Goal: Task Accomplishment & Management: Manage account settings

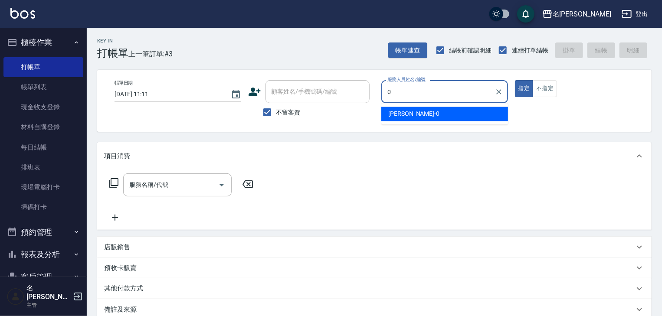
click at [437, 116] on div "[PERSON_NAME]-0" at bounding box center [444, 114] width 127 height 14
type input "[PERSON_NAME]-0"
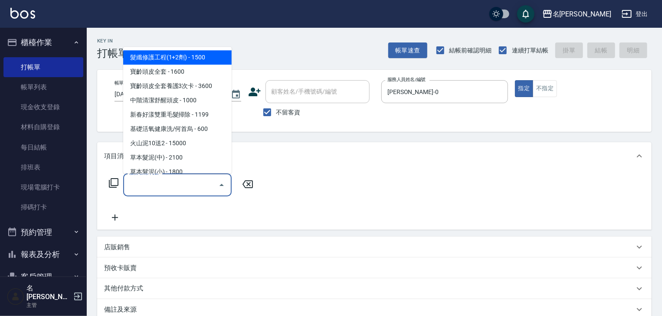
click at [176, 184] on input "服務名稱/代號" at bounding box center [171, 184] width 88 height 15
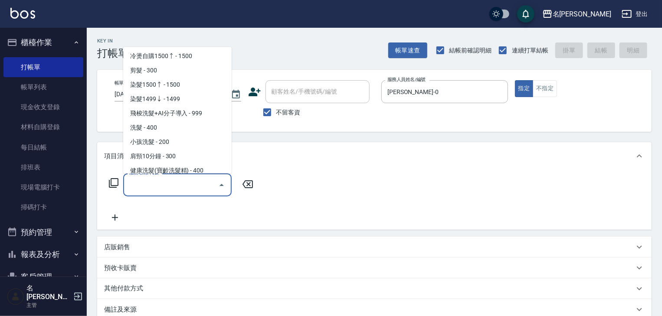
scroll to position [462, 0]
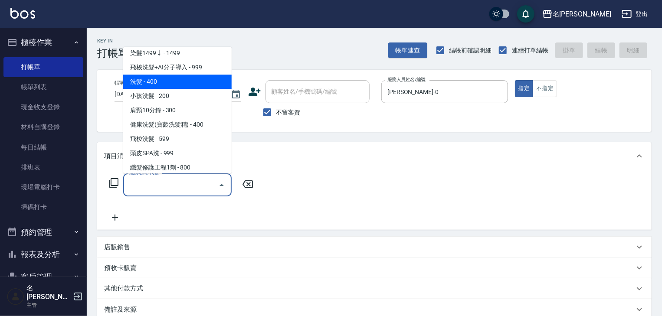
click at [141, 84] on span "洗髮 - 400" at bounding box center [177, 82] width 108 height 14
type input "洗髮(505)"
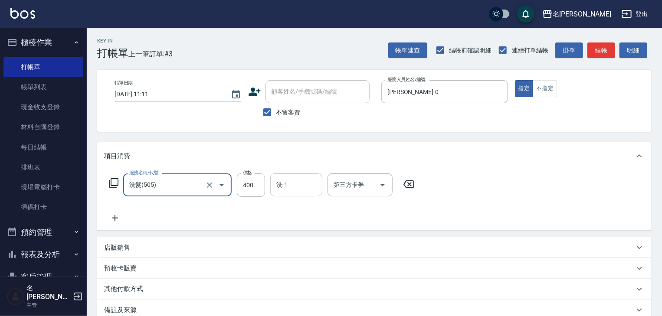
click at [287, 189] on input "洗-1" at bounding box center [296, 184] width 44 height 15
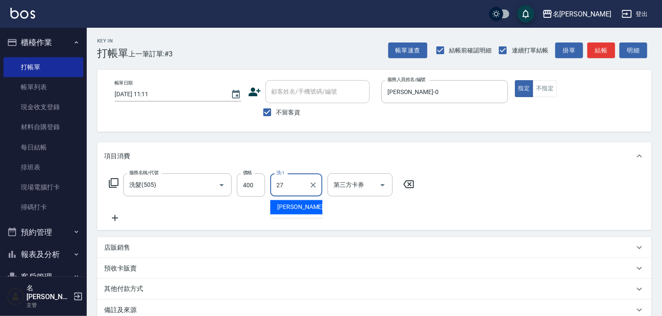
click at [275, 205] on div "[PERSON_NAME]-27" at bounding box center [296, 207] width 52 height 14
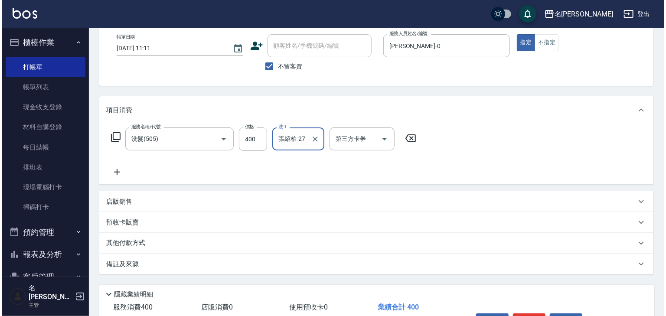
scroll to position [92, 0]
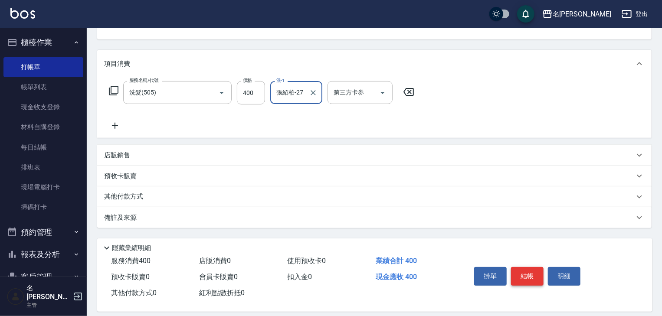
type input "張紹柏-27"
click at [529, 276] on button "結帳" at bounding box center [527, 276] width 33 height 18
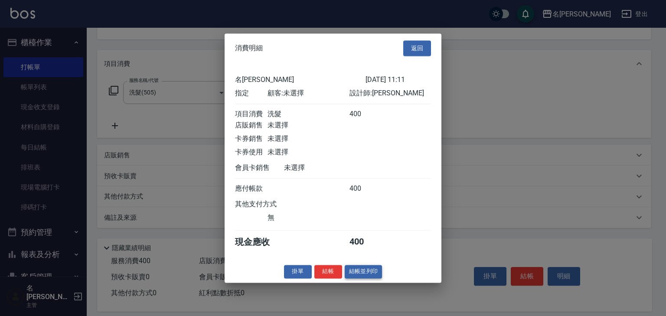
click at [360, 274] on button "結帳並列印" at bounding box center [364, 271] width 38 height 13
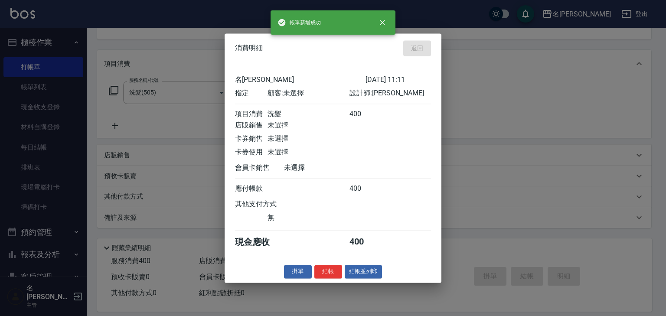
type input "2025/09/22 11:46"
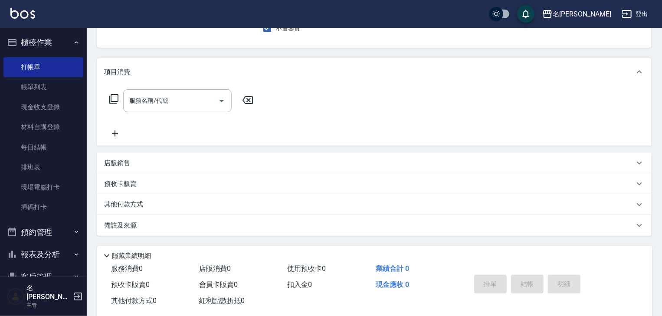
scroll to position [0, 0]
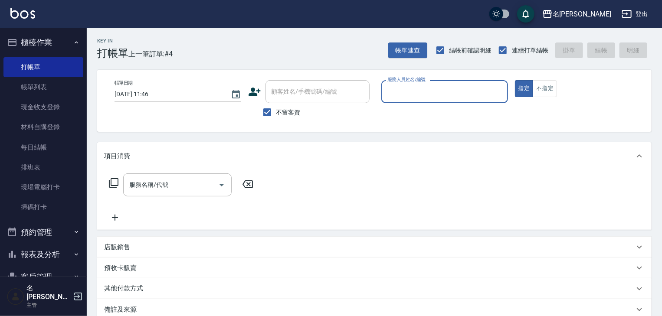
click at [425, 93] on input "服務人員姓名/編號" at bounding box center [444, 91] width 119 height 15
click at [399, 111] on span "林麗慧 -05" at bounding box center [415, 113] width 55 height 9
type input "[PERSON_NAME]-05"
click at [203, 180] on input "服務名稱/代號" at bounding box center [171, 184] width 88 height 15
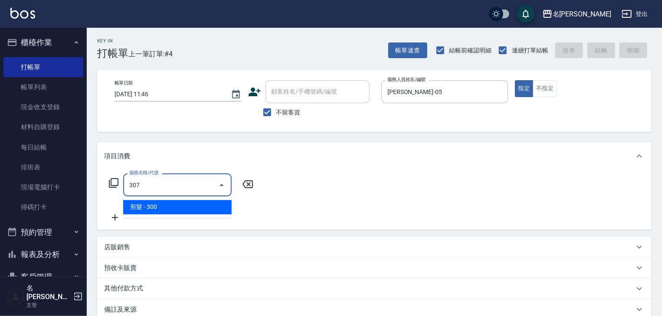
drag, startPoint x: 184, startPoint y: 209, endPoint x: 220, endPoint y: 211, distance: 36.5
click at [184, 209] on span "剪髮 - 300" at bounding box center [177, 207] width 108 height 14
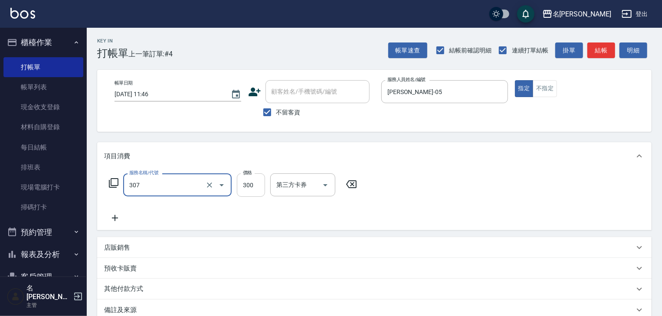
type input "剪髮(307)"
click at [256, 188] on input "300" at bounding box center [251, 184] width 28 height 23
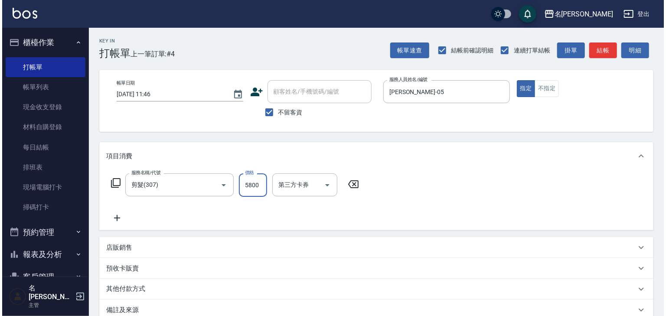
scroll to position [101, 0]
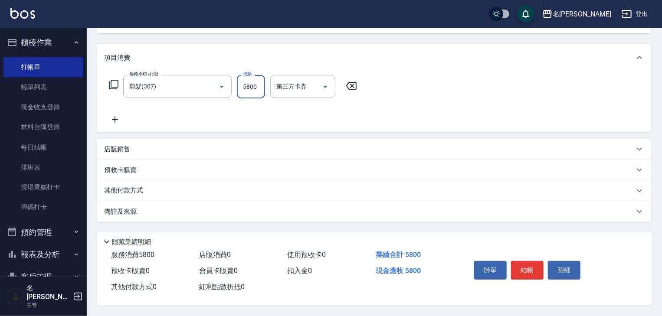
click at [258, 87] on input "5800" at bounding box center [251, 86] width 28 height 23
drag, startPoint x: 257, startPoint y: 87, endPoint x: 239, endPoint y: 87, distance: 18.2
click at [239, 87] on input "5800" at bounding box center [251, 86] width 28 height 23
type input "500"
drag, startPoint x: 519, startPoint y: 271, endPoint x: 505, endPoint y: 270, distance: 13.9
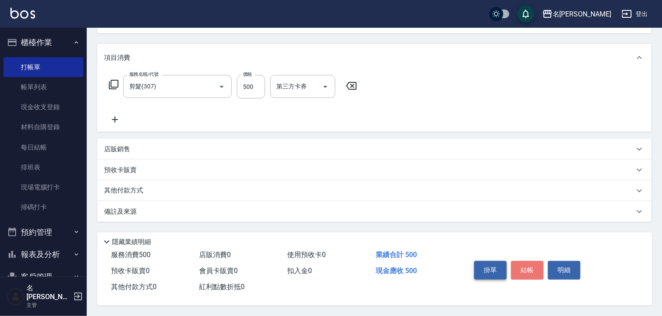
click at [518, 271] on button "結帳" at bounding box center [527, 270] width 33 height 18
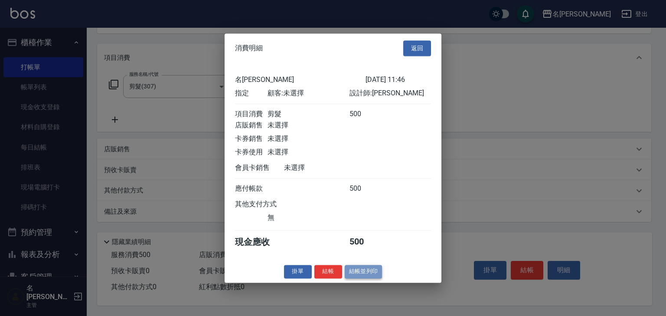
click at [364, 277] on button "結帳並列印" at bounding box center [364, 271] width 38 height 13
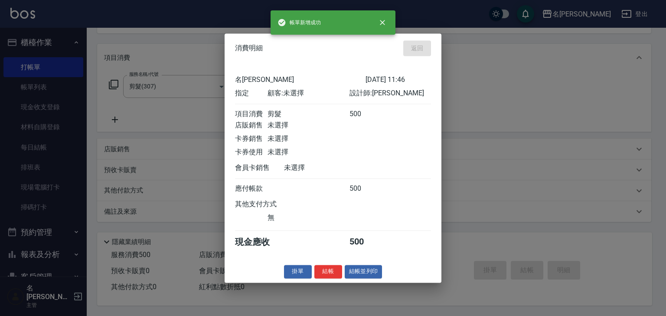
type input "2025/09/22 11:59"
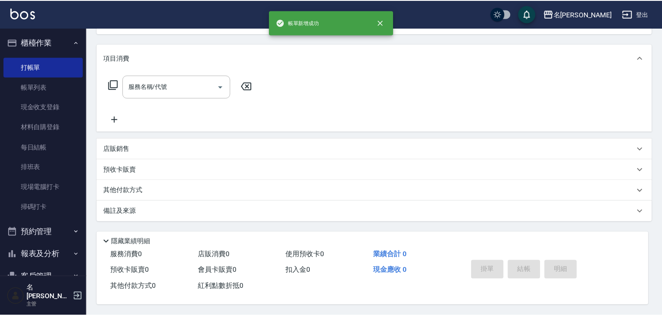
scroll to position [0, 0]
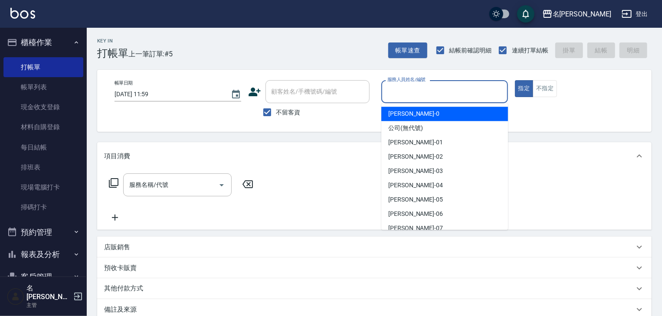
click at [451, 94] on input "服務人員姓名/編號" at bounding box center [444, 91] width 119 height 15
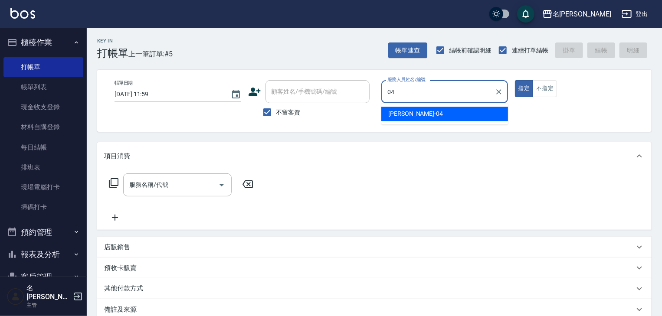
click at [432, 113] on div "[PERSON_NAME]-04" at bounding box center [444, 114] width 127 height 14
type input "[PERSON_NAME]-04"
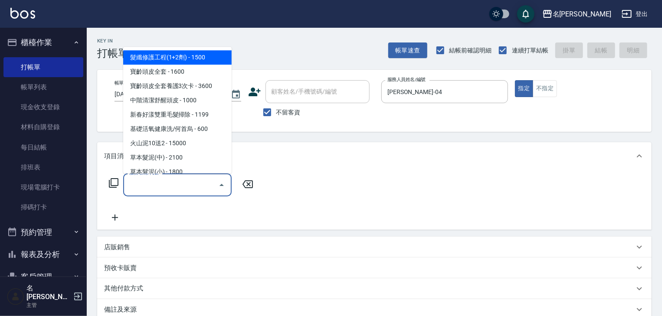
click at [179, 187] on input "服務名稱/代號" at bounding box center [171, 184] width 88 height 15
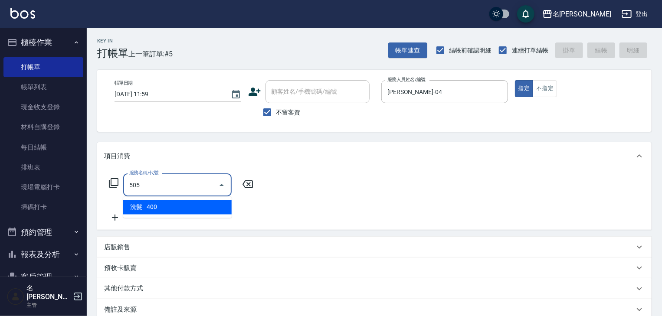
click at [194, 209] on span "洗髮 - 400" at bounding box center [177, 207] width 108 height 14
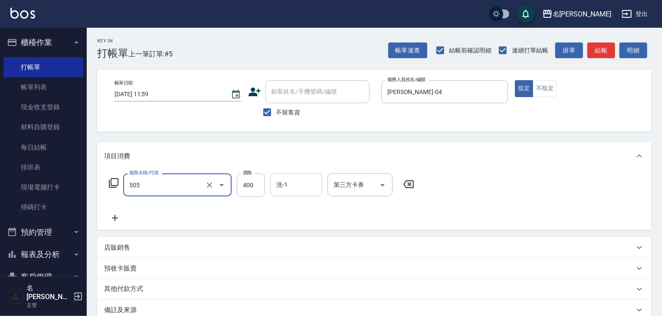
type input "洗髮(505)"
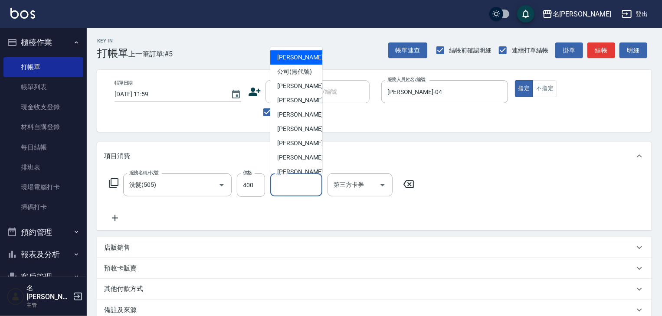
click at [302, 186] on input "洗-1" at bounding box center [296, 184] width 44 height 15
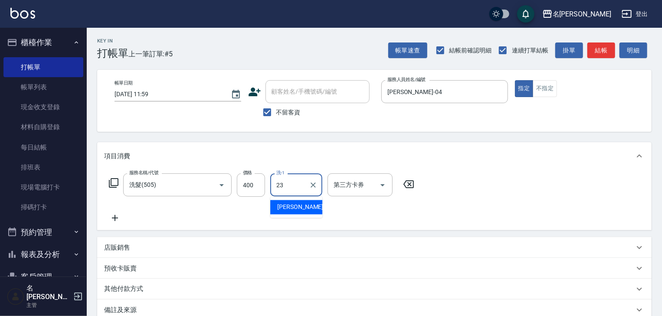
click at [302, 212] on div "[PERSON_NAME]-23" at bounding box center [296, 207] width 52 height 14
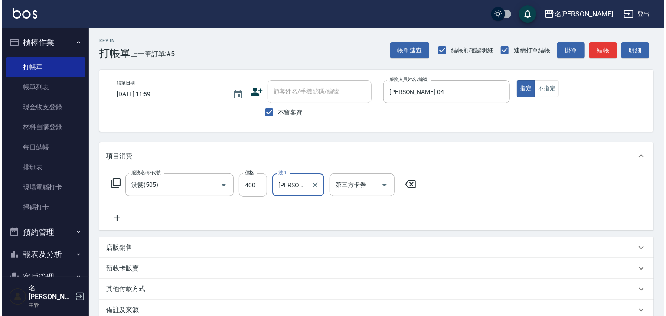
scroll to position [101, 0]
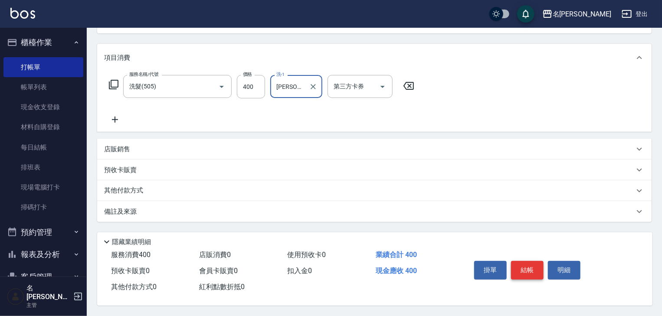
type input "[PERSON_NAME]-23"
click at [515, 264] on button "結帳" at bounding box center [527, 270] width 33 height 18
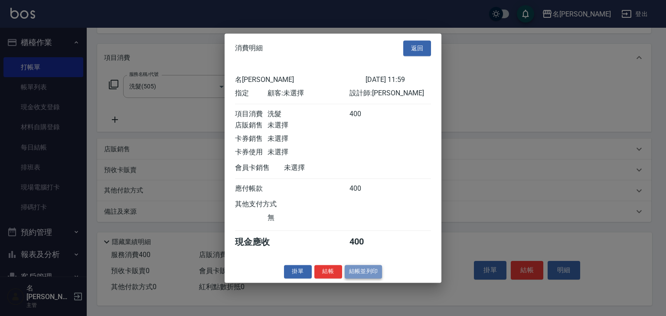
click at [365, 271] on button "結帳並列印" at bounding box center [364, 271] width 38 height 13
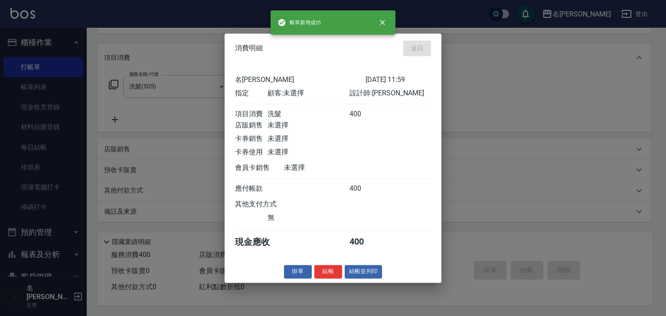
type input "2025/09/22 12:11"
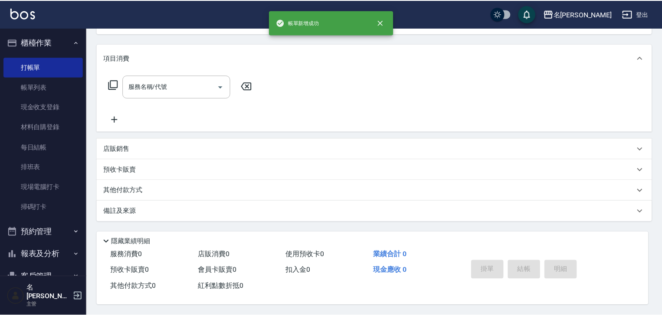
scroll to position [0, 0]
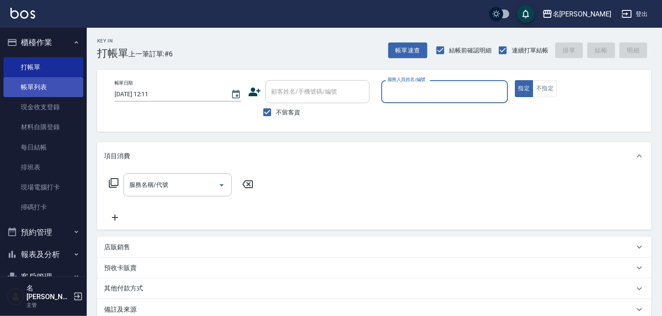
click at [72, 90] on link "帳單列表" at bounding box center [43, 87] width 80 height 20
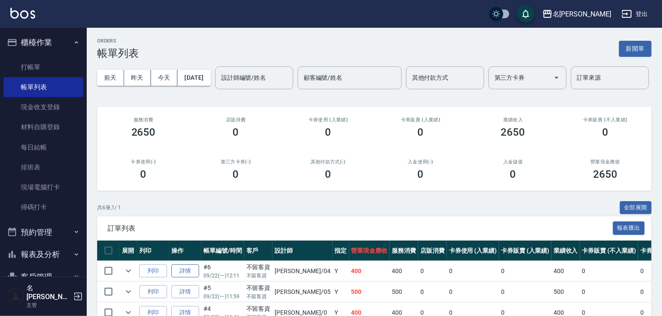
click at [184, 278] on link "詳情" at bounding box center [185, 270] width 28 height 13
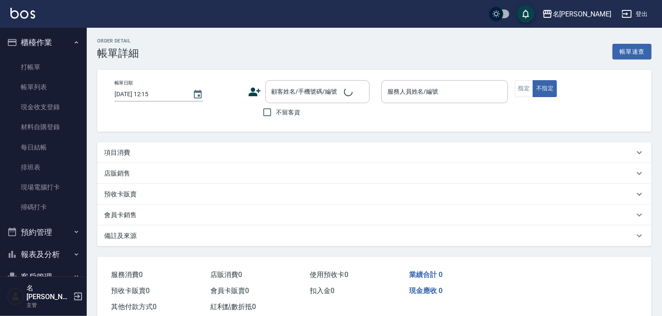
type input "2025/09/22 12:11"
checkbox input "true"
type input "[PERSON_NAME]-04"
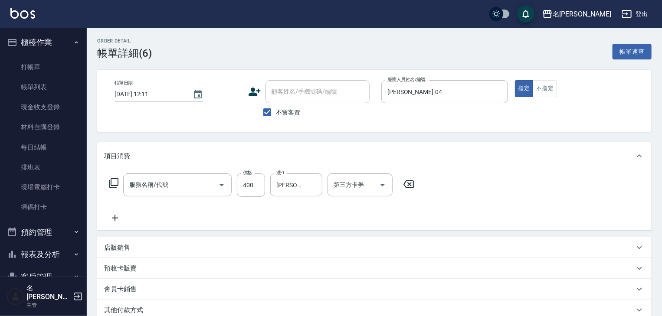
type input "洗髮(505)"
click at [118, 215] on icon at bounding box center [115, 218] width 22 height 10
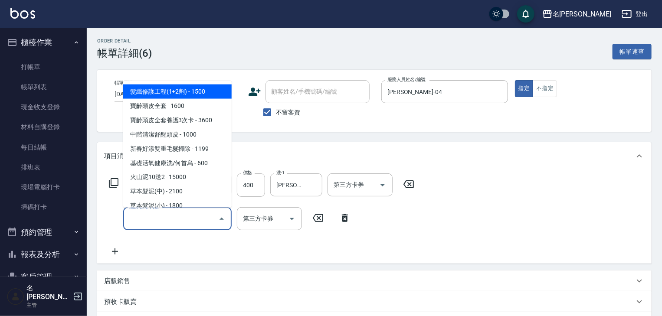
click at [156, 223] on input "服務名稱/代號" at bounding box center [171, 218] width 88 height 15
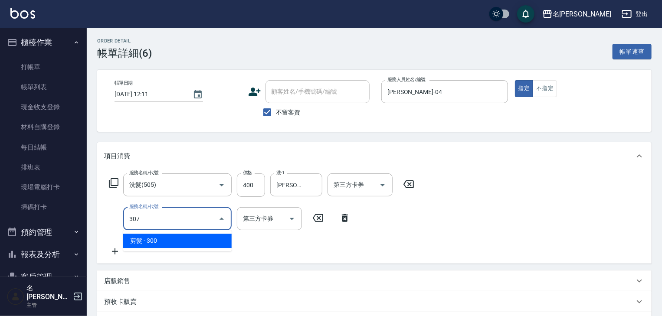
click at [168, 239] on span "剪髮 - 300" at bounding box center [177, 241] width 108 height 14
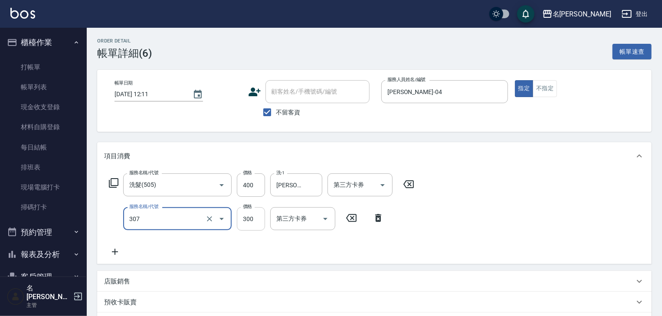
type input "剪髮(307)"
click at [248, 223] on input "300" at bounding box center [251, 218] width 28 height 23
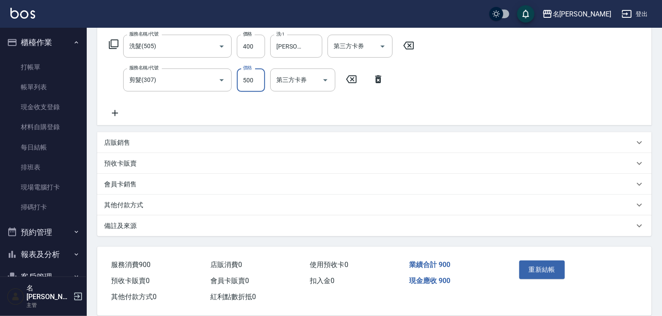
scroll to position [152, 0]
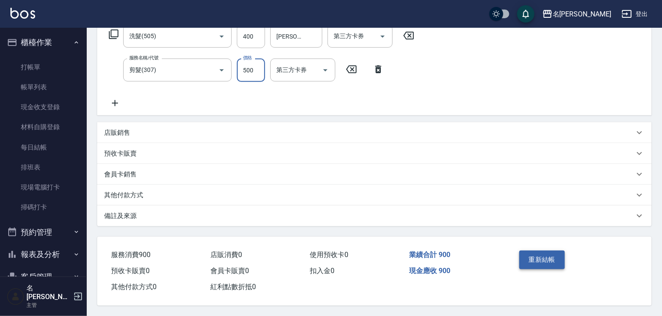
type input "500"
click at [560, 261] on button "重新結帳" at bounding box center [542, 260] width 46 height 18
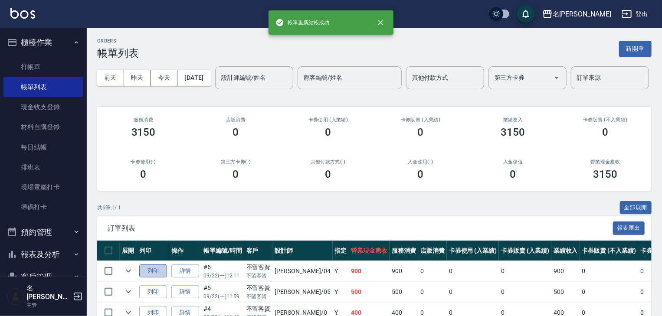
click at [153, 278] on button "列印" at bounding box center [153, 270] width 28 height 13
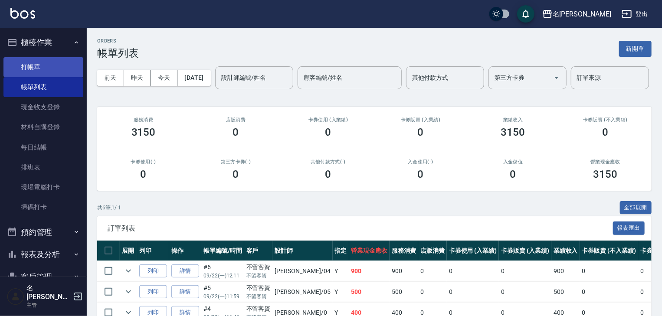
click at [46, 62] on link "打帳單" at bounding box center [43, 67] width 80 height 20
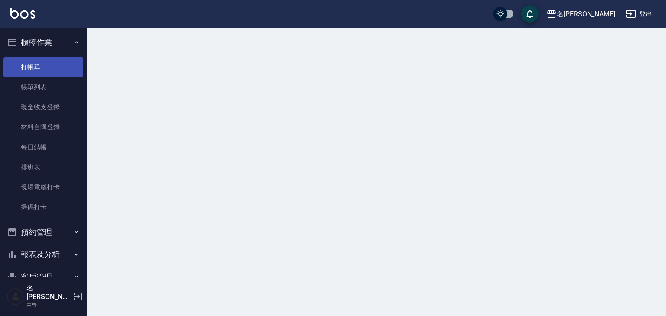
click at [46, 62] on link "打帳單" at bounding box center [43, 67] width 80 height 20
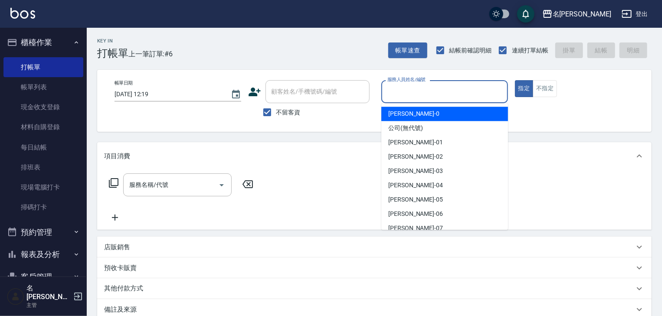
click at [449, 85] on input "服務人員姓名/編號" at bounding box center [444, 91] width 119 height 15
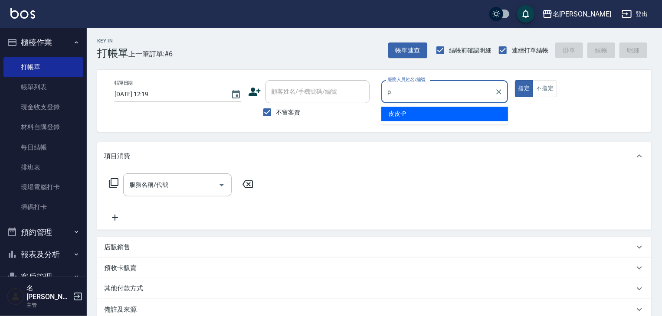
click at [423, 115] on div "皮皮 -P" at bounding box center [444, 114] width 127 height 14
type input "皮皮-P"
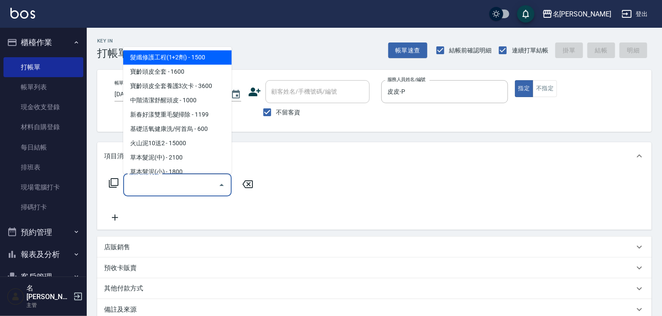
click at [170, 186] on input "服務名稱/代號" at bounding box center [171, 184] width 88 height 15
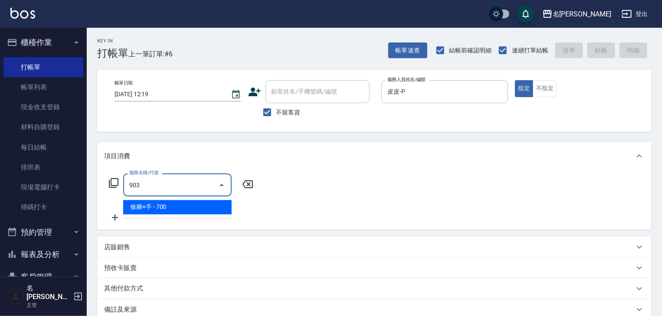
click at [184, 210] on span "修腳+手 - 700" at bounding box center [177, 207] width 108 height 14
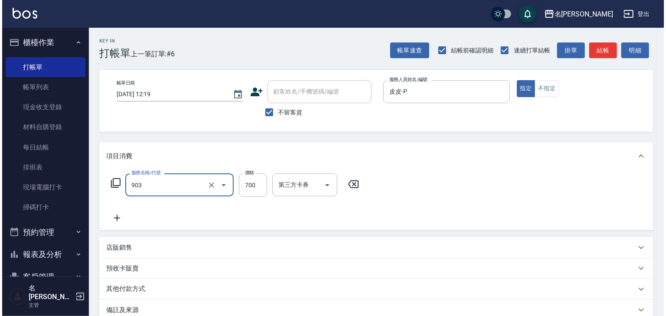
scroll to position [101, 0]
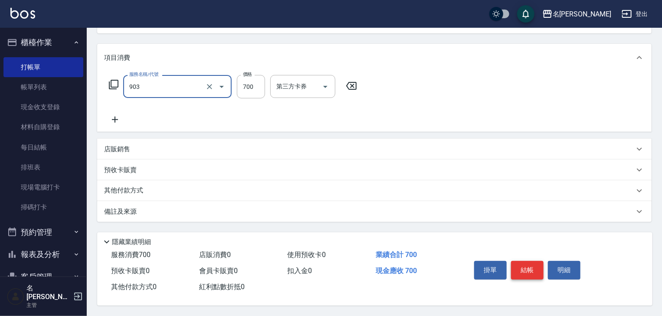
type input "修腳+手(903)"
click at [514, 262] on button "結帳" at bounding box center [527, 270] width 33 height 18
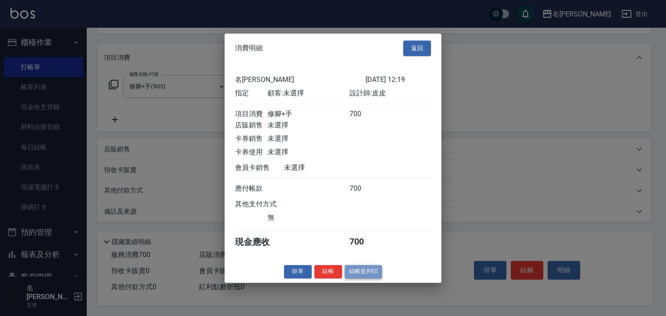
click at [364, 278] on button "結帳並列印" at bounding box center [364, 271] width 38 height 13
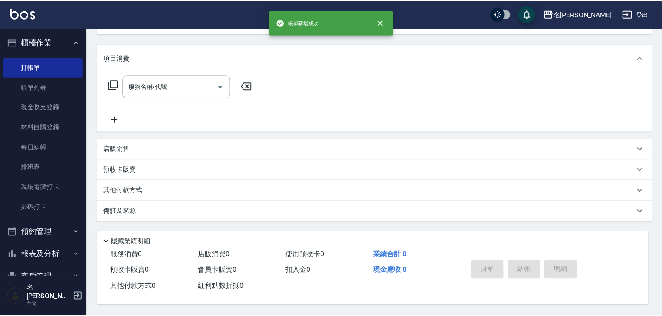
scroll to position [0, 0]
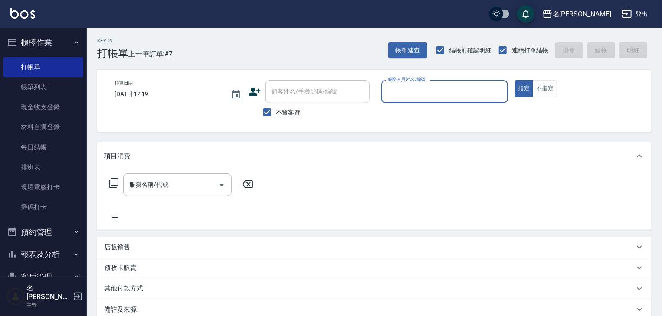
click at [433, 95] on input "服務人員姓名/編號" at bounding box center [444, 91] width 119 height 15
click at [413, 113] on span "蔡慈恩 -08" at bounding box center [415, 113] width 55 height 9
type input "[PERSON_NAME]-08"
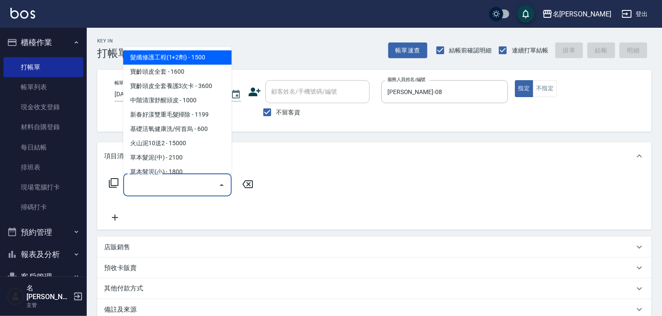
click at [200, 183] on input "服務名稱/代號" at bounding box center [171, 184] width 88 height 15
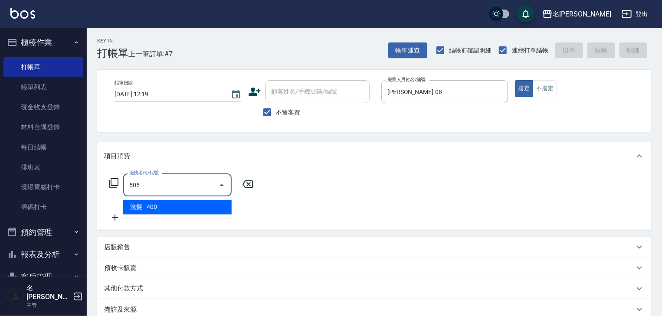
click at [209, 205] on span "洗髮 - 400" at bounding box center [177, 207] width 108 height 14
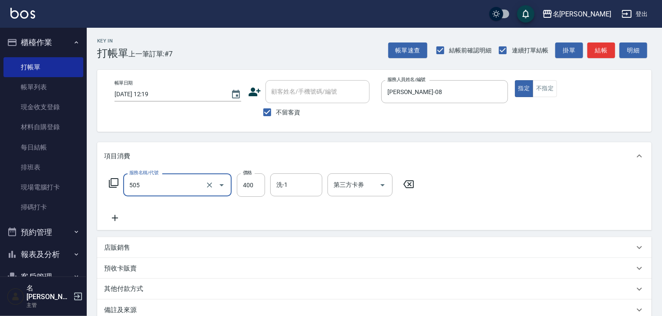
type input "洗髮(505)"
click at [120, 216] on icon at bounding box center [115, 218] width 22 height 10
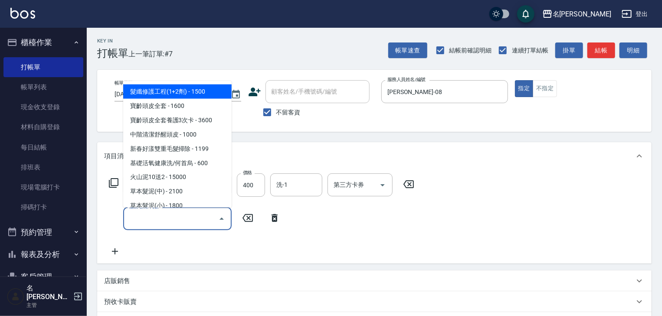
click at [150, 223] on input "服務名稱/代號" at bounding box center [171, 218] width 88 height 15
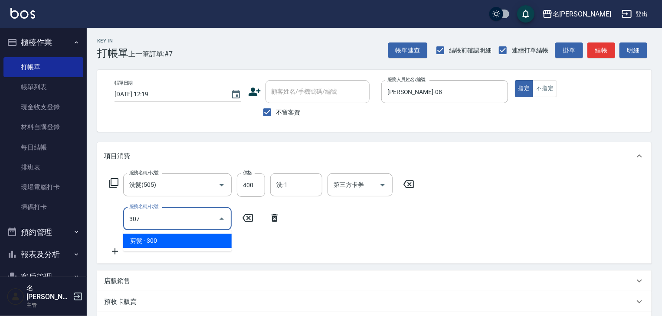
click at [165, 243] on span "剪髮 - 300" at bounding box center [177, 241] width 108 height 14
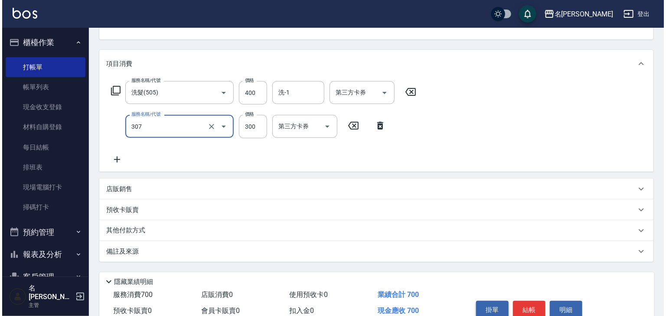
scroll to position [135, 0]
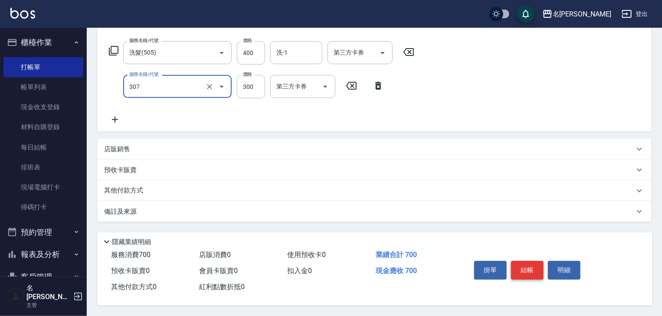
type input "剪髮(307)"
click at [529, 267] on button "結帳" at bounding box center [527, 270] width 33 height 18
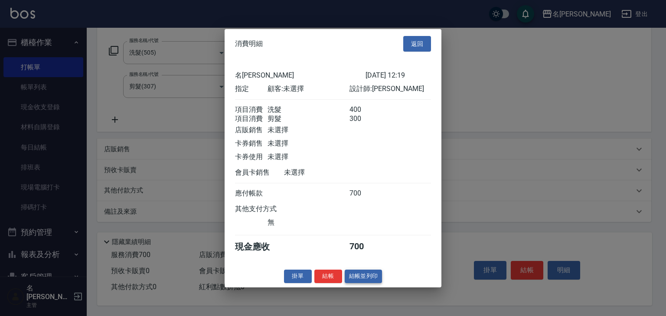
click at [366, 283] on button "結帳並列印" at bounding box center [364, 276] width 38 height 13
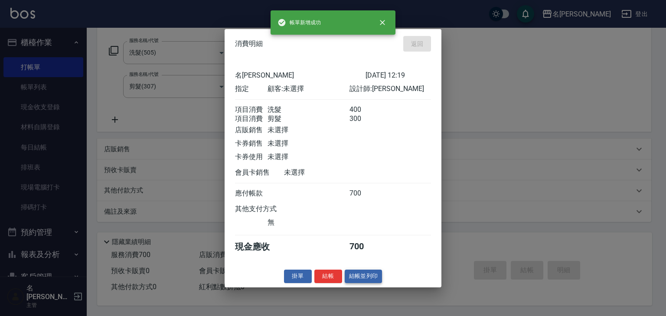
type input "2025/09/22 12:31"
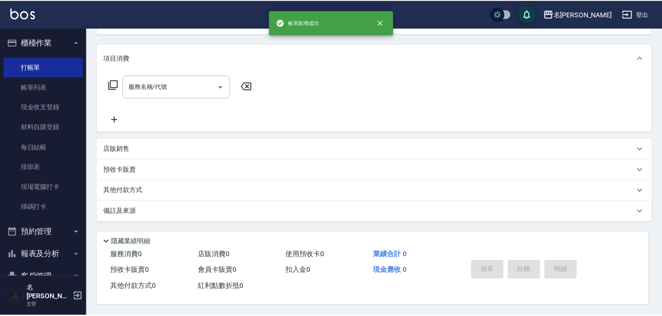
scroll to position [0, 0]
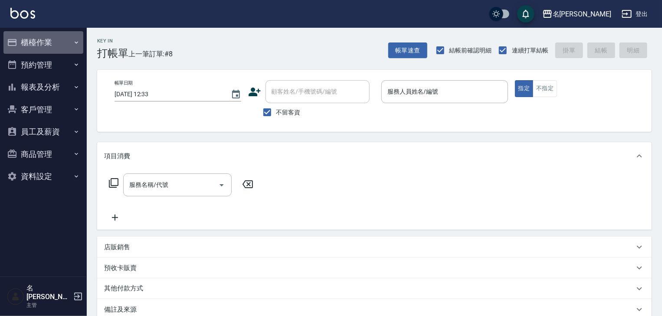
click at [49, 38] on button "櫃檯作業" at bounding box center [43, 42] width 80 height 23
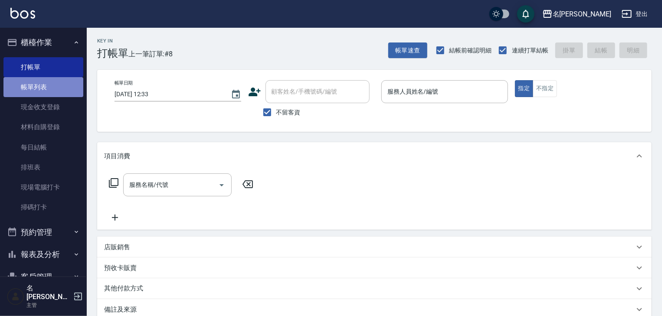
click at [56, 89] on link "帳單列表" at bounding box center [43, 87] width 80 height 20
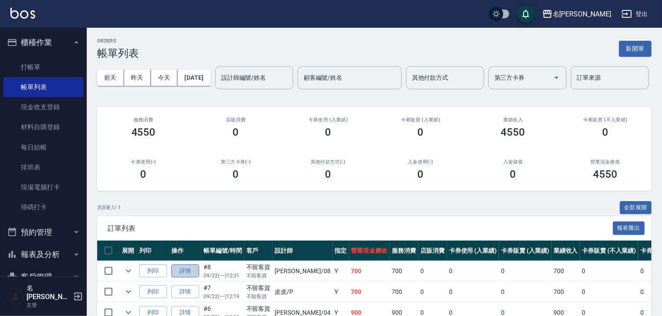
click at [187, 278] on link "詳情" at bounding box center [185, 270] width 28 height 13
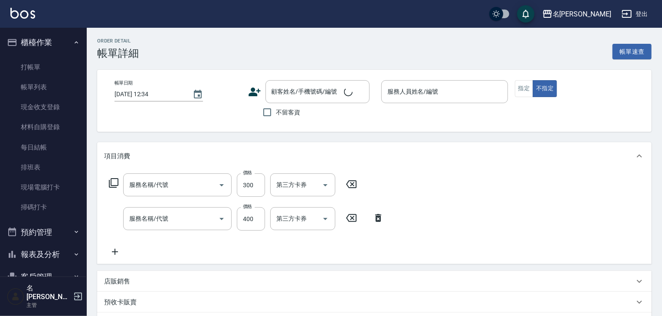
type input "2025/09/22 12:31"
checkbox input "true"
type input "[PERSON_NAME]-08"
type input "剪髮(307)"
type input "洗髮(505)"
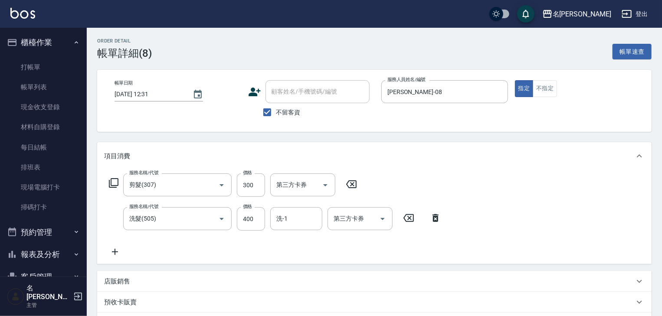
scroll to position [92, 0]
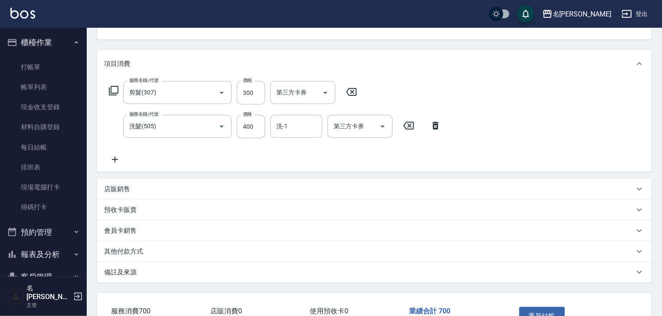
click at [146, 253] on div "其他付款方式" at bounding box center [369, 251] width 530 height 9
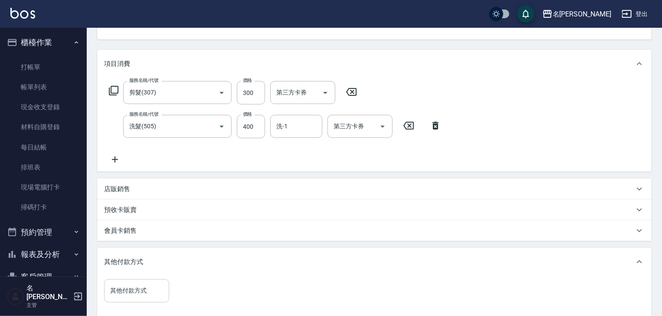
click at [145, 292] on input "其他付款方式" at bounding box center [136, 290] width 57 height 15
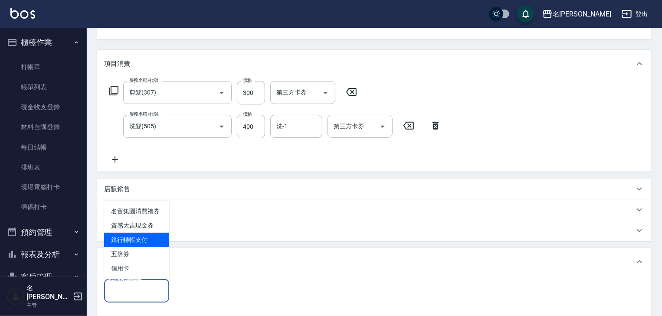
click at [153, 238] on span "銀行轉帳支付" at bounding box center [136, 240] width 65 height 14
type input "銀行轉帳支付"
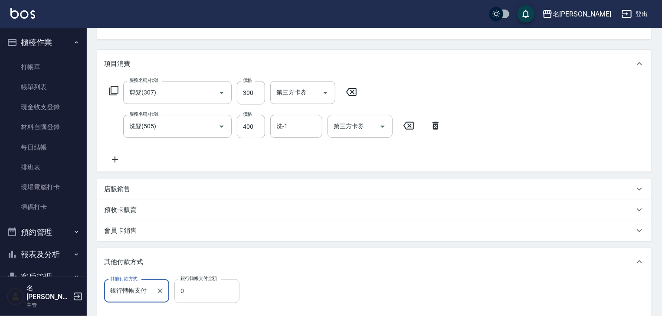
click at [198, 291] on input "0" at bounding box center [206, 290] width 65 height 23
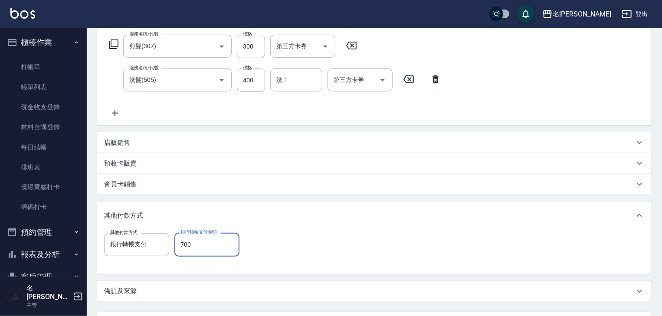
scroll to position [217, 0]
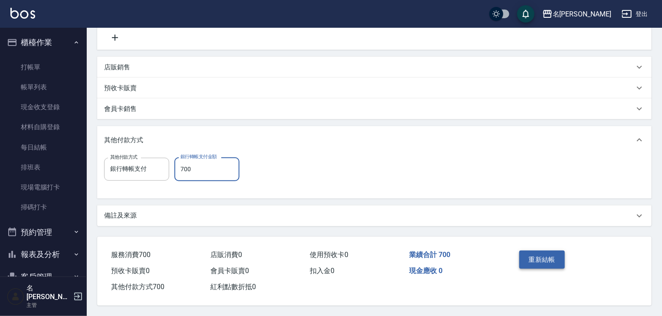
type input "700"
click at [526, 261] on button "重新結帳" at bounding box center [542, 260] width 46 height 18
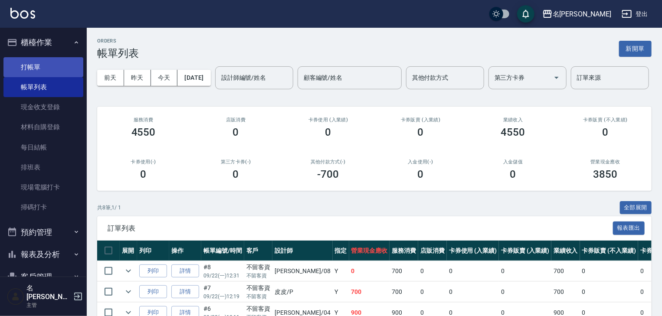
click at [67, 66] on link "打帳單" at bounding box center [43, 67] width 80 height 20
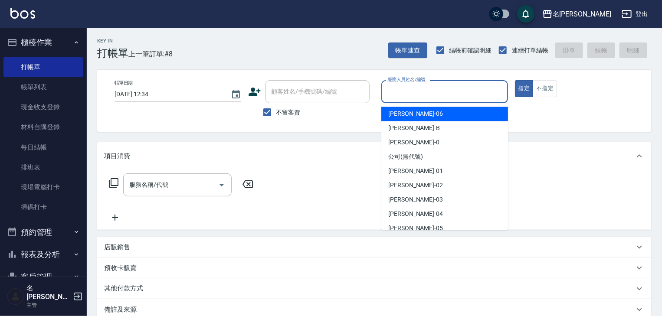
click at [453, 95] on input "服務人員姓名/編號" at bounding box center [444, 91] width 119 height 15
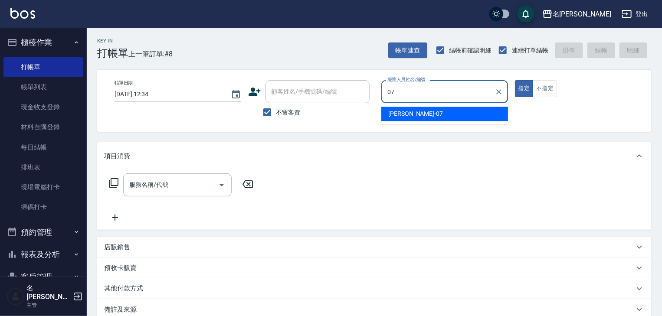
click at [421, 109] on div "[PERSON_NAME] -07" at bounding box center [444, 114] width 127 height 14
type input "[PERSON_NAME]-07"
click at [194, 179] on input "服務名稱/代號" at bounding box center [171, 184] width 88 height 15
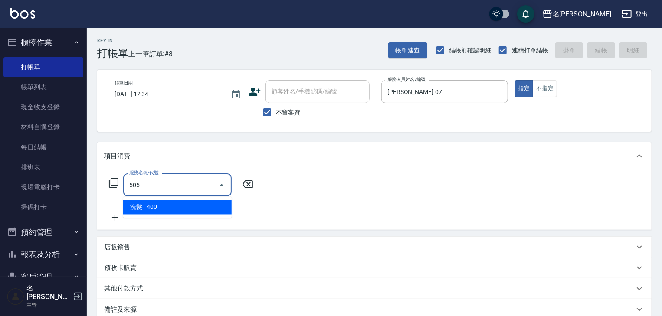
click at [193, 201] on span "洗髮 - 400" at bounding box center [177, 207] width 108 height 14
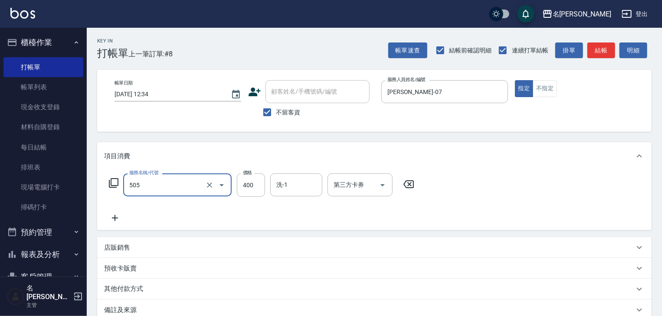
type input "洗髮(505)"
click at [118, 220] on icon at bounding box center [115, 218] width 22 height 10
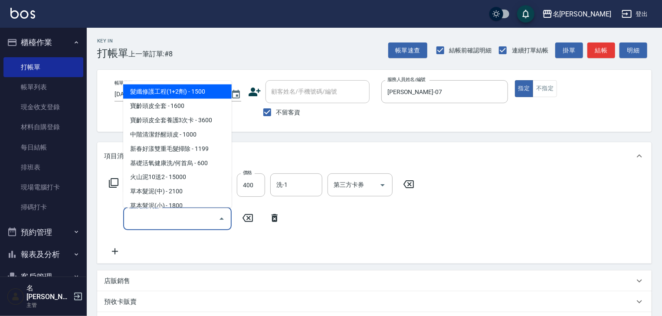
drag, startPoint x: 128, startPoint y: 219, endPoint x: 135, endPoint y: 216, distance: 7.6
click at [129, 219] on input "服務名稱/代號" at bounding box center [171, 218] width 88 height 15
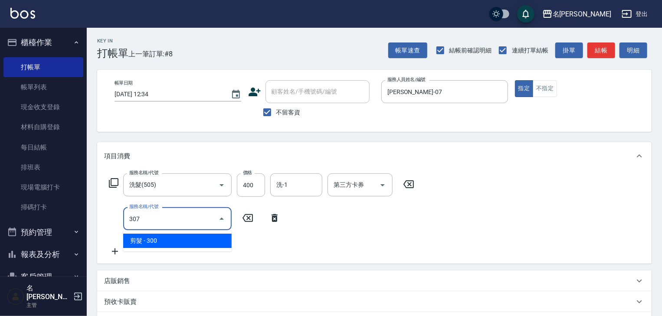
click at [214, 239] on span "剪髮 - 300" at bounding box center [177, 241] width 108 height 14
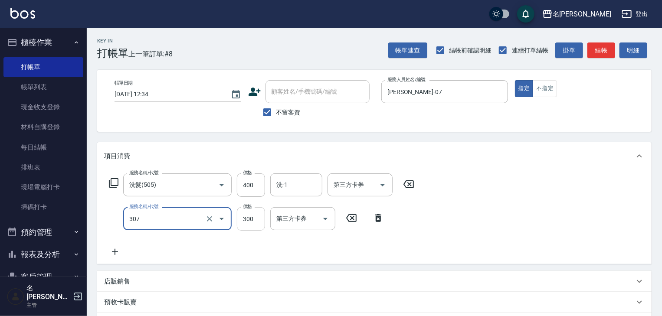
type input "剪髮(307)"
click at [241, 222] on input "300" at bounding box center [251, 218] width 28 height 23
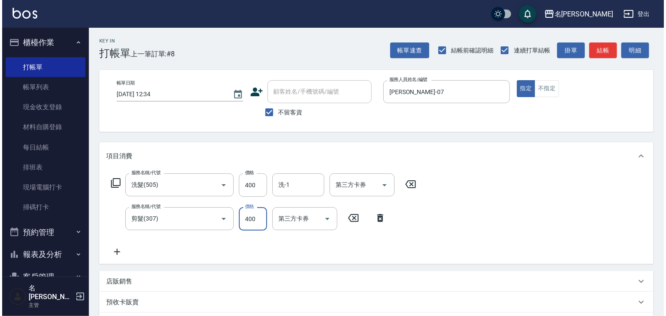
scroll to position [135, 0]
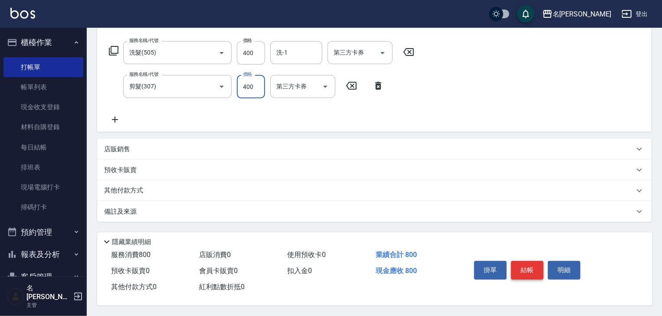
type input "400"
click at [522, 270] on button "結帳" at bounding box center [527, 270] width 33 height 18
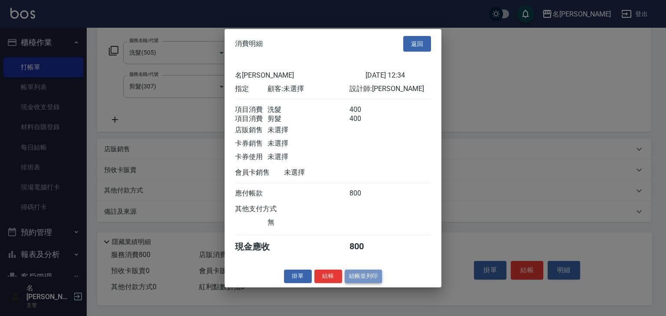
click at [367, 281] on button "結帳並列印" at bounding box center [364, 276] width 38 height 13
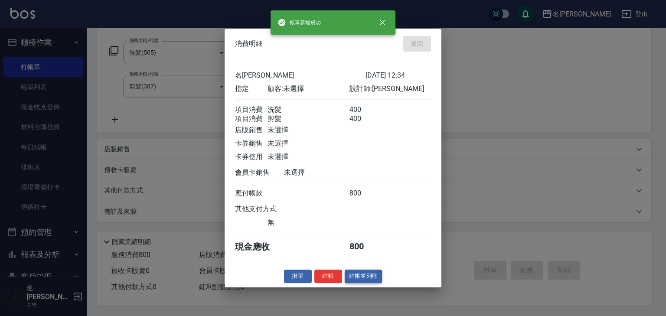
type input "2025/09/22 12:37"
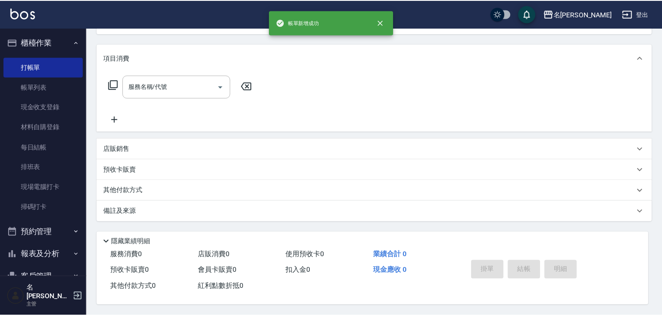
scroll to position [0, 0]
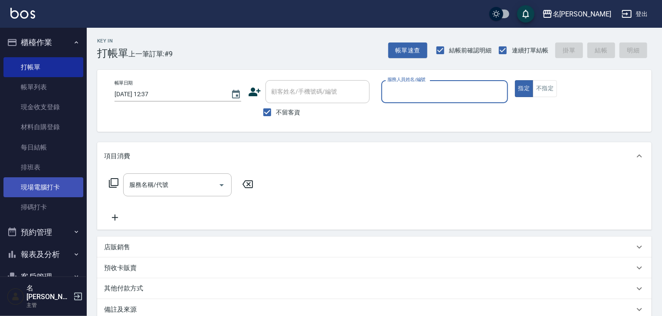
click at [71, 180] on link "現場電腦打卡" at bounding box center [43, 187] width 80 height 20
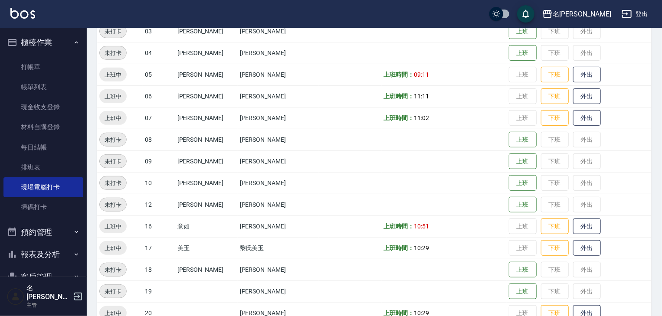
scroll to position [277, 0]
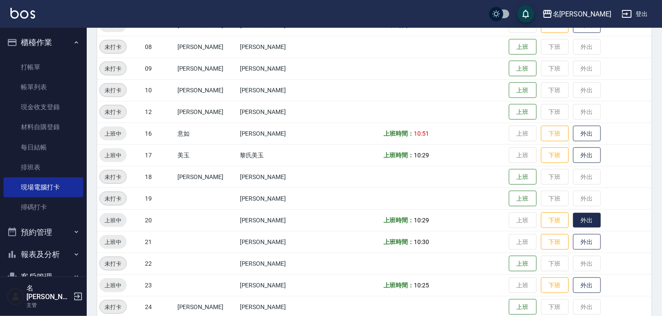
click at [573, 223] on button "外出" at bounding box center [587, 220] width 28 height 15
click at [573, 156] on button "外出" at bounding box center [587, 155] width 28 height 15
click at [37, 56] on ul "打帳單 帳單列表 現金收支登錄 材料自購登錄 每日結帳 排班表 現場電腦打卡 掃碼打卡" at bounding box center [43, 137] width 80 height 167
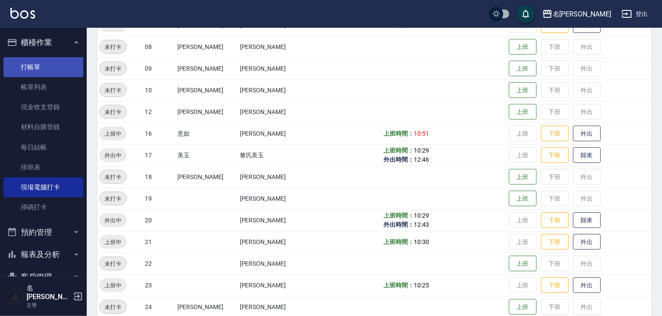
click at [47, 66] on link "打帳單" at bounding box center [43, 67] width 80 height 20
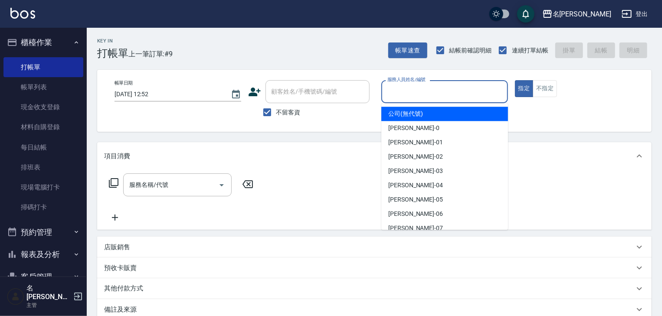
click at [479, 97] on input "服務人員姓名/編號" at bounding box center [444, 91] width 119 height 15
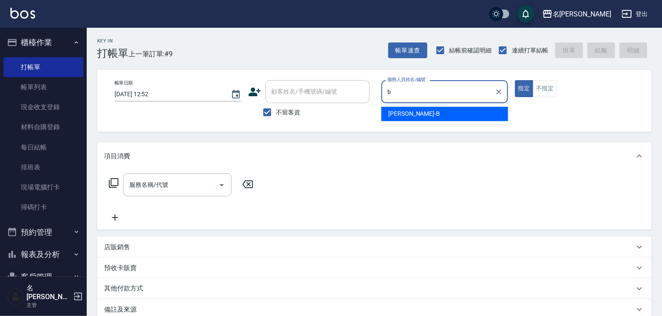
click at [449, 114] on div "[PERSON_NAME]" at bounding box center [444, 114] width 127 height 14
type input "[PERSON_NAME]"
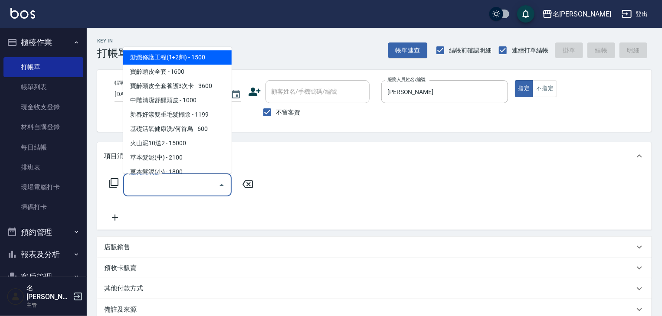
click at [161, 187] on input "服務名稱/代號" at bounding box center [171, 184] width 88 height 15
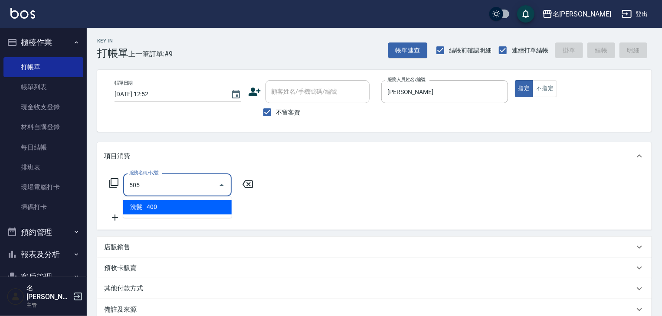
click at [178, 207] on span "洗髮 - 400" at bounding box center [177, 207] width 108 height 14
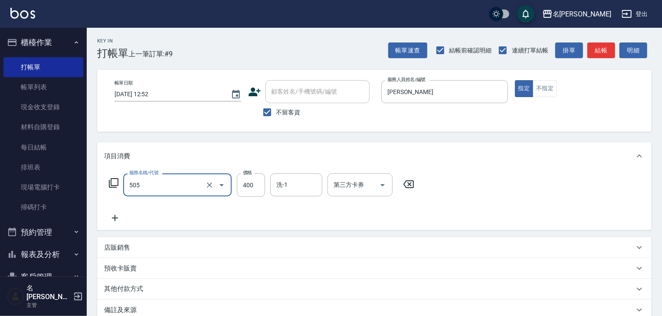
type input "洗髮(505)"
click at [111, 220] on icon at bounding box center [115, 218] width 22 height 10
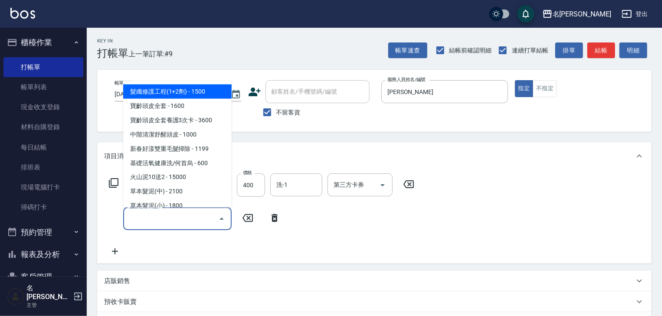
click at [131, 218] on input "服務名稱/代號" at bounding box center [171, 218] width 88 height 15
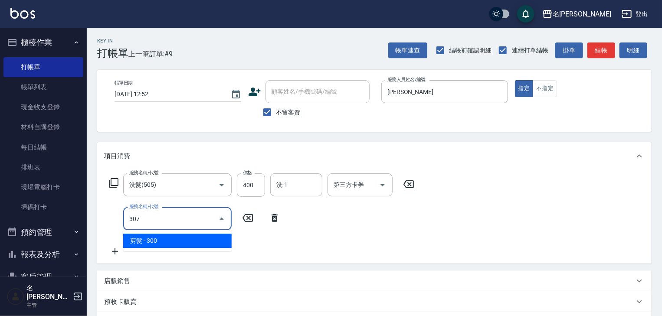
drag, startPoint x: 161, startPoint y: 243, endPoint x: 217, endPoint y: 238, distance: 55.8
click at [163, 243] on span "剪髮 - 300" at bounding box center [177, 241] width 108 height 14
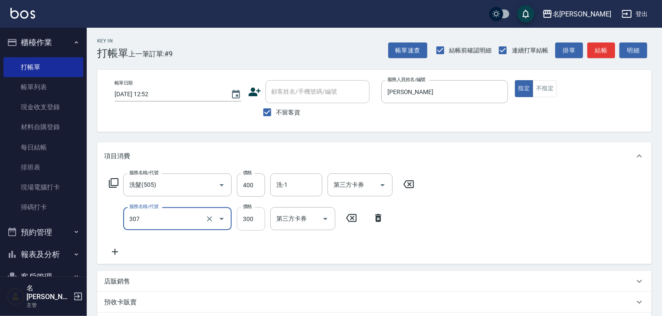
type input "剪髮(307)"
click at [250, 222] on input "300" at bounding box center [251, 218] width 28 height 23
type input "600"
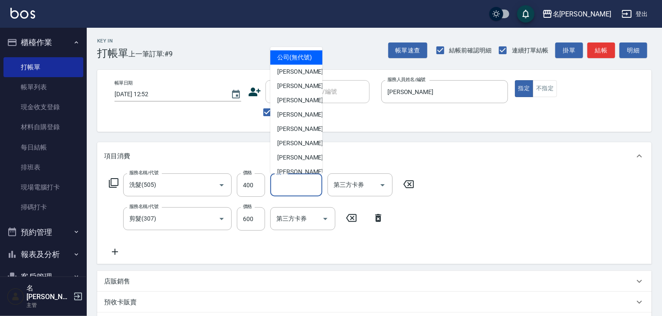
click at [288, 189] on input "洗-1" at bounding box center [296, 184] width 44 height 15
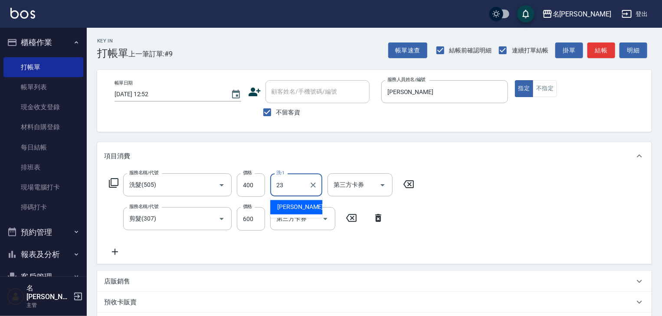
click at [287, 205] on span "[PERSON_NAME]-23" at bounding box center [304, 207] width 55 height 9
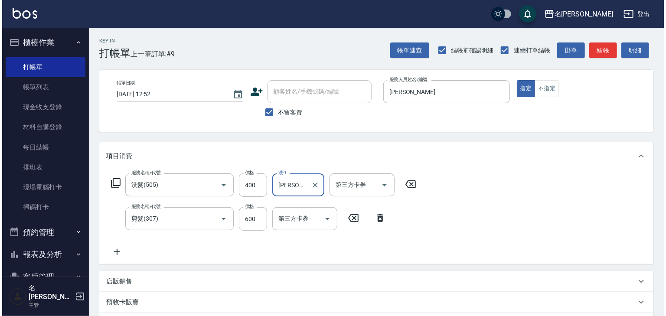
scroll to position [135, 0]
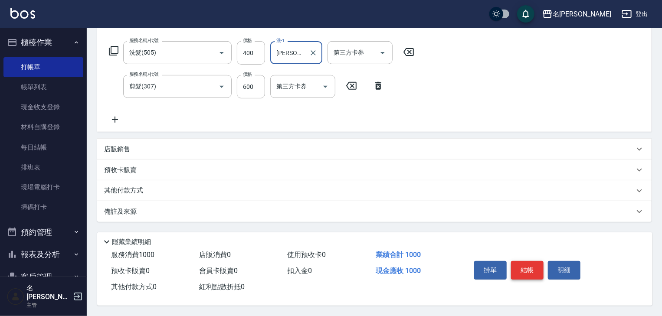
type input "[PERSON_NAME]-23"
click at [535, 270] on button "結帳" at bounding box center [527, 270] width 33 height 18
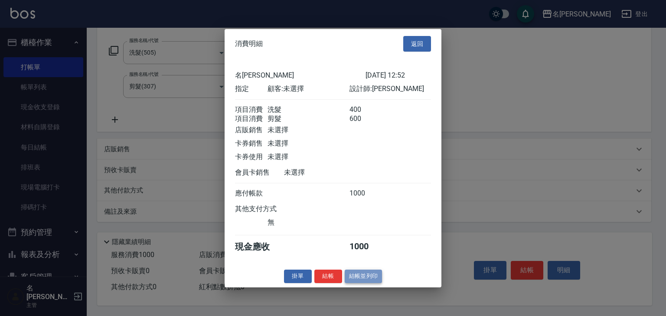
click at [368, 283] on button "結帳並列印" at bounding box center [364, 276] width 38 height 13
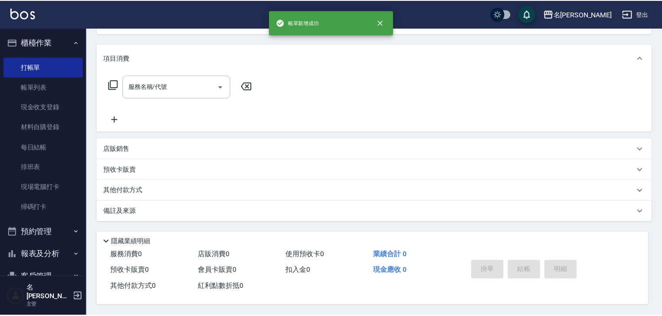
scroll to position [0, 0]
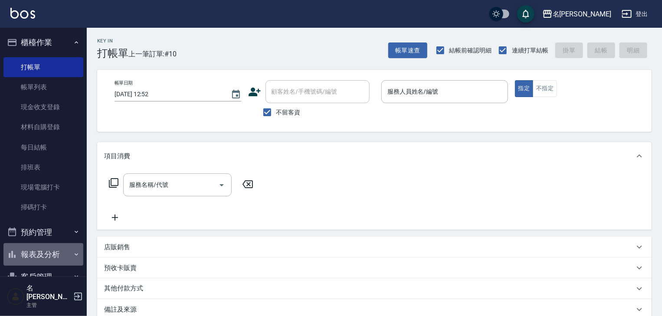
click at [51, 258] on button "報表及分析" at bounding box center [43, 254] width 80 height 23
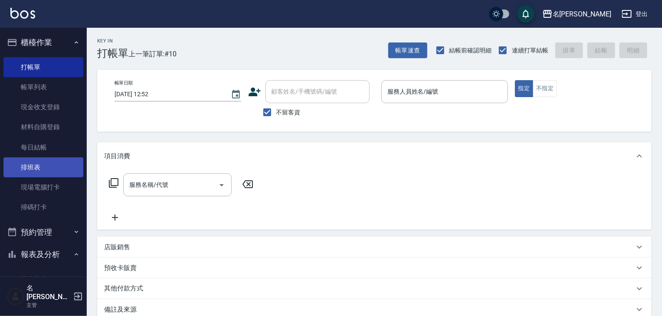
scroll to position [92, 0]
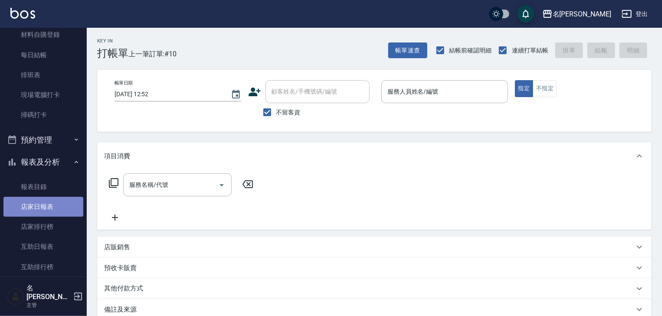
click at [57, 207] on link "店家日報表" at bounding box center [43, 207] width 80 height 20
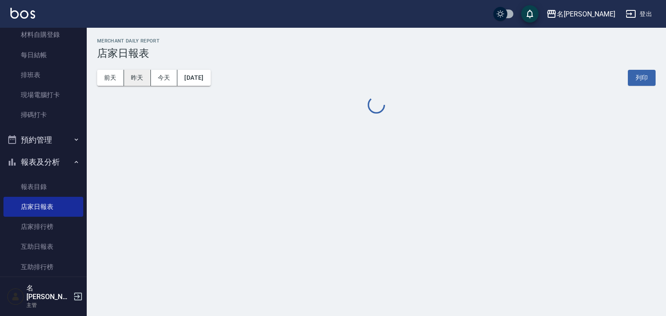
click at [144, 80] on button "昨天" at bounding box center [137, 78] width 27 height 16
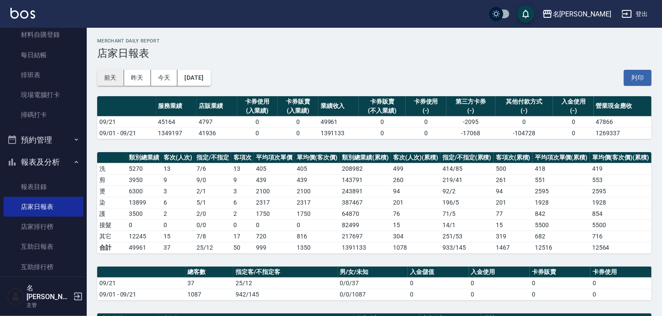
click at [119, 78] on button "前天" at bounding box center [110, 78] width 27 height 16
click at [210, 80] on button "2025/09/20" at bounding box center [193, 78] width 33 height 16
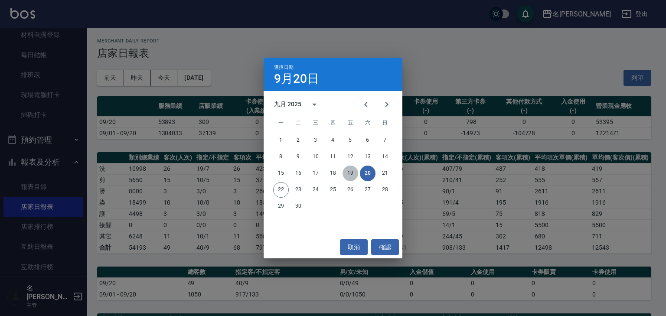
click at [355, 172] on button "19" at bounding box center [350, 174] width 16 height 16
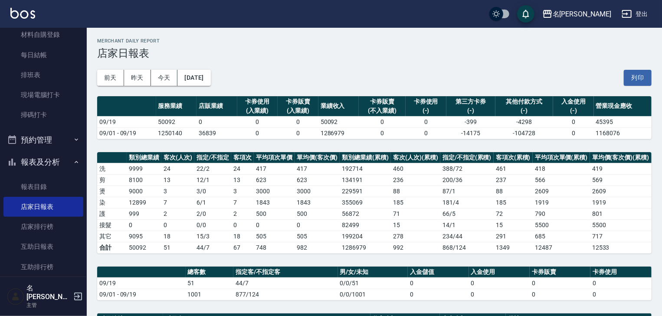
scroll to position [185, 0]
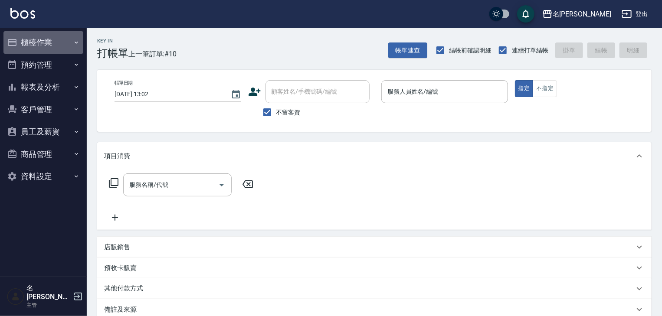
click at [49, 43] on button "櫃檯作業" at bounding box center [43, 42] width 80 height 23
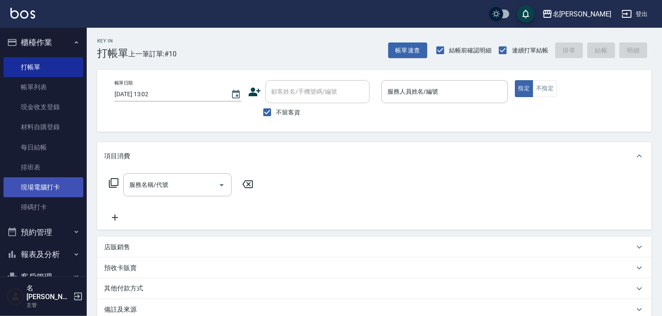
click at [62, 189] on link "現場電腦打卡" at bounding box center [43, 187] width 80 height 20
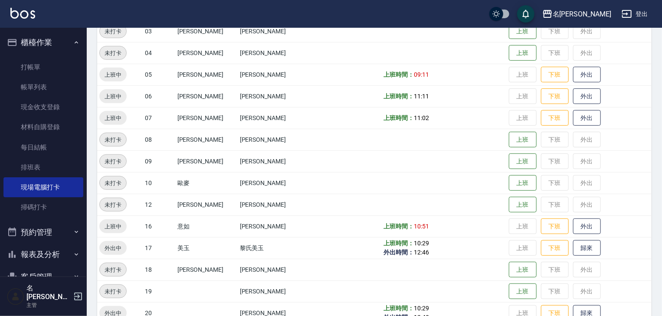
scroll to position [231, 0]
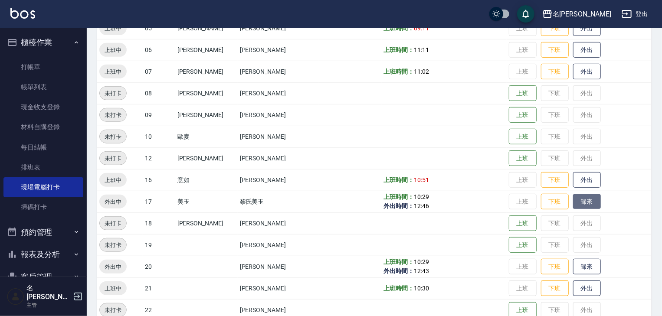
click at [574, 201] on button "歸來" at bounding box center [587, 201] width 28 height 15
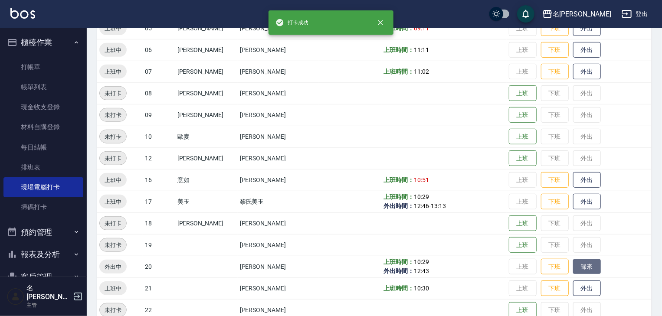
click at [578, 264] on button "歸來" at bounding box center [587, 266] width 28 height 15
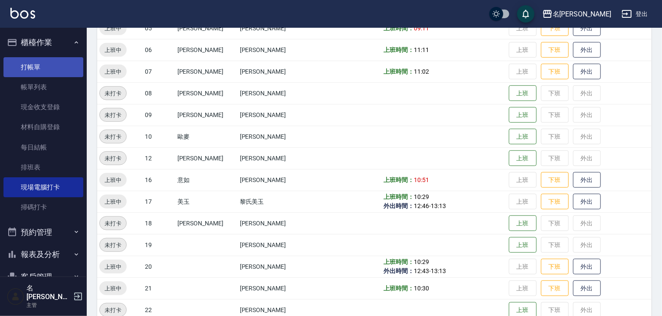
click at [42, 68] on link "打帳單" at bounding box center [43, 67] width 80 height 20
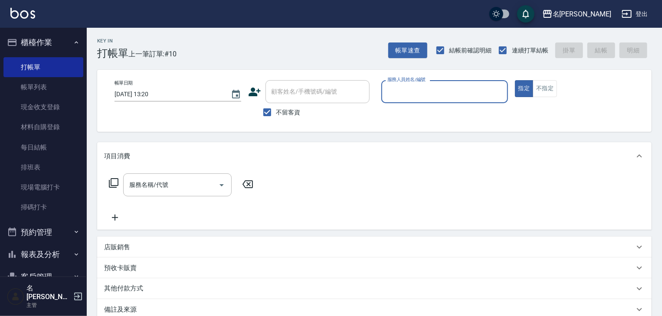
click at [440, 88] on input "服務人員姓名/編號" at bounding box center [444, 91] width 119 height 15
click at [396, 110] on span "蔡怡蓁 -02" at bounding box center [415, 113] width 55 height 9
type input "[PERSON_NAME]-02"
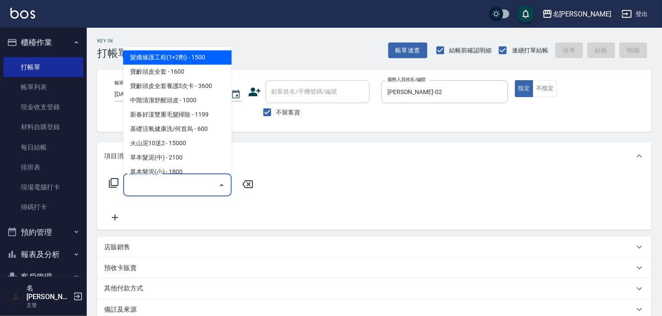
click at [186, 182] on input "服務名稱/代號" at bounding box center [171, 184] width 88 height 15
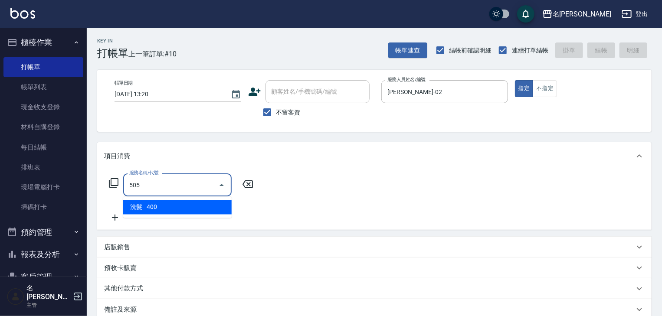
click at [176, 204] on span "洗髮 - 400" at bounding box center [177, 207] width 108 height 14
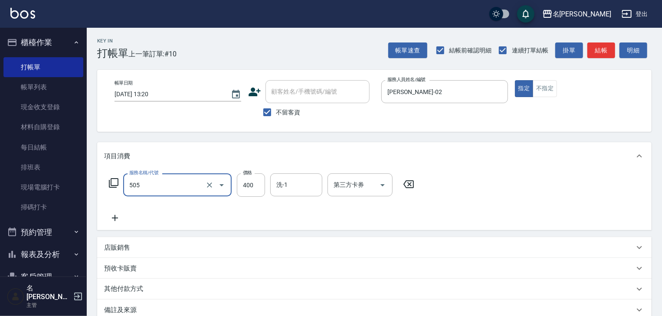
type input "洗髮(505)"
click at [118, 220] on icon at bounding box center [115, 218] width 22 height 10
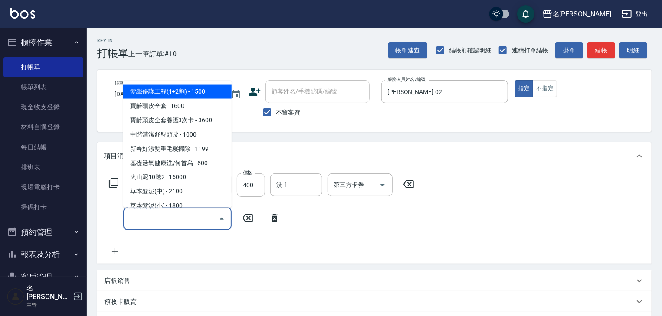
click at [151, 222] on input "服務名稱/代號" at bounding box center [171, 218] width 88 height 15
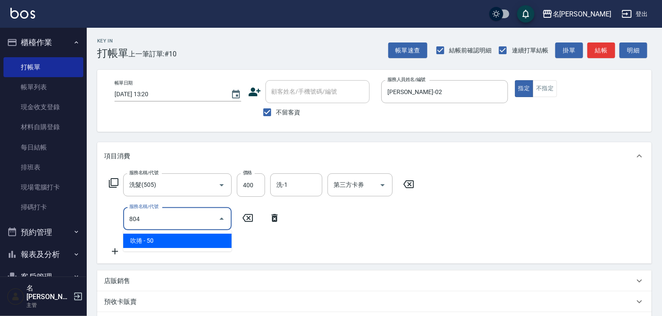
click at [172, 237] on span "吹捲 - 50" at bounding box center [177, 241] width 108 height 14
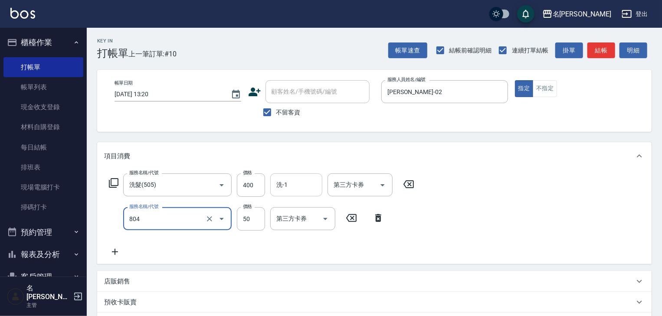
type input "吹捲(804)"
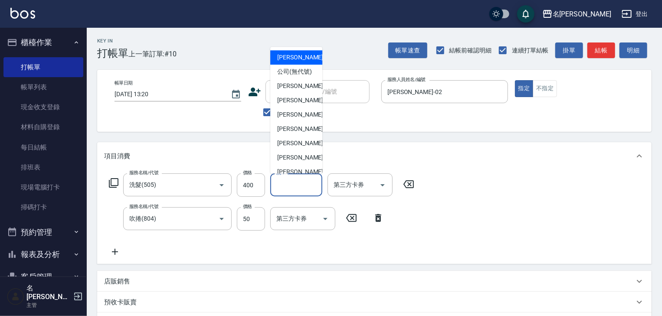
click at [312, 189] on input "洗-1" at bounding box center [296, 184] width 44 height 15
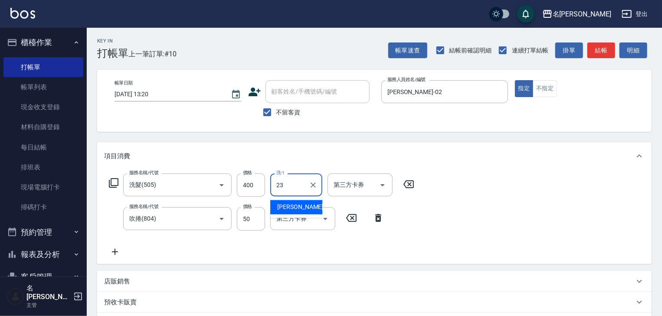
click at [309, 205] on div "[PERSON_NAME]-23" at bounding box center [296, 207] width 52 height 14
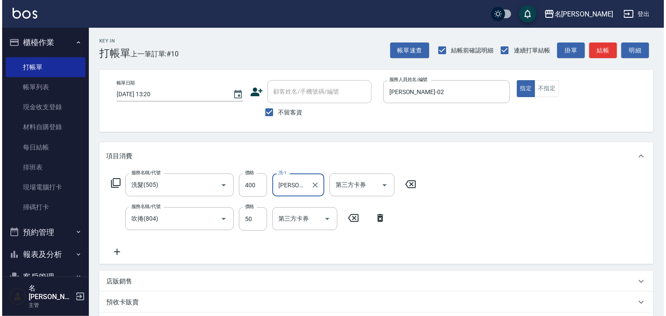
scroll to position [135, 0]
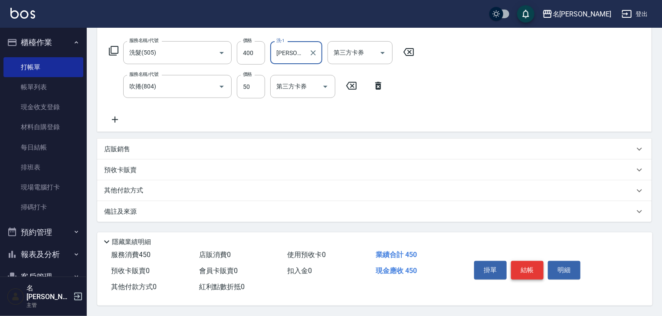
type input "[PERSON_NAME]-23"
click at [520, 271] on button "結帳" at bounding box center [527, 270] width 33 height 18
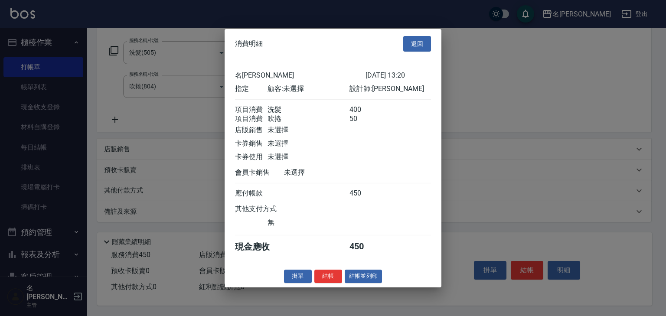
click at [357, 274] on div "消費明細 返回 名留林森 2025/09/22 13:20 指定 顧客: 未選擇 設計師: 蔡怡蓁 項目消費 洗髮 400 項目消費 吹捲 50 店販銷售 未…" at bounding box center [333, 158] width 217 height 258
click at [359, 277] on button "結帳並列印" at bounding box center [364, 276] width 38 height 13
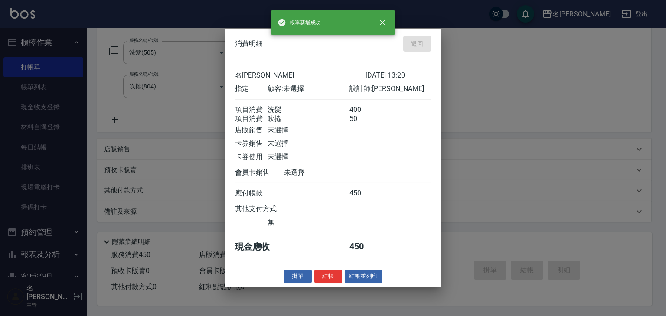
type input "2025/09/22 13:23"
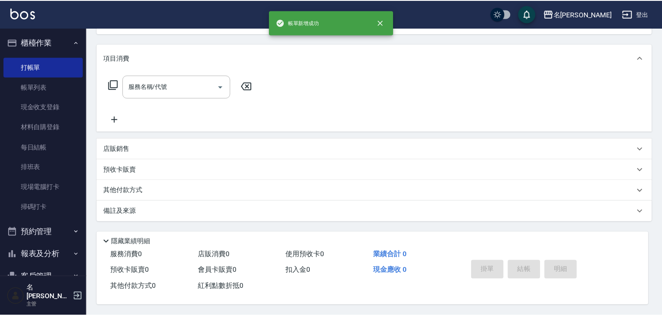
scroll to position [0, 0]
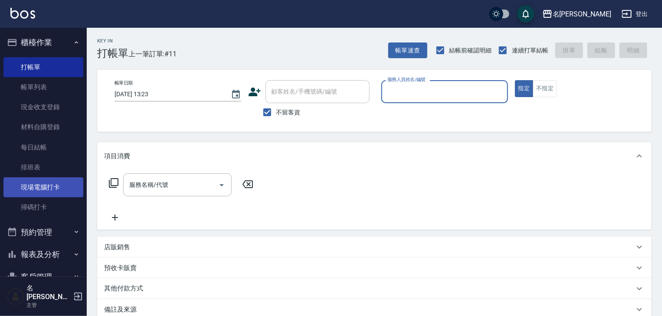
click at [53, 186] on link "現場電腦打卡" at bounding box center [43, 187] width 80 height 20
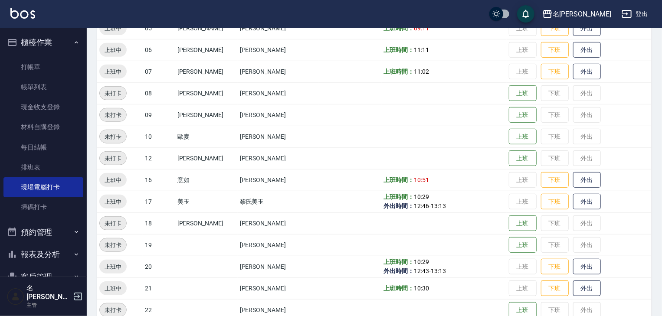
scroll to position [277, 0]
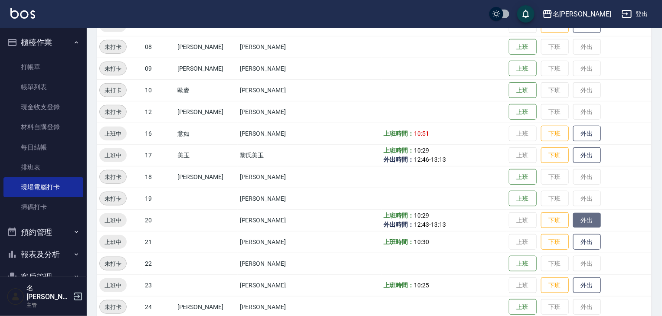
click at [574, 222] on button "外出" at bounding box center [587, 220] width 28 height 15
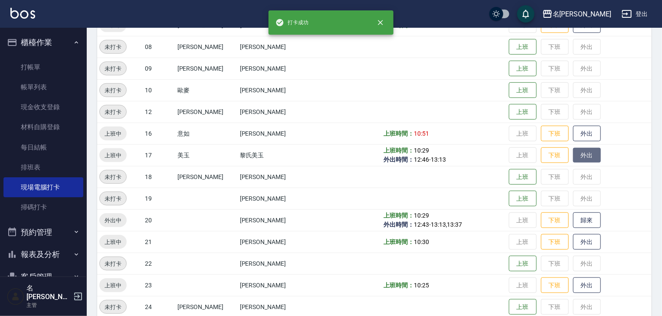
click at [573, 154] on button "外出" at bounding box center [587, 155] width 28 height 15
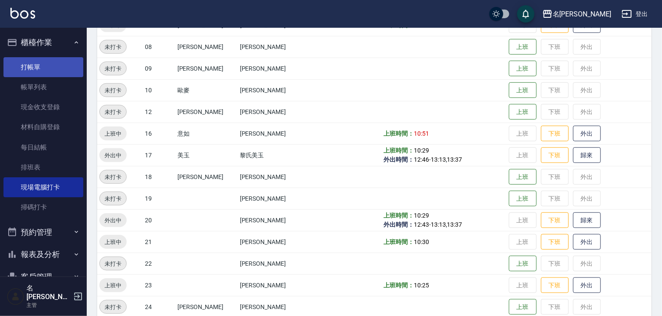
click at [47, 68] on link "打帳單" at bounding box center [43, 67] width 80 height 20
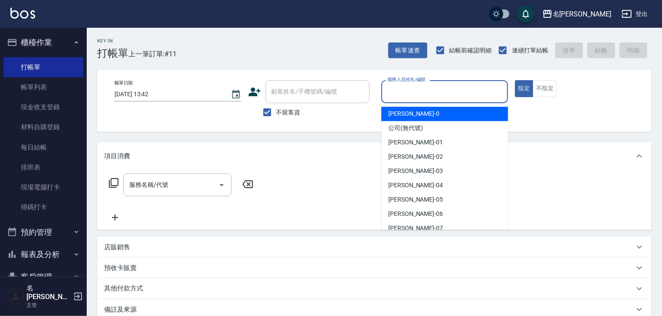
click at [444, 95] on input "服務人員姓名/編號" at bounding box center [444, 91] width 119 height 15
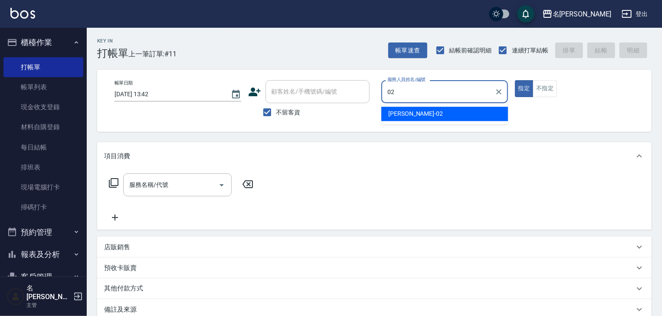
click at [403, 114] on span "蔡怡蓁 -02" at bounding box center [415, 113] width 55 height 9
type input "[PERSON_NAME]-02"
click at [171, 180] on input "服務名稱/代號" at bounding box center [171, 184] width 88 height 15
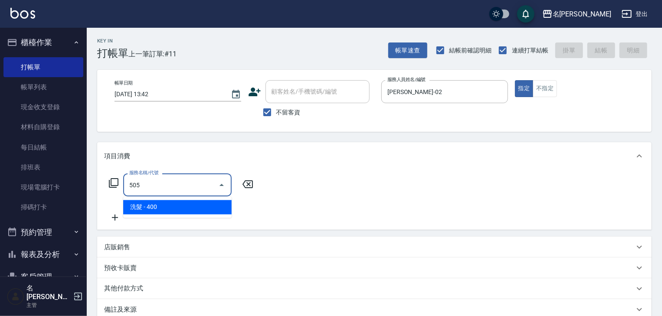
click at [171, 202] on span "洗髮 - 400" at bounding box center [177, 207] width 108 height 14
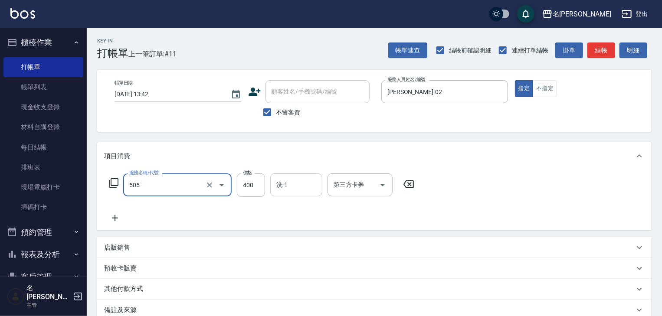
type input "洗髮(505)"
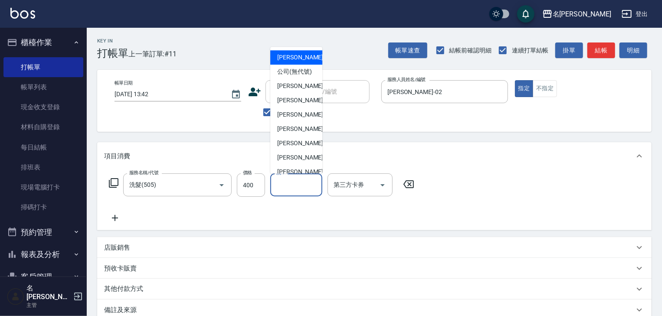
click at [294, 182] on input "洗-1" at bounding box center [296, 184] width 44 height 15
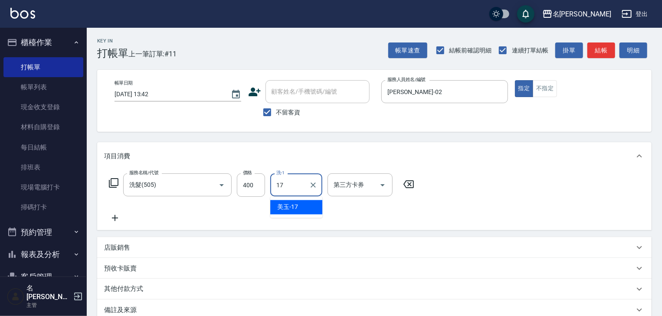
click at [303, 213] on div "美玉 -17" at bounding box center [296, 207] width 52 height 14
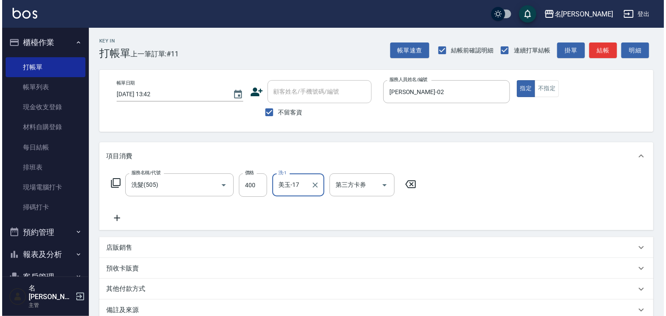
scroll to position [101, 0]
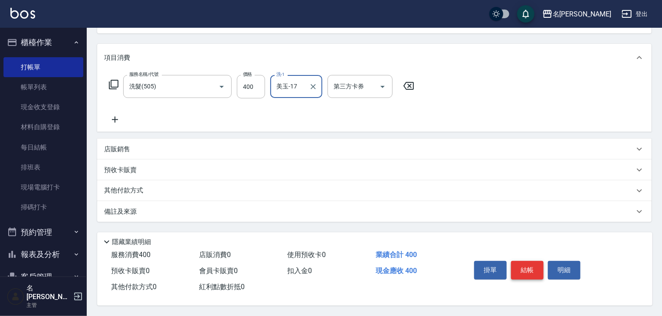
type input "美玉-17"
click at [531, 265] on button "結帳" at bounding box center [527, 270] width 33 height 18
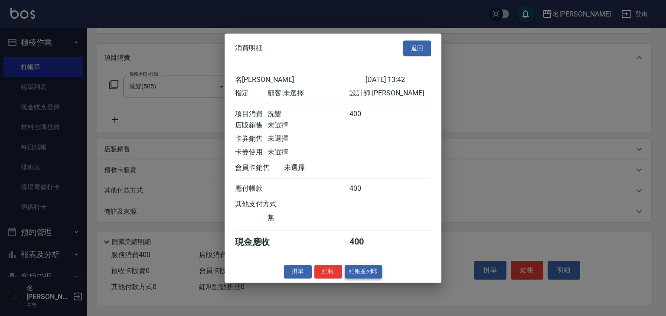
click at [356, 270] on div "消費明細 返回 名留林森 2025/09/22 13:42 指定 顧客: 未選擇 設計師: 蔡怡蓁 項目消費 洗髮 400 店販銷售 未選擇 卡券銷售 未選擇…" at bounding box center [333, 157] width 217 height 249
click at [357, 271] on button "結帳並列印" at bounding box center [364, 271] width 38 height 13
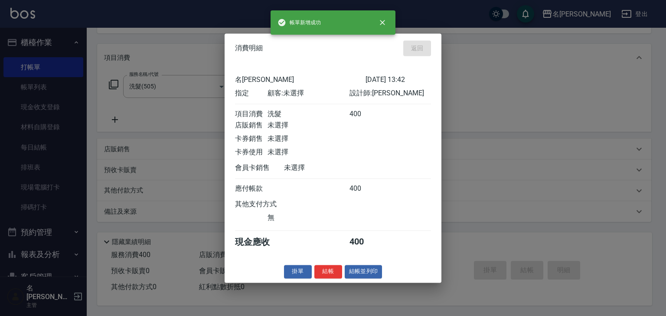
type input "2025/09/22 13:58"
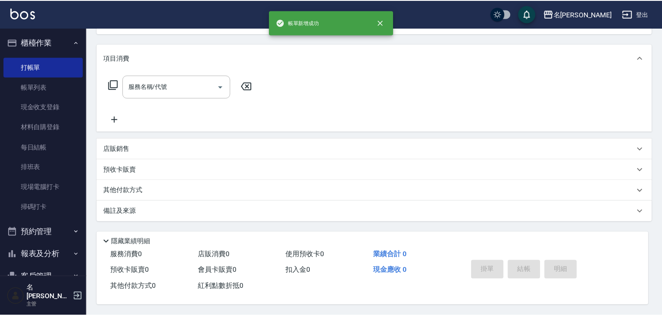
scroll to position [0, 0]
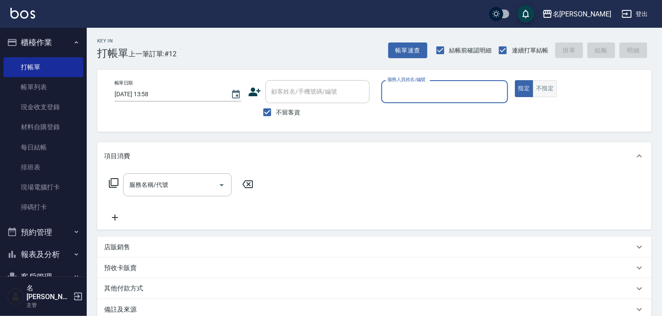
click at [552, 91] on button "不指定" at bounding box center [544, 88] width 24 height 17
click at [472, 103] on div "服務人員姓名/編號" at bounding box center [444, 91] width 127 height 23
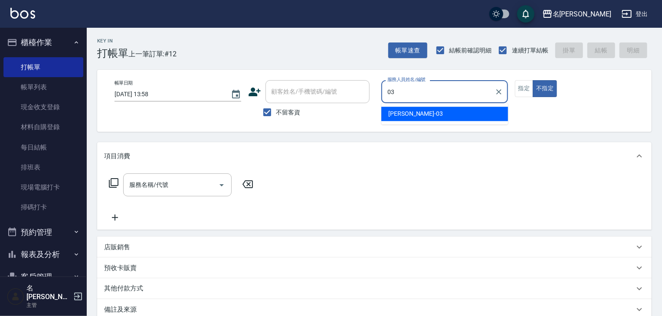
click at [419, 114] on div "[PERSON_NAME]-03" at bounding box center [444, 114] width 127 height 14
type input "[PERSON_NAME]-03"
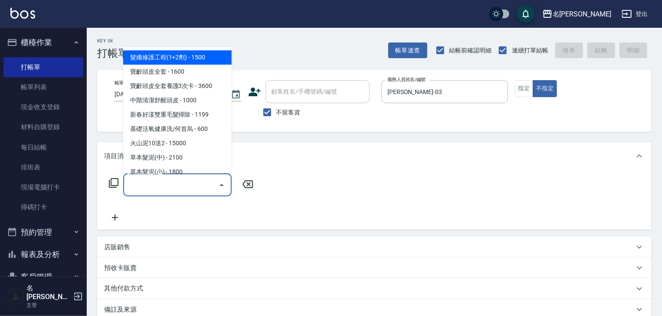
click at [173, 183] on input "服務名稱/代號" at bounding box center [171, 184] width 88 height 15
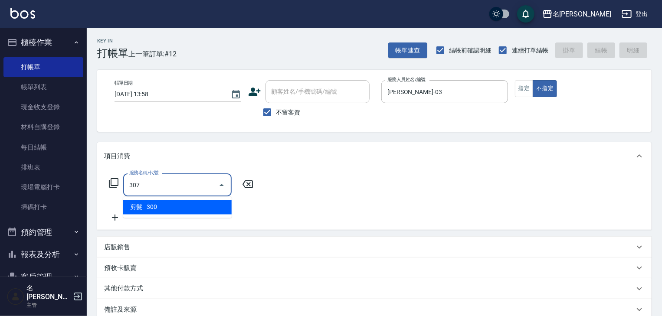
click at [160, 208] on span "剪髮 - 300" at bounding box center [177, 207] width 108 height 14
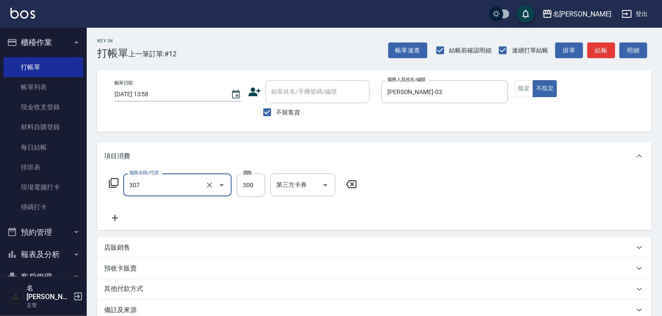
type input "剪髮(307)"
click at [266, 186] on div "服務名稱/代號 剪髮(307) 服務名稱/代號 價格 300 價格 第三方卡券 第三方卡券" at bounding box center [233, 184] width 258 height 23
click at [253, 188] on input "300" at bounding box center [251, 184] width 28 height 23
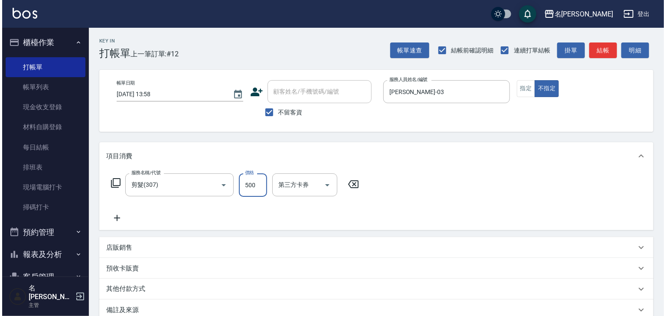
scroll to position [101, 0]
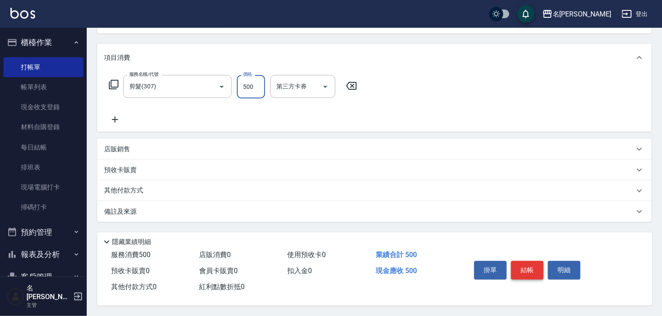
type input "500"
click at [525, 264] on button "結帳" at bounding box center [527, 270] width 33 height 18
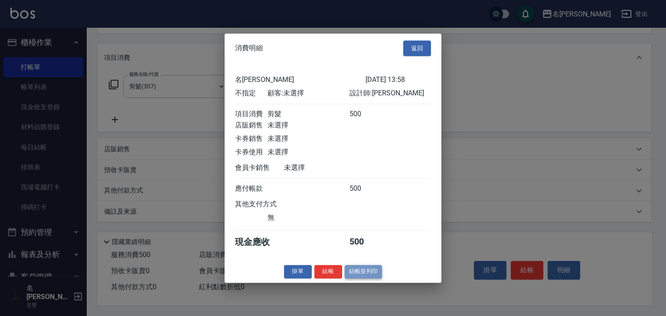
click at [348, 273] on button "結帳並列印" at bounding box center [364, 271] width 38 height 13
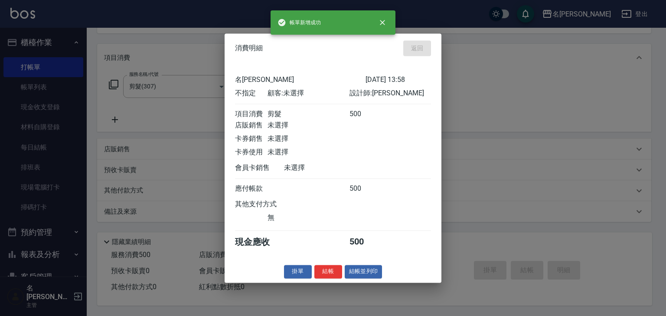
type input "2025/09/22 14:03"
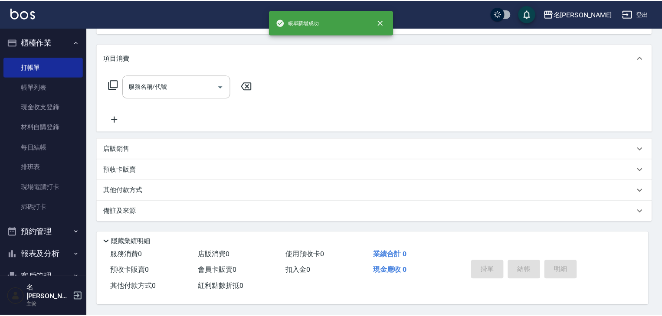
scroll to position [0, 0]
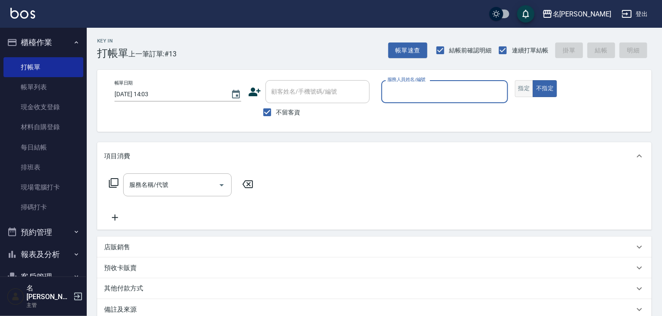
click at [528, 88] on button "指定" at bounding box center [524, 88] width 19 height 17
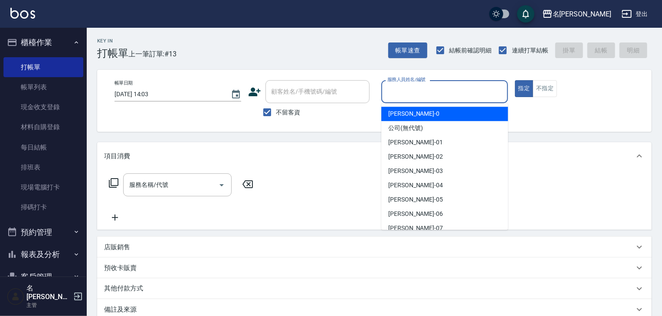
click at [413, 99] on input "服務人員姓名/編號" at bounding box center [444, 91] width 119 height 15
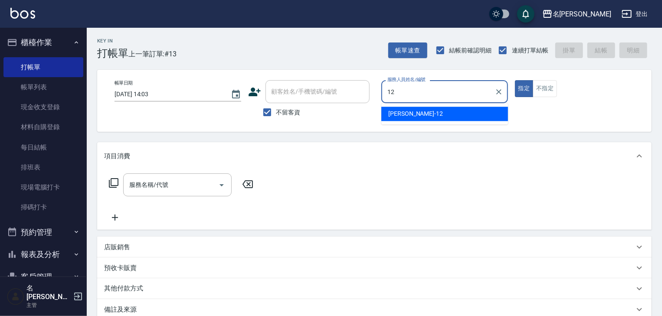
click at [406, 119] on div "[PERSON_NAME]-12" at bounding box center [444, 114] width 127 height 14
type input "[PERSON_NAME]-12"
click at [196, 186] on input "服務名稱/代號" at bounding box center [171, 184] width 88 height 15
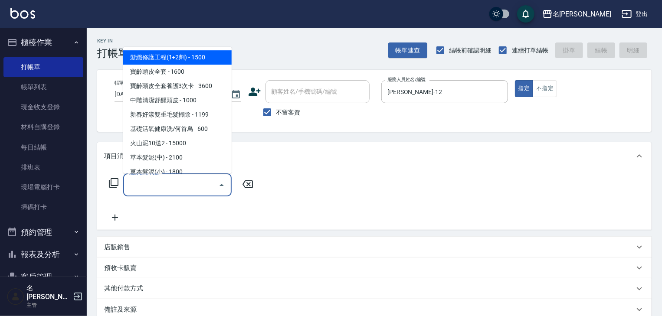
click at [114, 185] on icon at bounding box center [114, 183] width 10 height 10
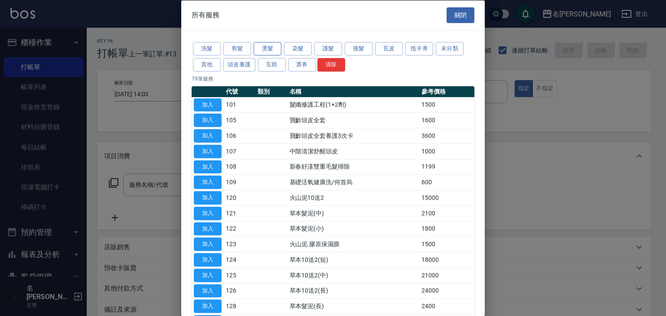
click at [271, 48] on button "燙髮" at bounding box center [268, 48] width 28 height 13
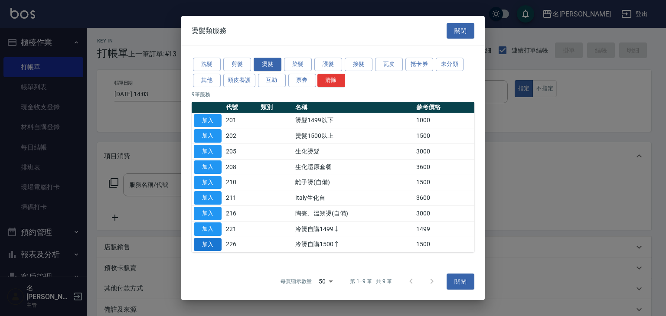
click at [215, 241] on button "加入" at bounding box center [208, 244] width 28 height 13
type input "冷燙自購1500↑(226)"
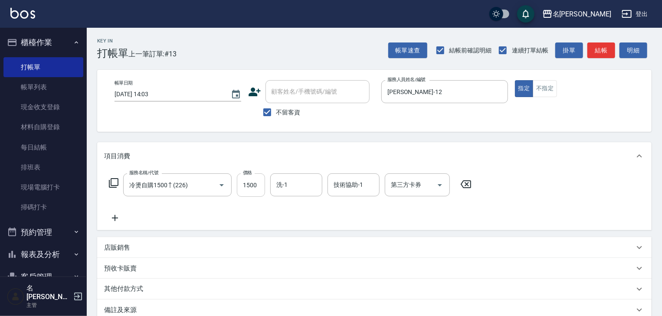
click at [257, 189] on input "1500" at bounding box center [251, 184] width 28 height 23
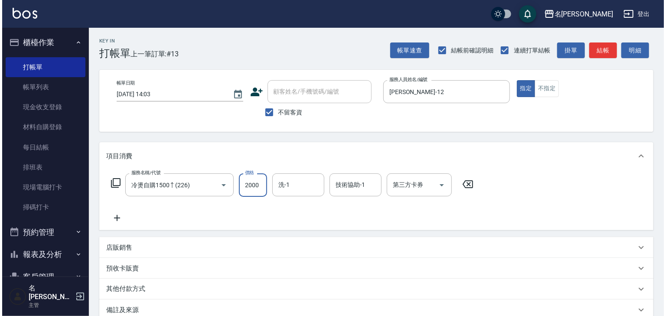
scroll to position [101, 0]
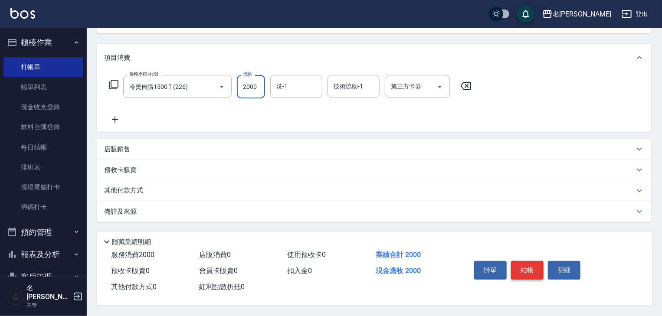
type input "2000"
click at [528, 271] on button "結帳" at bounding box center [527, 270] width 33 height 18
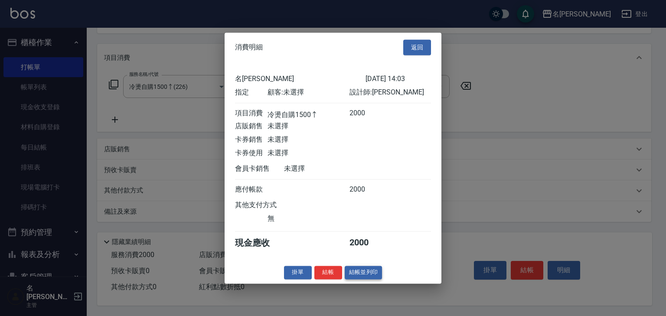
click at [353, 271] on button "結帳並列印" at bounding box center [364, 272] width 38 height 13
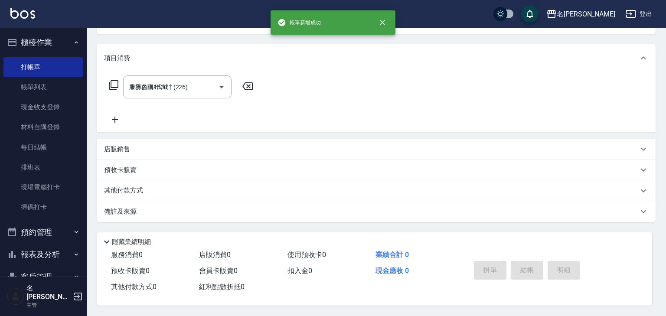
type input "2025/09/22 14:05"
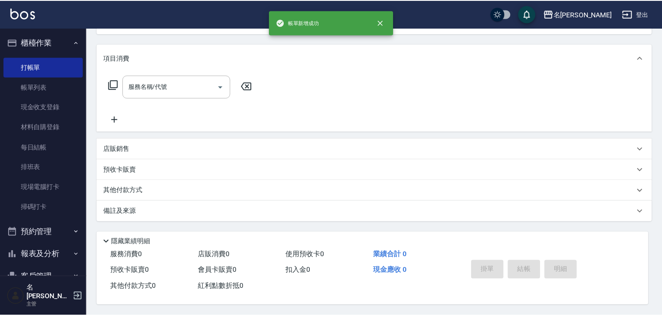
scroll to position [0, 0]
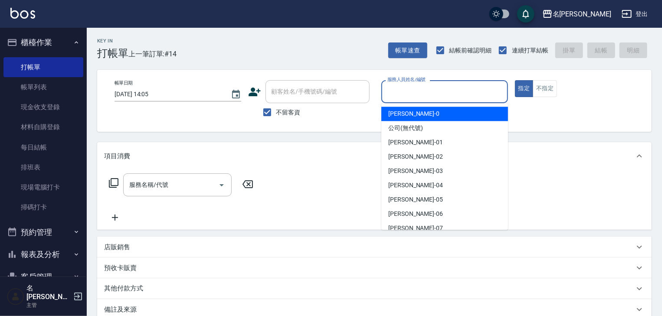
click at [446, 93] on input "服務人員姓名/編號" at bounding box center [444, 91] width 119 height 15
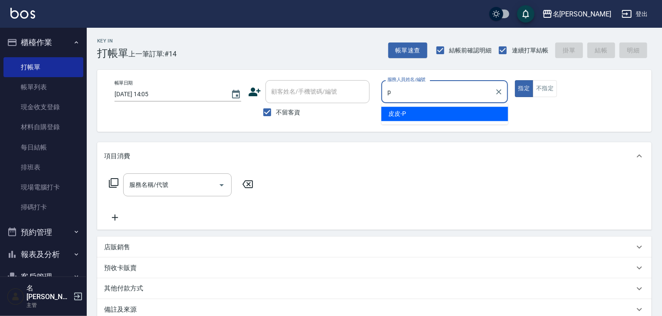
click at [399, 118] on div "皮皮 -P" at bounding box center [444, 114] width 127 height 14
type input "皮皮-P"
click at [180, 184] on input "服務名稱/代號" at bounding box center [171, 184] width 88 height 15
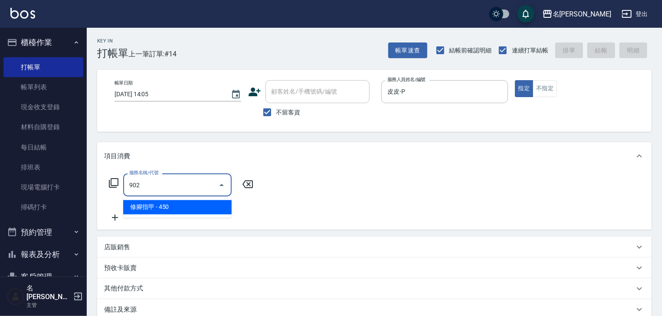
click at [184, 203] on span "修腳指甲 - 450" at bounding box center [177, 207] width 108 height 14
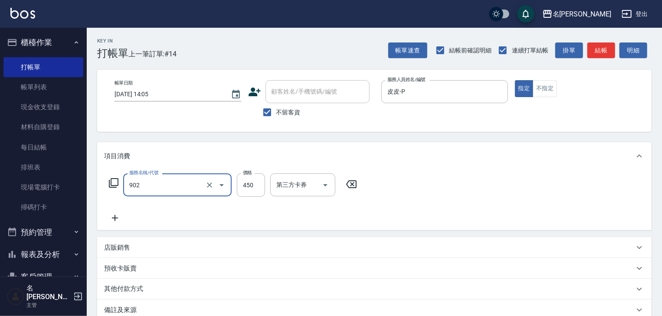
type input "修腳指甲(902)"
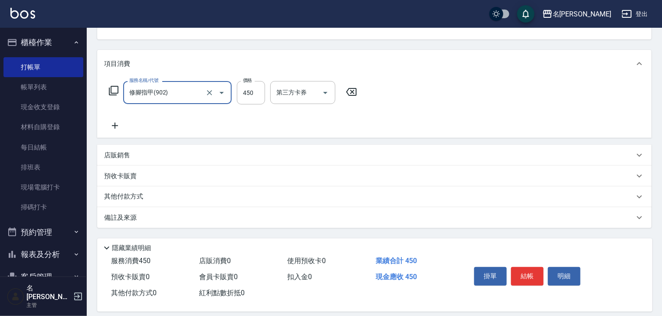
drag, startPoint x: 550, startPoint y: 304, endPoint x: 556, endPoint y: 312, distance: 10.5
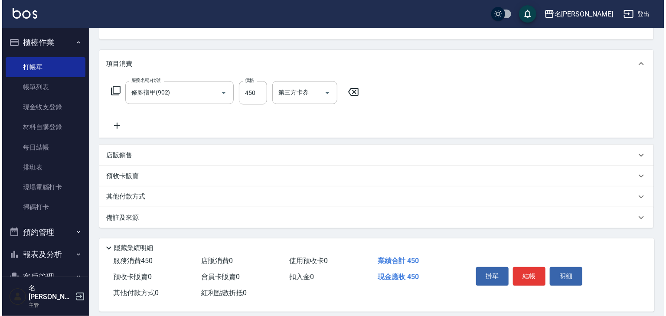
scroll to position [93, 0]
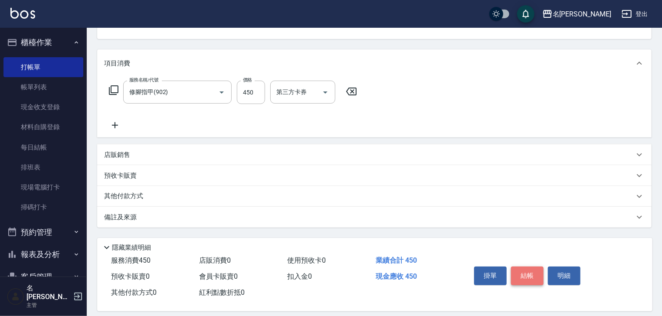
click at [522, 272] on button "結帳" at bounding box center [527, 276] width 33 height 18
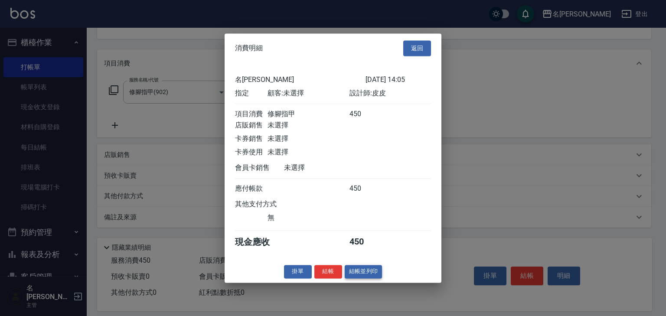
click at [368, 277] on button "結帳並列印" at bounding box center [364, 271] width 38 height 13
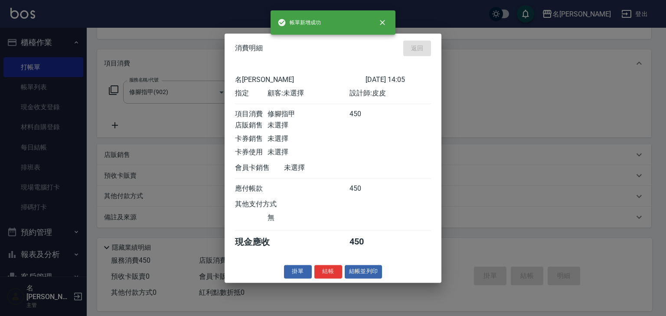
type input "2025/09/22 14:20"
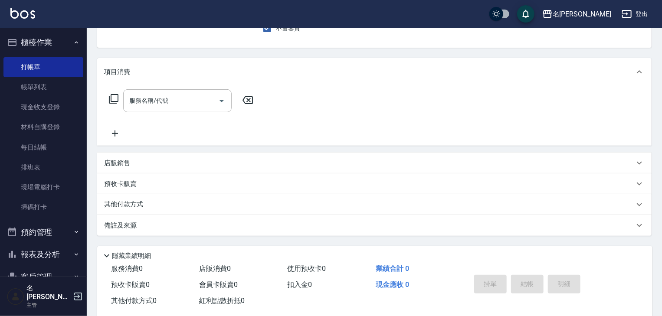
scroll to position [0, 0]
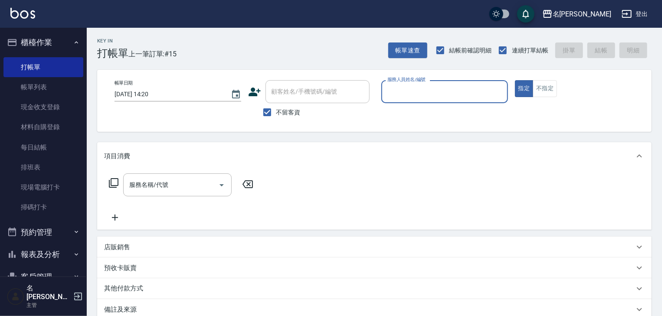
click at [439, 94] on input "服務人員姓名/編號" at bounding box center [444, 91] width 119 height 15
click at [404, 112] on span "吳姵瑩 -B" at bounding box center [414, 113] width 52 height 9
type input "[PERSON_NAME]"
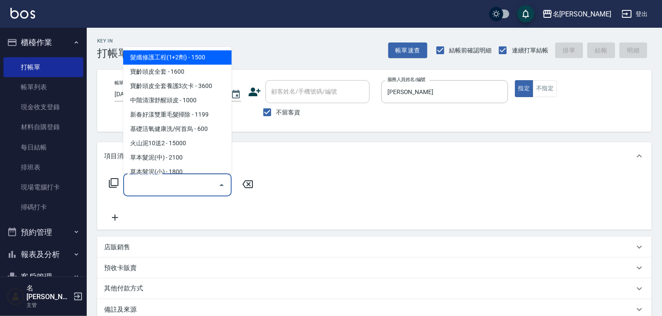
click at [181, 186] on input "服務名稱/代號" at bounding box center [171, 184] width 88 height 15
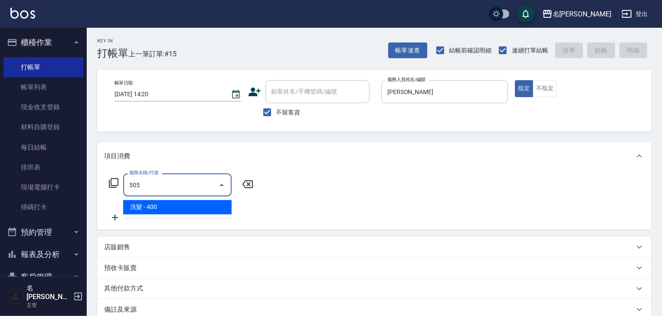
click at [184, 202] on span "洗髮 - 400" at bounding box center [177, 207] width 108 height 14
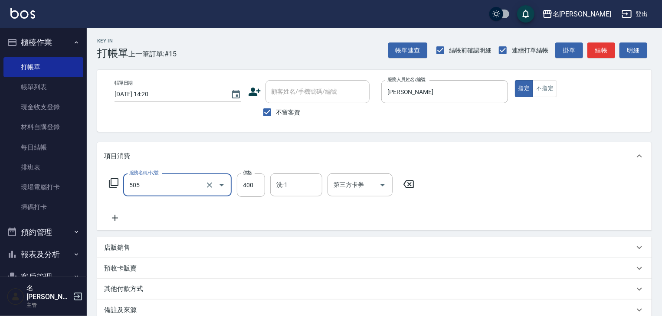
type input "洗髮(505)"
click at [281, 187] on input "洗-1" at bounding box center [296, 184] width 44 height 15
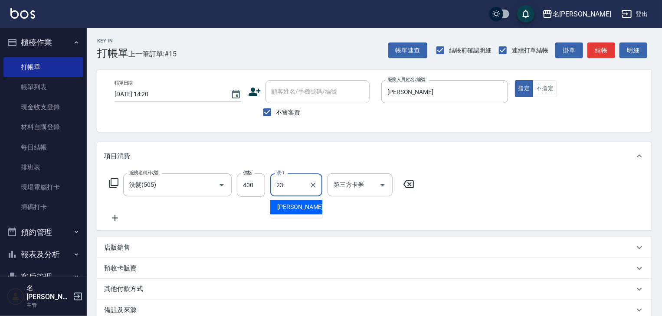
click at [307, 209] on div "葉敏辰 -23" at bounding box center [296, 207] width 52 height 14
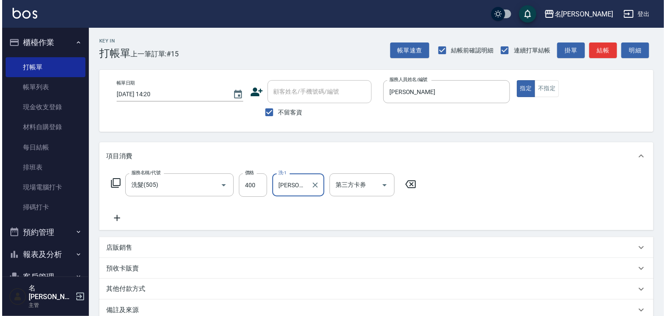
scroll to position [101, 0]
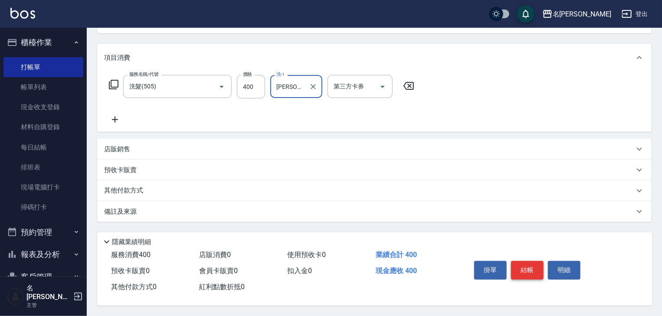
type input "[PERSON_NAME]-23"
click at [520, 261] on button "結帳" at bounding box center [527, 270] width 33 height 18
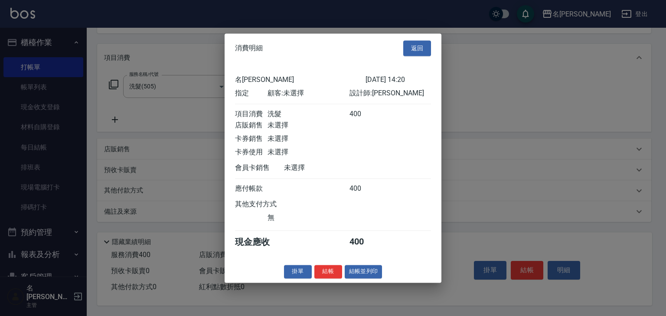
click at [352, 275] on button "結帳並列印" at bounding box center [364, 271] width 38 height 13
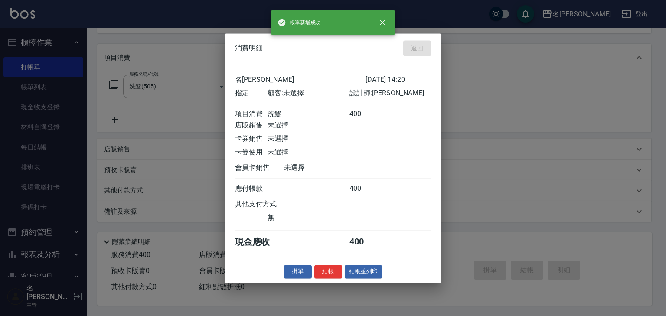
type input "2025/09/22 14:35"
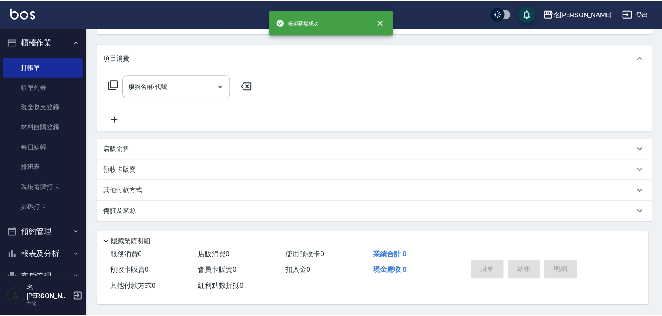
scroll to position [0, 0]
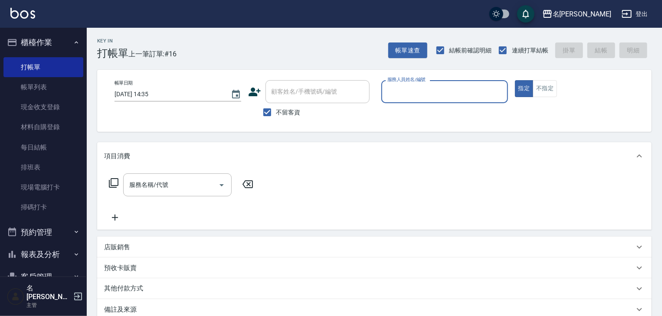
click at [435, 93] on input "服務人員姓名/編號" at bounding box center [444, 91] width 119 height 15
click at [423, 117] on div "Joyce -01" at bounding box center [444, 114] width 127 height 14
type input "[PERSON_NAME]-01"
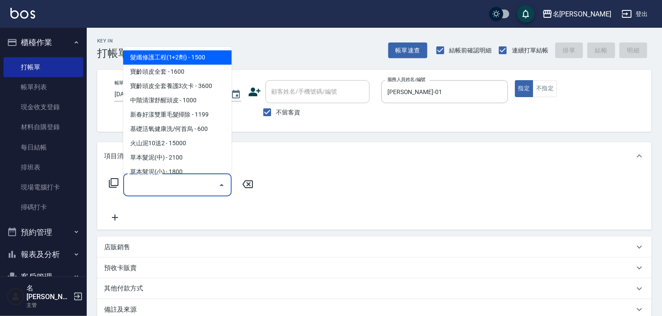
click at [195, 182] on input "服務名稱/代號" at bounding box center [171, 184] width 88 height 15
click at [114, 181] on icon at bounding box center [113, 183] width 10 height 10
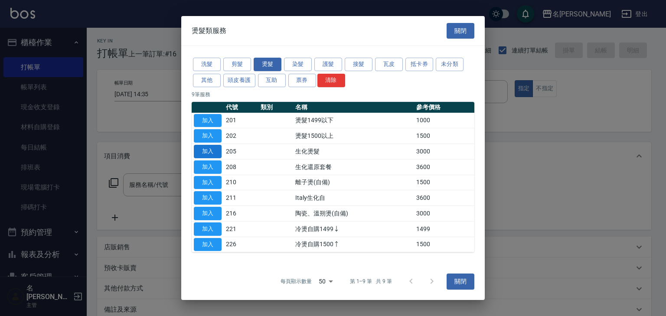
click at [217, 153] on button "加入" at bounding box center [208, 151] width 28 height 13
type input "生化燙髮(205)"
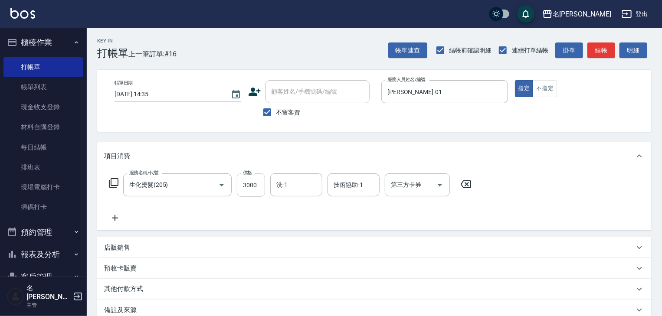
click at [252, 183] on input "3000" at bounding box center [251, 184] width 28 height 23
type input "2000"
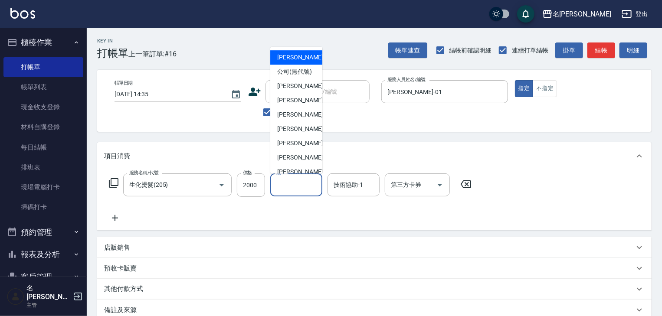
click at [281, 188] on input "洗-1" at bounding box center [296, 184] width 44 height 15
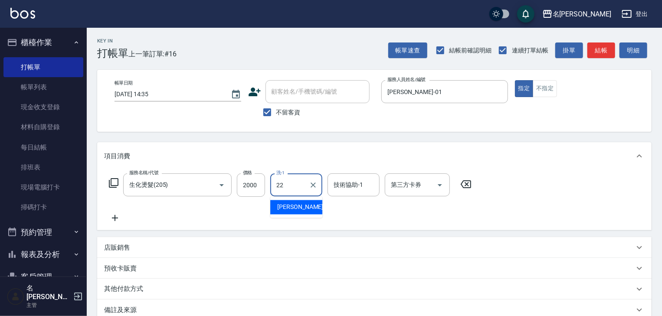
click at [289, 207] on span "王婕宇 -22" at bounding box center [304, 207] width 55 height 9
type input "[PERSON_NAME]-22"
click at [340, 188] on input "技術協助-1" at bounding box center [353, 184] width 44 height 15
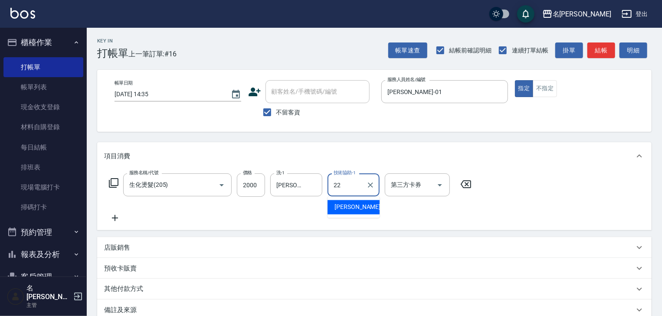
click at [343, 205] on span "王婕宇 -22" at bounding box center [361, 207] width 55 height 9
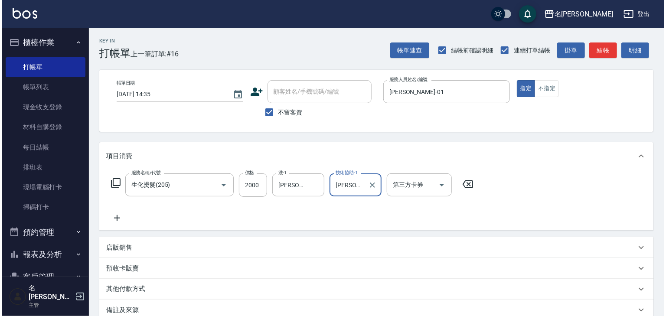
scroll to position [101, 0]
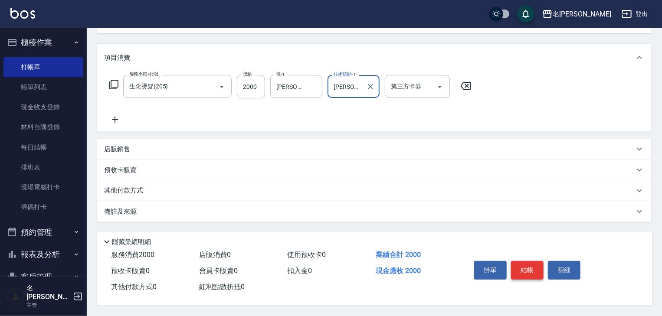
type input "[PERSON_NAME]-22"
click at [528, 270] on button "結帳" at bounding box center [527, 270] width 33 height 18
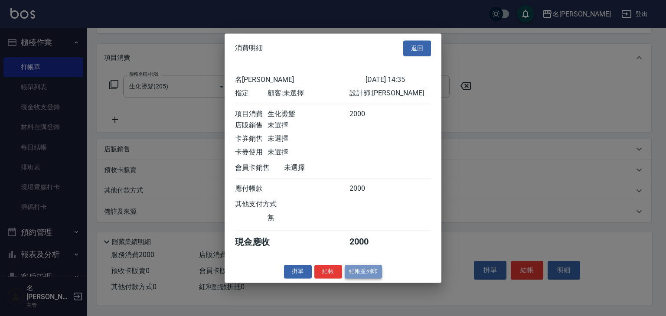
click at [368, 274] on button "結帳並列印" at bounding box center [364, 271] width 38 height 13
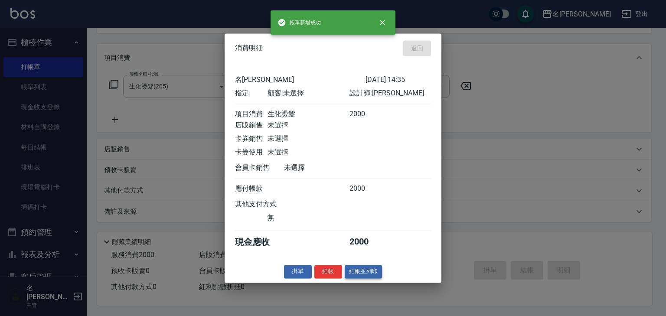
type input "2025/09/22 14:41"
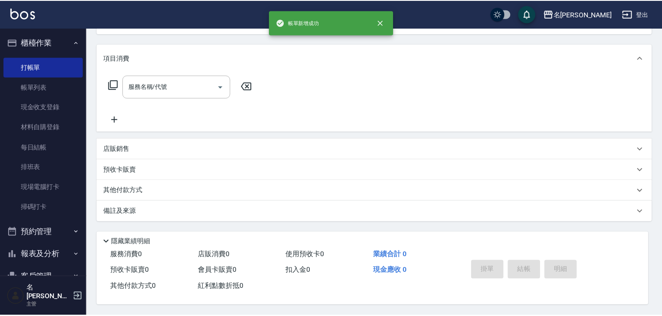
scroll to position [0, 0]
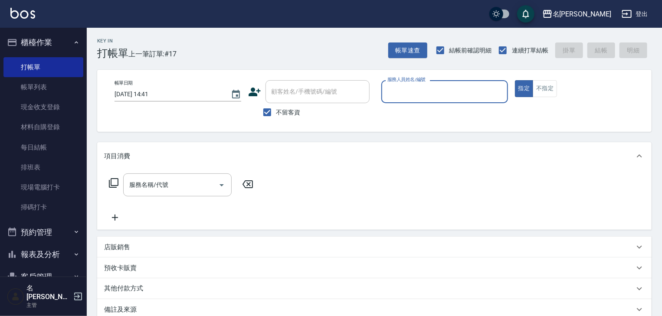
click at [456, 100] on div "服務人員姓名/編號" at bounding box center [444, 91] width 127 height 23
click at [401, 108] on div "蔡怡蓁 -02" at bounding box center [444, 114] width 127 height 14
type input "[PERSON_NAME]-02"
click at [167, 179] on input "服務名稱/代號" at bounding box center [171, 184] width 88 height 15
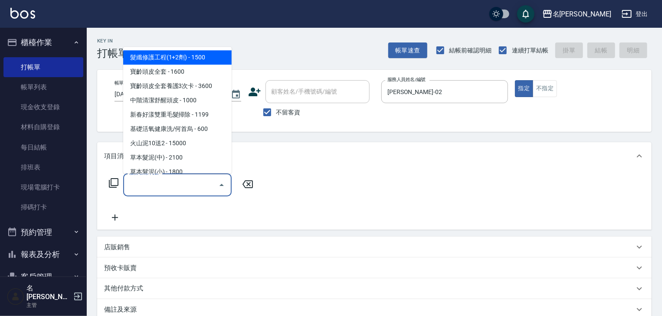
click at [111, 180] on icon at bounding box center [114, 183] width 10 height 10
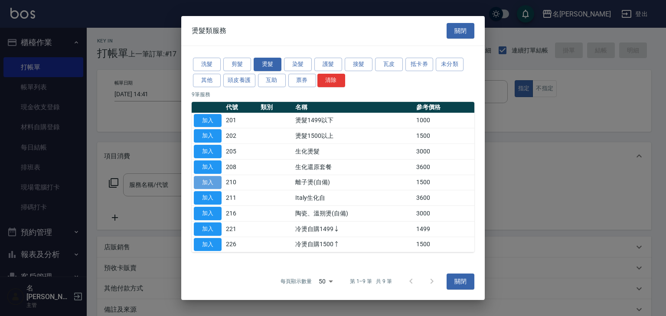
click at [210, 182] on button "加入" at bounding box center [208, 182] width 28 height 13
type input "離子燙(自備)(210)"
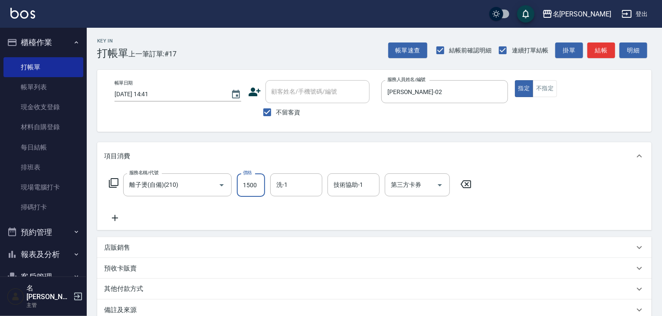
click at [251, 187] on input "1500" at bounding box center [251, 184] width 28 height 23
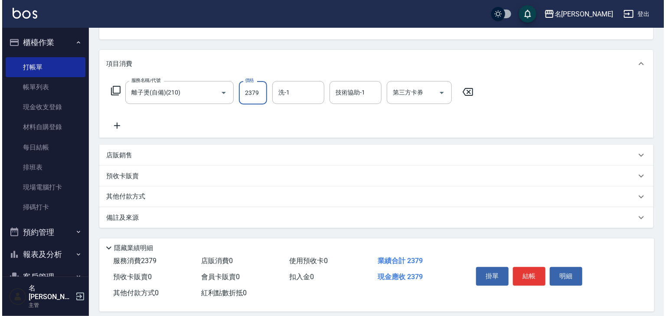
scroll to position [101, 0]
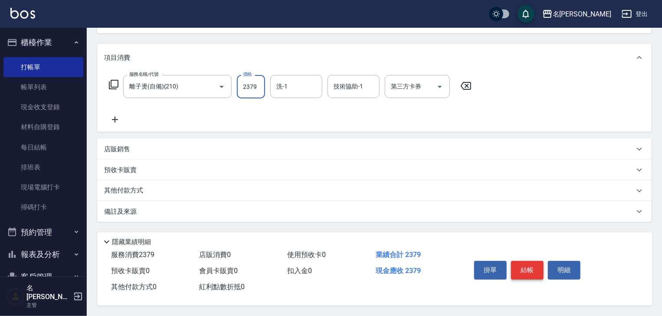
type input "2379"
click at [532, 271] on button "結帳" at bounding box center [527, 270] width 33 height 18
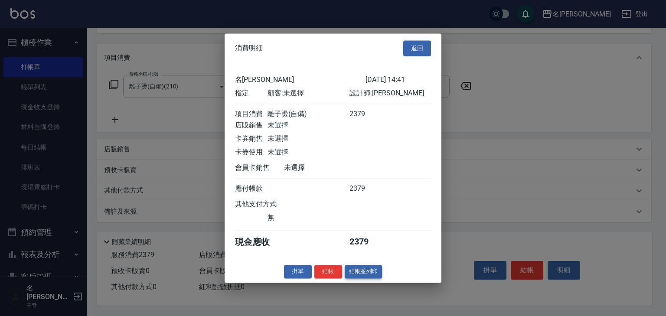
click at [365, 277] on button "結帳並列印" at bounding box center [364, 271] width 38 height 13
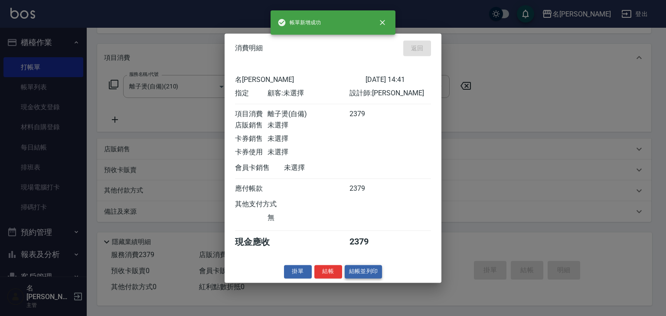
type input "2025/09/22 14:45"
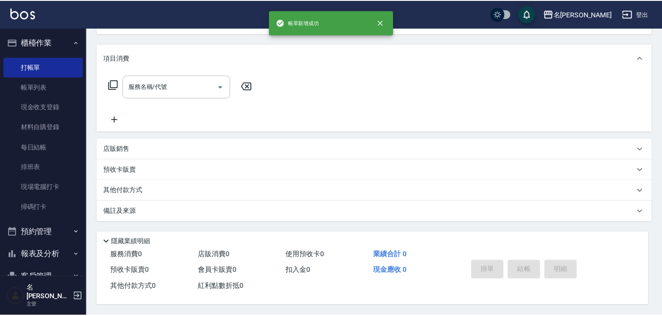
scroll to position [0, 0]
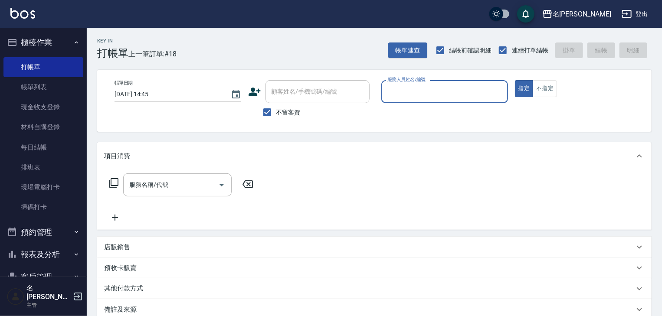
click at [422, 98] on input "服務人員姓名/編號" at bounding box center [444, 91] width 119 height 15
click at [394, 118] on span "曹如妘 -03" at bounding box center [415, 113] width 55 height 9
type input "曹如妘-03"
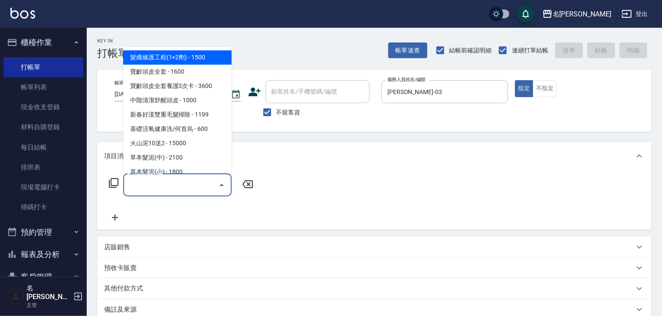
click at [193, 186] on input "服務名稱/代號" at bounding box center [171, 184] width 88 height 15
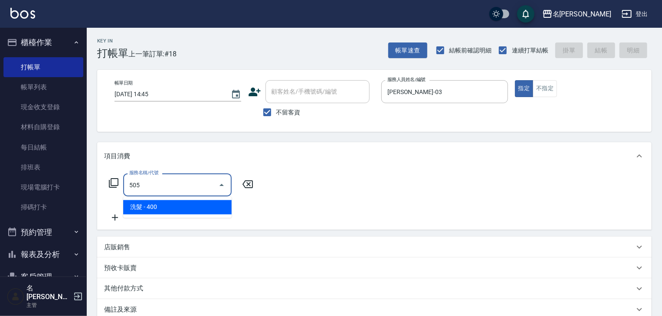
click at [210, 202] on span "洗髮 - 400" at bounding box center [177, 207] width 108 height 14
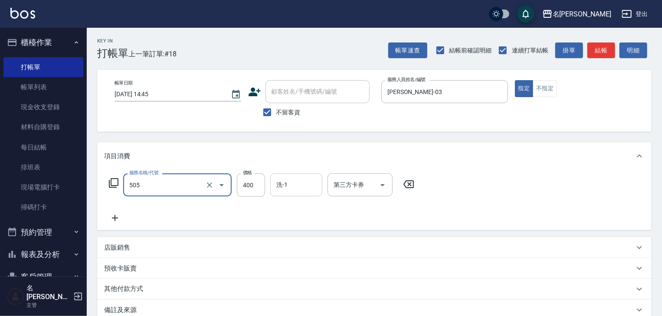
type input "洗髮(505)"
click at [297, 183] on input "洗-1" at bounding box center [296, 184] width 44 height 15
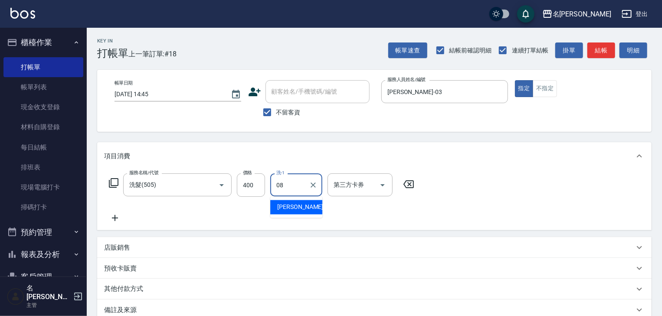
click at [304, 205] on div "蔡慈恩 -08" at bounding box center [296, 207] width 52 height 14
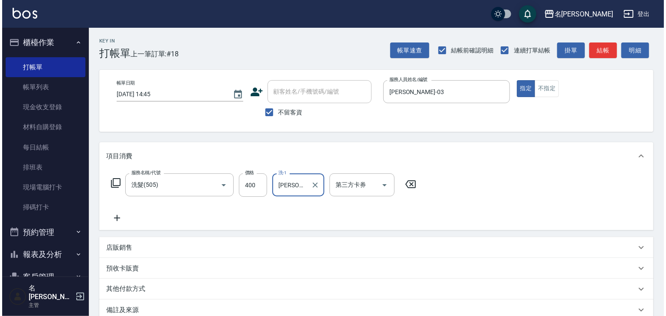
scroll to position [101, 0]
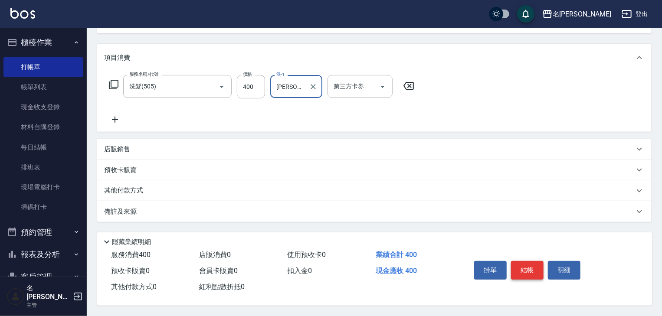
type input "[PERSON_NAME]-08"
click at [530, 268] on button "結帳" at bounding box center [527, 270] width 33 height 18
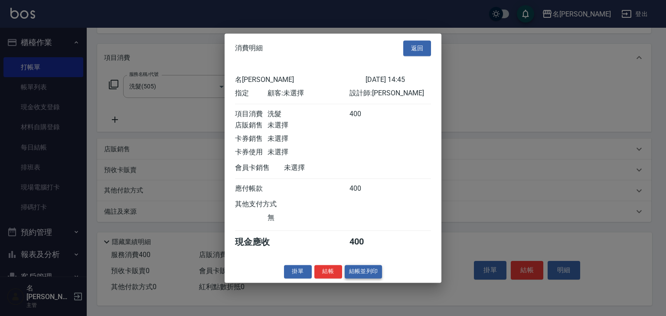
click at [369, 276] on button "結帳並列印" at bounding box center [364, 271] width 38 height 13
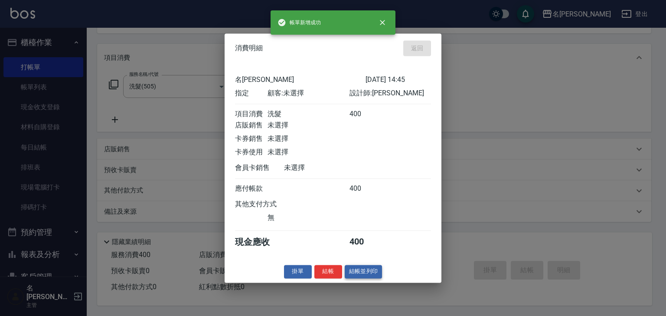
type input "2025/09/22 14:46"
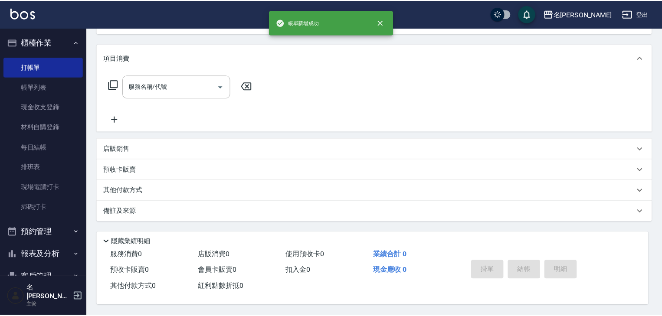
scroll to position [0, 0]
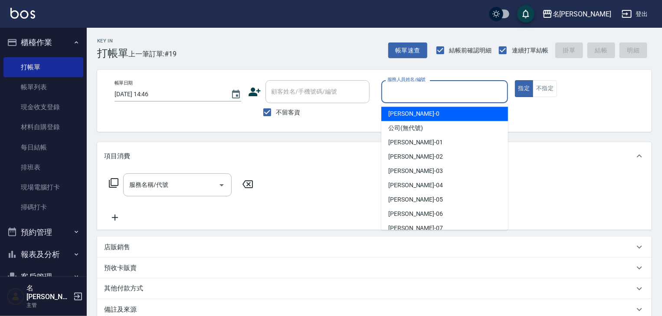
click at [461, 92] on input "服務人員姓名/編號" at bounding box center [444, 91] width 119 height 15
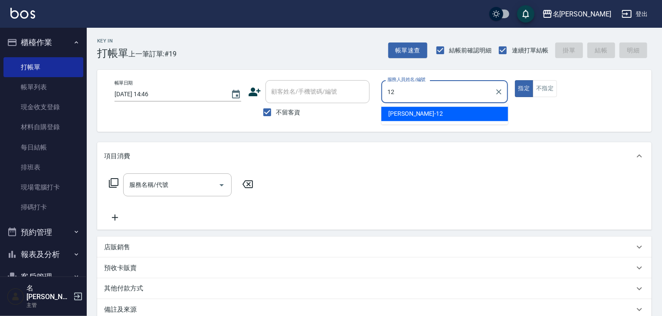
click at [440, 117] on div "林佳穎 -12" at bounding box center [444, 114] width 127 height 14
type input "[PERSON_NAME]-12"
click at [175, 184] on input "服務名稱/代號" at bounding box center [171, 184] width 88 height 15
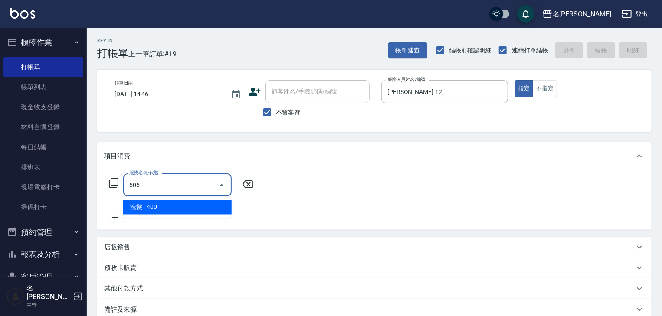
click at [194, 212] on span "洗髮 - 400" at bounding box center [177, 207] width 108 height 14
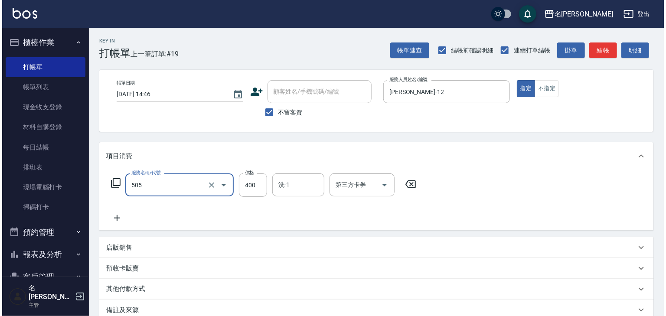
scroll to position [101, 0]
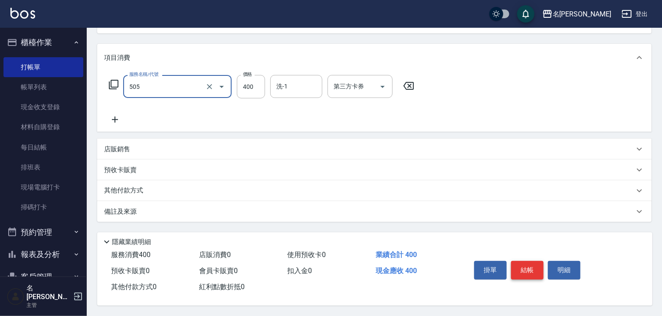
type input "洗髮(505)"
click at [528, 272] on button "結帳" at bounding box center [527, 270] width 33 height 18
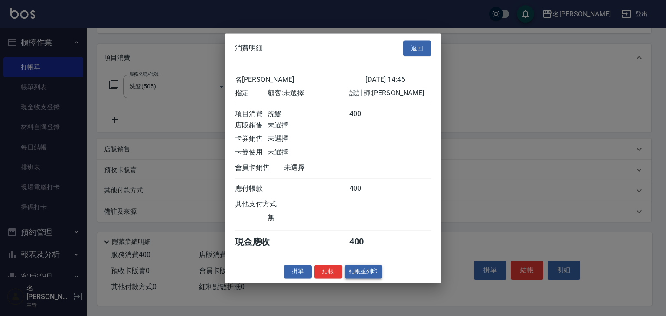
click at [363, 275] on button "結帳並列印" at bounding box center [364, 271] width 38 height 13
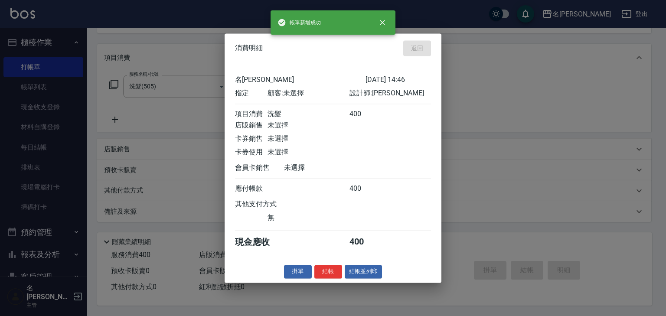
type input "2025/09/22 14:56"
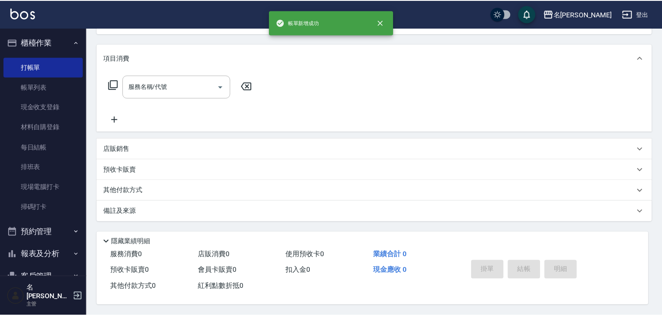
scroll to position [0, 0]
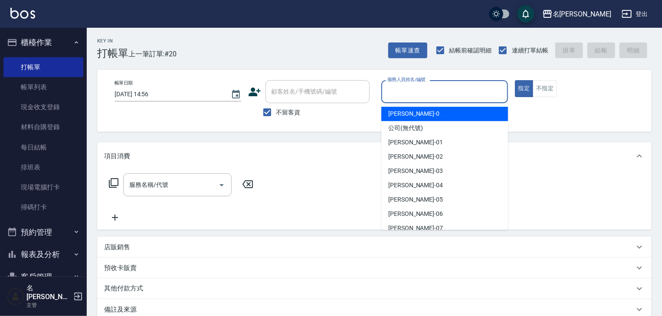
click at [453, 95] on input "服務人員姓名/編號" at bounding box center [444, 91] width 119 height 15
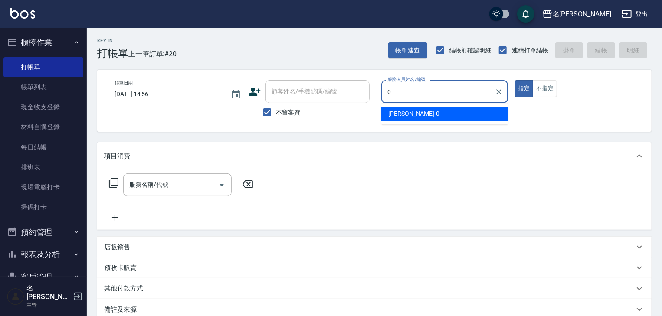
click at [403, 117] on span "陳麗君 -0" at bounding box center [413, 113] width 51 height 9
type input "陳麗君-0"
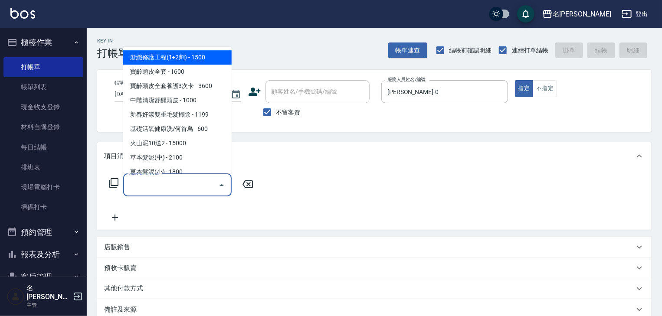
click at [197, 184] on input "服務名稱/代號" at bounding box center [171, 184] width 88 height 15
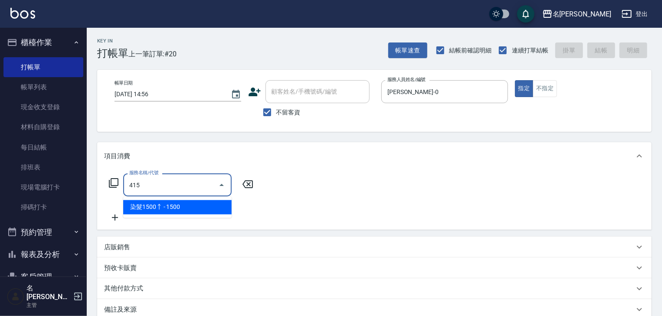
drag, startPoint x: 197, startPoint y: 188, endPoint x: 215, endPoint y: 209, distance: 27.4
click at [215, 209] on span "染髮1500↑ - 1500" at bounding box center [177, 207] width 108 height 14
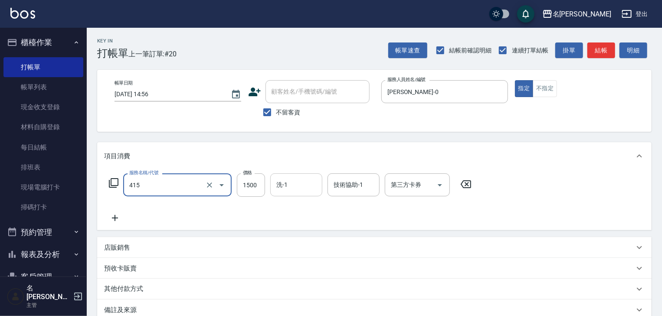
type input "染髮1500↑(415)"
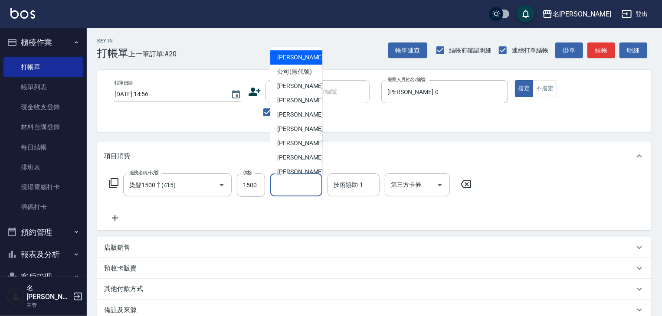
click at [299, 184] on input "洗-1" at bounding box center [296, 184] width 44 height 15
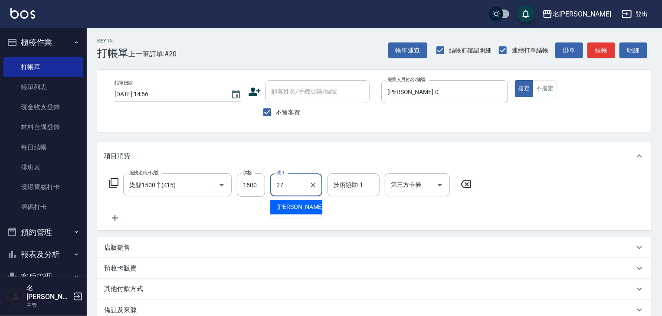
click at [297, 201] on div "張紹柏 -27" at bounding box center [296, 207] width 52 height 14
type input "張紹柏-27"
click at [324, 183] on form "洗-1 張紹柏-27 洗-1" at bounding box center [298, 184] width 57 height 23
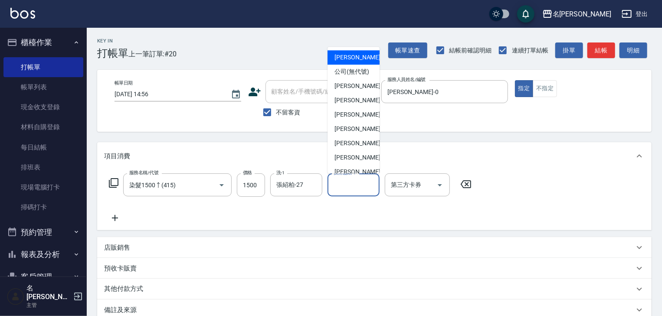
click at [344, 187] on input "技術協助-1" at bounding box center [353, 184] width 44 height 15
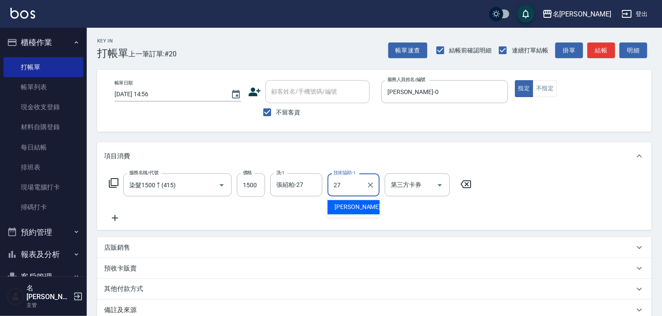
click at [346, 205] on span "張紹柏 -27" at bounding box center [361, 207] width 55 height 9
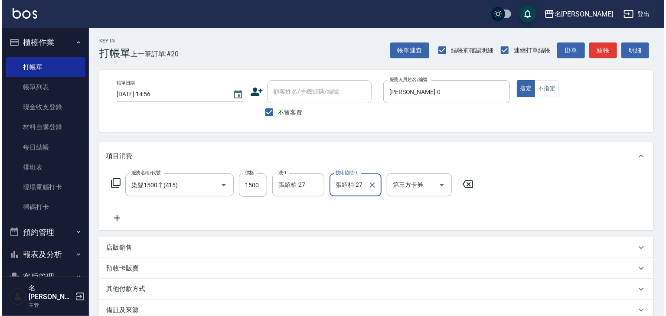
scroll to position [101, 0]
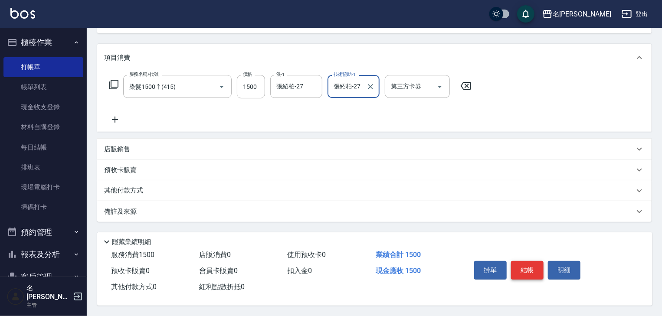
type input "張紹柏-27"
click at [538, 265] on button "結帳" at bounding box center [527, 270] width 33 height 18
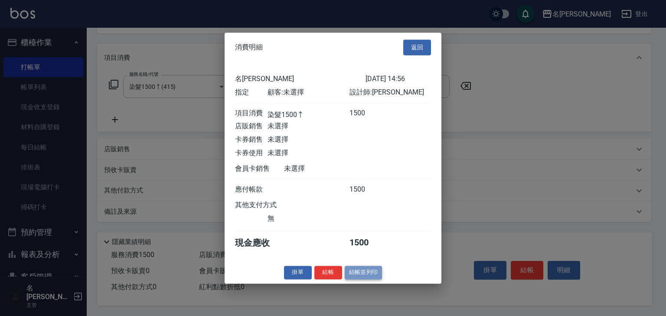
click at [368, 277] on button "結帳並列印" at bounding box center [364, 272] width 38 height 13
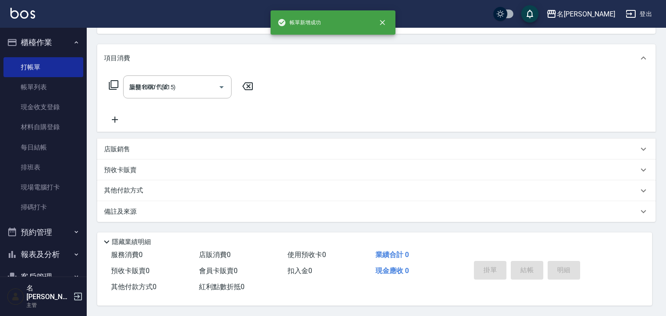
type input "2025/09/22 14:57"
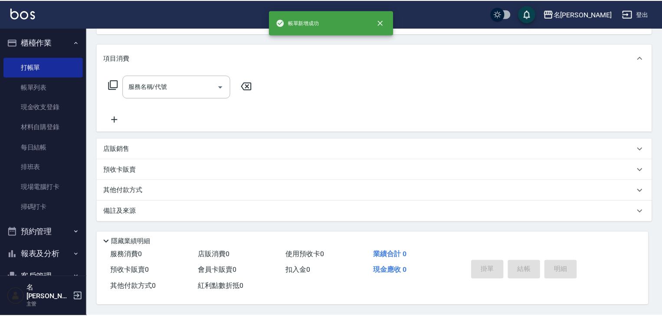
scroll to position [0, 0]
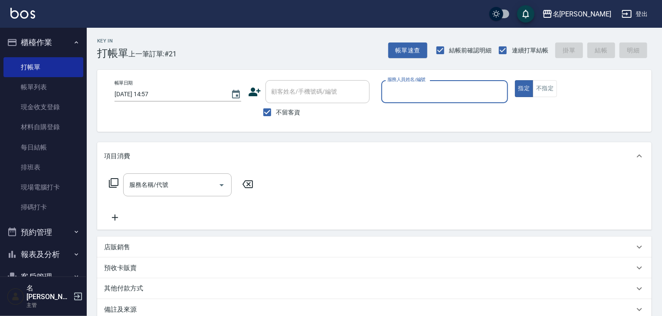
click at [438, 86] on input "服務人員姓名/編號" at bounding box center [444, 91] width 119 height 15
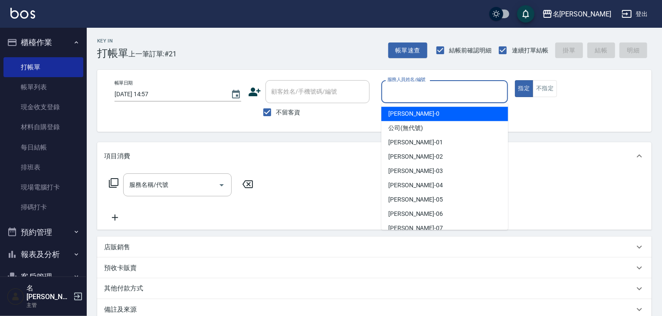
click at [418, 110] on div "陳麗君 -0" at bounding box center [444, 114] width 127 height 14
type input "陳麗君-0"
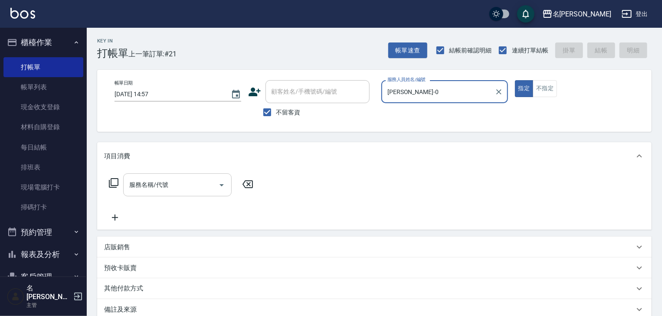
click at [184, 181] on input "服務名稱/代號" at bounding box center [171, 184] width 88 height 15
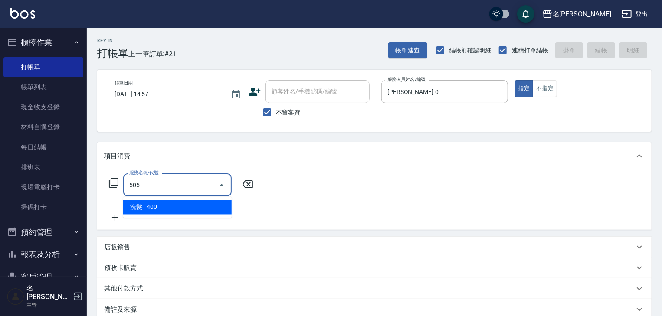
click at [207, 207] on span "洗髮 - 400" at bounding box center [177, 207] width 108 height 14
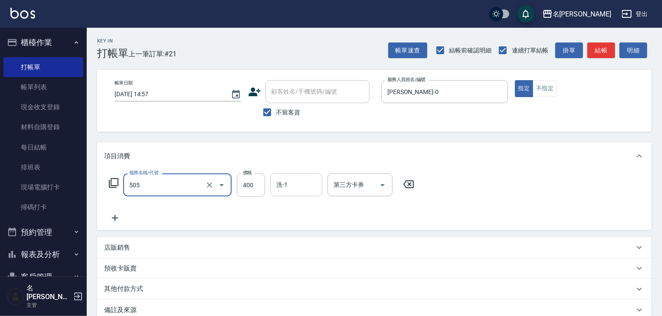
type input "洗髮(505)"
click at [293, 188] on input "洗-1" at bounding box center [296, 184] width 44 height 15
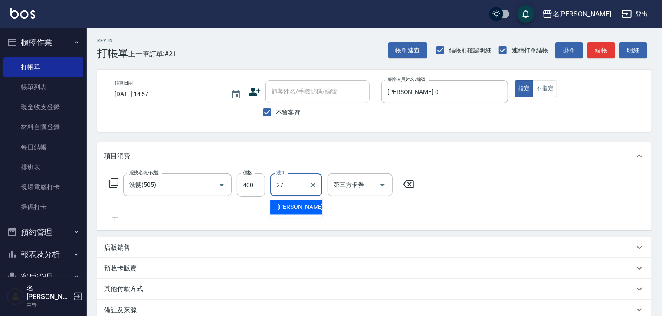
click at [303, 205] on span "張紹柏 -27" at bounding box center [304, 207] width 55 height 9
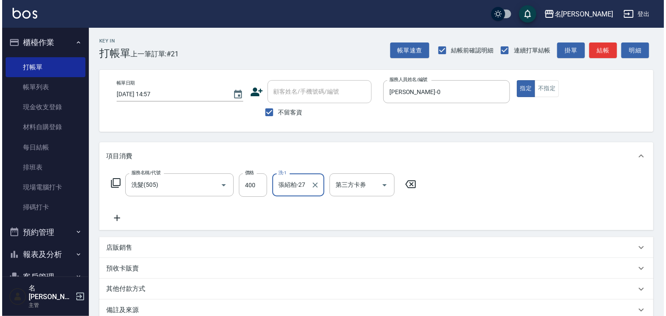
scroll to position [101, 0]
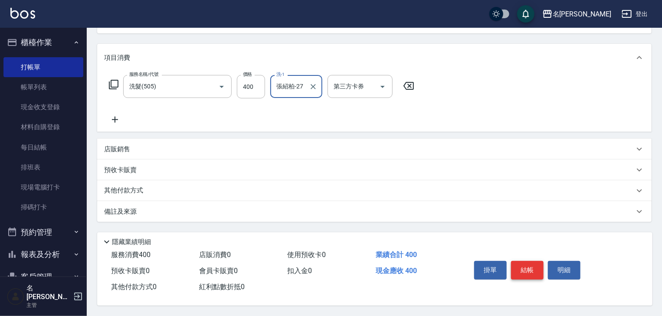
type input "張紹柏-27"
click at [516, 271] on button "結帳" at bounding box center [527, 270] width 33 height 18
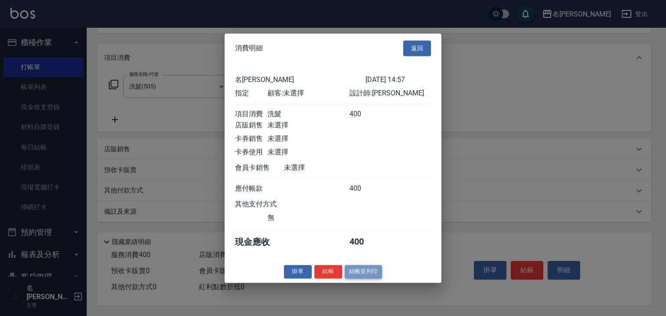
click at [372, 278] on button "結帳並列印" at bounding box center [364, 271] width 38 height 13
click at [372, 277] on div "掛單 結帳 結帳並列印" at bounding box center [333, 271] width 217 height 13
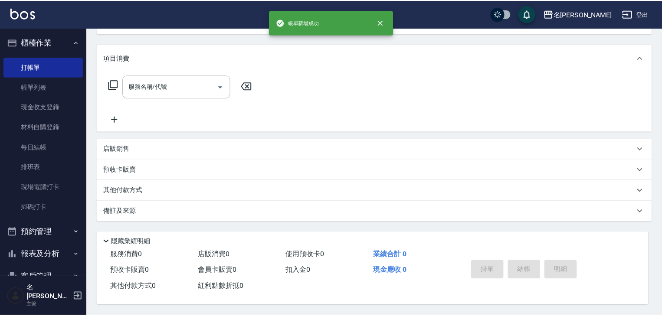
scroll to position [0, 0]
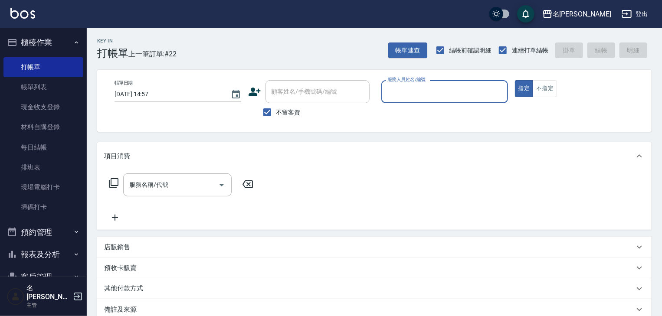
click at [447, 92] on input "服務人員姓名/編號" at bounding box center [444, 91] width 119 height 15
click at [437, 111] on div "許貴珍 -04" at bounding box center [444, 114] width 127 height 14
type input "許貴珍-04"
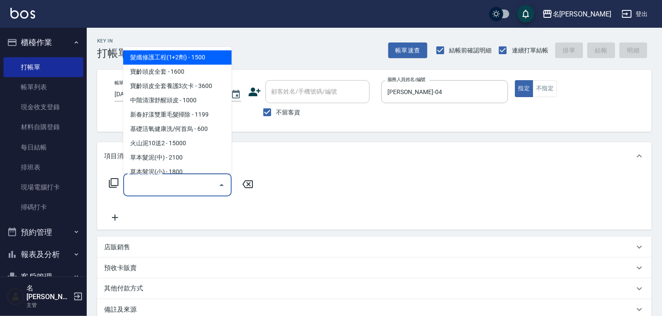
click at [179, 181] on input "服務名稱/代號" at bounding box center [171, 184] width 88 height 15
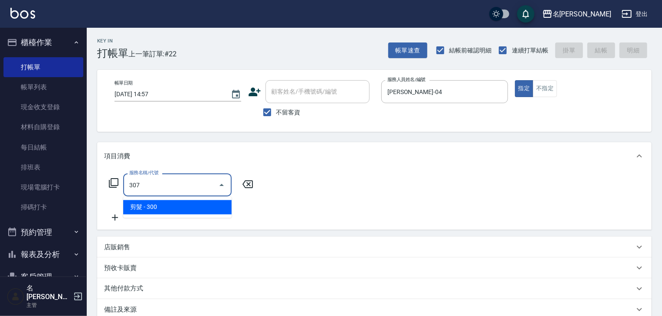
click at [199, 202] on span "剪髮 - 300" at bounding box center [177, 207] width 108 height 14
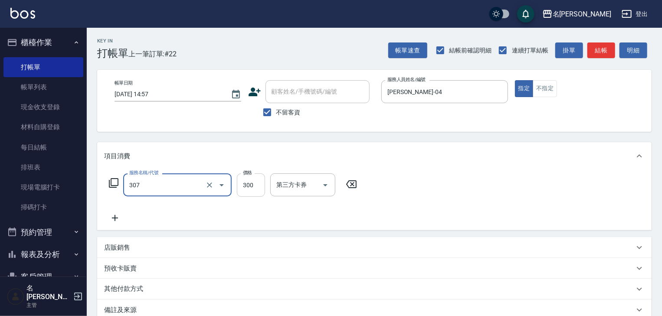
type input "剪髮(307)"
click at [244, 187] on input "300" at bounding box center [251, 184] width 28 height 23
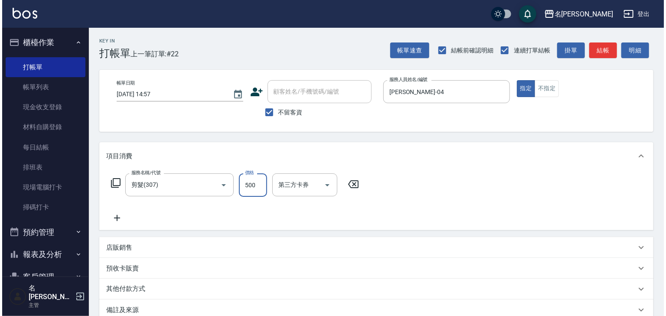
scroll to position [101, 0]
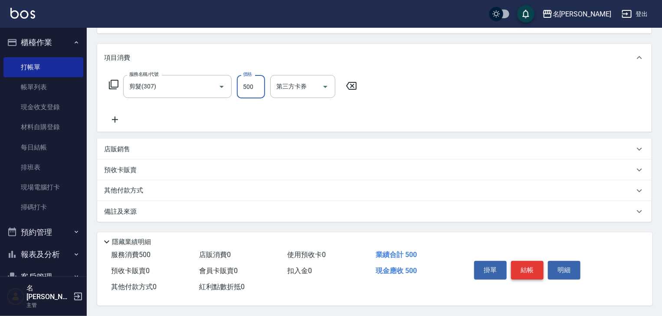
type input "500"
click at [531, 270] on button "結帳" at bounding box center [527, 270] width 33 height 18
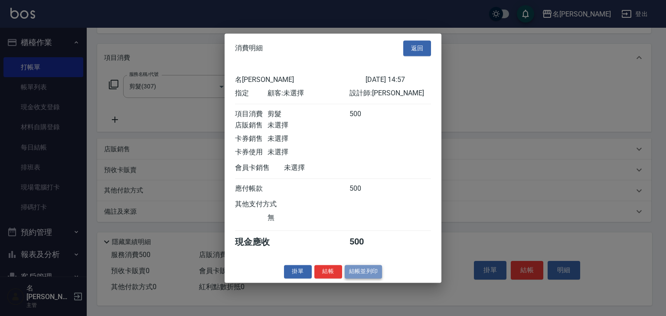
click at [365, 277] on button "結帳並列印" at bounding box center [364, 271] width 38 height 13
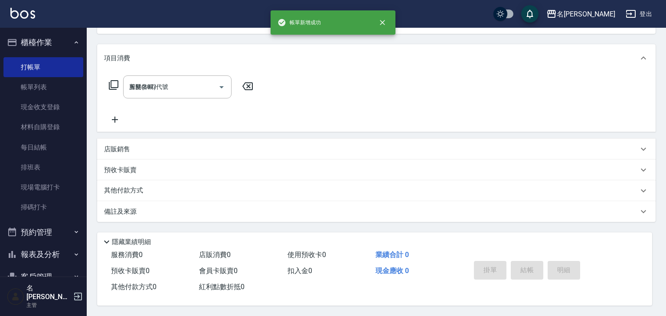
type input "2025/09/22 15:15"
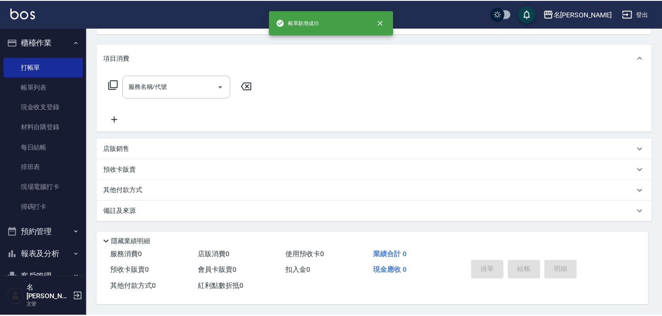
scroll to position [0, 0]
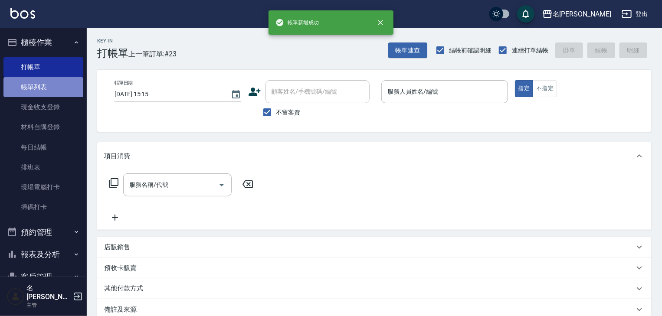
click at [55, 85] on link "帳單列表" at bounding box center [43, 87] width 80 height 20
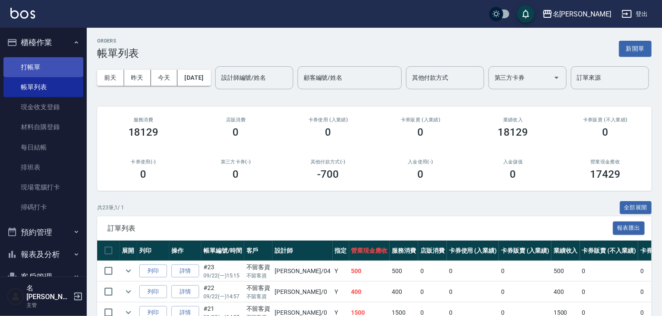
click at [46, 62] on link "打帳單" at bounding box center [43, 67] width 80 height 20
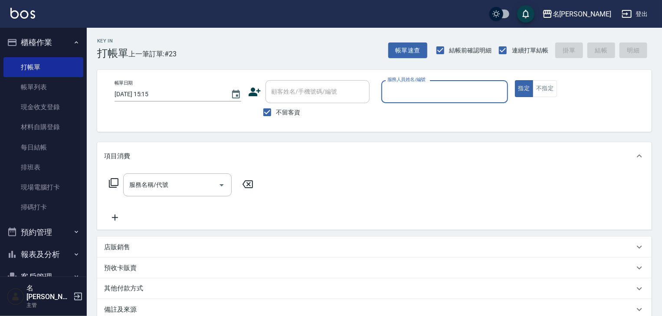
click at [40, 257] on button "報表及分析" at bounding box center [43, 254] width 80 height 23
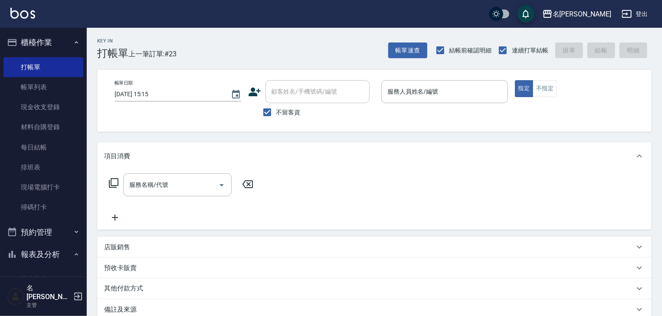
scroll to position [185, 0]
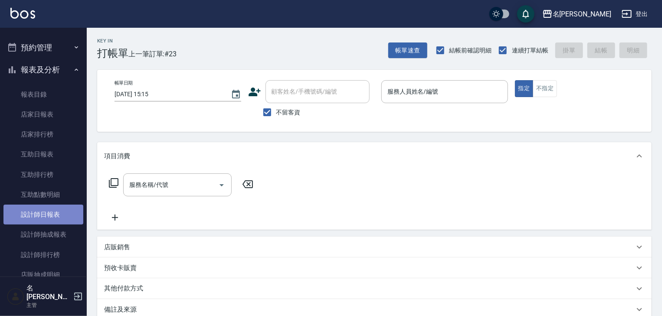
click at [68, 214] on link "設計師日報表" at bounding box center [43, 215] width 80 height 20
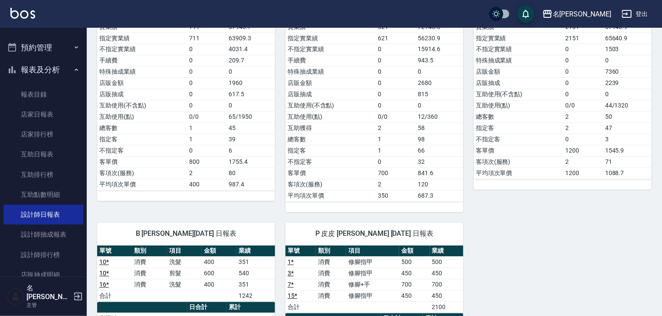
scroll to position [647, 0]
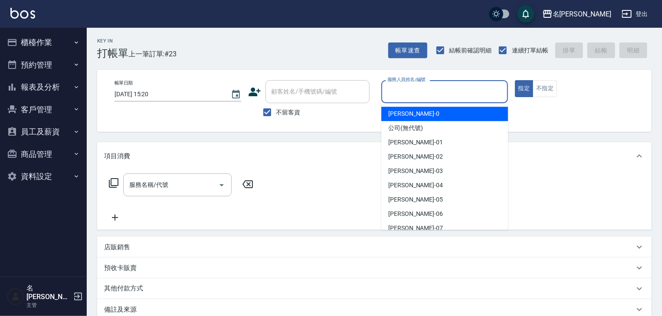
click at [401, 95] on input "服務人員姓名/編號" at bounding box center [444, 91] width 119 height 15
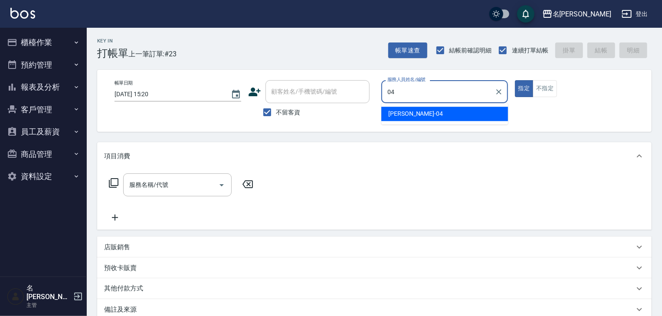
click at [419, 124] on ul "[PERSON_NAME]-04" at bounding box center [444, 113] width 127 height 21
click at [417, 113] on div "[PERSON_NAME]-04" at bounding box center [444, 114] width 127 height 14
type input "[PERSON_NAME]-04"
click at [196, 182] on input "服務名稱/代號" at bounding box center [171, 184] width 88 height 15
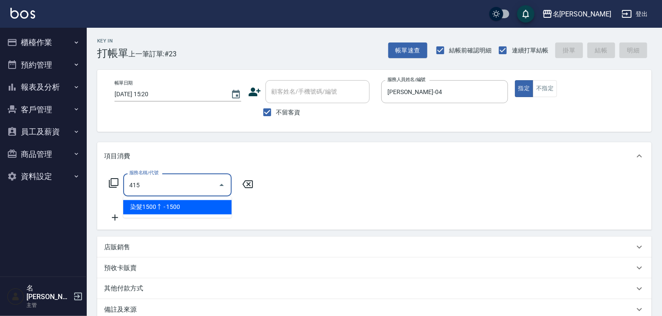
click at [218, 211] on span "染髮1500↑ - 1500" at bounding box center [177, 207] width 108 height 14
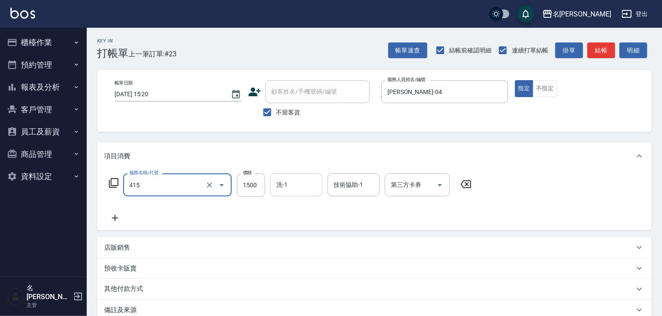
type input "染髮1500↑(415)"
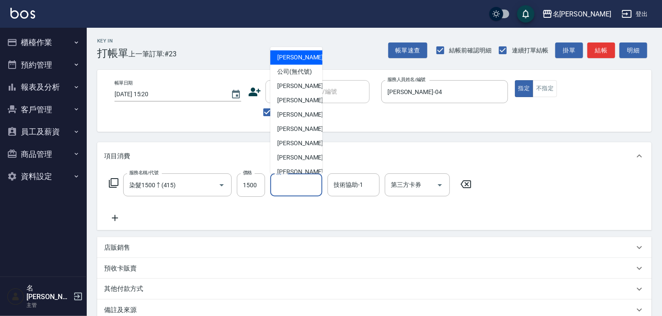
click at [293, 188] on input "洗-1" at bounding box center [296, 184] width 44 height 15
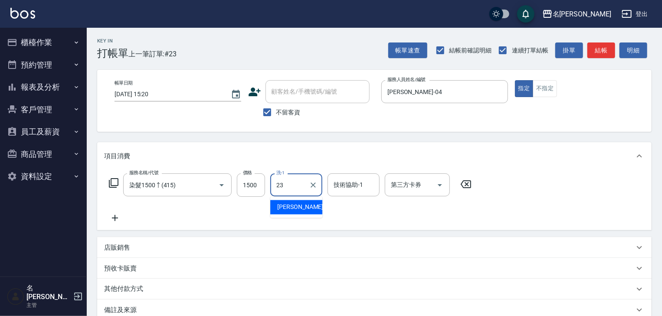
click at [303, 205] on span "[PERSON_NAME]-23" at bounding box center [304, 207] width 55 height 9
type input "[PERSON_NAME]-23"
click at [340, 184] on input "技術協助-1" at bounding box center [353, 184] width 44 height 15
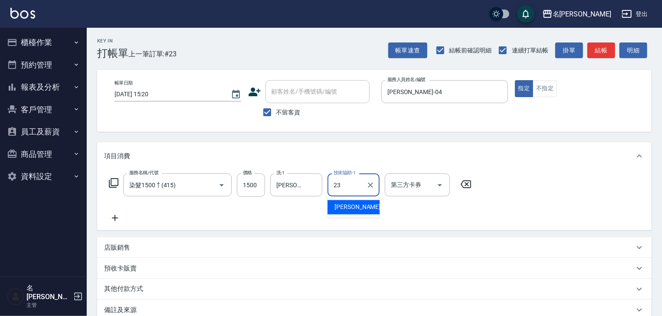
drag, startPoint x: 338, startPoint y: 191, endPoint x: 344, endPoint y: 208, distance: 18.4
click at [344, 208] on span "[PERSON_NAME]-23" at bounding box center [361, 207] width 55 height 9
type input "[PERSON_NAME]-23"
click at [113, 214] on icon at bounding box center [115, 218] width 22 height 10
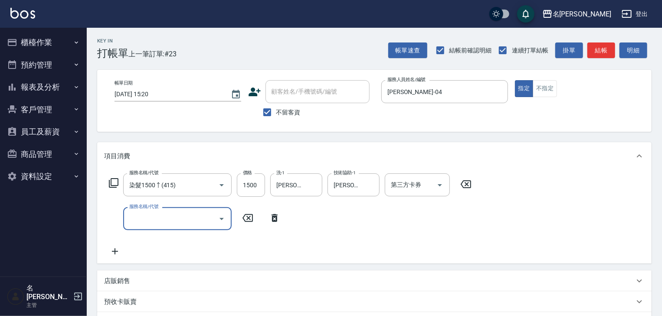
click at [158, 213] on input "服務名稱/代號" at bounding box center [171, 218] width 88 height 15
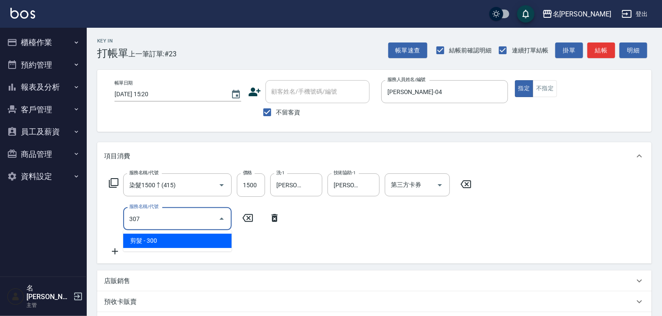
drag, startPoint x: 185, startPoint y: 241, endPoint x: 214, endPoint y: 235, distance: 30.0
click at [186, 241] on span "剪髮 - 300" at bounding box center [177, 241] width 108 height 14
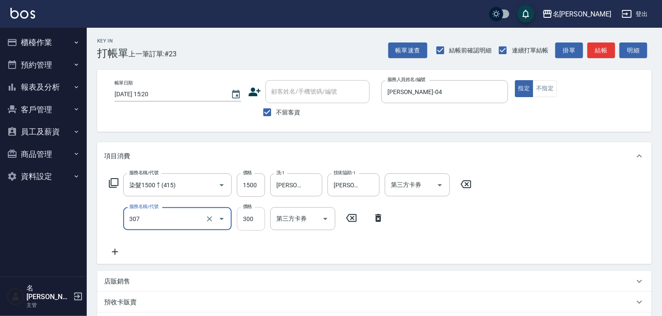
type input "剪髮(307)"
click at [255, 218] on input "300" at bounding box center [251, 218] width 28 height 23
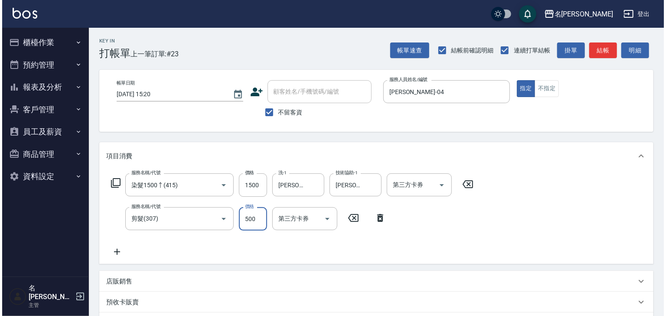
scroll to position [135, 0]
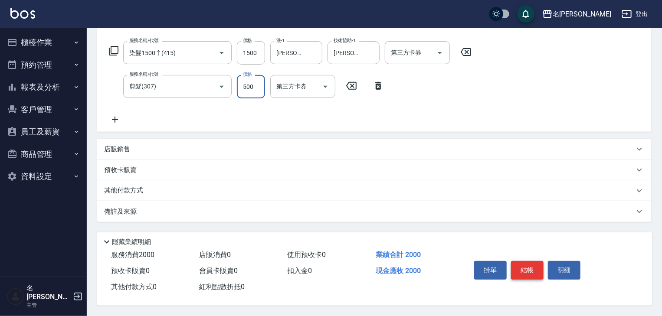
type input "500"
click at [523, 271] on button "結帳" at bounding box center [527, 270] width 33 height 18
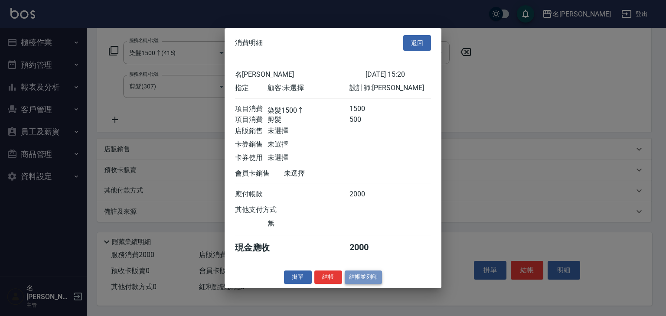
click at [368, 283] on button "結帳並列印" at bounding box center [364, 277] width 38 height 13
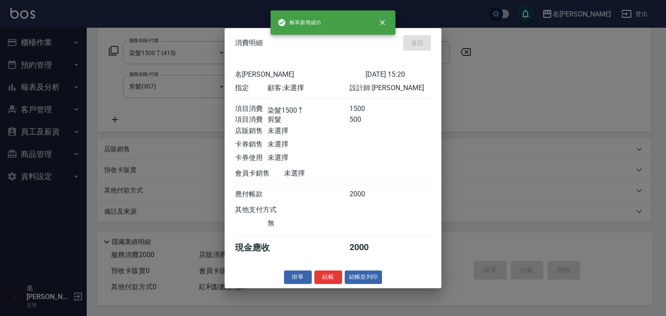
type input "2025/09/22 15:21"
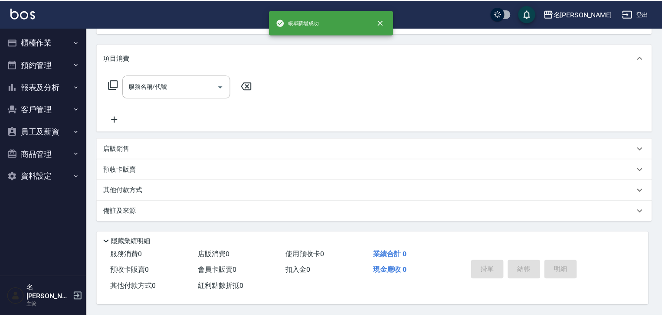
scroll to position [0, 0]
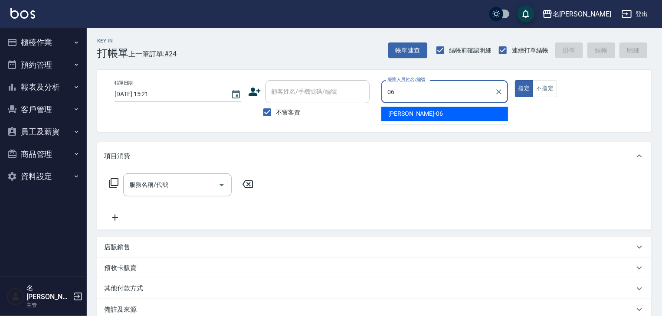
type input "阿龔-06"
type button "true"
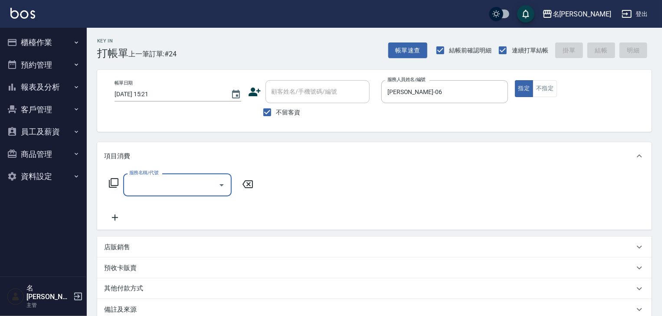
click at [108, 184] on div "服務名稱/代號 服務名稱/代號" at bounding box center [181, 184] width 154 height 23
click at [108, 183] on icon at bounding box center [113, 183] width 10 height 10
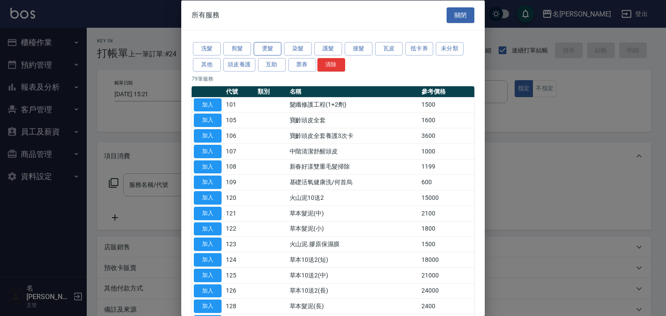
click at [274, 49] on button "燙髮" at bounding box center [268, 48] width 28 height 13
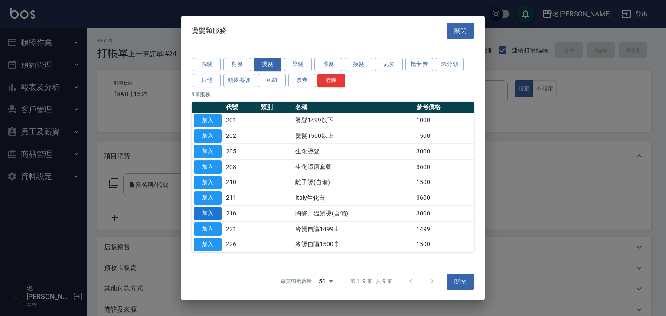
click at [202, 215] on button "加入" at bounding box center [208, 213] width 28 height 13
type input "陶瓷、溫朔燙(自備)(216)"
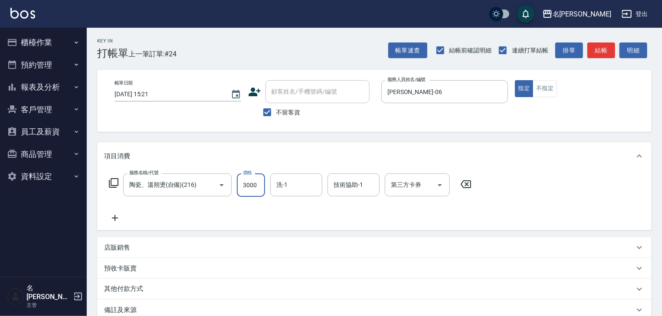
click at [246, 184] on input "3000" at bounding box center [251, 184] width 28 height 23
type input "2499"
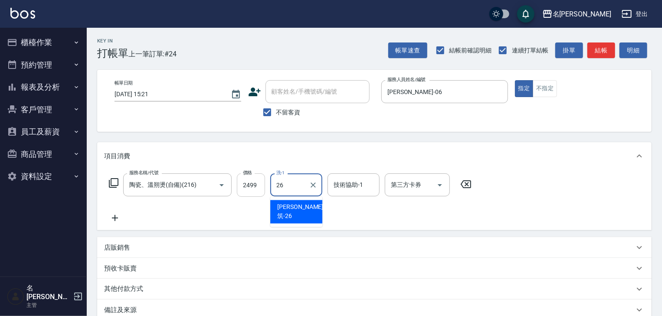
type input "26."
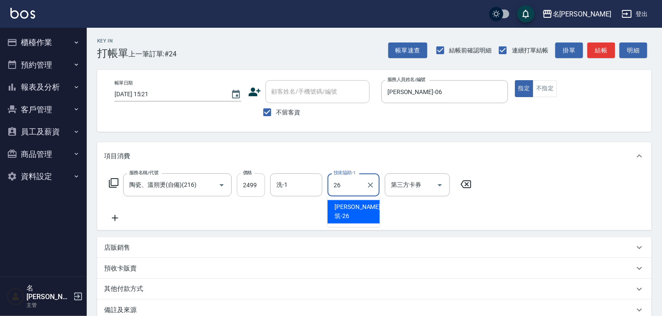
type input "方羿筑-26"
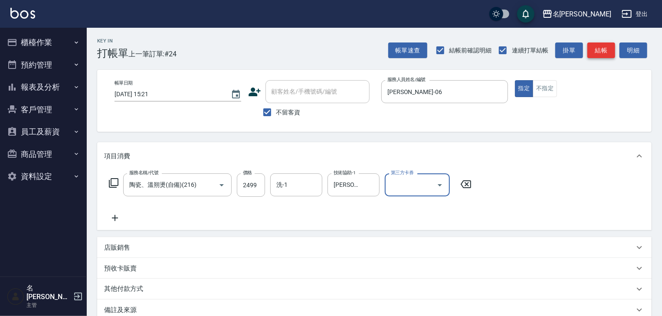
click at [603, 44] on button "結帳" at bounding box center [601, 50] width 28 height 16
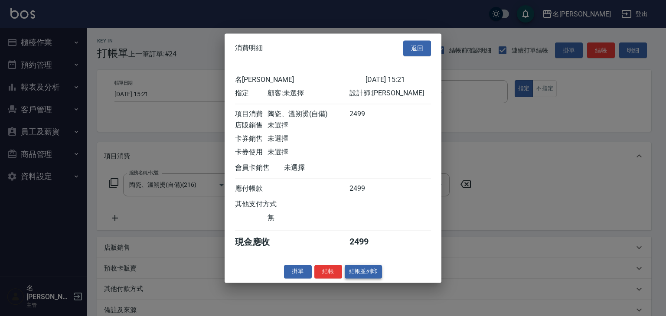
click at [356, 277] on button "結帳並列印" at bounding box center [364, 271] width 38 height 13
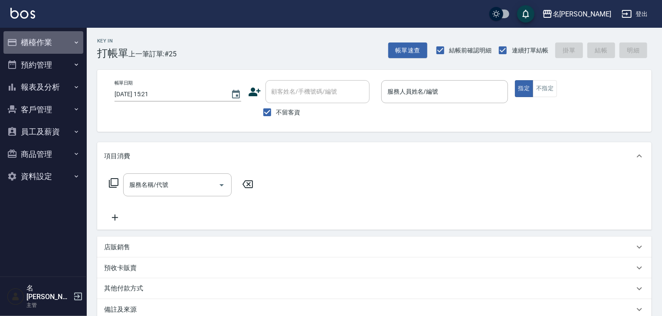
click at [31, 41] on button "櫃檯作業" at bounding box center [43, 42] width 80 height 23
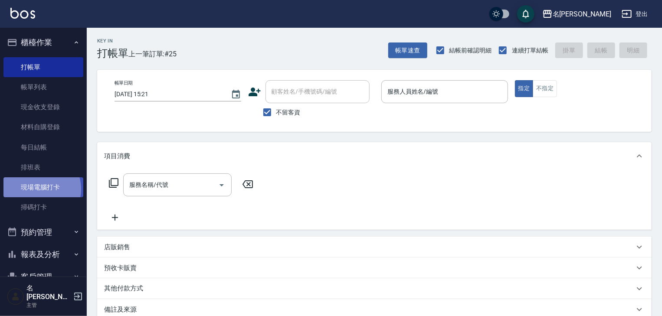
click at [36, 189] on link "現場電腦打卡" at bounding box center [43, 187] width 80 height 20
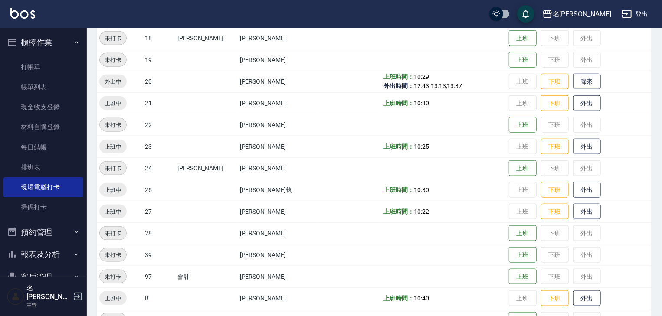
scroll to position [462, 0]
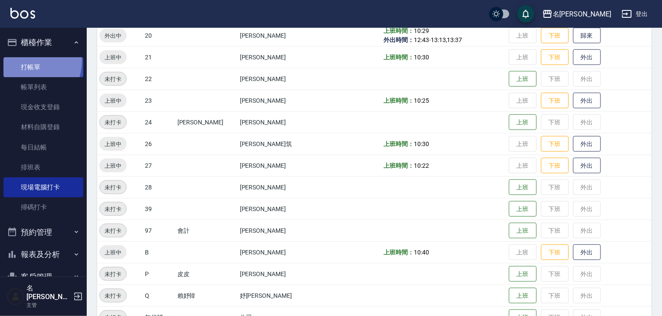
click at [21, 60] on link "打帳單" at bounding box center [43, 67] width 80 height 20
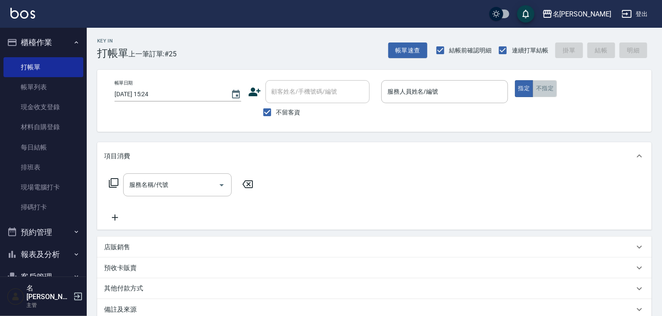
click at [543, 95] on button "不指定" at bounding box center [544, 88] width 24 height 17
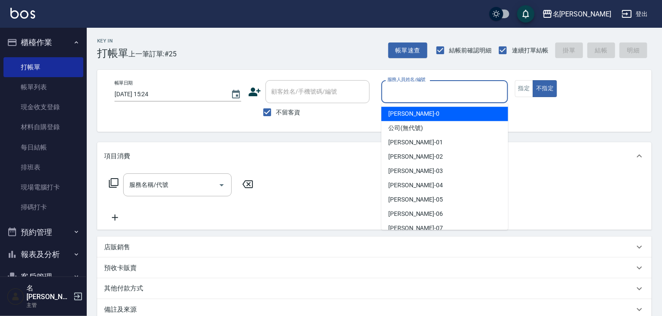
click at [437, 98] on input "服務人員姓名/編號" at bounding box center [444, 91] width 119 height 15
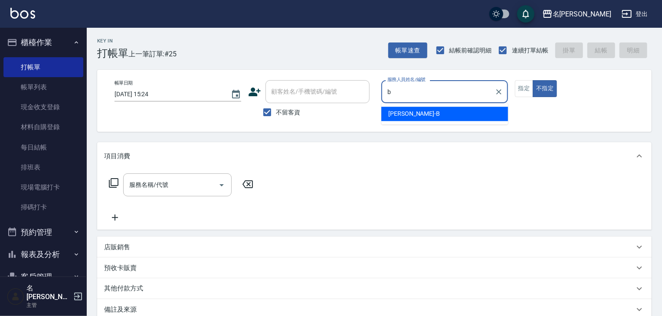
click at [411, 118] on span "吳姵瑩 -B" at bounding box center [414, 113] width 52 height 9
type input "[PERSON_NAME]"
click at [172, 190] on input "服務名稱/代號" at bounding box center [171, 184] width 88 height 15
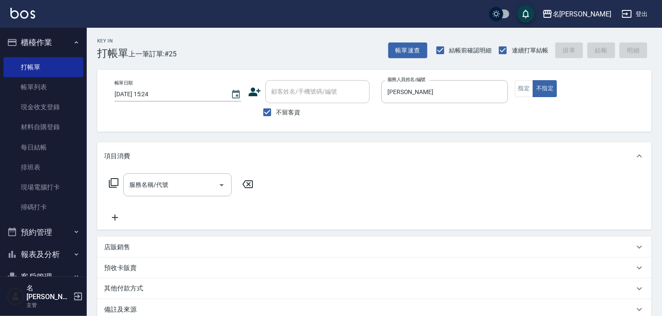
click at [111, 180] on icon at bounding box center [114, 183] width 10 height 10
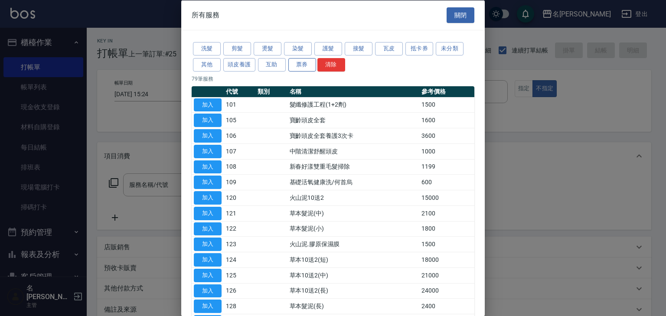
click at [297, 62] on button "票券" at bounding box center [302, 64] width 28 height 13
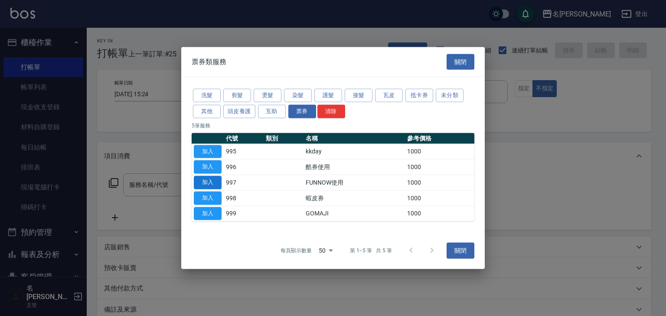
click at [212, 183] on button "加入" at bounding box center [208, 182] width 28 height 13
type input "FUNNOW使用(997)"
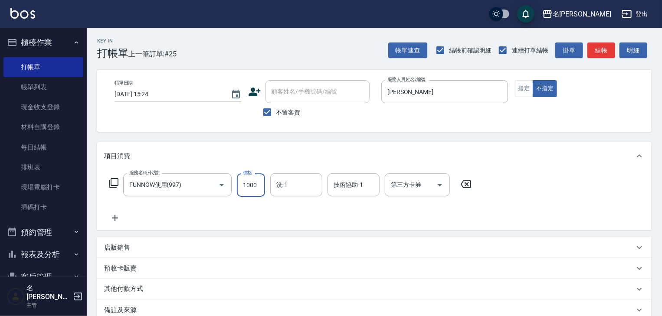
click at [255, 187] on input "1000" at bounding box center [251, 184] width 28 height 23
click at [440, 184] on icon "Open" at bounding box center [439, 185] width 10 height 10
type input "399"
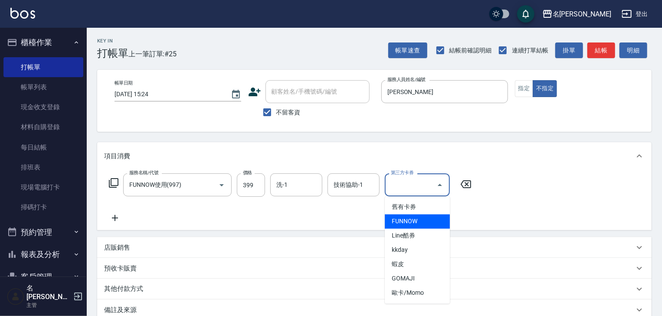
click at [415, 218] on span "FUNNOW" at bounding box center [417, 222] width 65 height 14
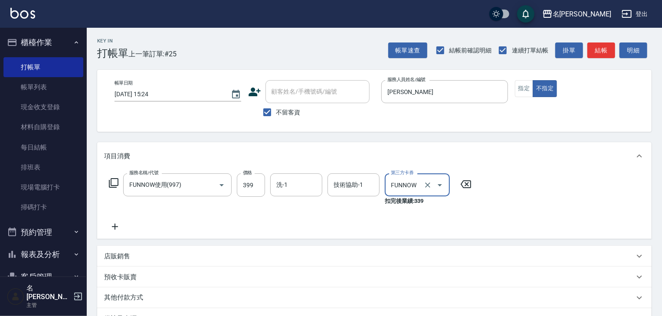
type input "FUNNOW"
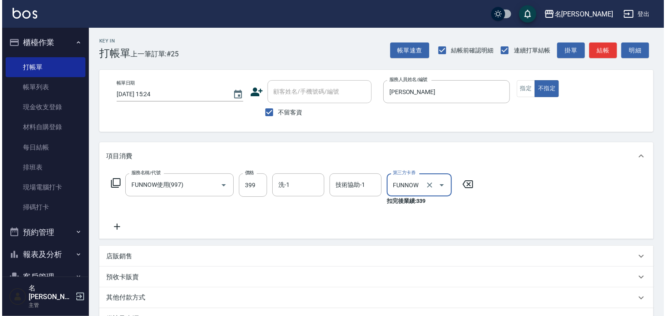
scroll to position [110, 0]
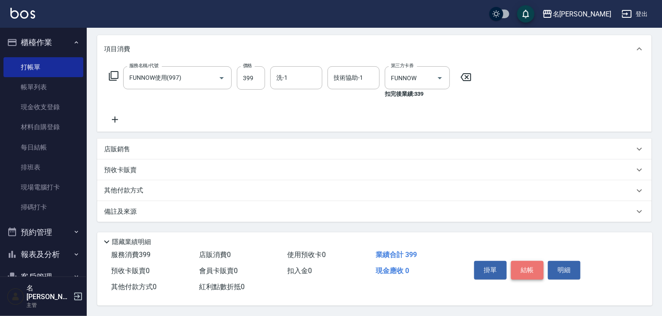
click at [526, 269] on button "結帳" at bounding box center [527, 270] width 33 height 18
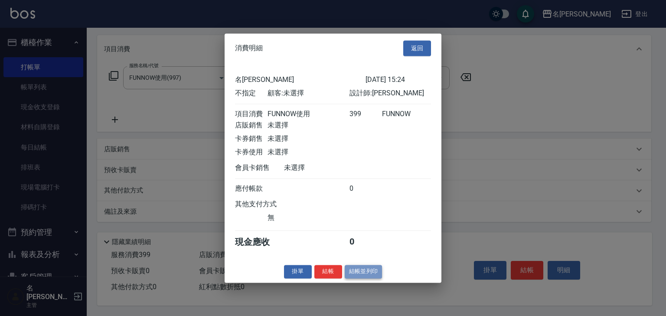
click at [346, 274] on button "結帳並列印" at bounding box center [364, 271] width 38 height 13
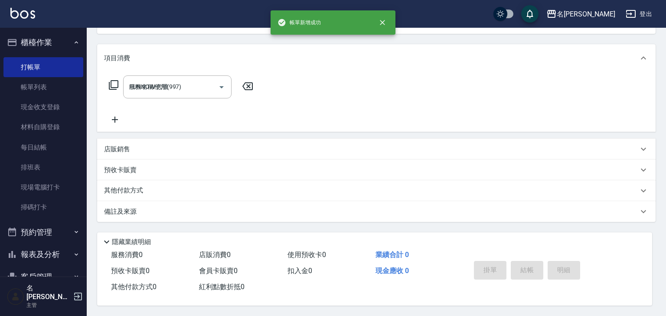
type input "2025/09/22 15:28"
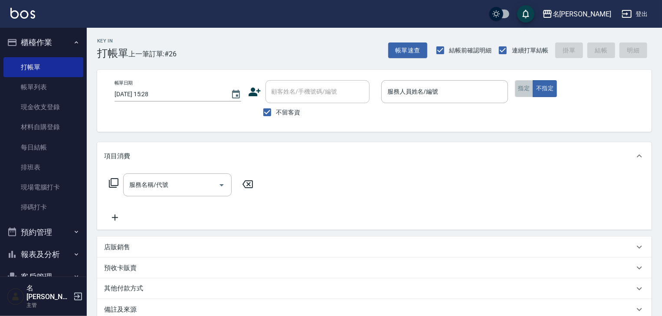
click at [528, 88] on button "指定" at bounding box center [524, 88] width 19 height 17
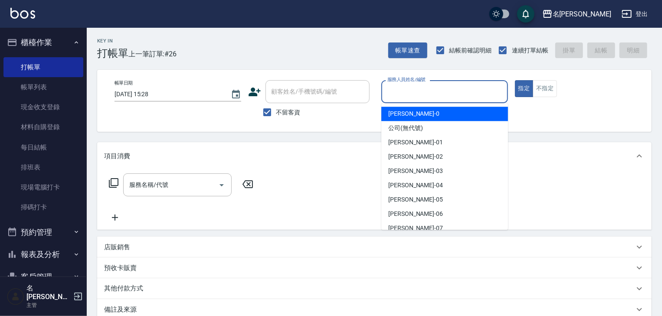
click at [424, 87] on input "服務人員姓名/編號" at bounding box center [444, 91] width 119 height 15
click at [413, 113] on div "陳麗君 -0" at bounding box center [444, 114] width 127 height 14
type input "陳麗君-0"
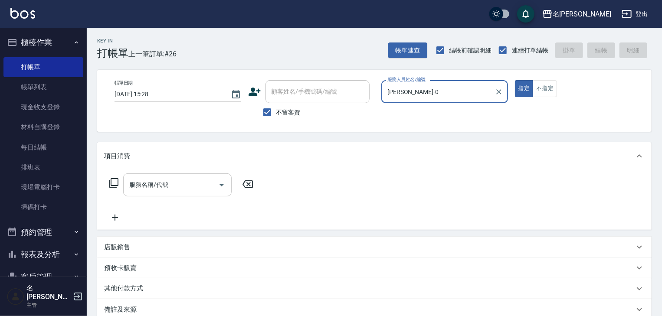
click at [185, 183] on input "服務名稱/代號" at bounding box center [171, 184] width 88 height 15
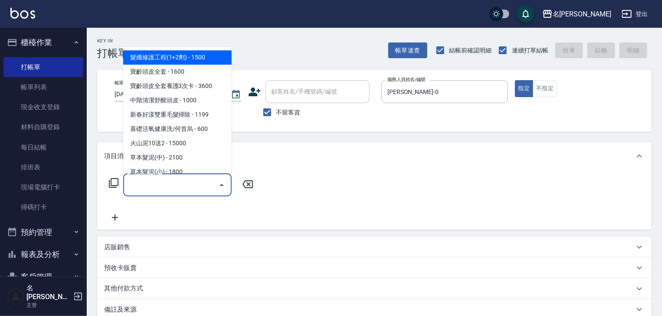
click at [114, 180] on icon at bounding box center [113, 183] width 10 height 10
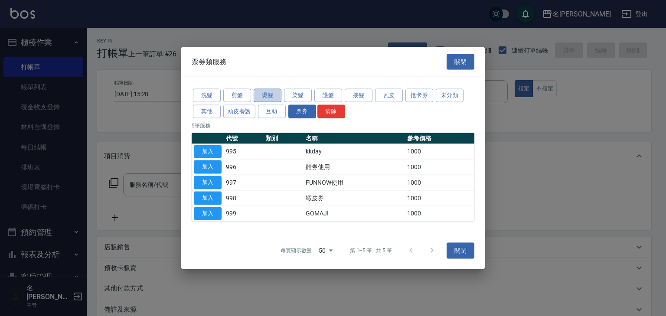
click at [272, 95] on button "燙髮" at bounding box center [268, 95] width 28 height 13
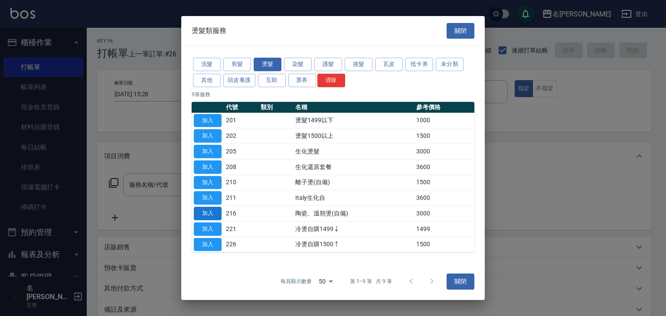
click at [213, 214] on button "加入" at bounding box center [208, 213] width 28 height 13
type input "陶瓷、溫朔燙(自備)(216)"
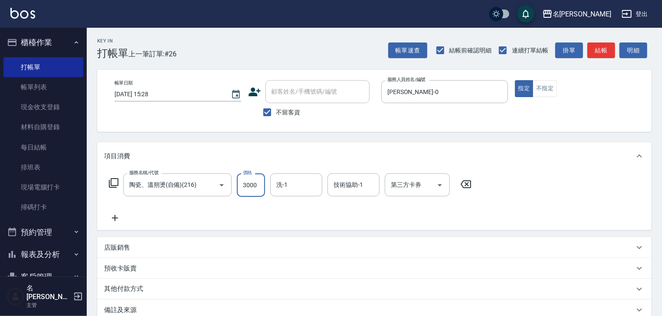
click at [257, 184] on input "3000" at bounding box center [251, 184] width 28 height 23
type input "5000"
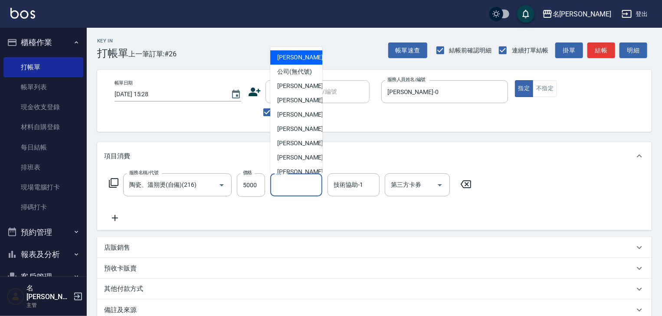
click at [301, 191] on input "洗-1" at bounding box center [296, 184] width 44 height 15
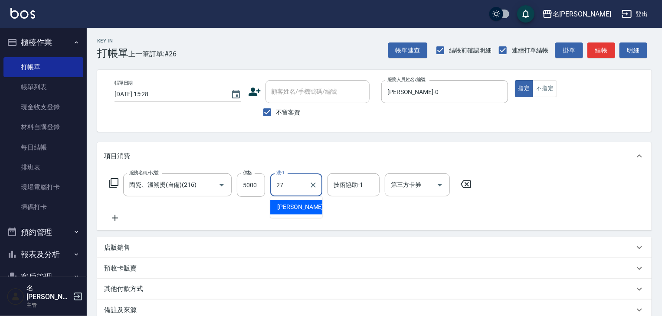
click at [305, 202] on div "張紹柏 -27" at bounding box center [296, 207] width 52 height 14
type input "張紹柏-27"
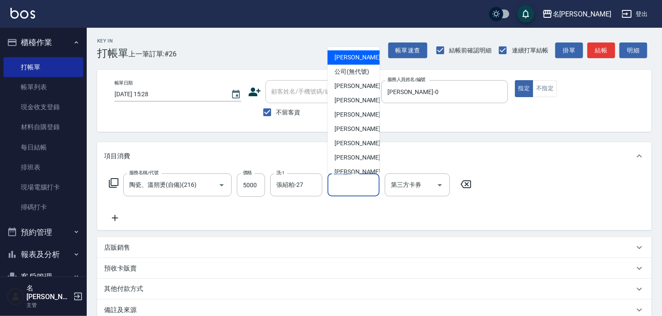
click at [340, 187] on input "技術協助-1" at bounding box center [353, 184] width 44 height 15
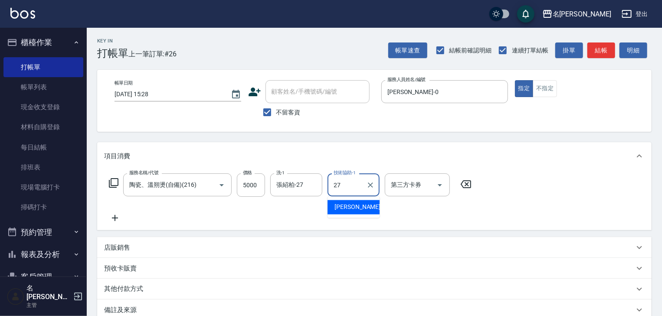
click at [339, 205] on span "張紹柏 -27" at bounding box center [361, 207] width 55 height 9
type input "張紹柏-27"
click at [113, 219] on icon at bounding box center [115, 218] width 22 height 10
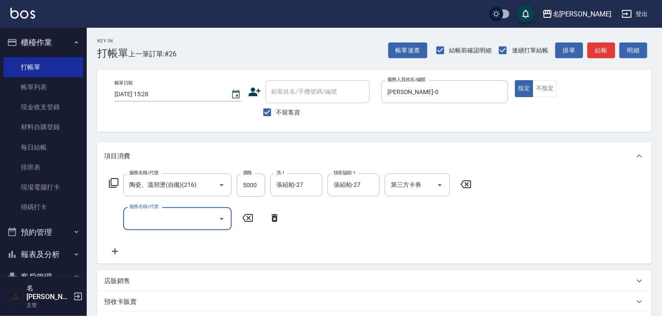
click at [114, 182] on icon at bounding box center [113, 183] width 10 height 10
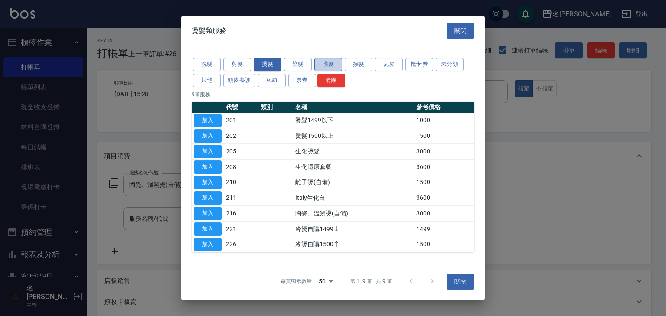
click at [317, 65] on button "護髮" at bounding box center [328, 64] width 28 height 13
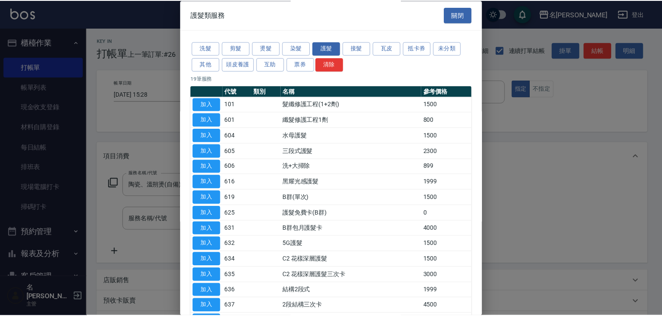
scroll to position [121, 0]
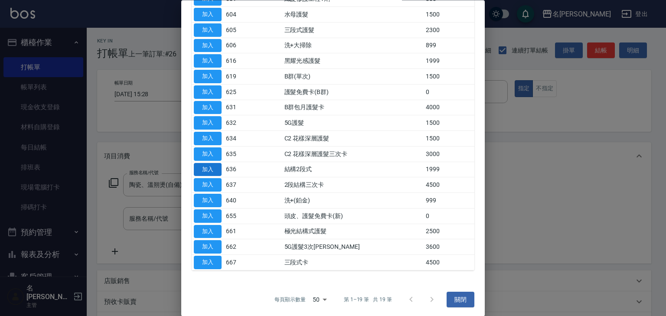
click at [214, 165] on button "加入" at bounding box center [208, 169] width 28 height 13
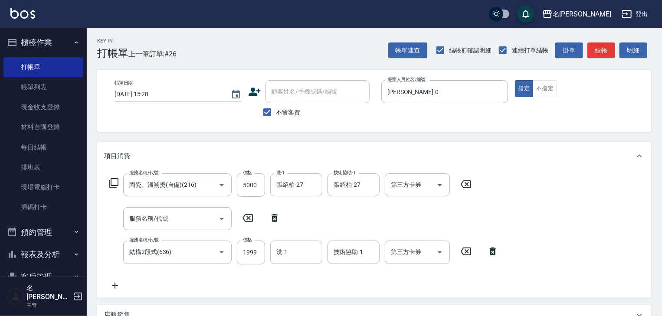
click at [274, 219] on icon at bounding box center [275, 218] width 22 height 10
type input "結構2段式(636)"
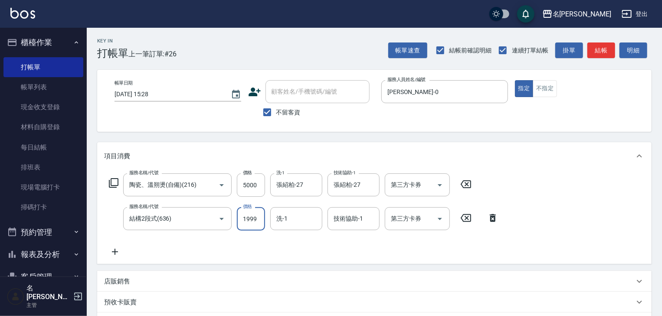
click at [251, 221] on input "1999" at bounding box center [251, 218] width 28 height 23
type input "2000"
click at [349, 223] on input "技術協助-1" at bounding box center [353, 218] width 44 height 15
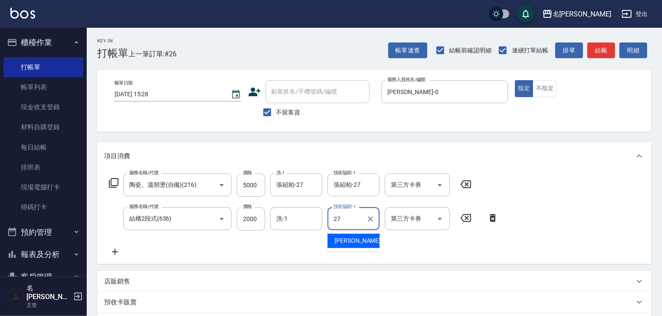
click at [352, 238] on span "張紹柏 -27" at bounding box center [361, 240] width 55 height 9
type input "張紹柏-27"
click at [126, 280] on p "店販銷售" at bounding box center [117, 281] width 26 height 9
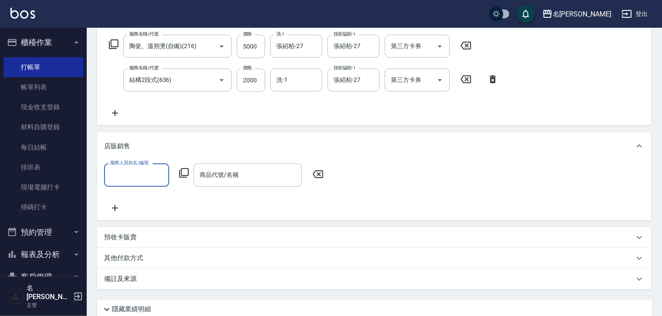
scroll to position [185, 0]
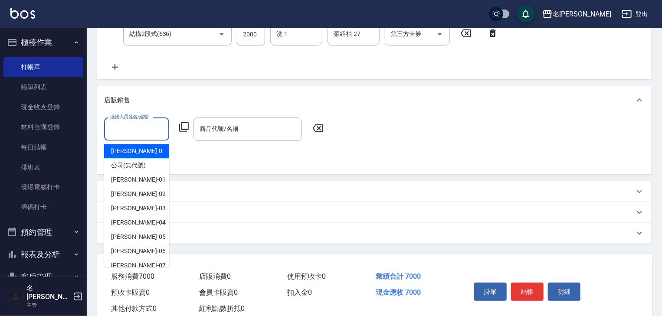
click at [128, 126] on input "服務人員姓名/編號" at bounding box center [136, 128] width 57 height 15
click at [134, 150] on span "陳麗君 -0" at bounding box center [136, 151] width 51 height 9
type input "陳麗君-0"
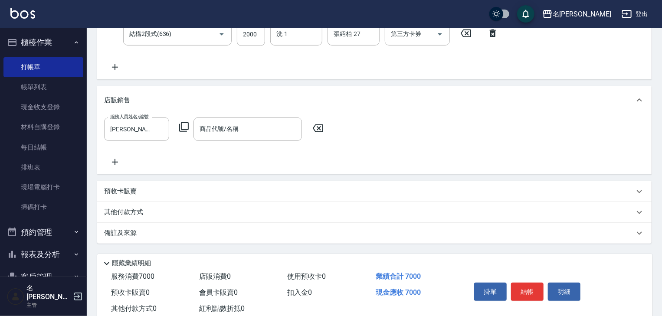
click at [186, 126] on icon at bounding box center [184, 127] width 10 height 10
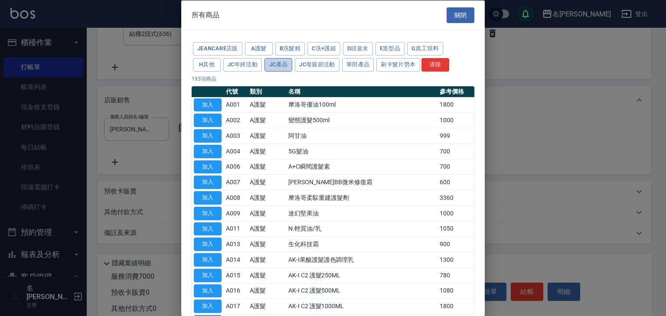
click at [282, 63] on button "JC產品" at bounding box center [278, 64] width 28 height 13
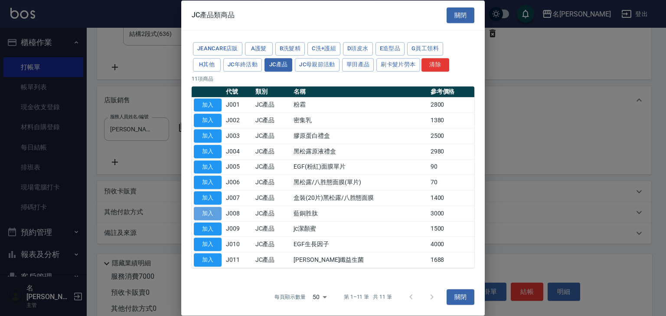
click at [208, 213] on button "加入" at bounding box center [208, 213] width 28 height 13
type input "藍銅胜肽"
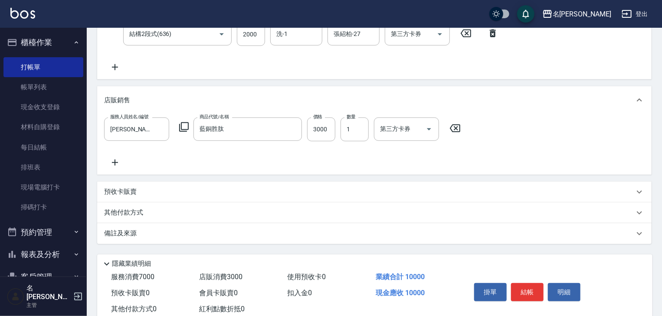
click at [113, 162] on icon at bounding box center [115, 163] width 6 height 6
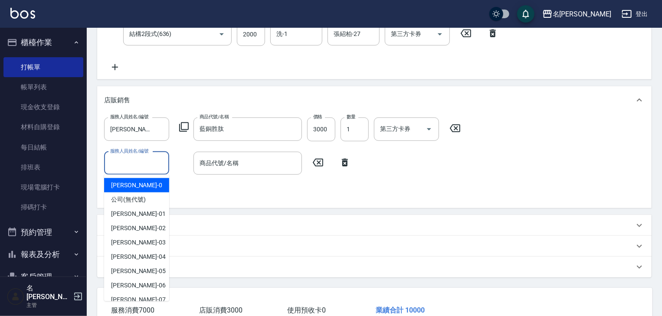
click at [135, 166] on input "服務人員姓名/編號" at bounding box center [136, 163] width 57 height 15
click at [127, 182] on span "陳麗君 -0" at bounding box center [136, 185] width 51 height 9
type input "陳麗君-0"
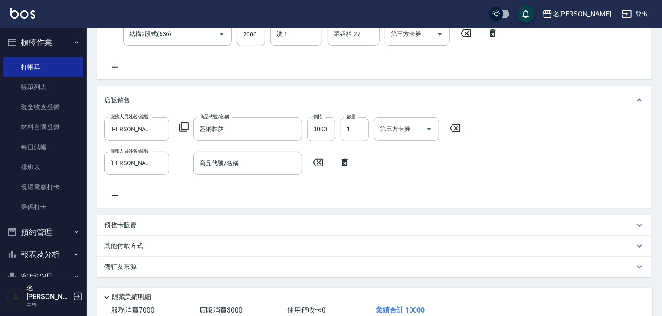
click at [187, 127] on icon at bounding box center [184, 127] width 10 height 10
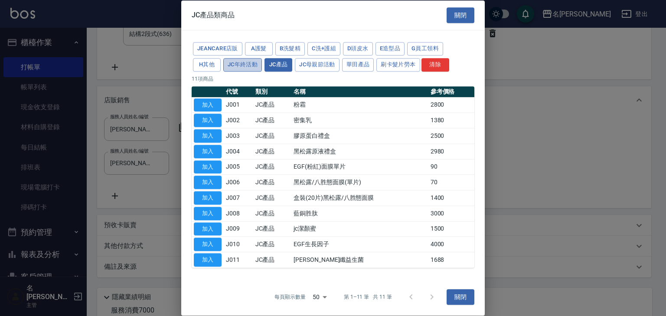
click at [223, 67] on button "JC年終活動" at bounding box center [242, 64] width 39 height 13
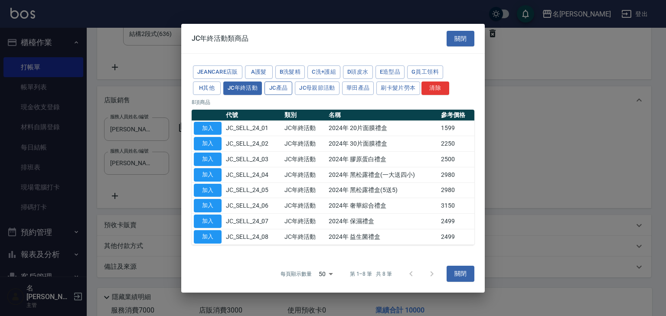
click at [264, 91] on button "JC產品" at bounding box center [278, 87] width 28 height 13
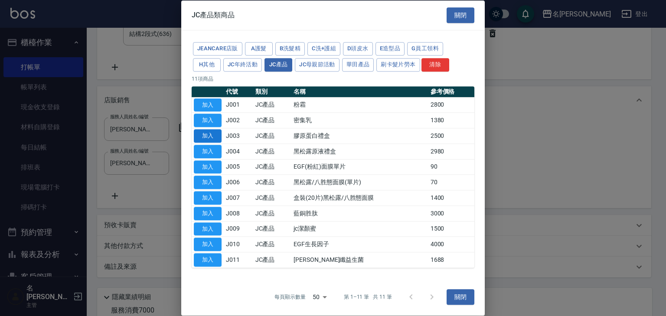
click at [205, 135] on button "加入" at bounding box center [208, 135] width 28 height 13
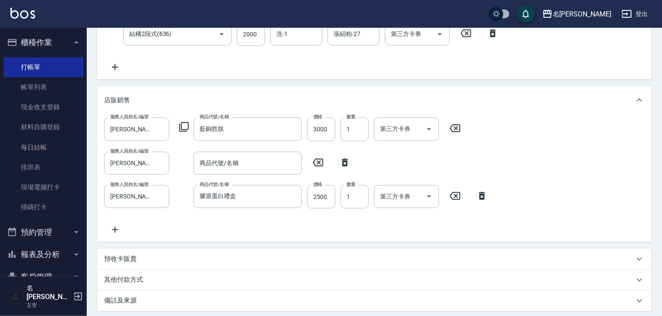
click at [348, 164] on icon at bounding box center [345, 162] width 22 height 10
type input "膠原蛋白禮盒"
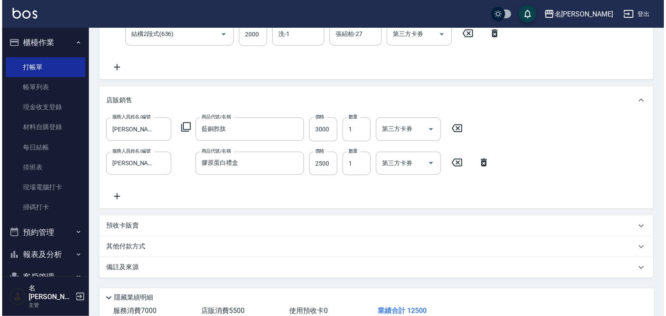
scroll to position [243, 0]
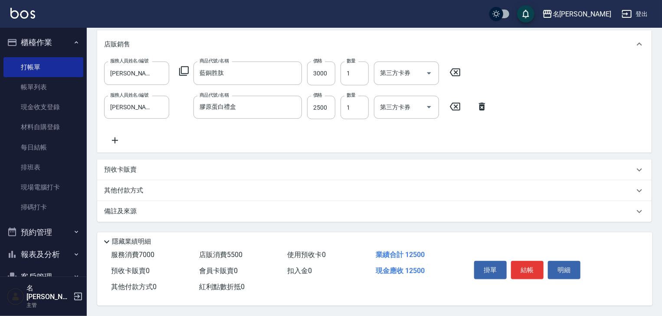
click at [183, 68] on icon at bounding box center [184, 71] width 10 height 10
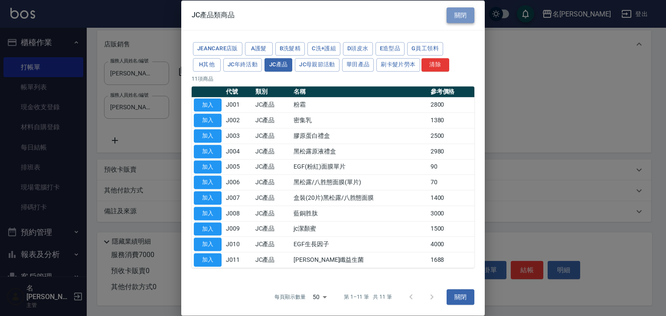
click at [458, 18] on button "關閉" at bounding box center [460, 15] width 28 height 16
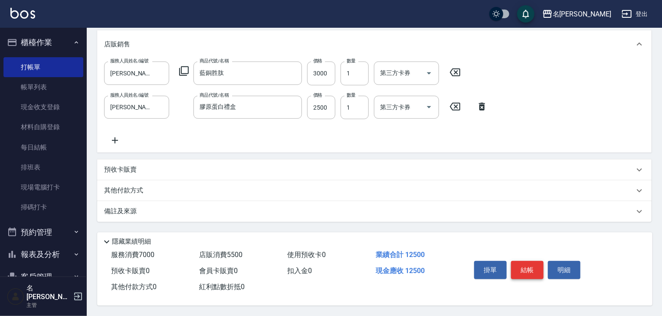
click at [529, 267] on button "結帳" at bounding box center [527, 270] width 33 height 18
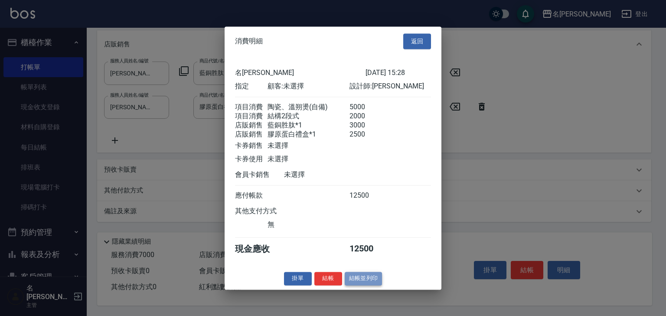
click at [371, 285] on button "結帳並列印" at bounding box center [364, 278] width 38 height 13
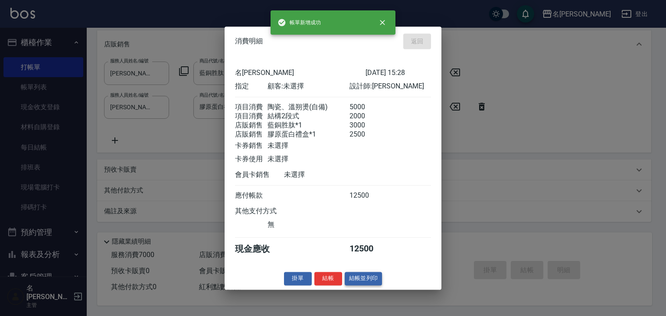
type input "2025/09/22 15:37"
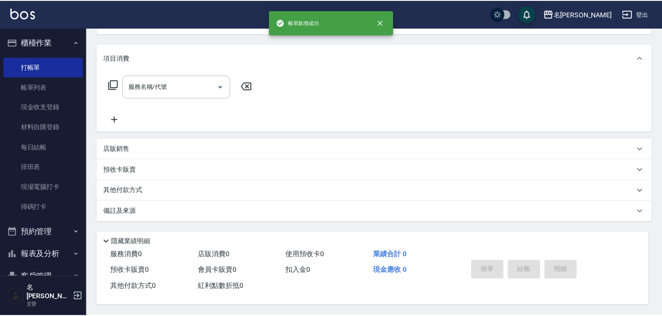
scroll to position [0, 0]
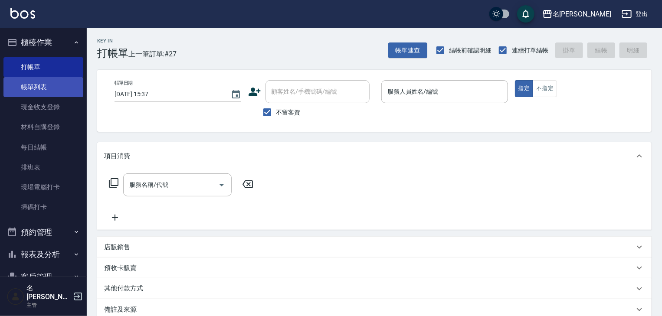
click at [64, 85] on link "帳單列表" at bounding box center [43, 87] width 80 height 20
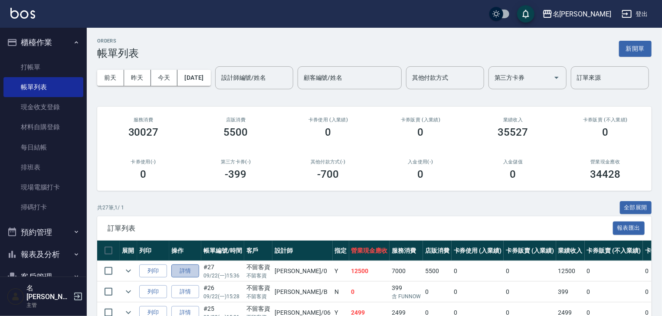
click at [183, 278] on link "詳情" at bounding box center [185, 270] width 28 height 13
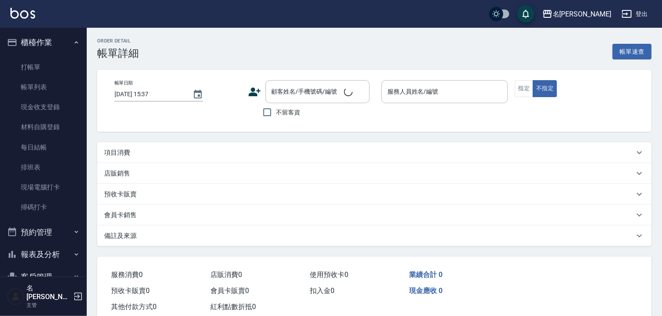
type input "2025/09/22 15:36"
checkbox input "true"
type input "陳麗君-0"
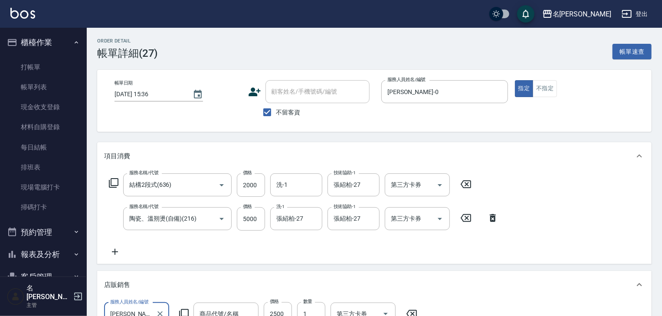
type input "結構2段式(636)"
type input "陶瓷、溫朔燙(自備)(216)"
type input "膠原蛋白禮盒"
type input "藍銅胜肽"
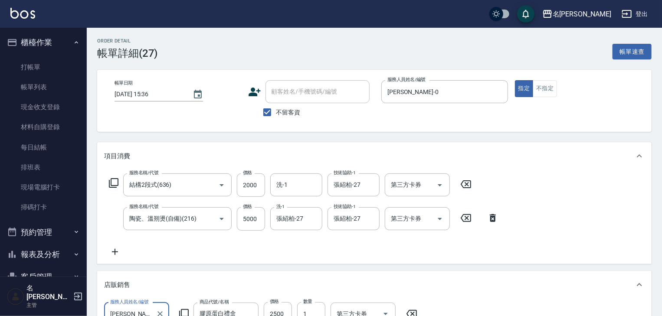
scroll to position [0, 0]
click at [248, 186] on input "2000" at bounding box center [251, 184] width 28 height 23
type input "1600"
click at [248, 220] on input "5000" at bounding box center [251, 218] width 28 height 23
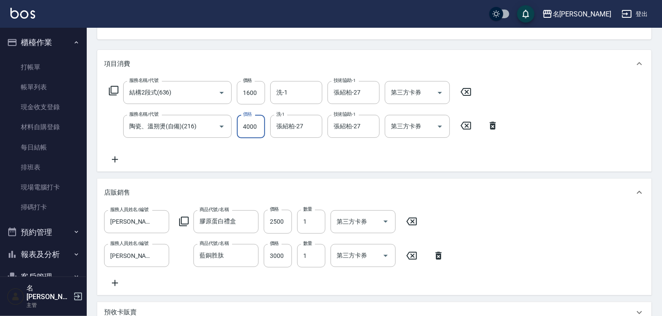
scroll to position [185, 0]
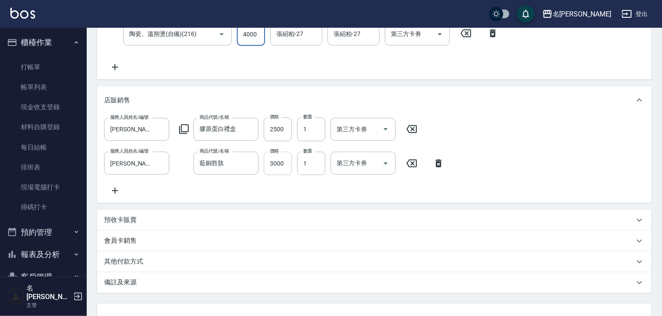
type input "4000"
click at [272, 169] on input "3000" at bounding box center [278, 163] width 28 height 23
click at [276, 165] on input "3000" at bounding box center [278, 163] width 28 height 23
type input "2400"
click at [275, 132] on input "2500" at bounding box center [278, 128] width 28 height 23
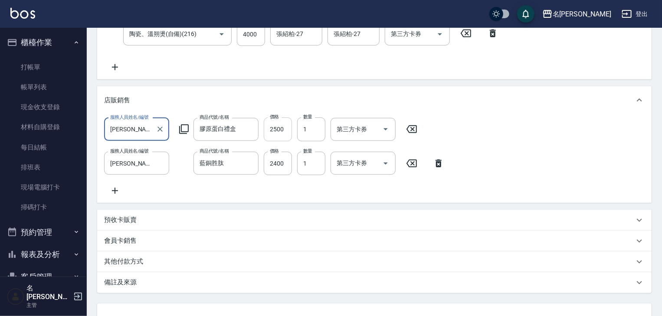
click at [278, 130] on input "2500" at bounding box center [278, 128] width 28 height 23
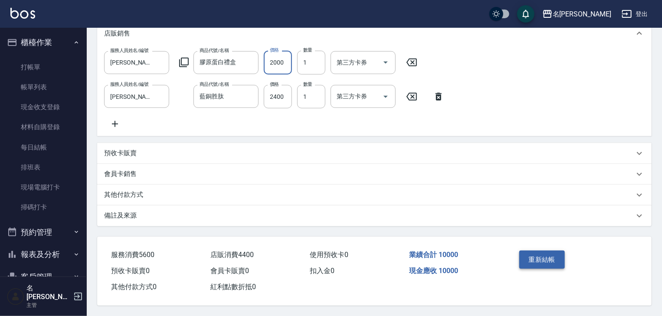
type input "2000"
click at [551, 256] on button "重新結帳" at bounding box center [542, 260] width 46 height 18
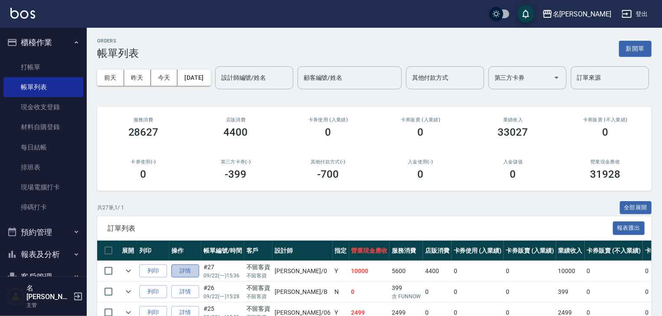
click at [189, 278] on link "詳情" at bounding box center [185, 270] width 28 height 13
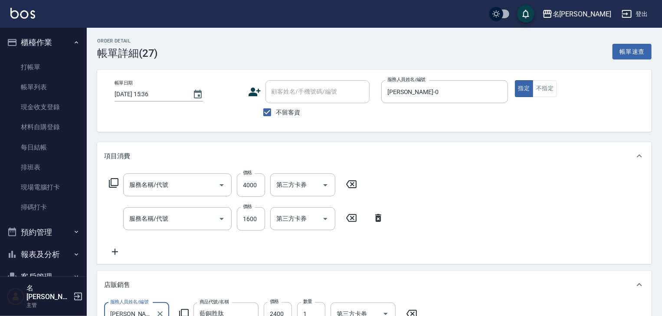
type input "2025/09/22 15:36"
checkbox input "true"
type input "陳麗君-0"
type input "陶瓷、溫朔燙(自備)(216)"
type input "結構2段式(636)"
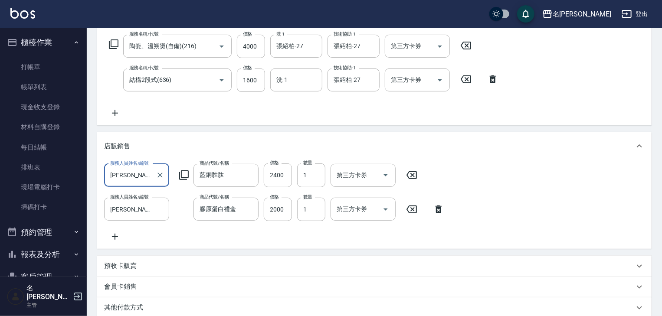
scroll to position [259, 0]
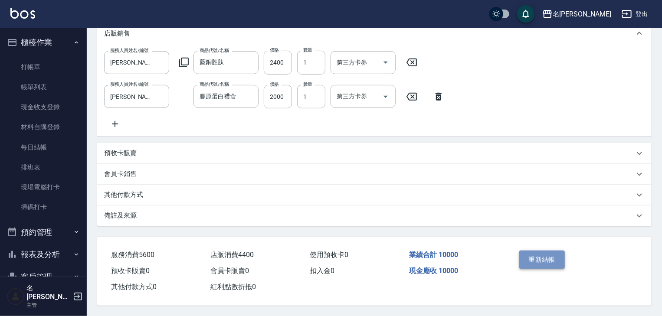
click at [530, 257] on button "重新結帳" at bounding box center [542, 260] width 46 height 18
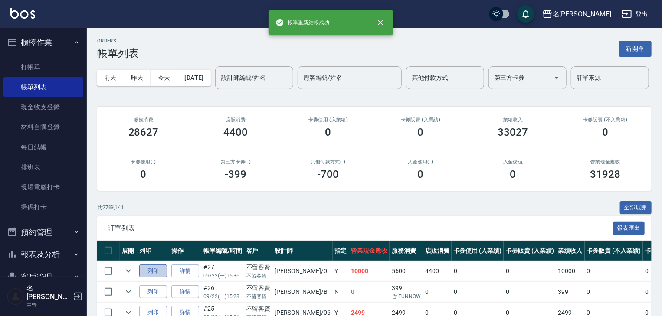
click at [150, 278] on button "列印" at bounding box center [153, 270] width 28 height 13
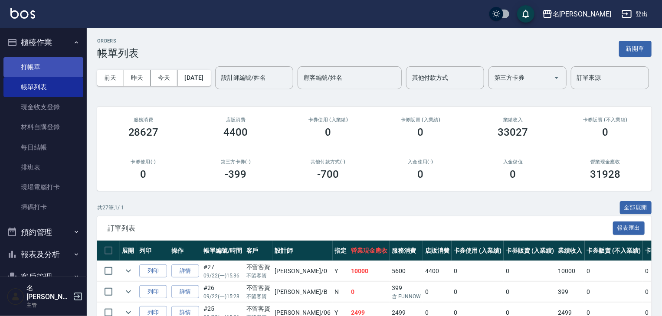
click at [61, 61] on link "打帳單" at bounding box center [43, 67] width 80 height 20
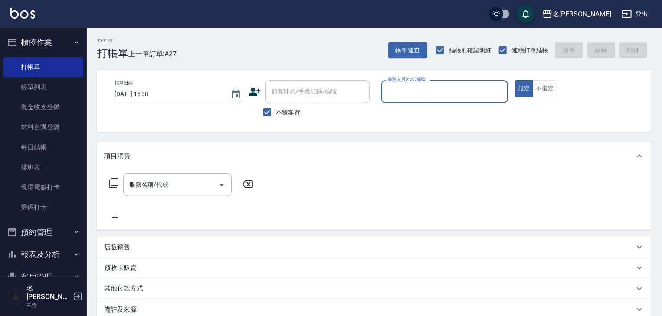
click at [460, 93] on input "服務人員姓名/編號" at bounding box center [444, 91] width 119 height 15
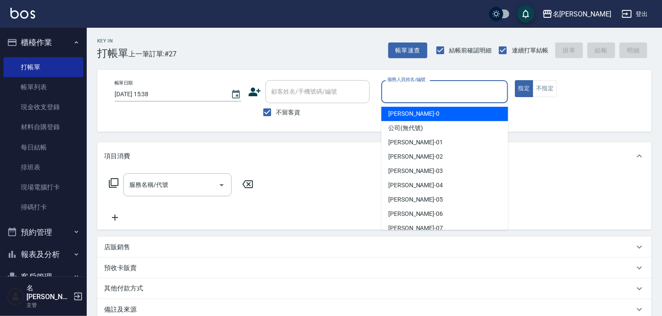
click at [391, 114] on span "陳麗君 -0" at bounding box center [413, 113] width 51 height 9
type input "陳麗君-0"
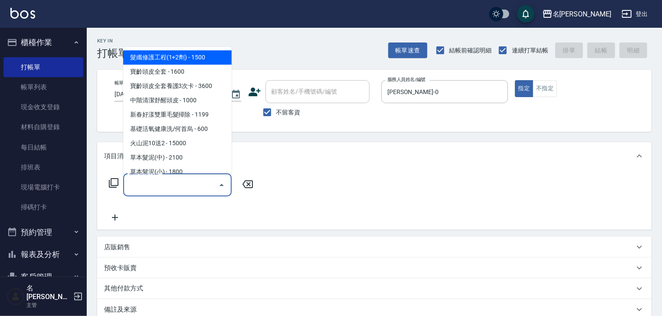
click at [165, 184] on input "服務名稱/代號" at bounding box center [171, 184] width 88 height 15
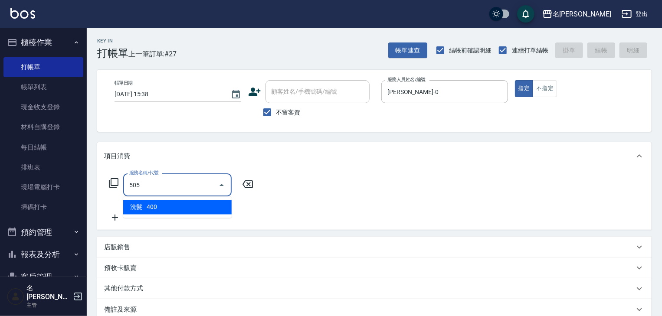
click at [183, 204] on span "洗髮 - 400" at bounding box center [177, 207] width 108 height 14
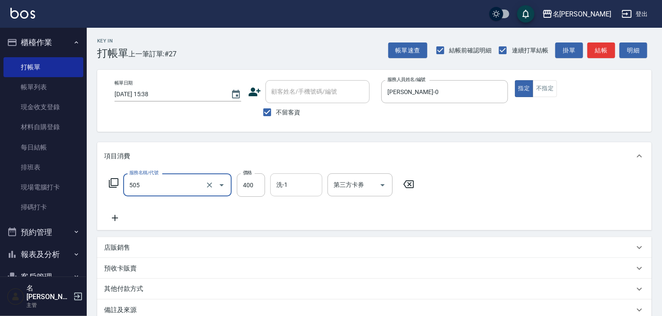
type input "洗髮(505)"
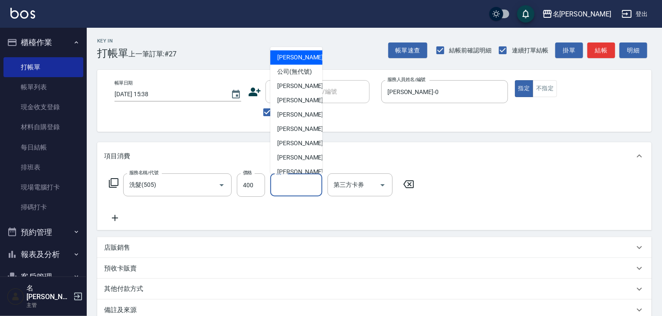
click at [282, 188] on input "洗-1" at bounding box center [296, 184] width 44 height 15
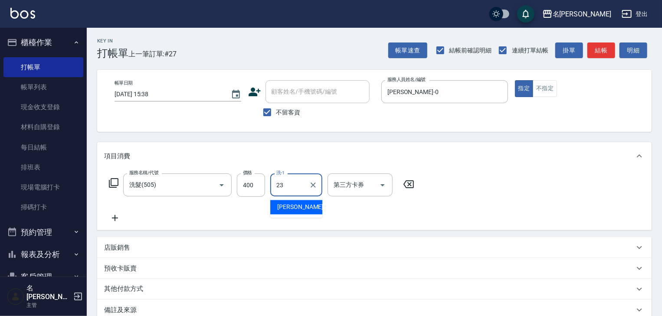
click at [285, 208] on span "葉敏辰 -23" at bounding box center [304, 207] width 55 height 9
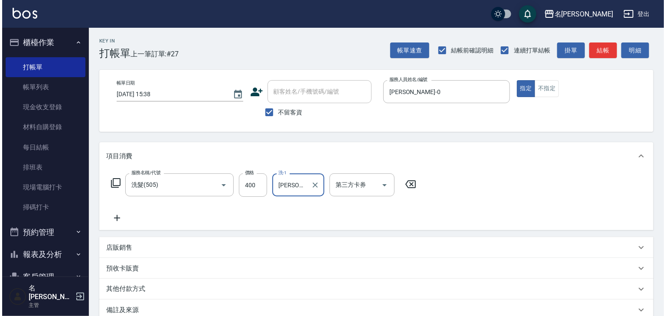
scroll to position [101, 0]
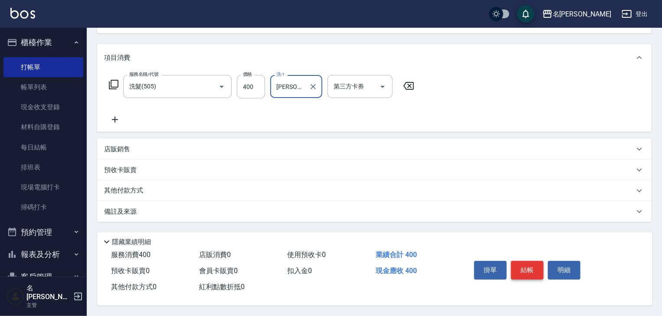
type input "[PERSON_NAME]-23"
click at [520, 264] on button "結帳" at bounding box center [527, 270] width 33 height 18
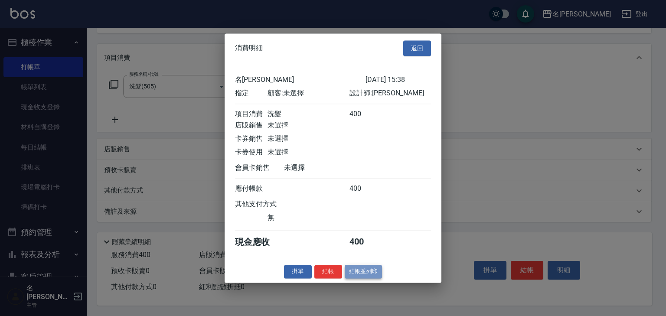
click at [367, 273] on button "結帳並列印" at bounding box center [364, 271] width 38 height 13
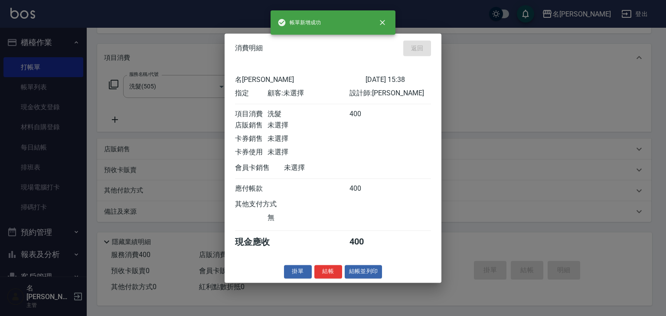
type input "2025/09/22 15:46"
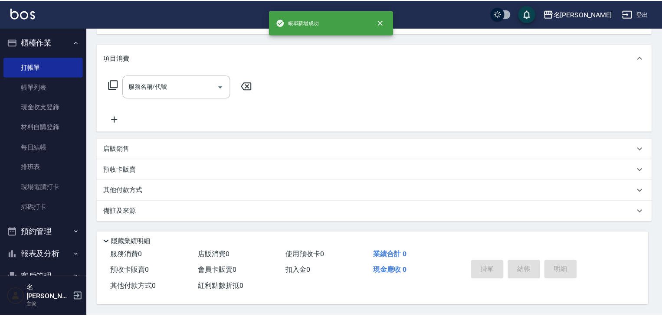
scroll to position [0, 0]
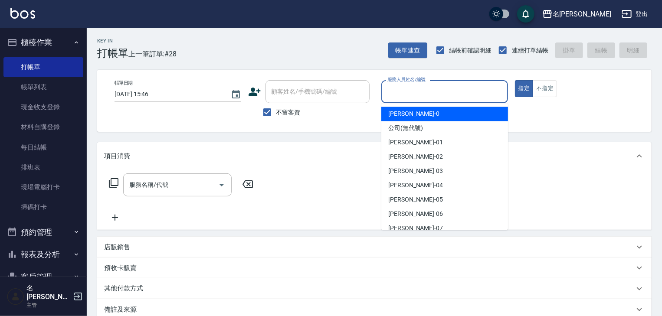
click at [397, 95] on input "服務人員姓名/編號" at bounding box center [444, 91] width 119 height 15
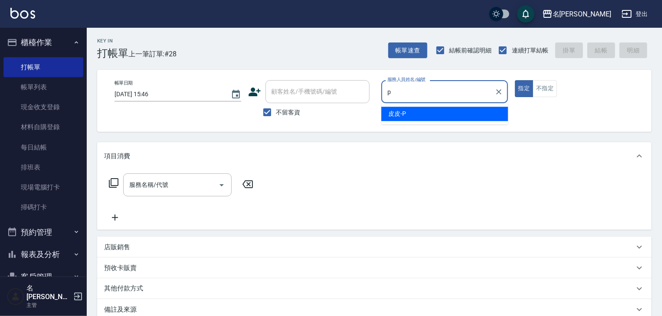
click at [411, 120] on div "皮皮 -P" at bounding box center [444, 114] width 127 height 14
type input "皮皮-P"
click at [173, 184] on input "服務名稱/代號" at bounding box center [171, 184] width 88 height 15
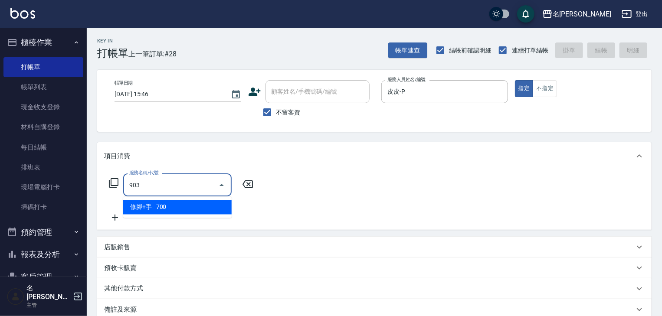
click at [179, 211] on span "修腳+手 - 700" at bounding box center [177, 207] width 108 height 14
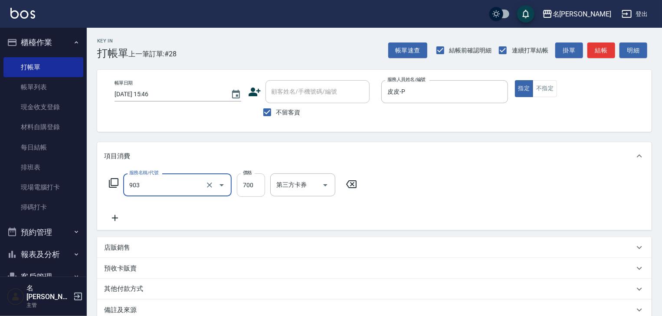
type input "修腳+手(903)"
click at [250, 187] on input "700" at bounding box center [251, 184] width 28 height 23
click at [261, 187] on input "1100" at bounding box center [251, 184] width 28 height 23
drag, startPoint x: 261, startPoint y: 186, endPoint x: 234, endPoint y: 189, distance: 26.6
click at [234, 189] on div "服務名稱/代號 修腳+手(903) 服務名稱/代號 價格 1100 價格 第三方卡券 第三方卡券" at bounding box center [233, 184] width 258 height 23
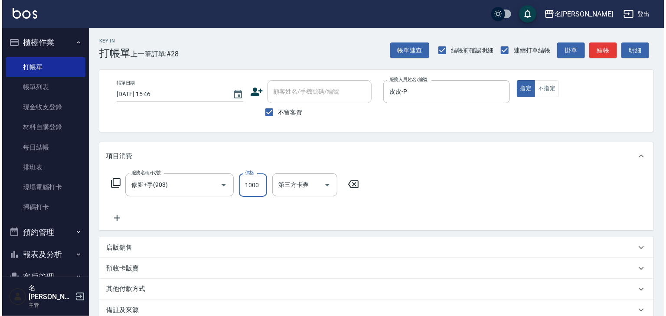
scroll to position [101, 0]
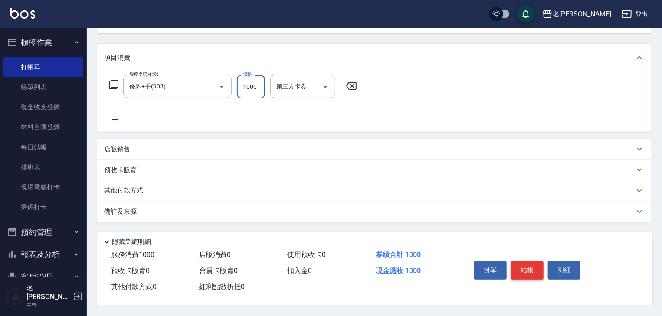
type input "1000"
click at [531, 269] on button "結帳" at bounding box center [527, 270] width 33 height 18
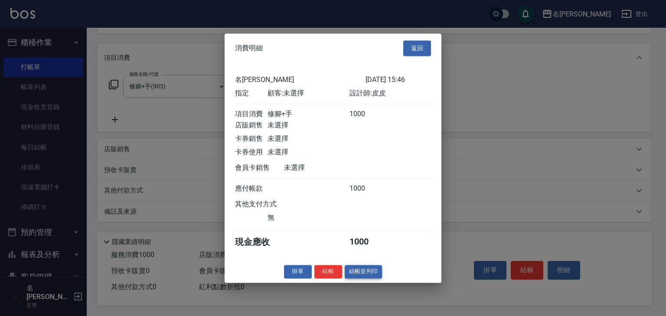
click at [365, 278] on button "結帳並列印" at bounding box center [364, 271] width 38 height 13
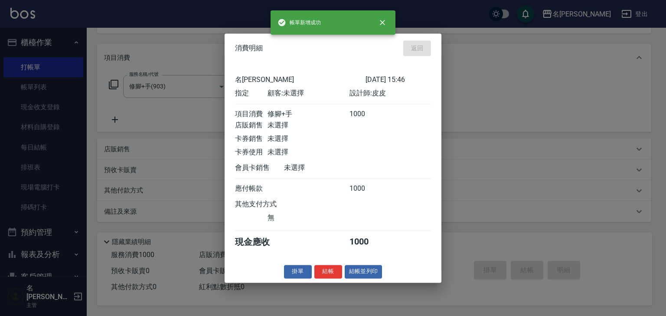
type input "2025/09/22 15:48"
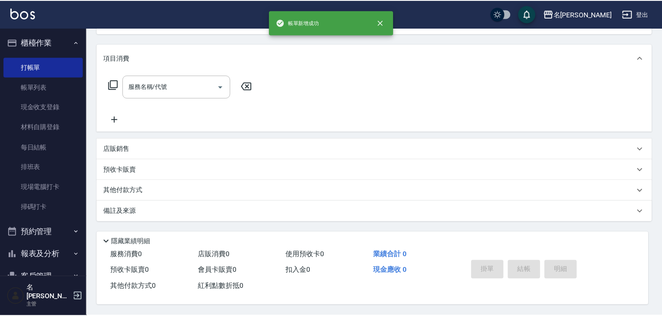
scroll to position [0, 0]
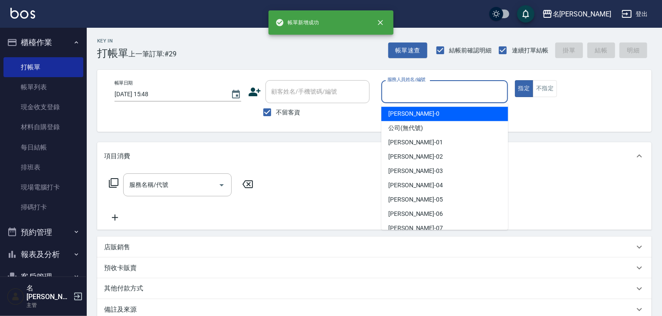
click at [450, 93] on input "服務人員姓名/編號" at bounding box center [444, 91] width 119 height 15
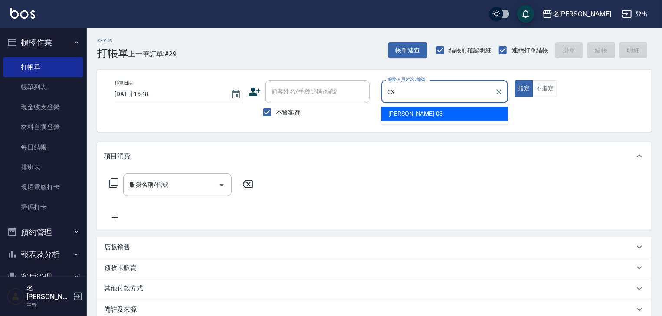
click at [429, 117] on div "曹如妘 -03" at bounding box center [444, 114] width 127 height 14
type input "曹如妘-03"
click at [191, 187] on input "服務名稱/代號" at bounding box center [171, 184] width 88 height 15
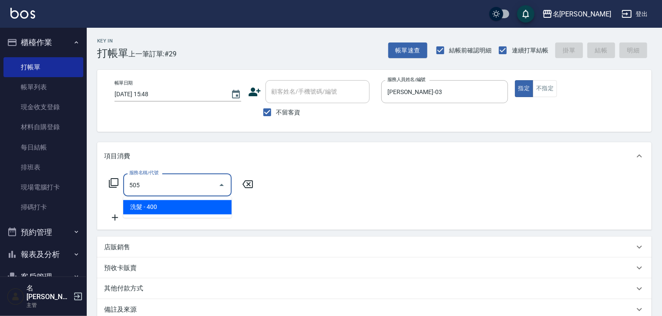
click at [210, 205] on span "洗髮 - 400" at bounding box center [177, 207] width 108 height 14
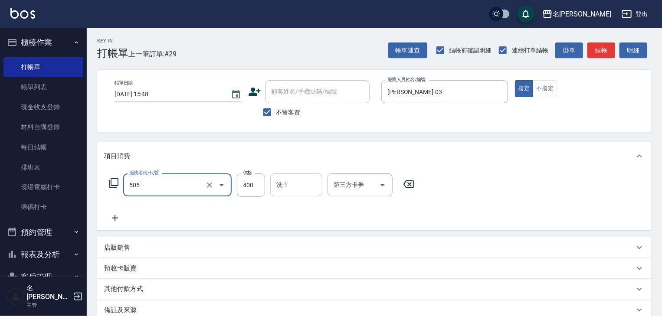
type input "洗髮(505)"
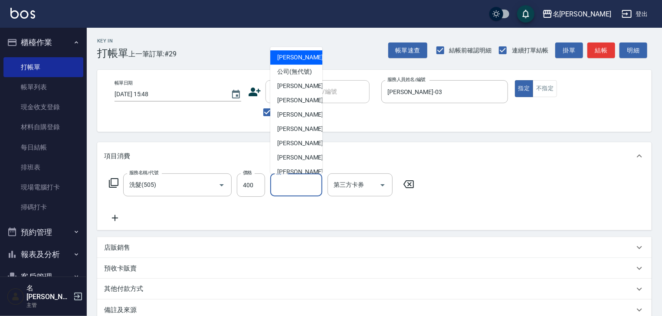
click at [296, 179] on input "洗-1" at bounding box center [296, 184] width 44 height 15
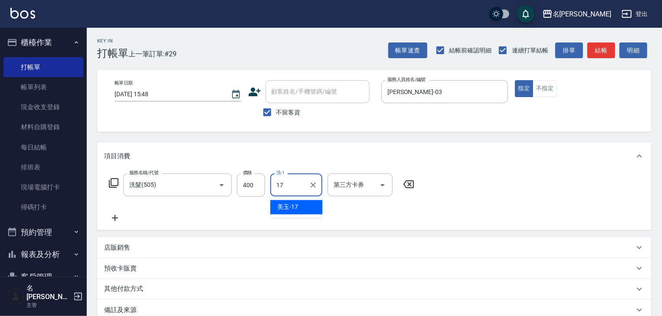
click at [315, 210] on div "美玉 -17" at bounding box center [296, 207] width 52 height 14
type input "美玉-17"
click at [116, 217] on icon at bounding box center [115, 218] width 22 height 10
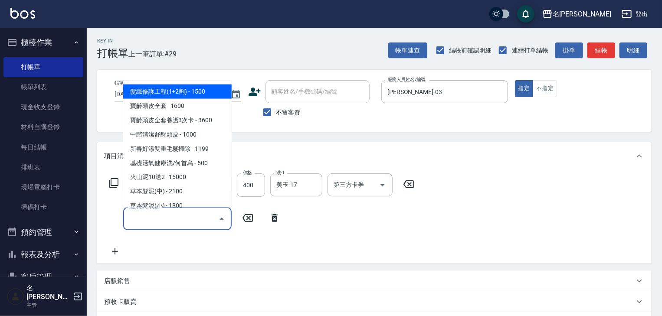
click at [156, 217] on input "服務名稱/代號" at bounding box center [171, 218] width 88 height 15
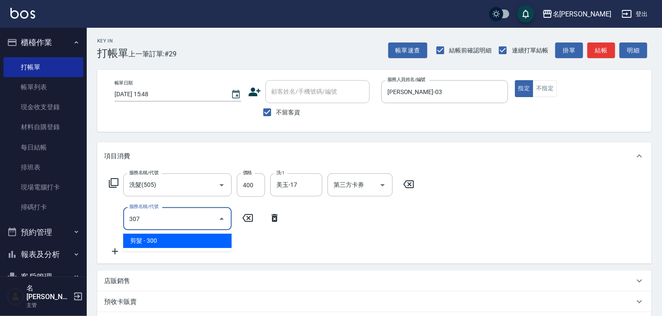
click at [174, 238] on span "剪髮 - 300" at bounding box center [177, 241] width 108 height 14
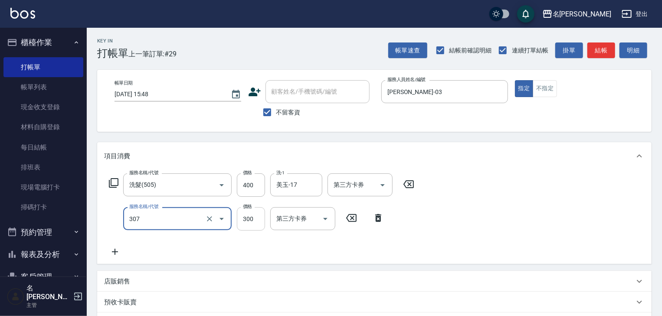
type input "剪髮(307)"
click at [241, 220] on input "300" at bounding box center [251, 218] width 28 height 23
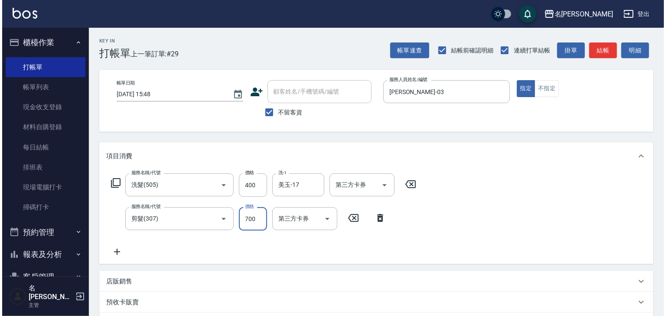
scroll to position [135, 0]
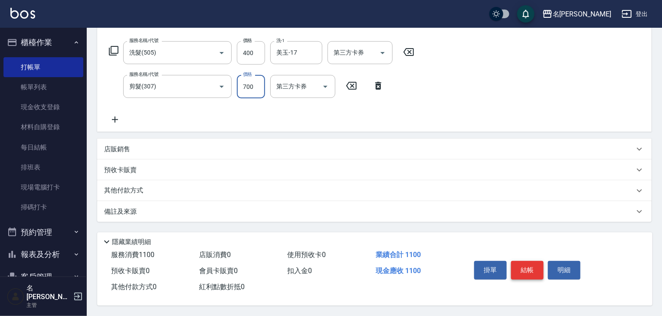
type input "700"
click at [525, 267] on button "結帳" at bounding box center [527, 270] width 33 height 18
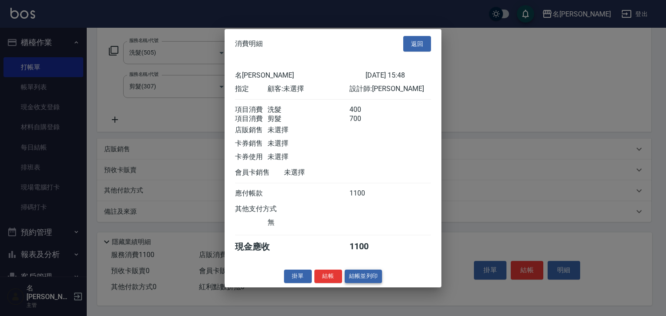
click at [366, 283] on button "結帳並列印" at bounding box center [364, 276] width 38 height 13
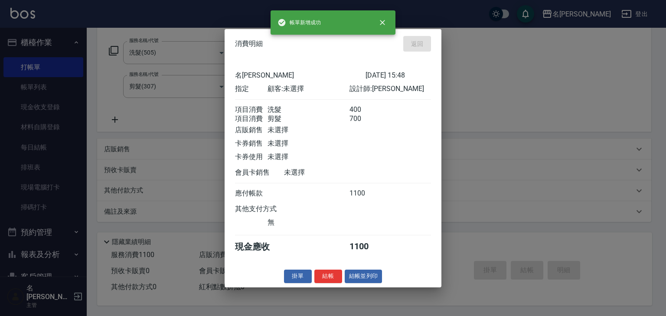
type input "2025/09/22 15:49"
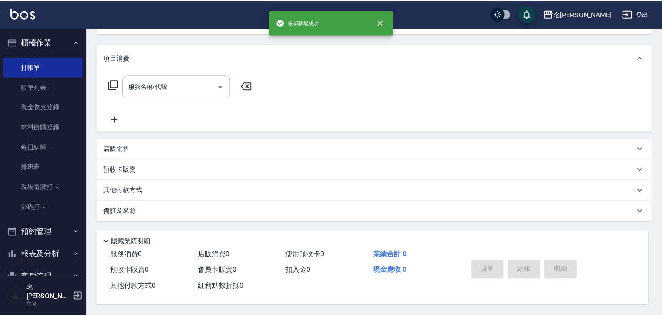
scroll to position [0, 0]
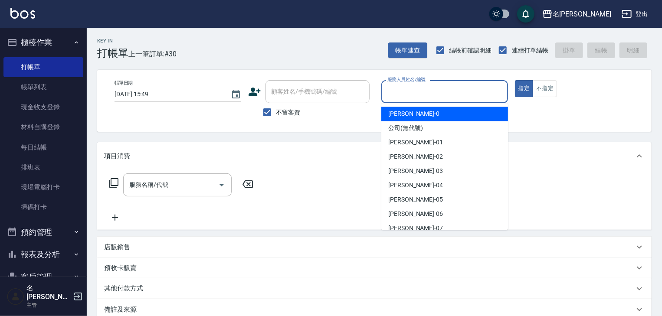
click at [401, 92] on input "服務人員姓名/編號" at bounding box center [444, 91] width 119 height 15
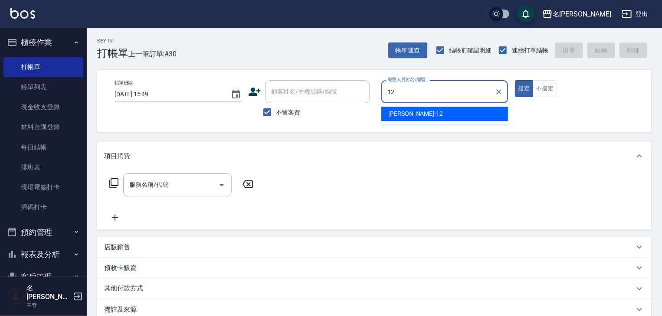
click at [400, 114] on span "林佳穎 -12" at bounding box center [415, 113] width 55 height 9
click at [191, 193] on div "服務名稱/代號" at bounding box center [177, 184] width 108 height 23
type input "[PERSON_NAME]-12"
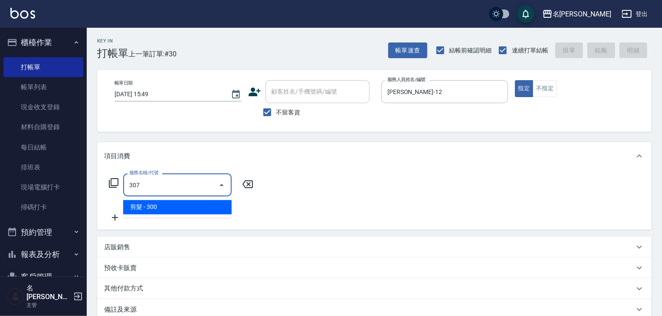
click at [206, 206] on span "剪髮 - 300" at bounding box center [177, 207] width 108 height 14
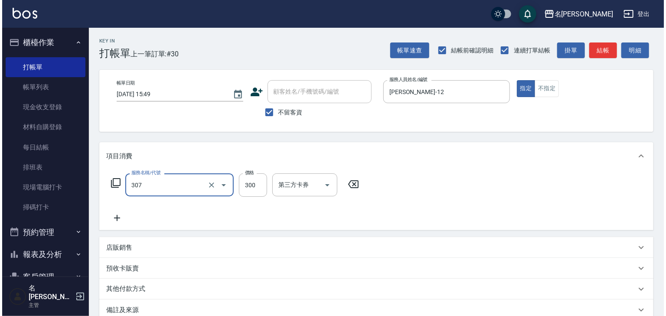
scroll to position [101, 0]
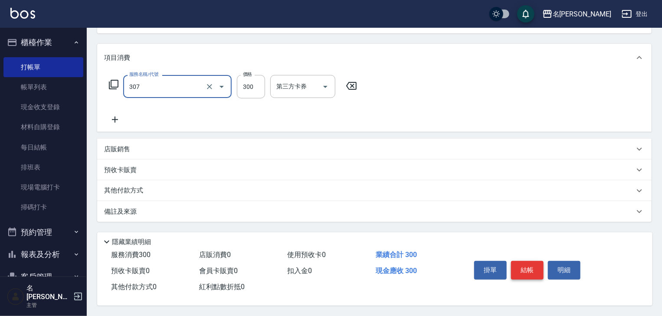
type input "剪髮(307)"
click at [527, 269] on button "結帳" at bounding box center [527, 270] width 33 height 18
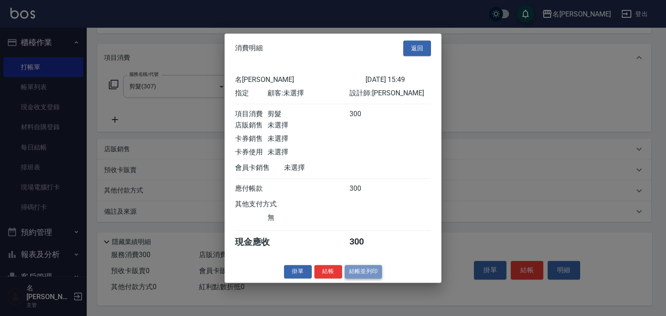
click at [358, 274] on button "結帳並列印" at bounding box center [364, 271] width 38 height 13
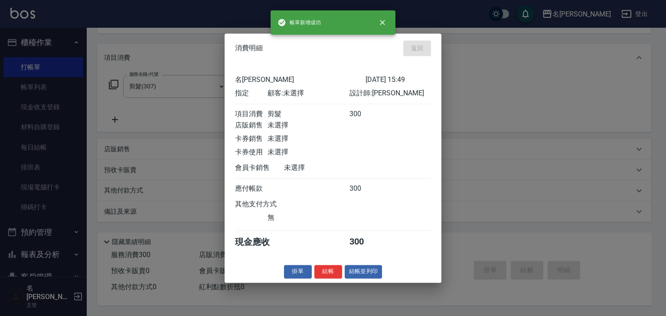
type input "2025/09/22 15:54"
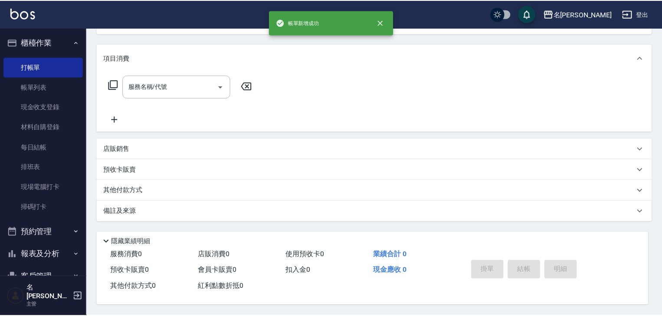
scroll to position [0, 0]
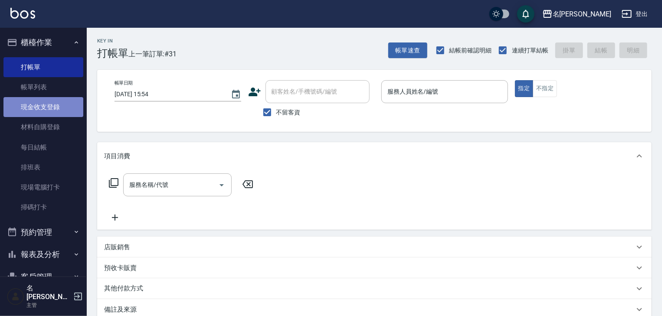
click at [68, 111] on link "現金收支登錄" at bounding box center [43, 107] width 80 height 20
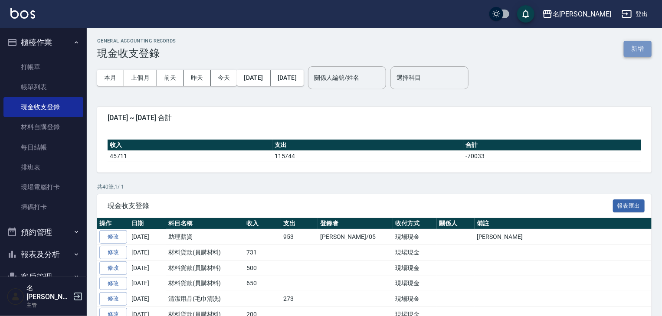
click at [633, 52] on button "新增" at bounding box center [637, 49] width 28 height 16
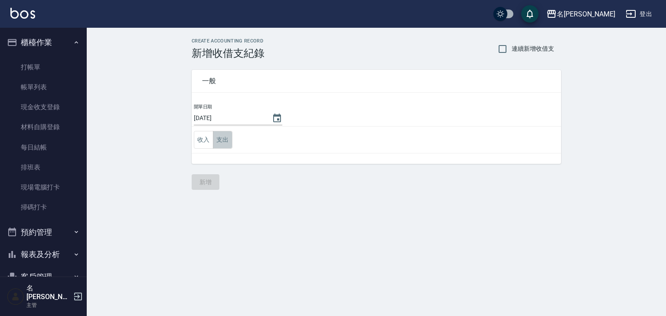
click at [226, 144] on button "支出" at bounding box center [223, 140] width 20 height 18
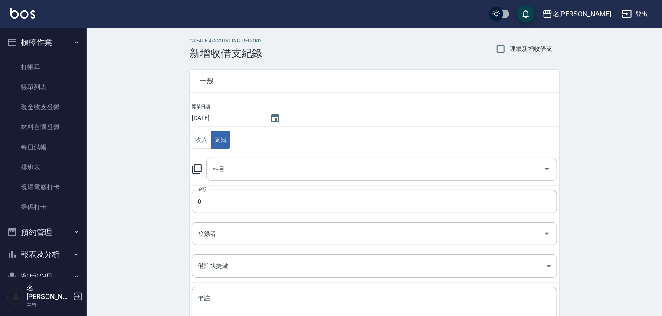
click at [249, 173] on input "科目" at bounding box center [374, 169] width 329 height 15
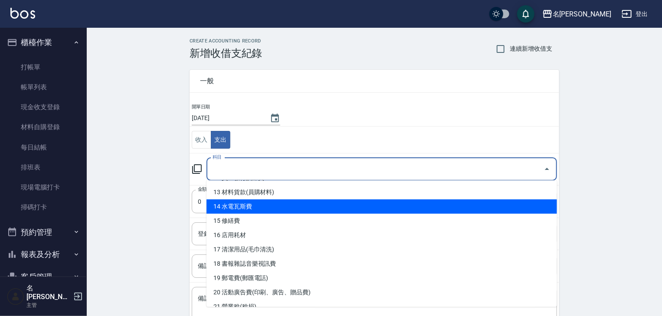
scroll to position [231, 0]
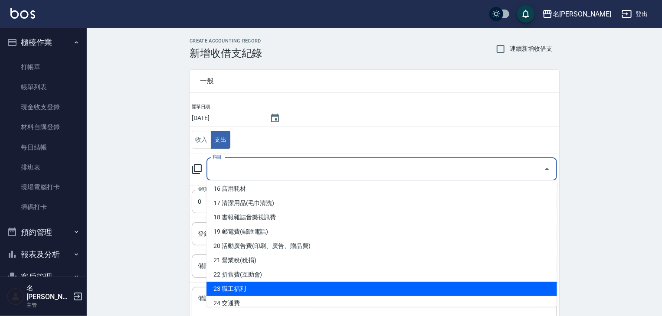
click at [258, 289] on li "23 職工福利" at bounding box center [381, 289] width 350 height 14
type input "23 職工福利"
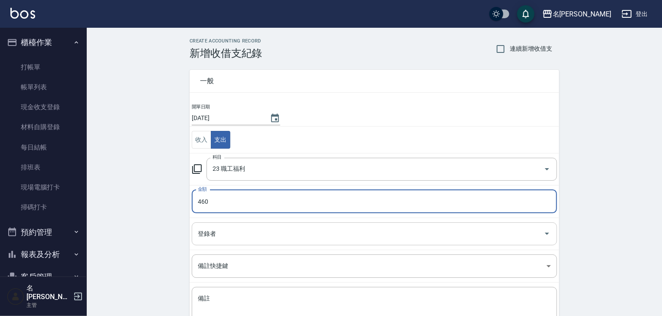
type input "460"
click at [221, 235] on input "登錄者" at bounding box center [368, 233] width 344 height 15
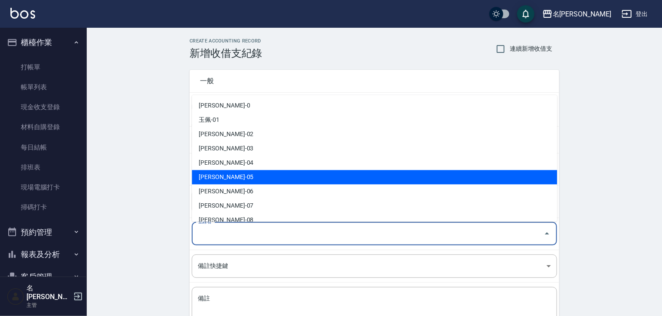
click at [238, 183] on li "林麗慧-05" at bounding box center [374, 177] width 365 height 14
type input "林麗慧-05"
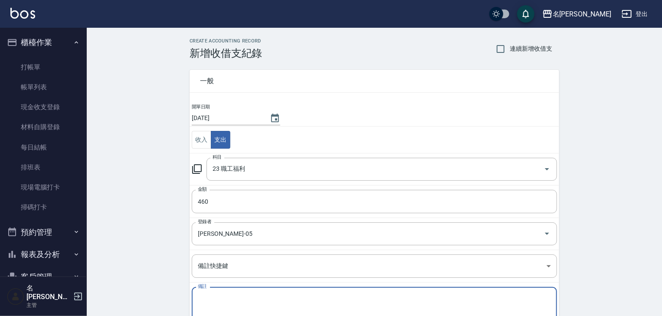
click at [221, 294] on textarea "備註" at bounding box center [374, 308] width 353 height 29
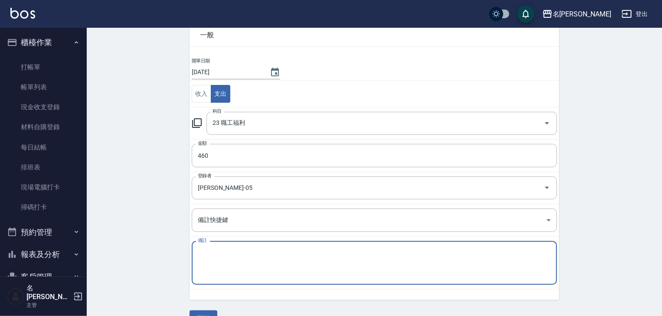
click at [213, 257] on textarea "備註" at bounding box center [374, 262] width 353 height 29
drag, startPoint x: 217, startPoint y: 251, endPoint x: 211, endPoint y: 252, distance: 6.1
click at [211, 252] on textarea "拜拜應" at bounding box center [374, 262] width 353 height 29
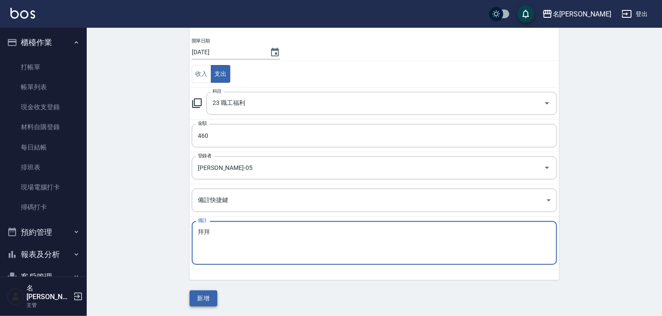
type textarea "拜拜"
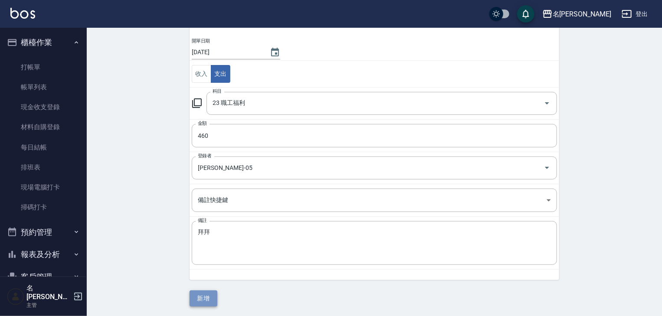
click at [204, 296] on button "新增" at bounding box center [203, 298] width 28 height 16
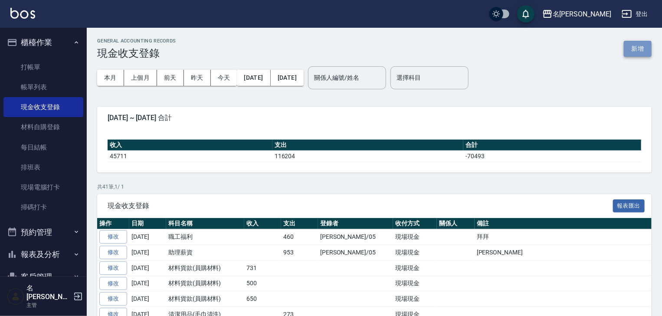
click at [637, 46] on button "新增" at bounding box center [637, 49] width 28 height 16
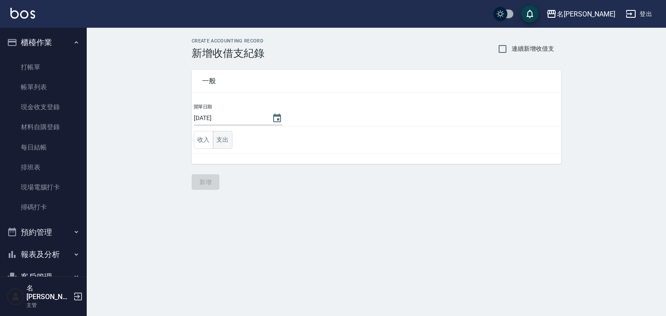
click at [223, 140] on button "支出" at bounding box center [223, 140] width 20 height 18
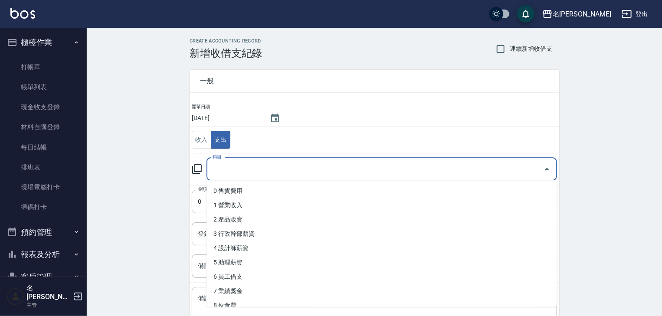
click at [232, 166] on input "科目" at bounding box center [374, 169] width 329 height 15
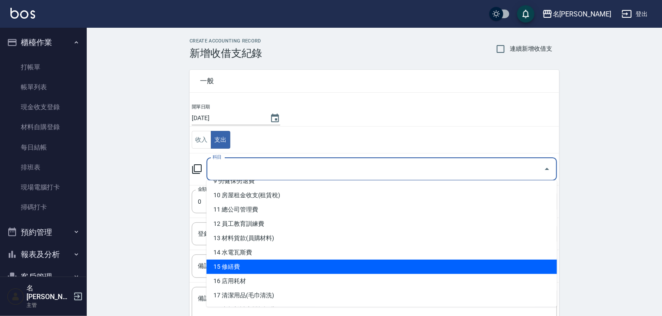
scroll to position [231, 0]
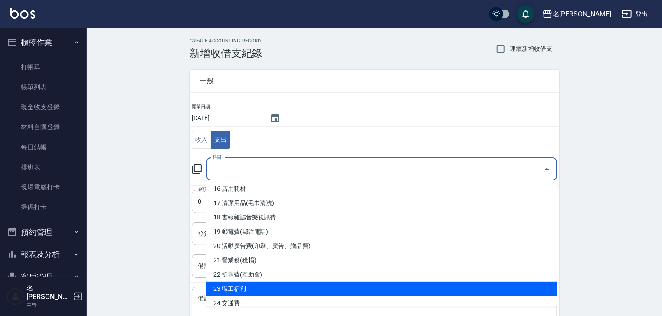
click at [253, 284] on li "23 職工福利" at bounding box center [381, 289] width 350 height 14
type input "23 職工福利"
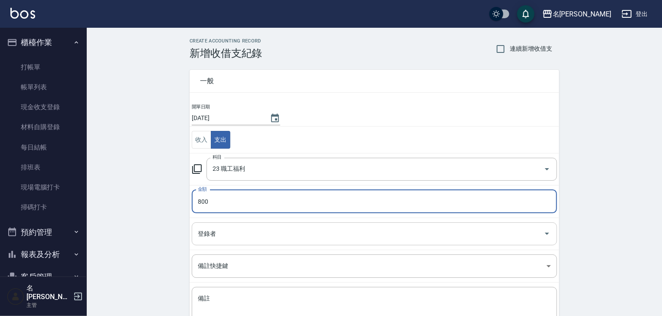
type input "800"
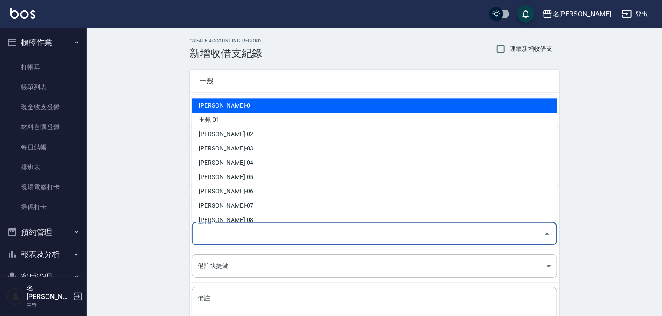
click at [229, 234] on input "登錄者" at bounding box center [368, 233] width 344 height 15
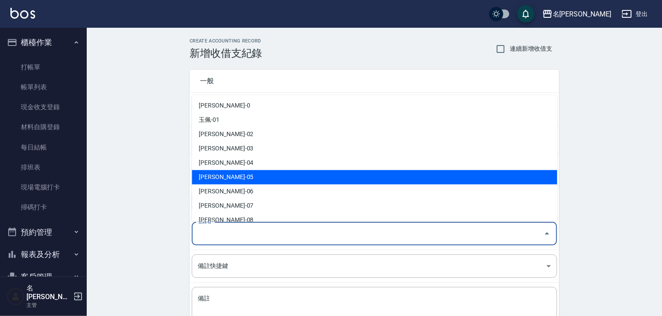
click at [240, 179] on li "林麗慧-05" at bounding box center [374, 177] width 365 height 14
type input "林麗慧-05"
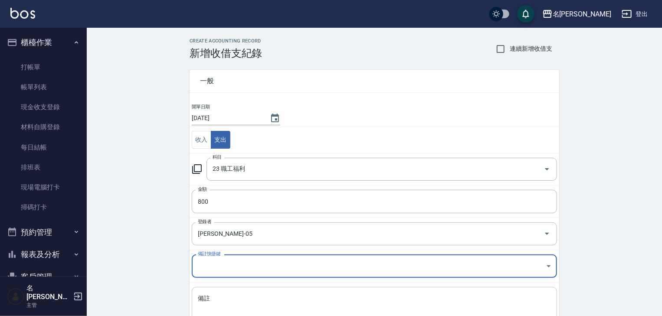
click at [217, 300] on textarea "備註" at bounding box center [374, 308] width 353 height 29
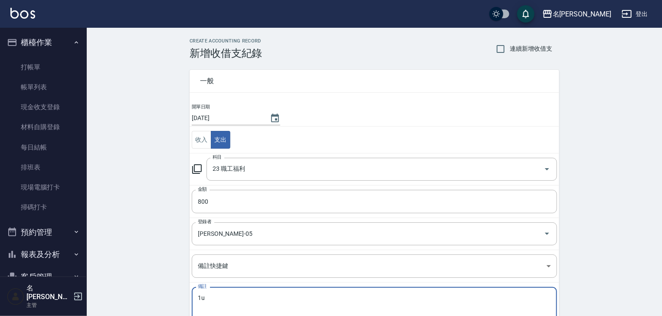
type textarea "1u4"
drag, startPoint x: 206, startPoint y: 296, endPoint x: 189, endPoint y: 293, distance: 17.0
click at [187, 301] on div "一般 開單日期 2025/09/22 收入 支出 科目 23 職工福利 科目 金額 800 金額 登錄者 林麗慧-05 登錄者 備註快捷鍵 ​ 備註快捷鍵 備…" at bounding box center [369, 202] width 380 height 287
click at [201, 294] on textarea "備註" at bounding box center [374, 308] width 353 height 29
click at [209, 297] on textarea "畢" at bounding box center [374, 308] width 353 height 29
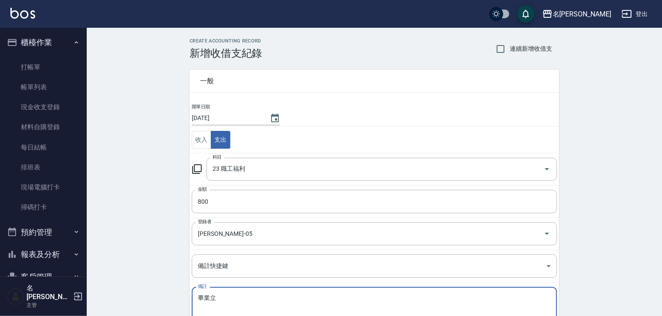
drag, startPoint x: 216, startPoint y: 297, endPoint x: 212, endPoint y: 300, distance: 4.6
click at [212, 300] on textarea "畢業立" at bounding box center [374, 308] width 353 height 29
click at [243, 307] on textarea "畢離離" at bounding box center [374, 308] width 353 height 29
drag, startPoint x: 218, startPoint y: 296, endPoint x: 205, endPoint y: 298, distance: 13.6
click at [205, 298] on textarea "畢離離" at bounding box center [374, 308] width 353 height 29
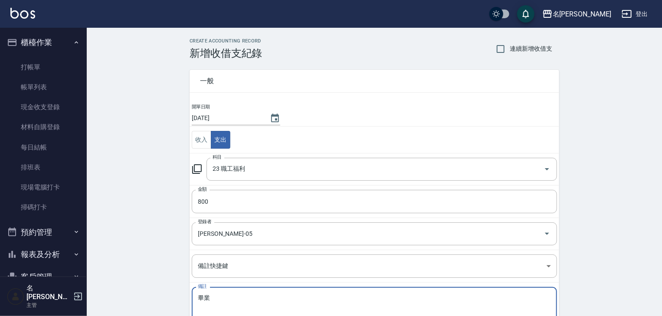
click at [215, 299] on textarea "畢業" at bounding box center [374, 308] width 353 height 29
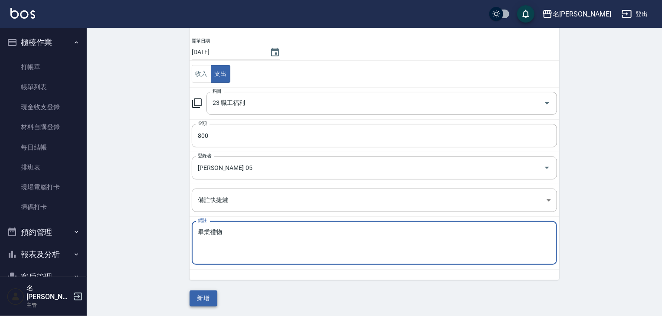
type textarea "畢業禮物"
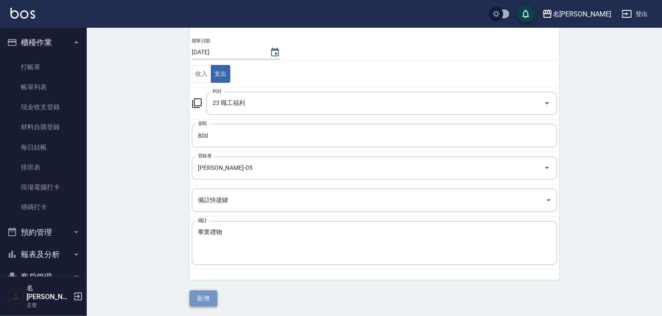
click at [203, 297] on button "新增" at bounding box center [203, 298] width 28 height 16
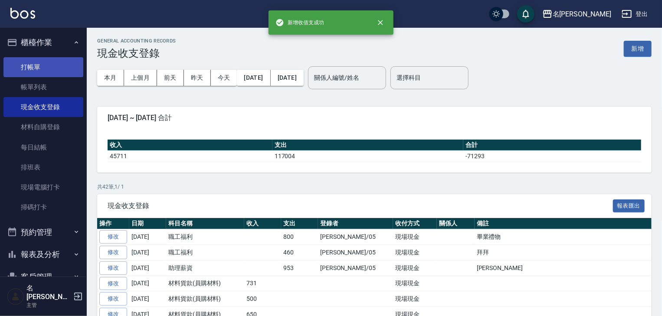
click at [33, 69] on link "打帳單" at bounding box center [43, 67] width 80 height 20
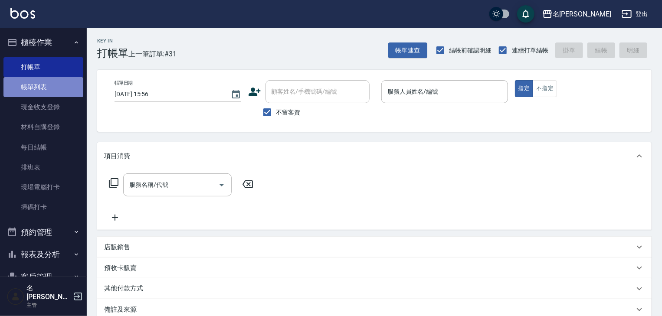
click at [56, 87] on link "帳單列表" at bounding box center [43, 87] width 80 height 20
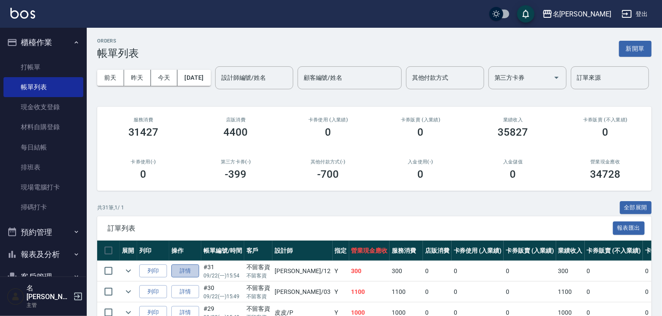
click at [186, 278] on link "詳情" at bounding box center [185, 270] width 28 height 13
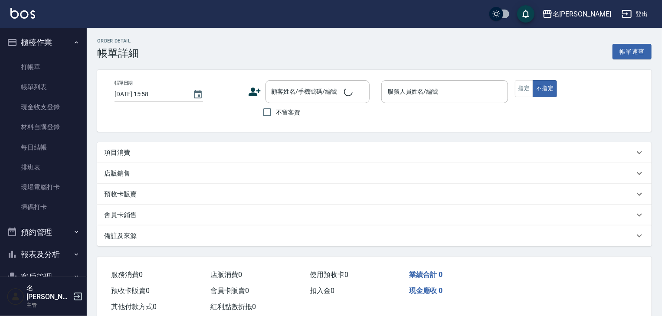
type input "2025/09/22 15:54"
checkbox input "true"
type input "[PERSON_NAME]-12"
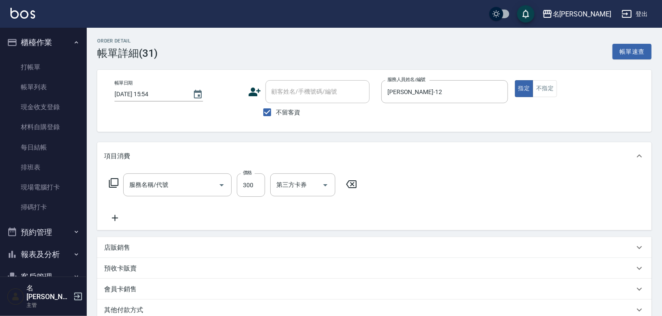
type input "剪髮(307)"
click at [248, 180] on input "300" at bounding box center [251, 184] width 28 height 23
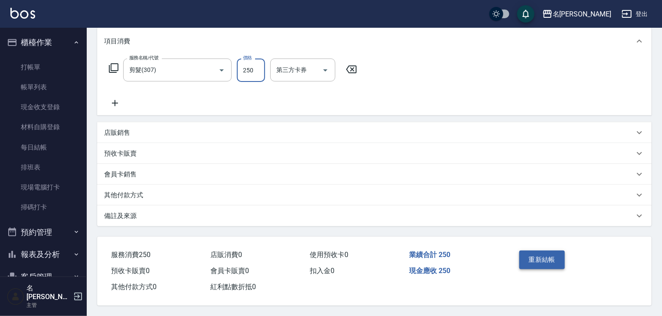
type input "250"
click at [553, 256] on button "重新結帳" at bounding box center [542, 260] width 46 height 18
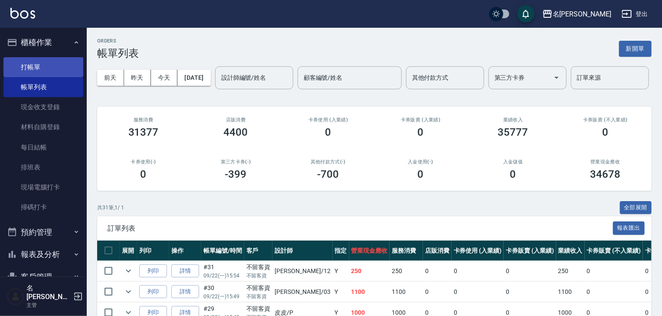
click at [60, 60] on link "打帳單" at bounding box center [43, 67] width 80 height 20
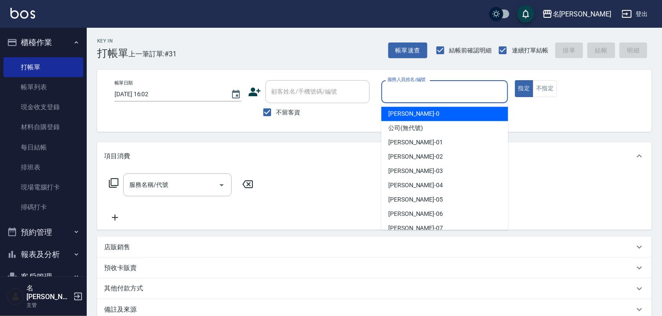
click at [454, 93] on input "服務人員姓名/編號" at bounding box center [444, 91] width 119 height 15
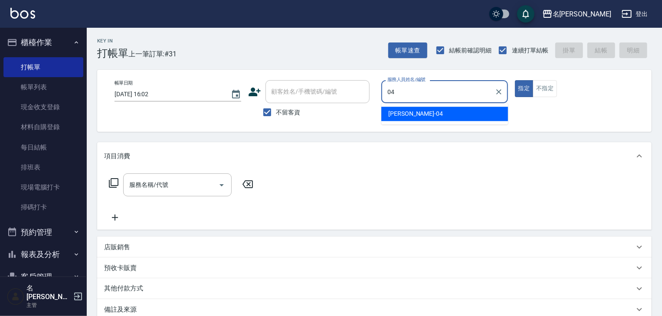
click at [415, 111] on span "許貴珍 -04" at bounding box center [415, 113] width 55 height 9
type input "許貴珍-04"
click at [206, 180] on input "服務名稱/代號" at bounding box center [171, 184] width 88 height 15
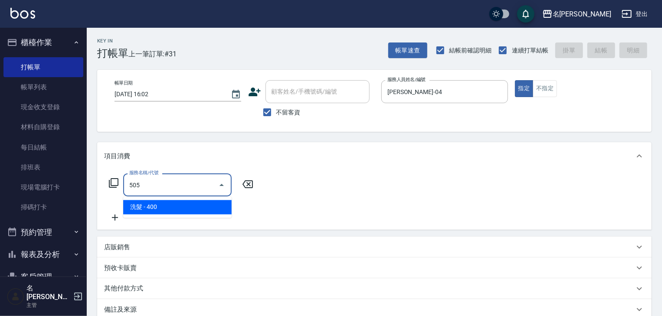
click at [210, 206] on span "洗髮 - 400" at bounding box center [177, 207] width 108 height 14
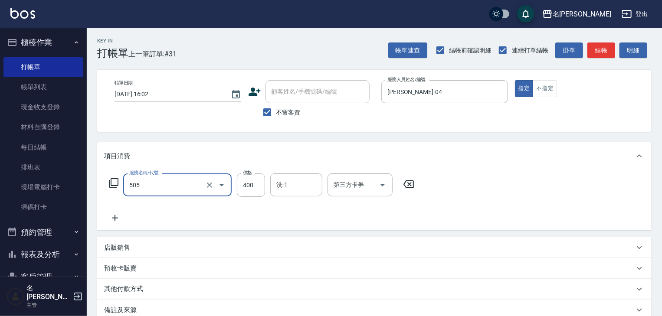
type input "洗髮(505)"
click at [117, 219] on icon at bounding box center [115, 218] width 22 height 10
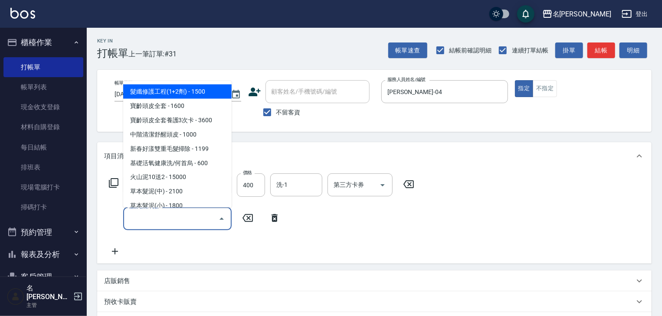
click at [154, 218] on input "服務名稱/代號" at bounding box center [171, 218] width 88 height 15
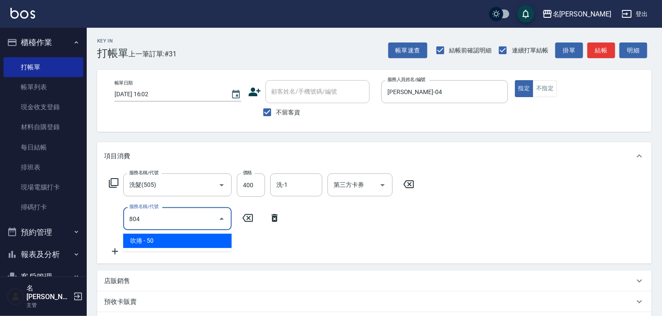
drag, startPoint x: 177, startPoint y: 238, endPoint x: 199, endPoint y: 237, distance: 22.6
click at [177, 238] on span "吹捲 - 50" at bounding box center [177, 241] width 108 height 14
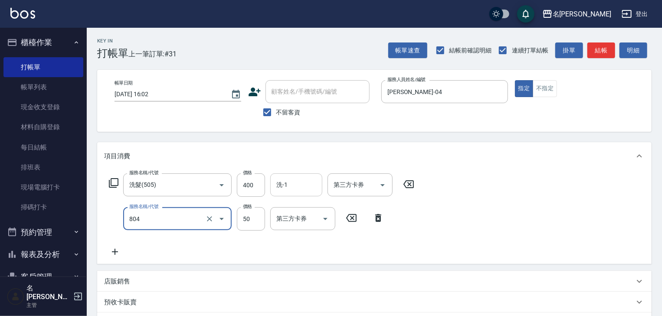
type input "吹捲(804)"
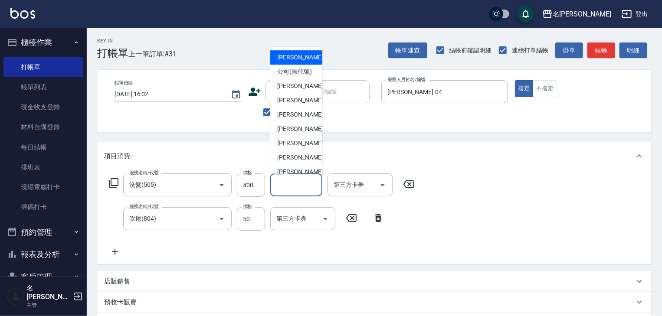
click at [292, 186] on input "洗-1" at bounding box center [296, 184] width 44 height 15
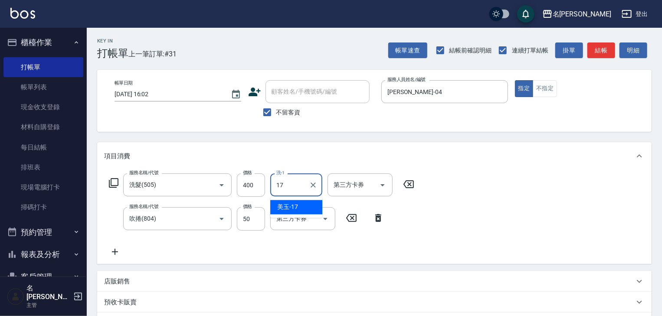
click at [296, 213] on div "美玉 -17" at bounding box center [296, 207] width 52 height 14
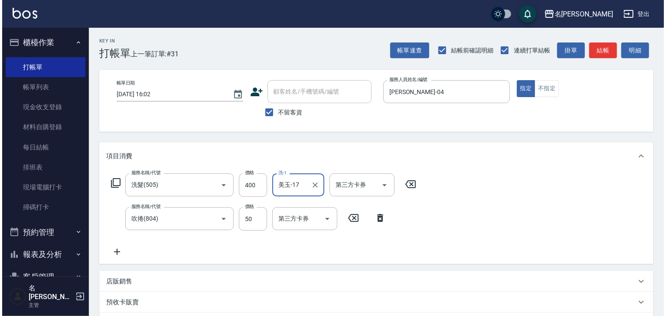
scroll to position [135, 0]
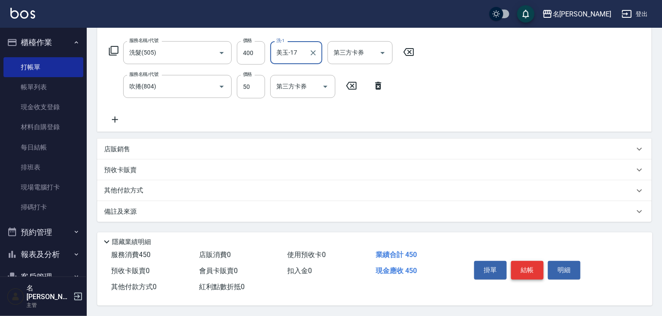
type input "美玉-17"
click at [522, 265] on button "結帳" at bounding box center [527, 270] width 33 height 18
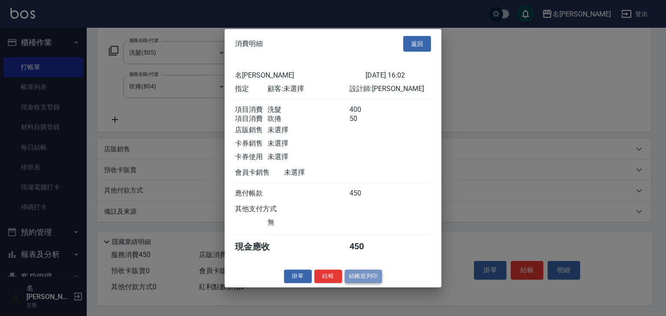
click at [359, 277] on button "結帳並列印" at bounding box center [364, 276] width 38 height 13
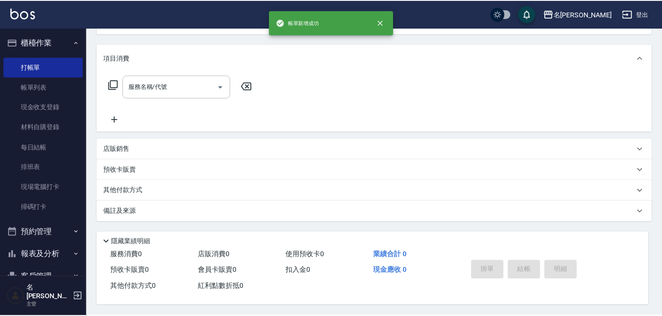
scroll to position [0, 0]
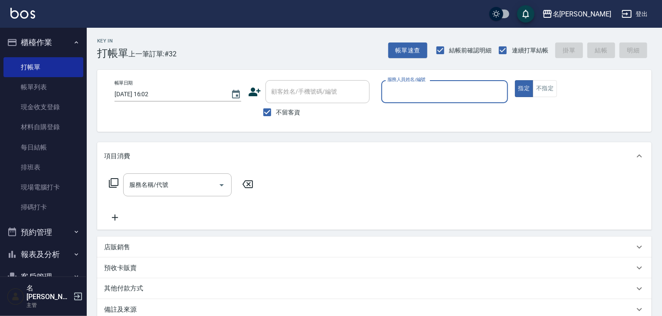
click at [406, 90] on div "服務人員姓名/編號 服務人員姓名/編號" at bounding box center [444, 91] width 127 height 23
type input "許貴珍-04"
type button "true"
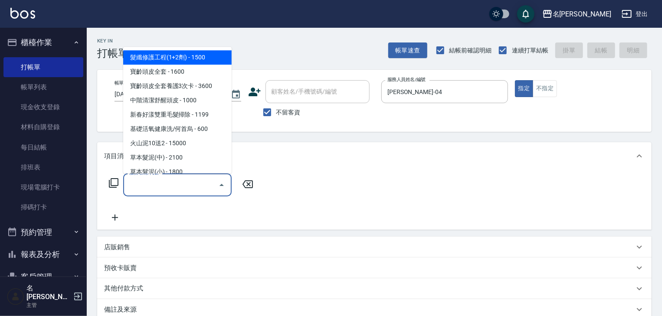
click at [168, 179] on input "服務名稱/代號" at bounding box center [171, 184] width 88 height 15
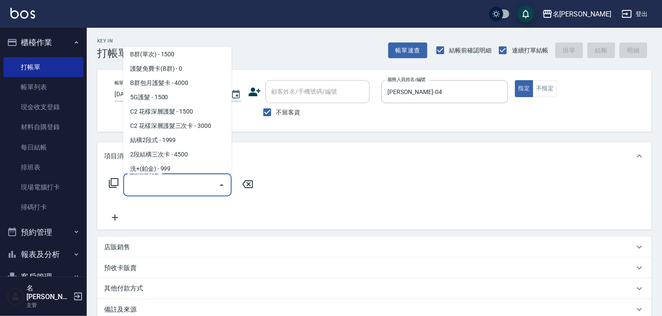
scroll to position [694, 0]
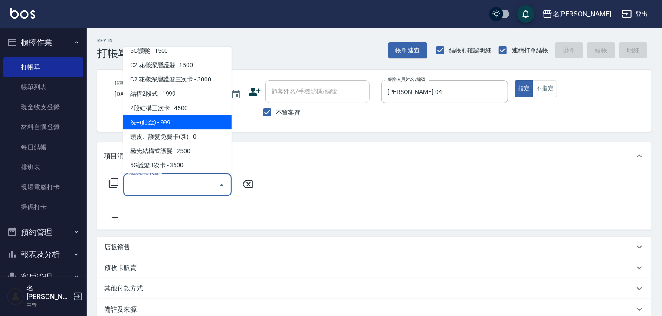
click at [168, 127] on span "洗+(鉑金) - 999" at bounding box center [177, 122] width 108 height 14
type input "洗+(鉑金)(640)"
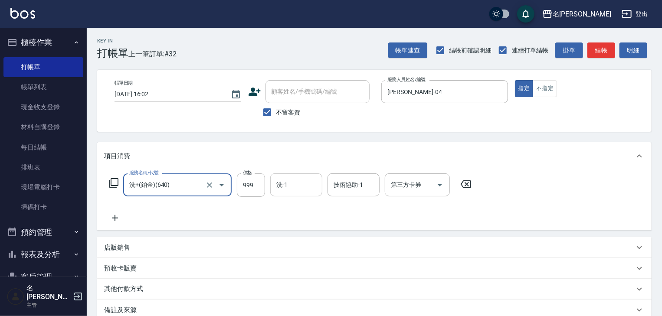
click at [306, 185] on input "洗-1" at bounding box center [296, 184] width 44 height 15
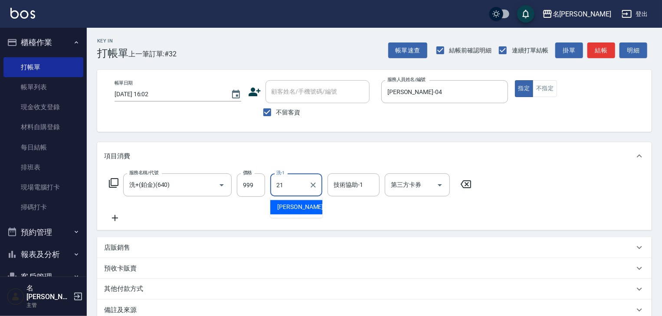
type input "[PERSON_NAME]-21"
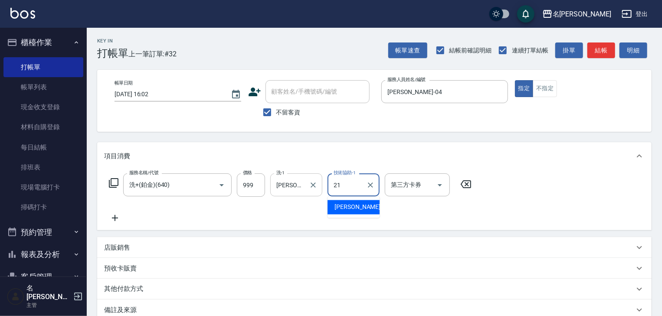
type input "[PERSON_NAME]-21"
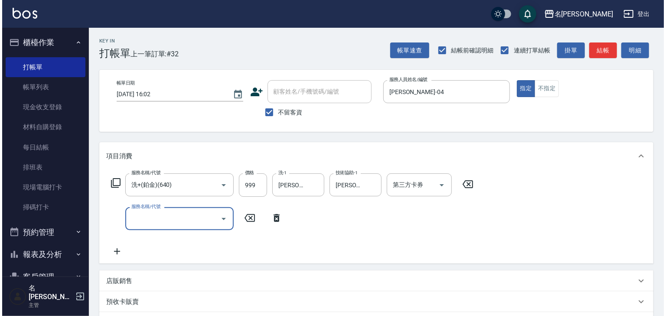
scroll to position [135, 0]
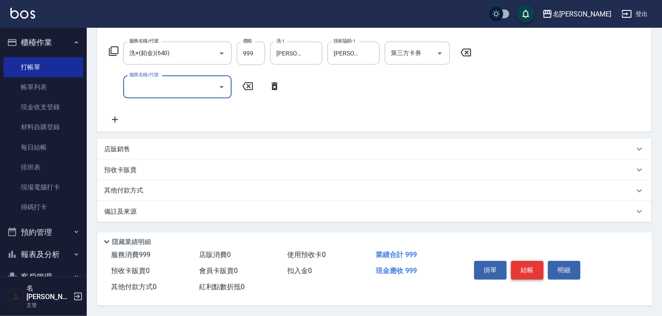
click at [517, 262] on button "結帳" at bounding box center [527, 270] width 33 height 18
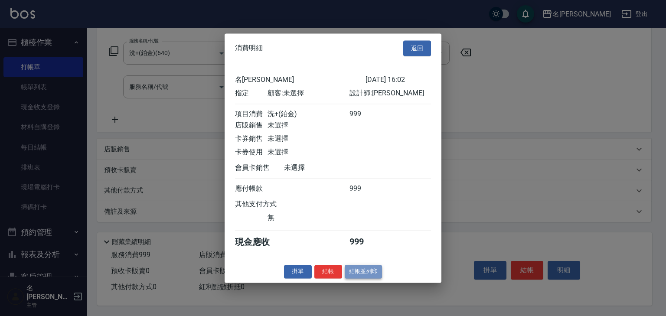
click at [360, 273] on button "結帳並列印" at bounding box center [364, 271] width 38 height 13
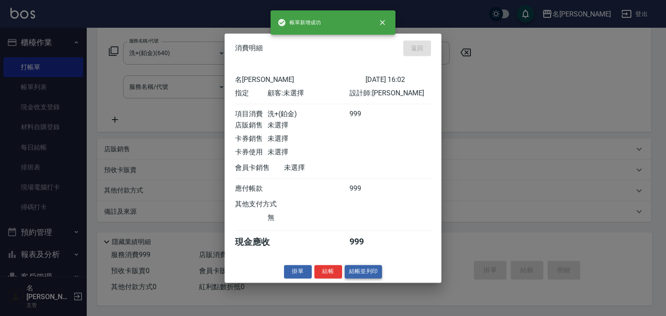
type input "2025/09/22 16:21"
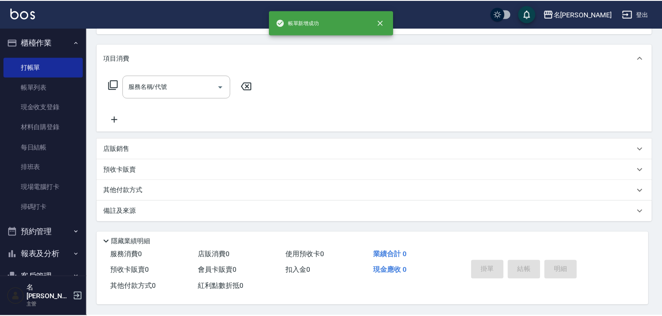
scroll to position [0, 0]
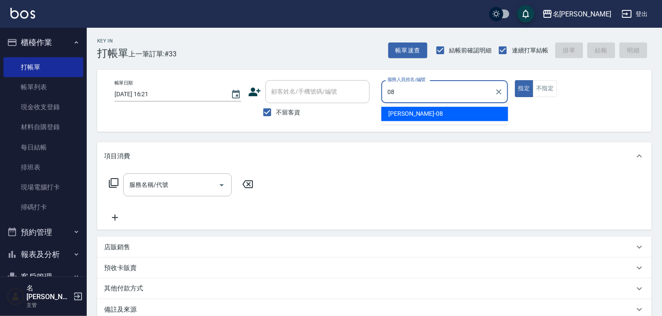
type input "[PERSON_NAME]-08"
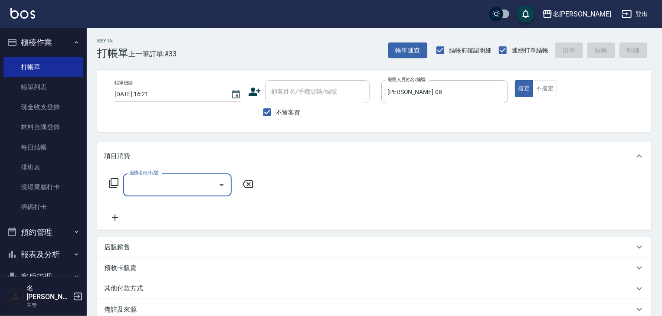
click at [128, 249] on p "店販銷售" at bounding box center [117, 247] width 26 height 9
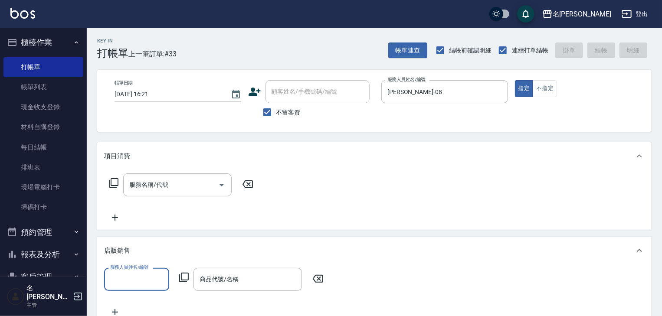
click at [134, 281] on input "服務人員姓名/編號" at bounding box center [136, 279] width 57 height 15
type input "[PERSON_NAME]-08"
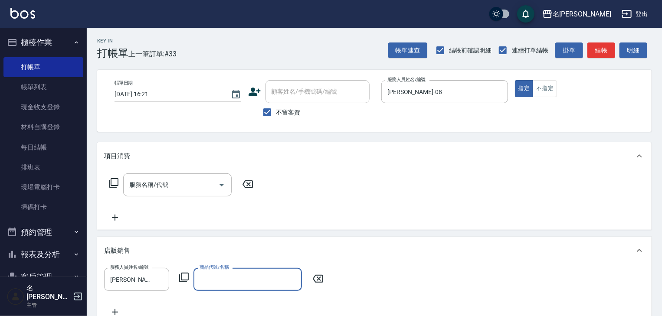
click at [182, 277] on icon at bounding box center [184, 277] width 10 height 10
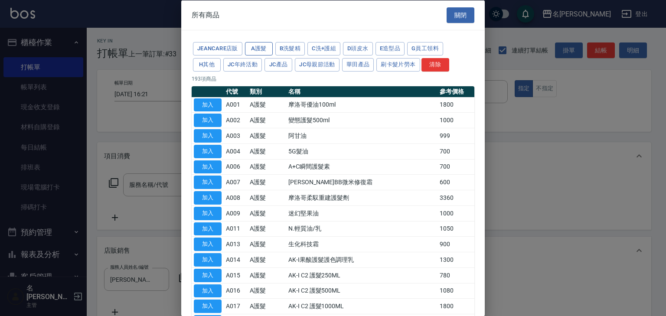
click at [262, 49] on button "A護髮" at bounding box center [259, 48] width 28 height 13
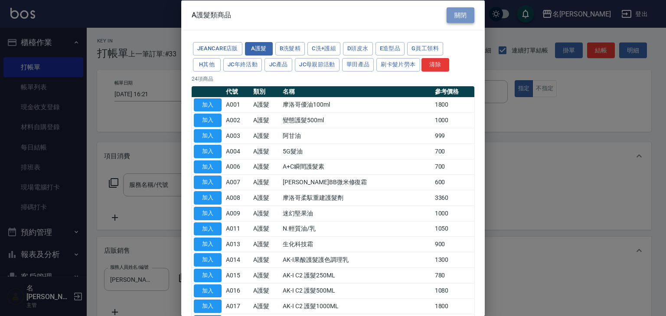
click at [460, 13] on button "關閉" at bounding box center [460, 15] width 28 height 16
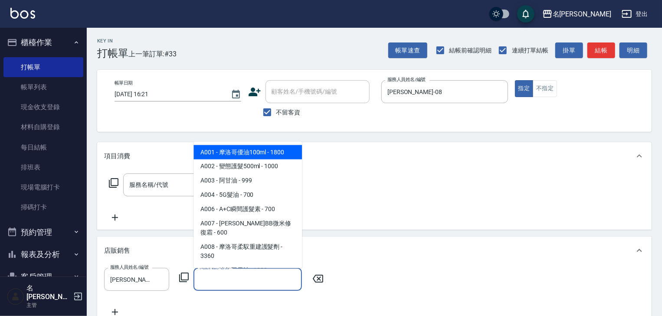
click at [221, 279] on input "商品代號/名稱" at bounding box center [247, 279] width 101 height 15
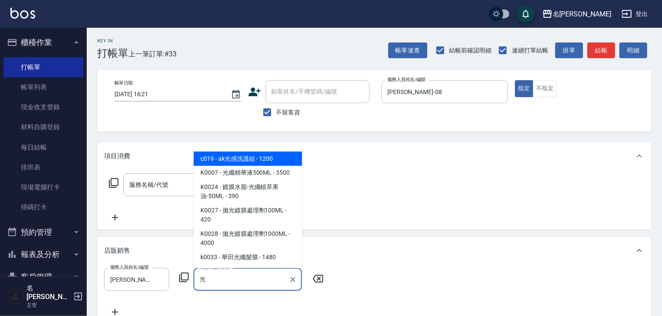
click at [257, 260] on span "k0033 - 華田光纖髮膜 - 1480" at bounding box center [247, 258] width 108 height 14
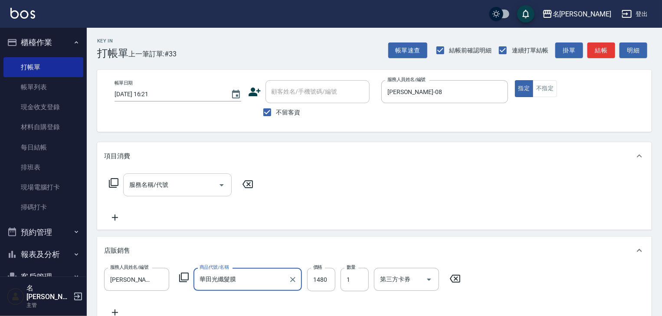
type input "華田光纖髮膜"
click at [153, 186] on input "服務名稱/代號" at bounding box center [171, 184] width 88 height 15
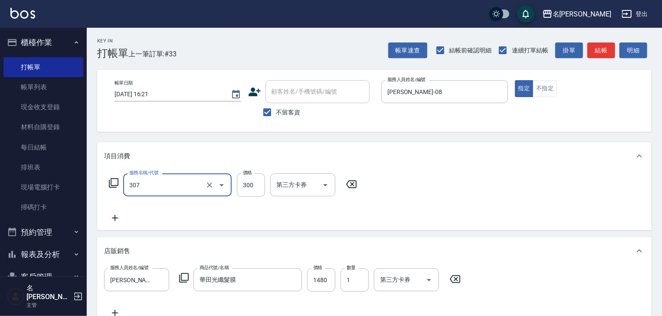
type input "剪髮(307)"
type input "1419"
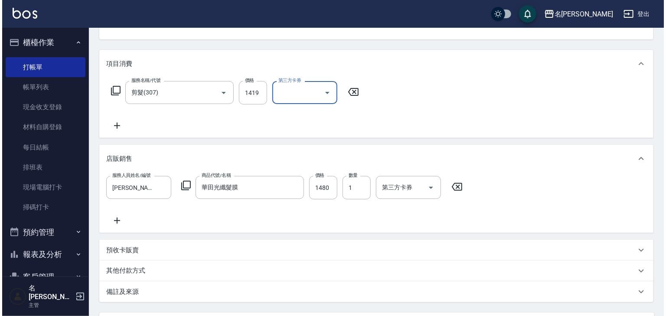
scroll to position [175, 0]
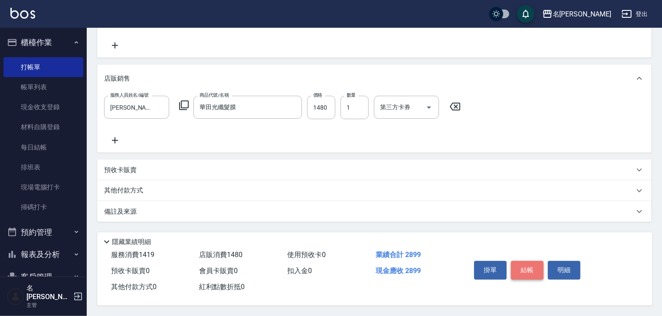
click at [525, 262] on button "結帳" at bounding box center [527, 270] width 33 height 18
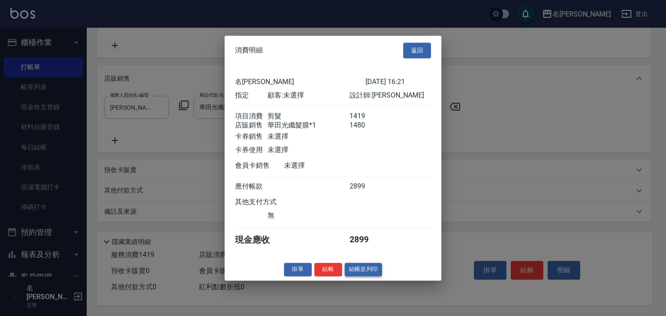
click at [350, 269] on button "結帳並列印" at bounding box center [364, 269] width 38 height 13
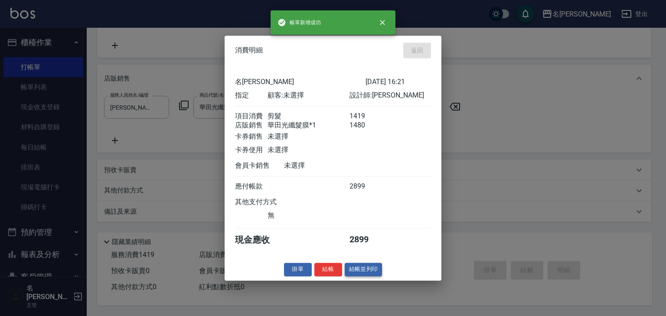
type input "2025/09/22 16:47"
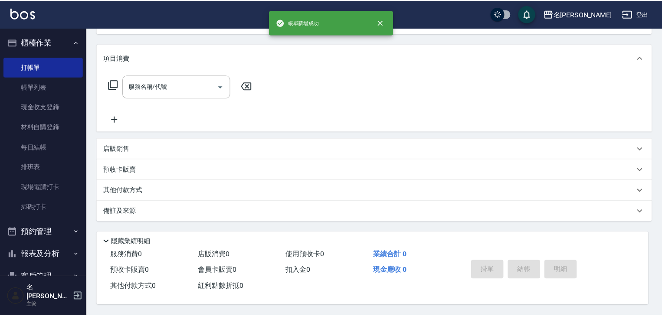
scroll to position [0, 0]
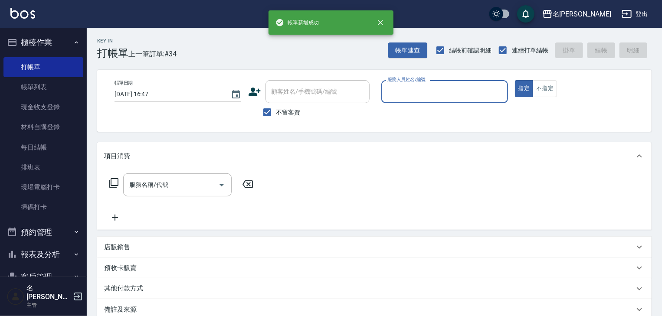
click at [403, 88] on input "服務人員姓名/編號" at bounding box center [444, 91] width 119 height 15
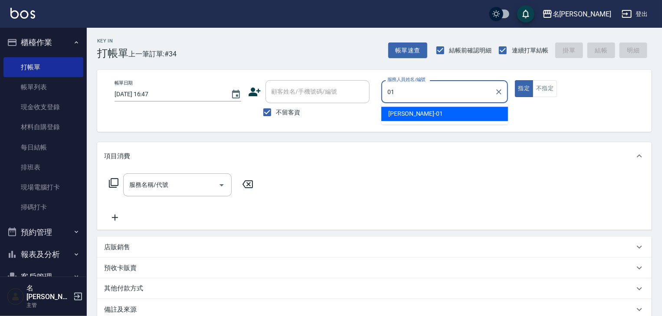
type input "[PERSON_NAME]-01"
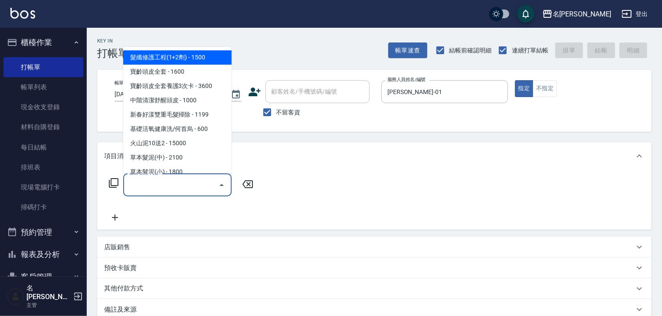
click at [173, 187] on input "服務名稱/代號" at bounding box center [171, 184] width 88 height 15
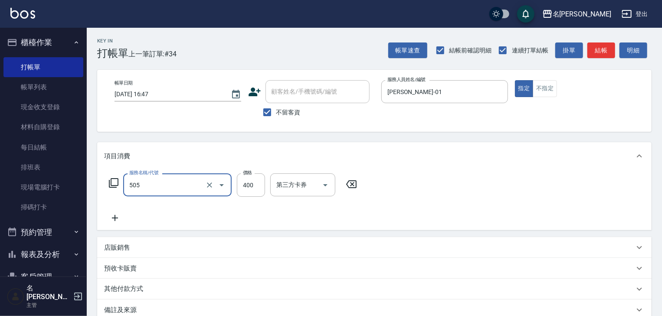
type input "洗髮(505)"
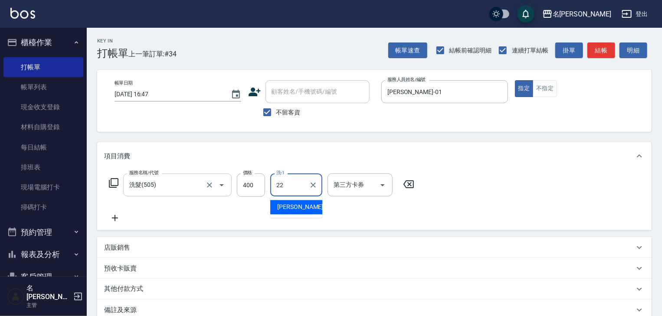
type input "[PERSON_NAME]-22"
click at [605, 49] on button "結帳" at bounding box center [601, 50] width 28 height 16
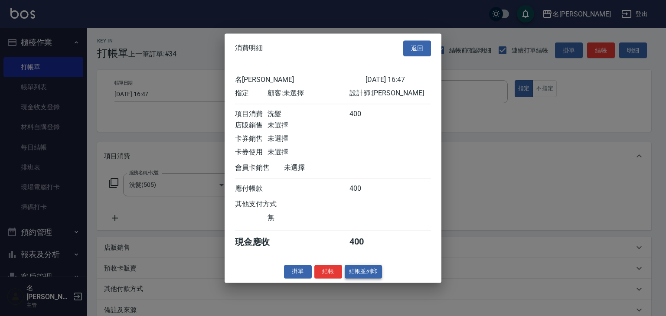
click at [365, 275] on button "結帳並列印" at bounding box center [364, 271] width 38 height 13
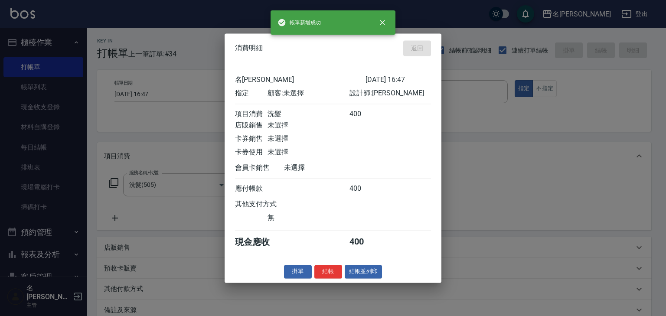
type input "2025/09/22 16:48"
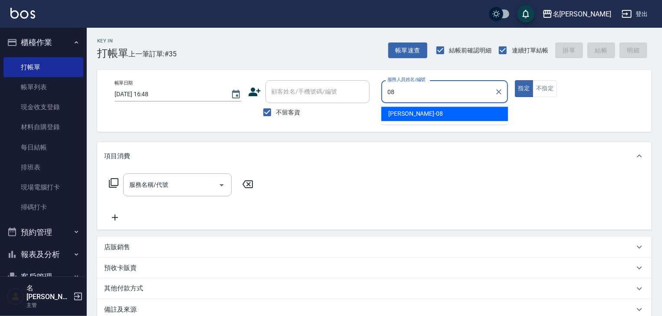
type input "[PERSON_NAME]-08"
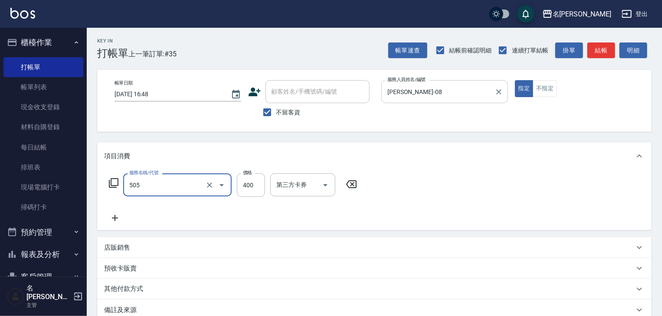
type input "洗髮(505)"
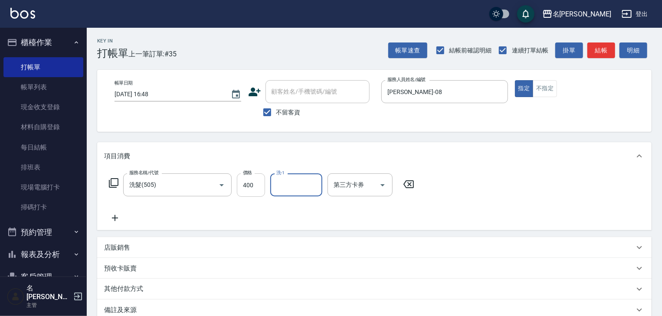
click at [262, 186] on input "400" at bounding box center [251, 184] width 28 height 23
type input "500"
click at [596, 46] on button "結帳" at bounding box center [601, 50] width 28 height 16
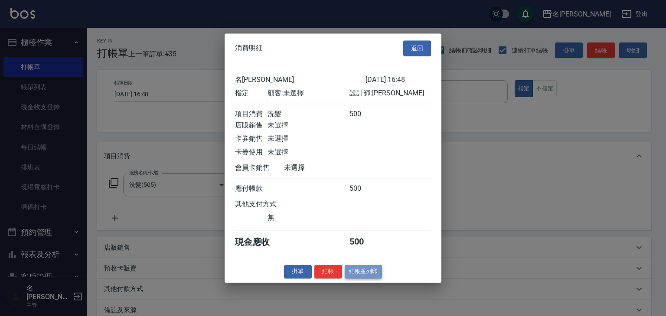
click at [370, 278] on button "結帳並列印" at bounding box center [364, 271] width 38 height 13
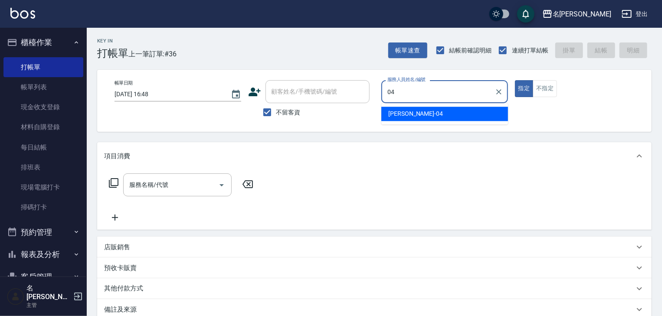
type input "許貴珍-04"
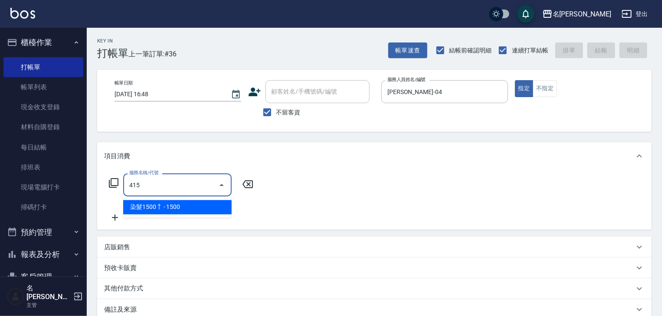
type input "染髮1500↑(415)"
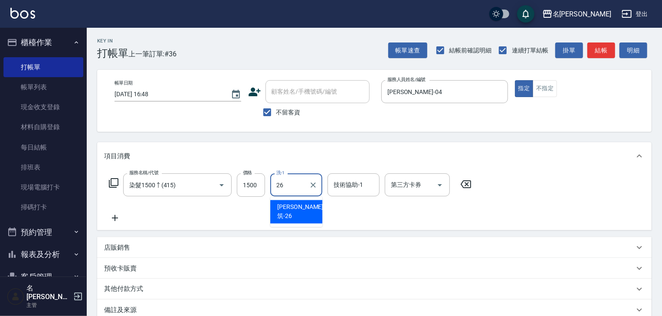
type input "方羿筑-26"
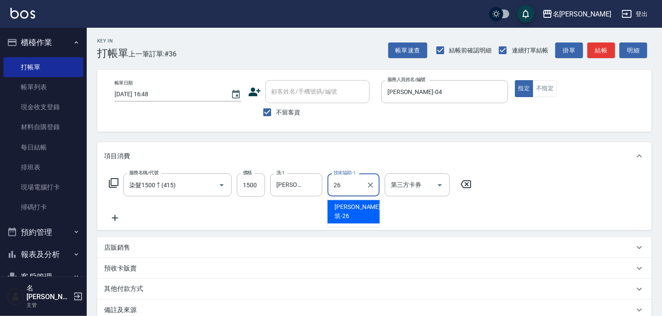
type input "方羿筑-26"
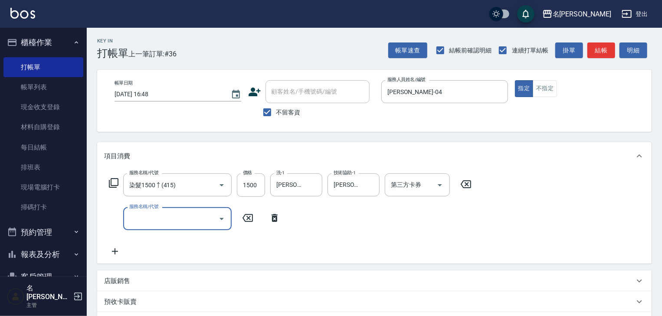
click at [123, 283] on p "店販銷售" at bounding box center [117, 281] width 26 height 9
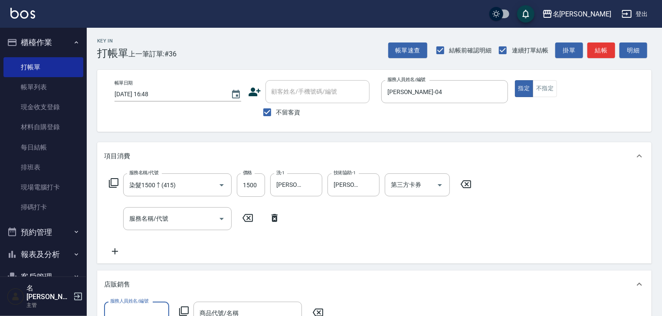
click at [135, 311] on input "服務人員姓名/編號" at bounding box center [136, 313] width 57 height 15
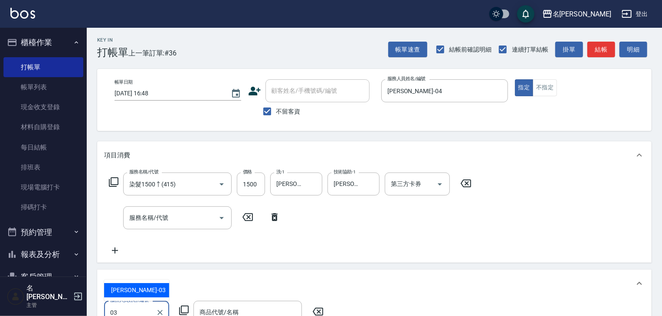
type input "曹如妘-03"
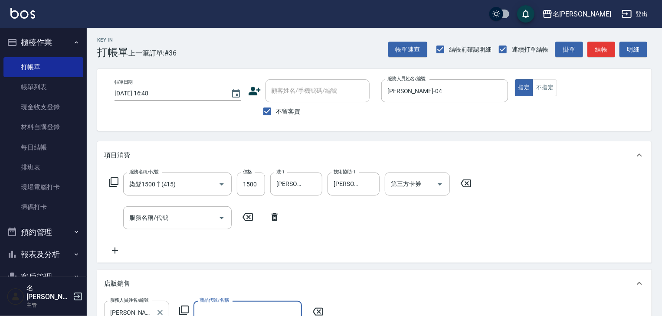
scroll to position [5, 0]
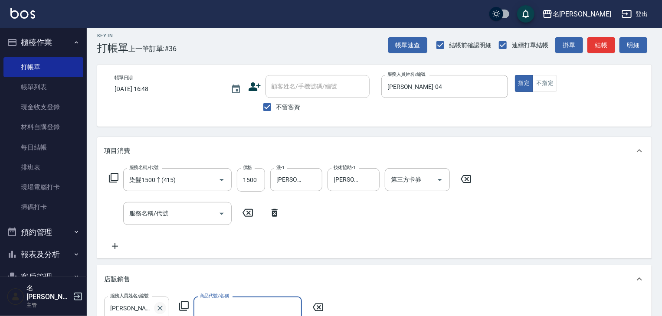
click at [161, 309] on icon "Clear" at bounding box center [159, 308] width 5 height 5
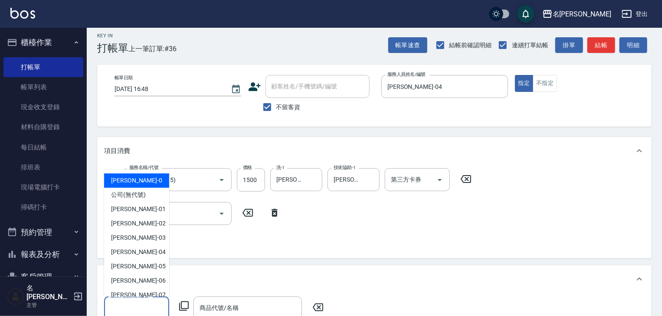
click at [147, 312] on input "服務人員姓名/編號" at bounding box center [136, 307] width 57 height 15
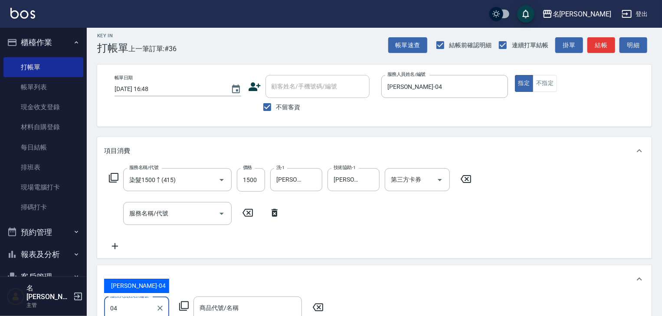
type input "許貴珍-04"
click at [186, 308] on icon at bounding box center [184, 306] width 10 height 10
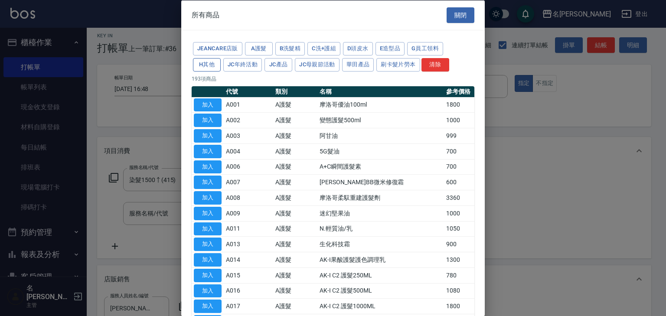
click at [207, 60] on button "H其他" at bounding box center [207, 64] width 28 height 13
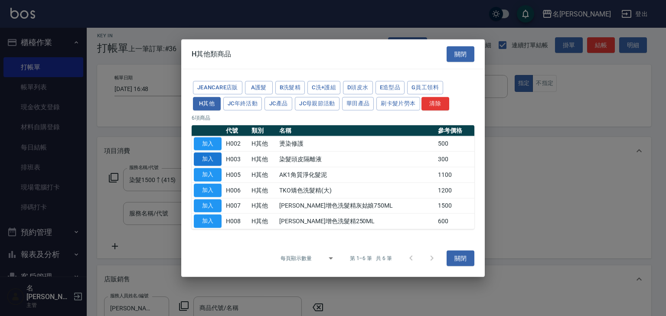
click at [212, 160] on button "加入" at bounding box center [208, 159] width 28 height 13
type input "染髮頭皮隔離液"
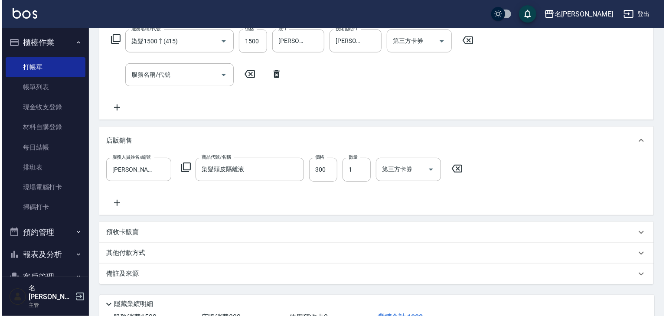
scroll to position [209, 0]
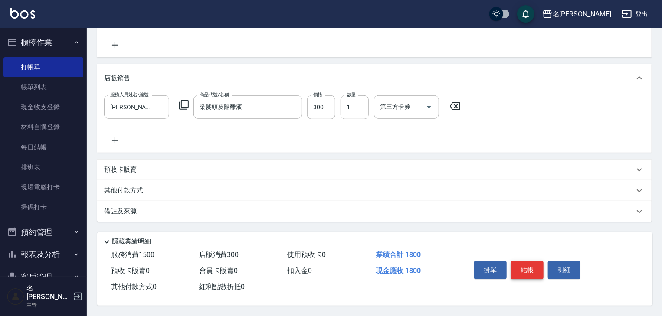
click at [522, 267] on button "結帳" at bounding box center [527, 270] width 33 height 18
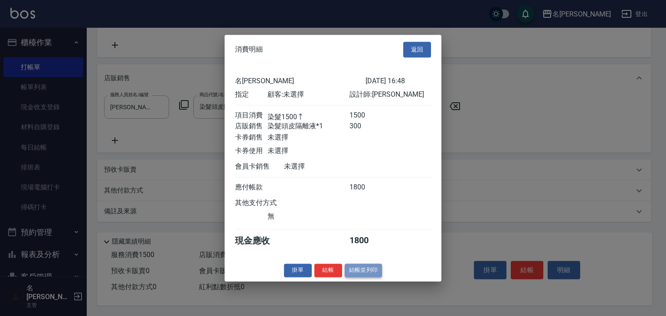
click at [362, 272] on button "結帳並列印" at bounding box center [364, 270] width 38 height 13
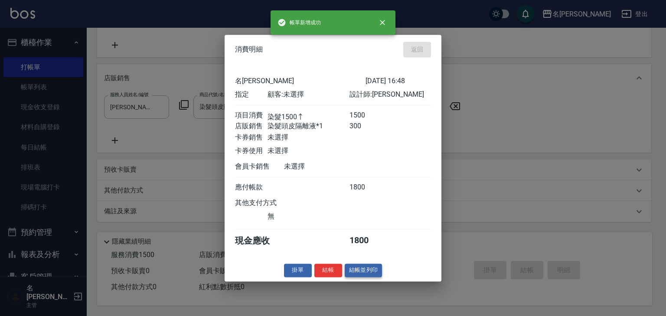
type input "2025/09/22 16:56"
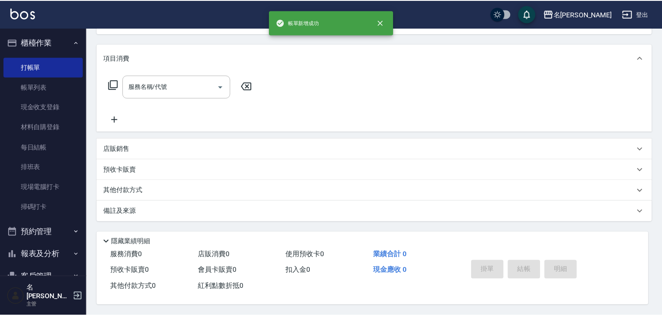
scroll to position [0, 0]
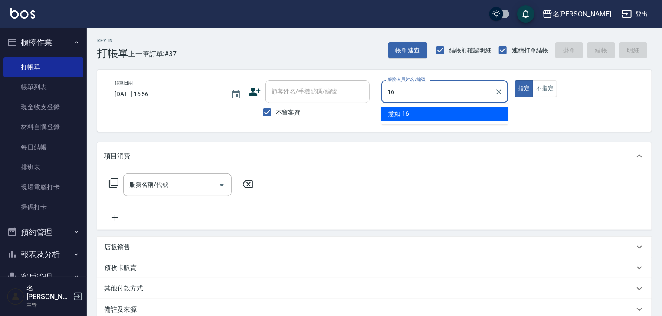
type input "意如-16"
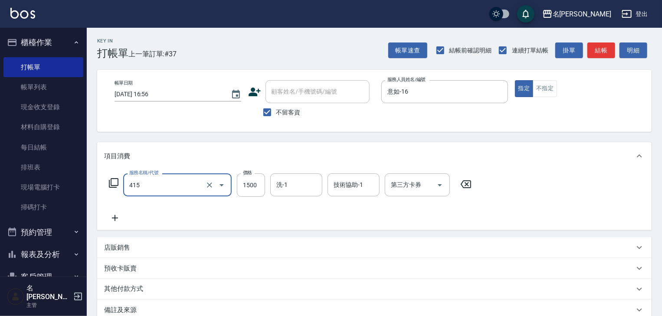
type input "染髮1500↑(415)"
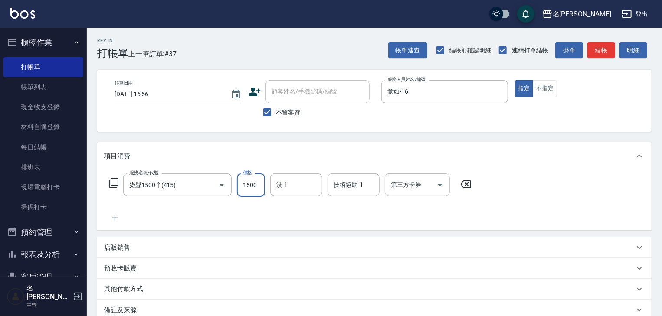
click at [246, 192] on input "1500" at bounding box center [251, 184] width 28 height 23
type input "2300"
type input "[PERSON_NAME]-21"
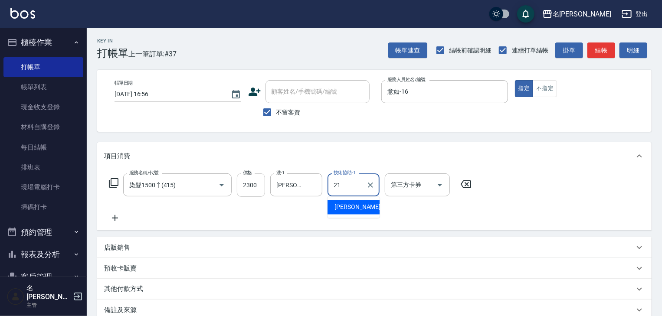
type input "[PERSON_NAME]-21"
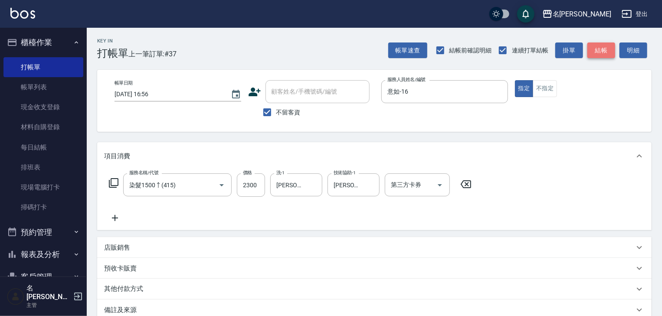
click at [603, 49] on button "結帳" at bounding box center [601, 50] width 28 height 16
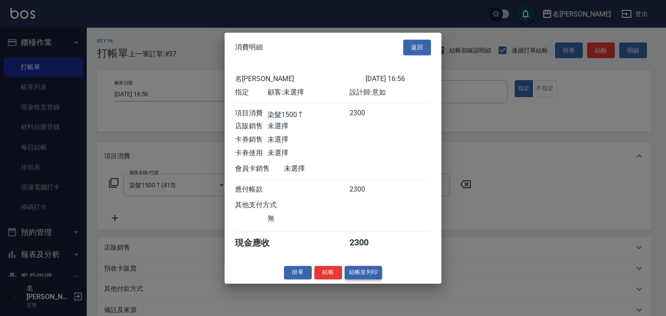
click at [362, 276] on button "結帳並列印" at bounding box center [364, 272] width 38 height 13
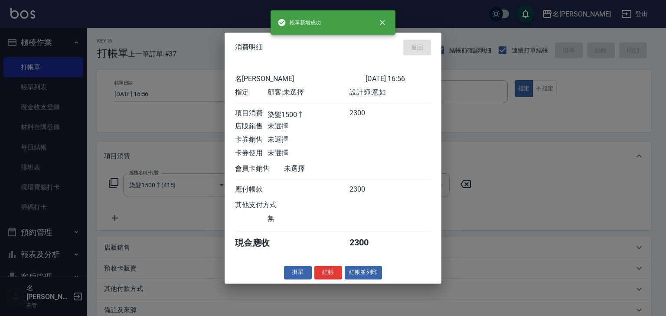
type input "2025/09/22 17:11"
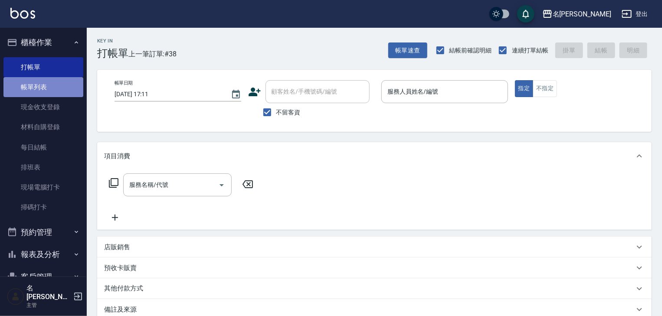
click at [49, 87] on link "帳單列表" at bounding box center [43, 87] width 80 height 20
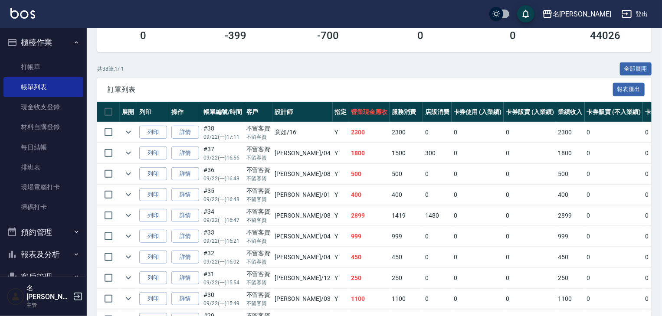
scroll to position [92, 0]
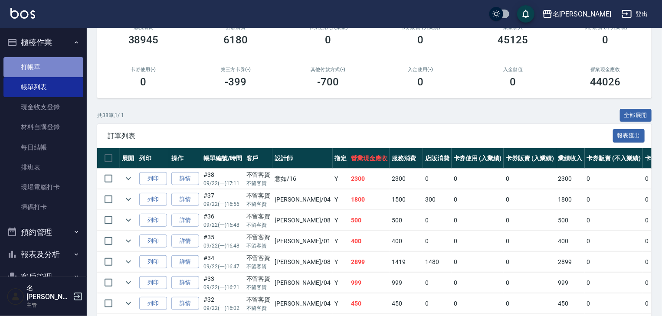
click at [45, 71] on link "打帳單" at bounding box center [43, 67] width 80 height 20
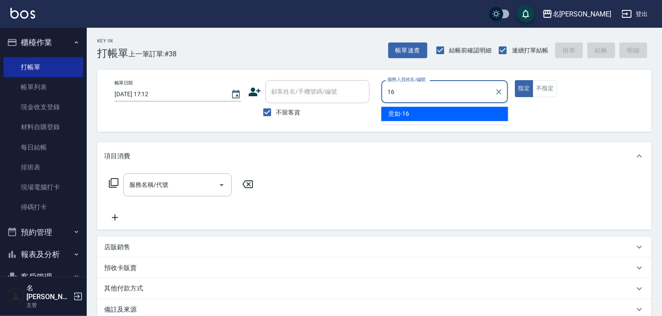
type input "意如-16"
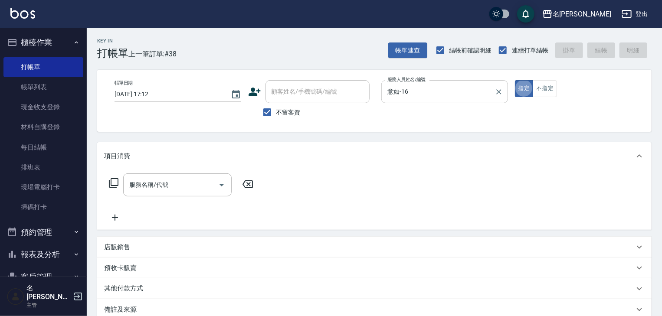
type button "true"
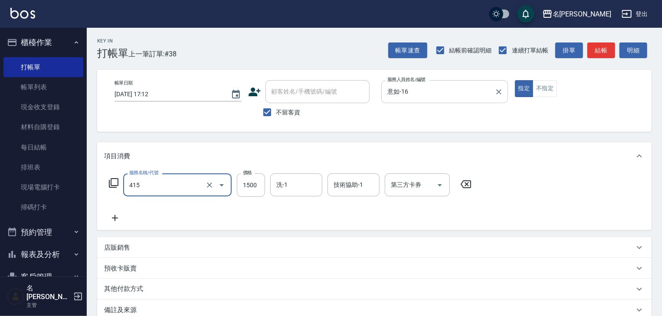
type input "染髮1500↑(415)"
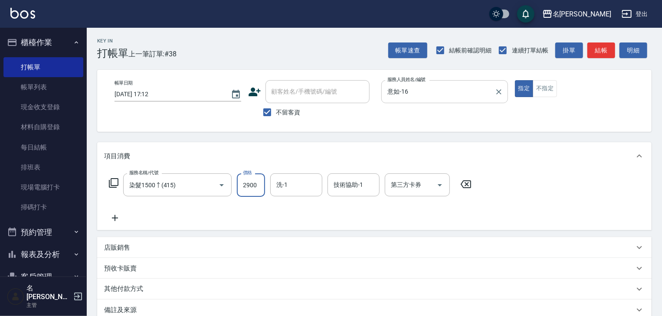
type input "2900"
type input "[PERSON_NAME]-21"
type input "1"
type input "[PERSON_NAME]-21"
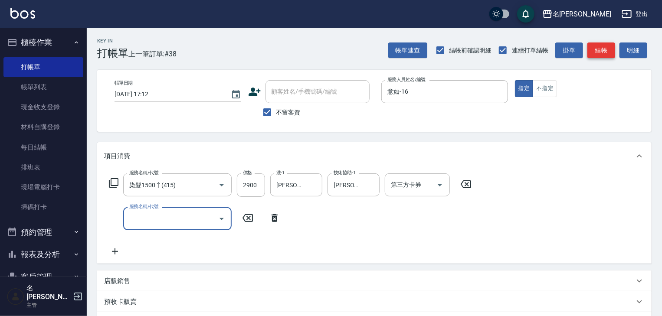
click at [609, 52] on button "結帳" at bounding box center [601, 50] width 28 height 16
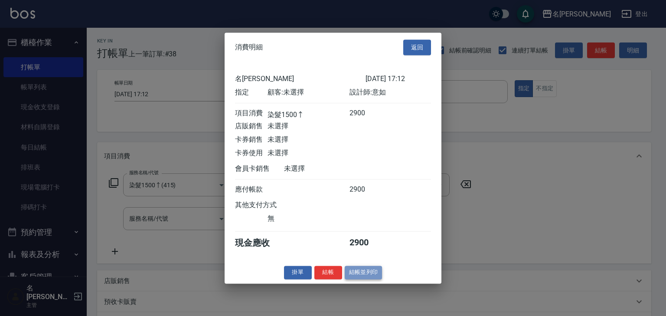
click at [362, 279] on button "結帳並列印" at bounding box center [364, 272] width 38 height 13
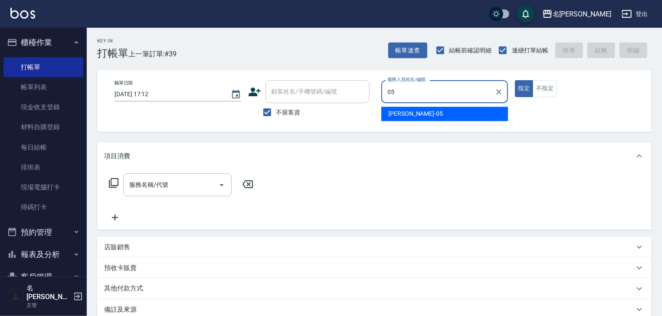
type input "林麗慧-05"
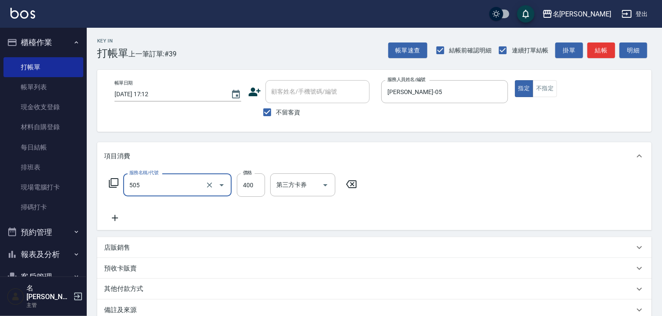
type input "洗髮(505)"
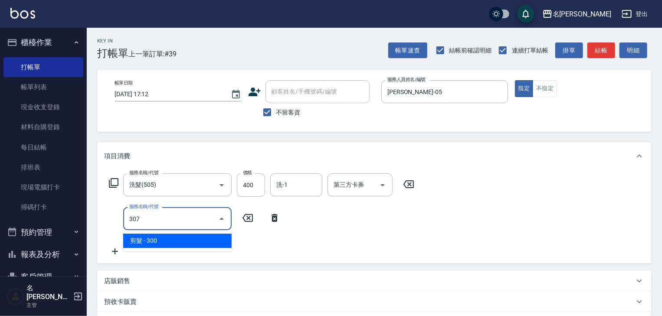
type input "剪髮(307)"
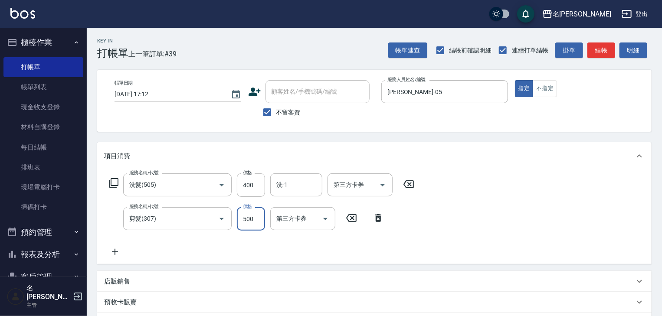
type input "500"
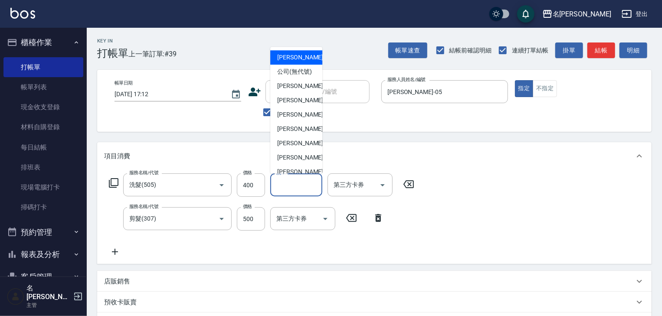
click at [287, 184] on input "洗-1" at bounding box center [296, 184] width 44 height 15
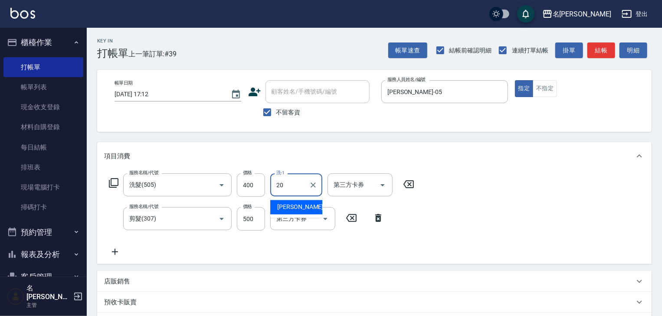
type input "胡皇杰-20"
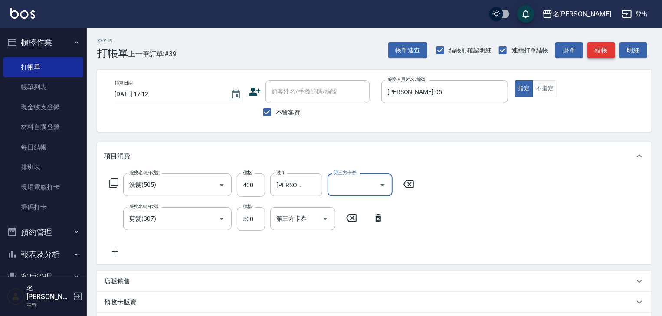
click at [606, 54] on button "結帳" at bounding box center [601, 50] width 28 height 16
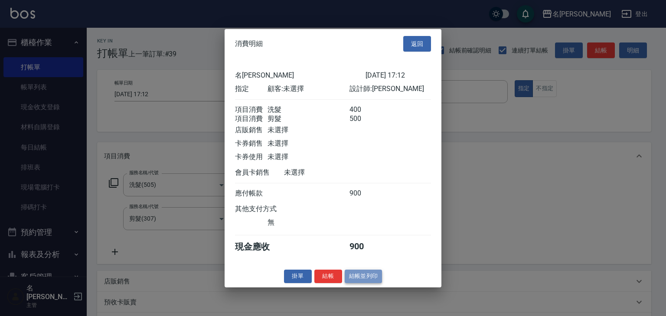
click at [362, 280] on button "結帳並列印" at bounding box center [364, 276] width 38 height 13
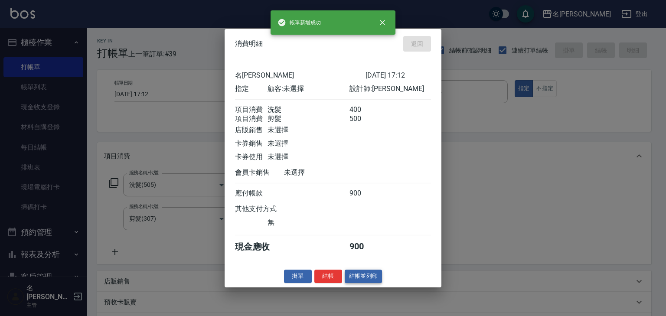
type input "2025/09/22 17:14"
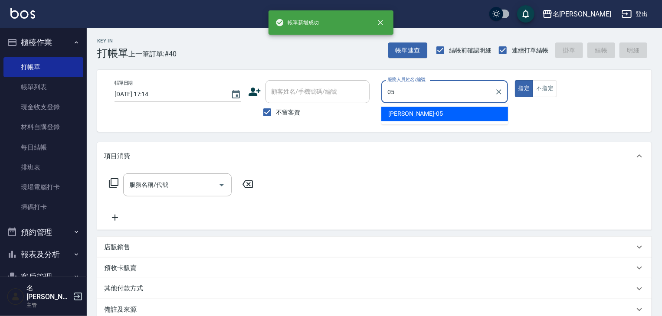
type input "林麗慧-05"
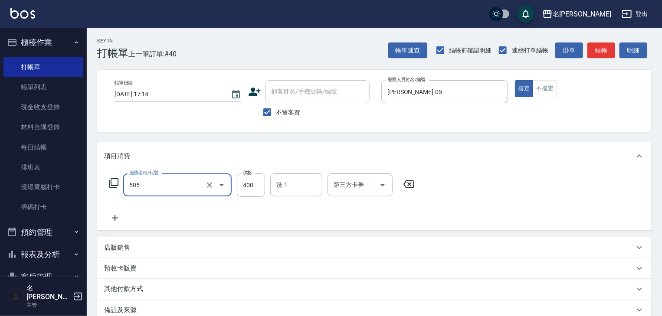
type input "洗髮(505)"
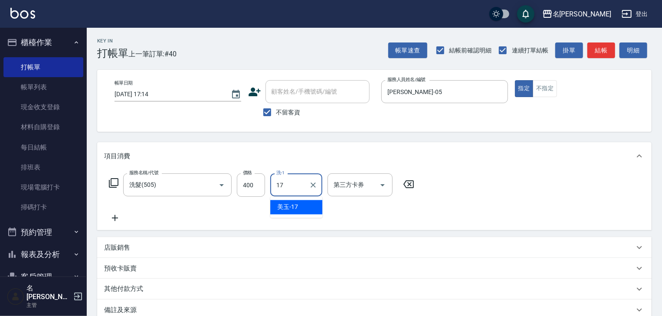
type input "美玉-17"
click at [595, 50] on button "結帳" at bounding box center [601, 50] width 28 height 16
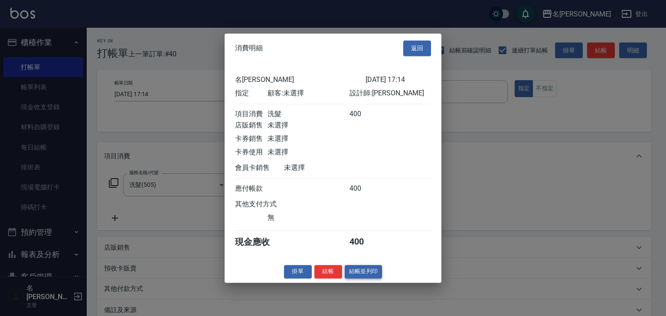
click at [369, 276] on button "結帳並列印" at bounding box center [364, 271] width 38 height 13
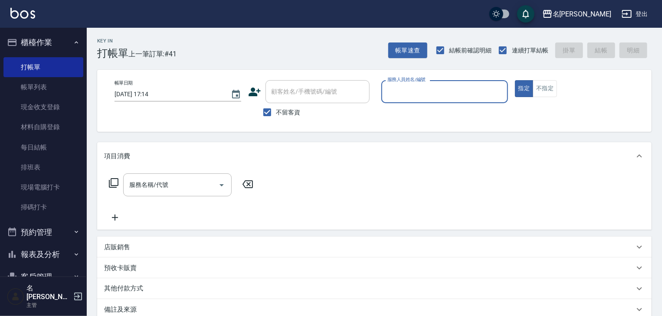
click at [429, 86] on input "服務人員姓名/編號" at bounding box center [444, 91] width 119 height 15
click at [409, 111] on span "高淳涵 -07" at bounding box center [415, 113] width 55 height 9
type input "[PERSON_NAME]-07"
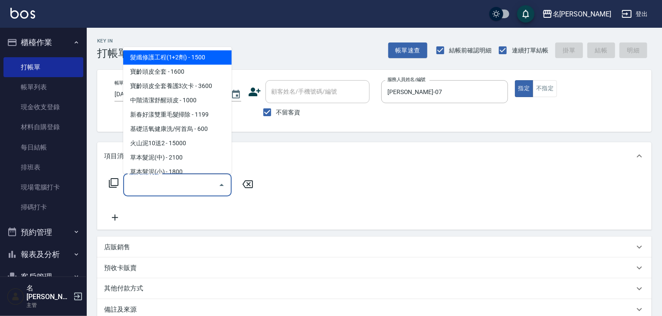
click at [193, 190] on input "服務名稱/代號" at bounding box center [171, 184] width 88 height 15
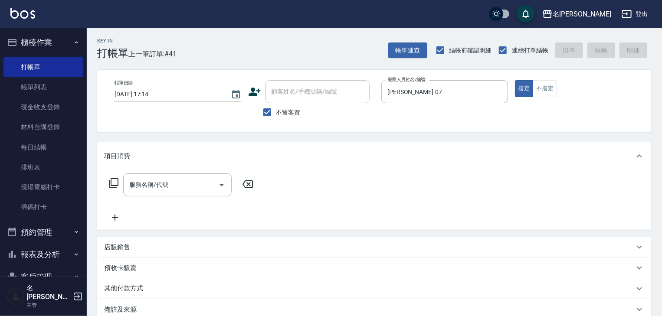
click at [115, 181] on icon at bounding box center [113, 183] width 10 height 10
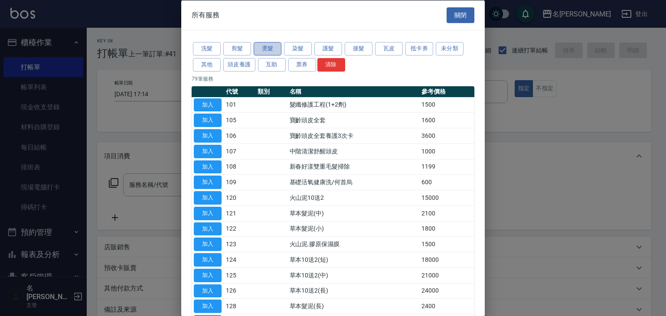
click at [277, 48] on button "燙髮" at bounding box center [268, 48] width 28 height 13
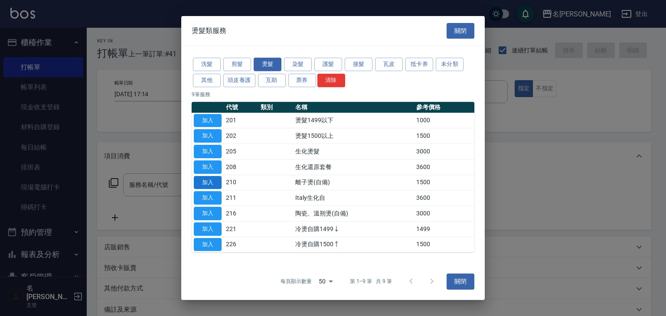
click at [212, 182] on button "加入" at bounding box center [208, 182] width 28 height 13
type input "離子燙(自備)(210)"
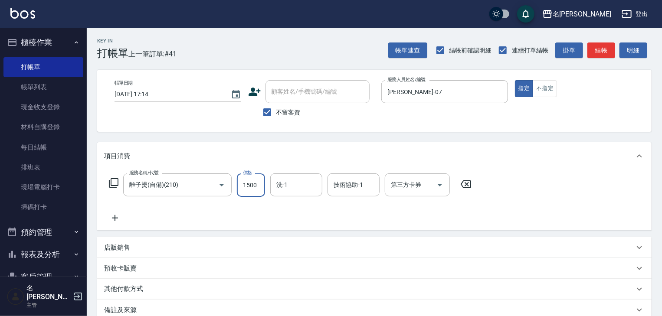
click at [254, 185] on input "1500" at bounding box center [251, 184] width 28 height 23
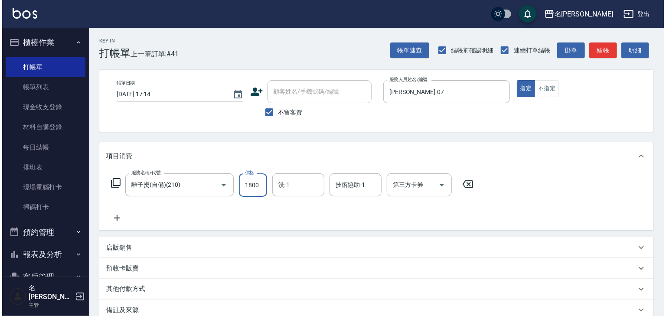
scroll to position [101, 0]
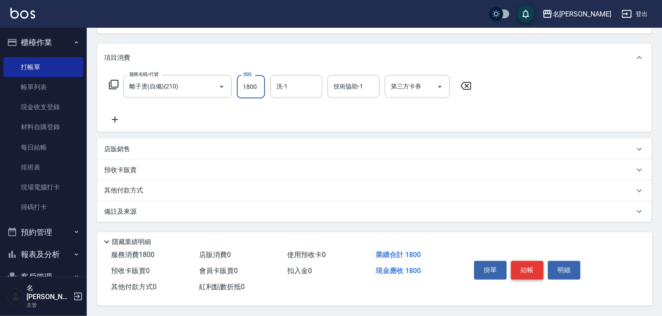
type input "1800"
click at [529, 266] on button "結帳" at bounding box center [527, 270] width 33 height 18
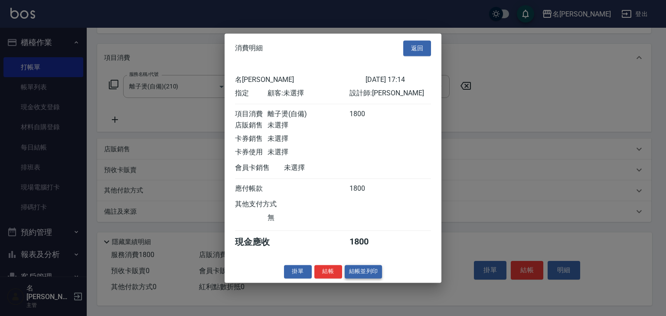
click at [360, 276] on button "結帳並列印" at bounding box center [364, 271] width 38 height 13
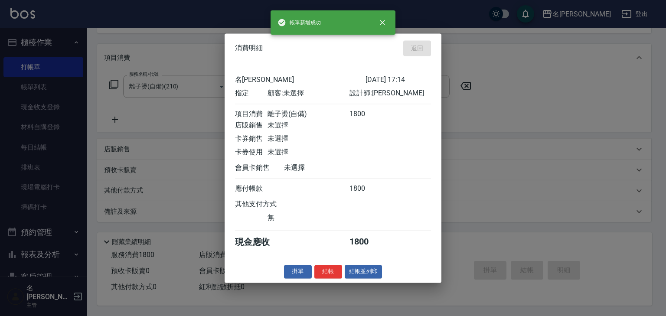
type input "[DATE] 17:32"
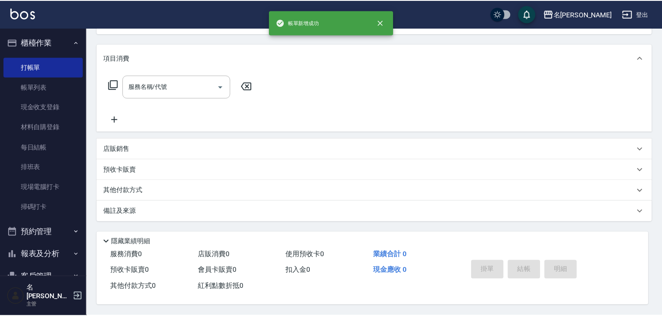
scroll to position [0, 0]
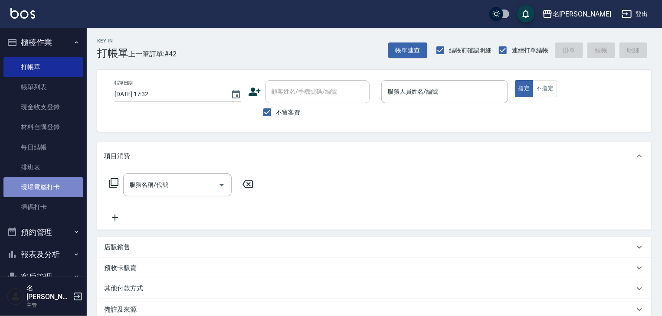
click at [65, 188] on link "現場電腦打卡" at bounding box center [43, 187] width 80 height 20
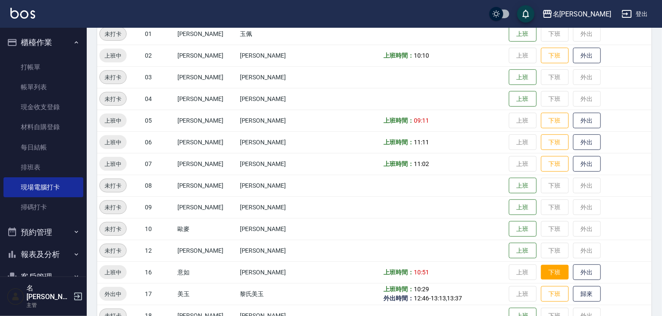
scroll to position [231, 0]
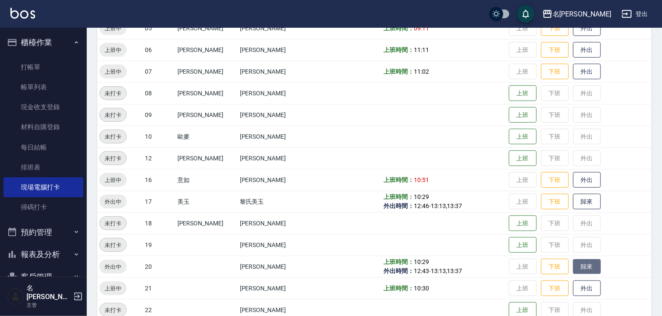
click at [573, 262] on button "歸來" at bounding box center [587, 266] width 28 height 15
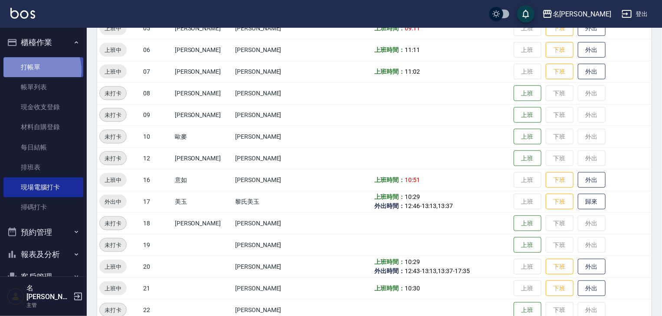
click at [39, 70] on link "打帳單" at bounding box center [43, 67] width 80 height 20
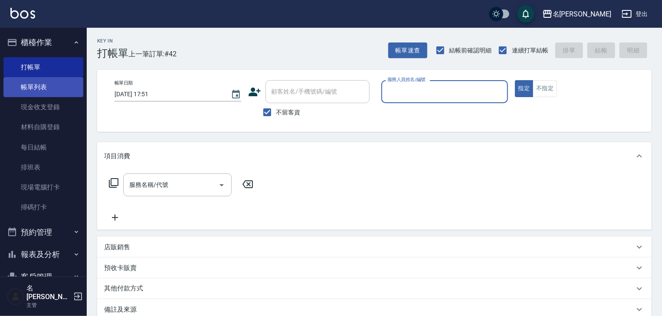
click at [56, 88] on link "帳單列表" at bounding box center [43, 87] width 80 height 20
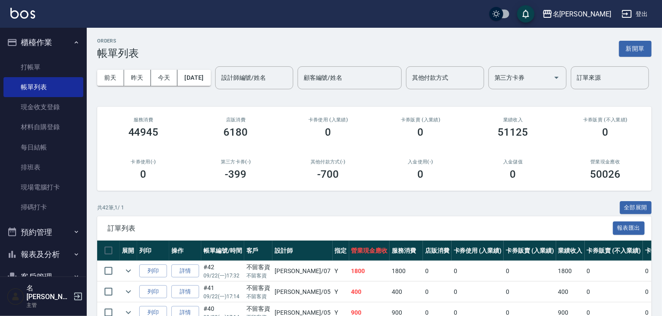
scroll to position [231, 0]
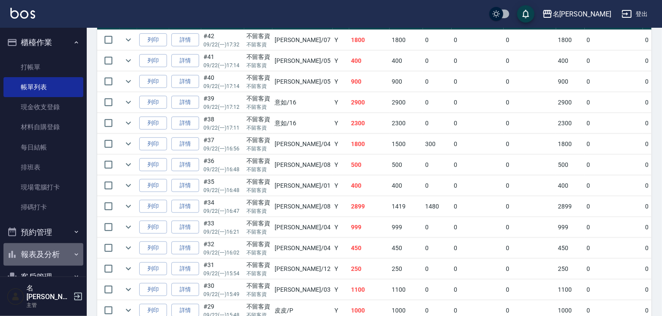
click at [49, 248] on button "報表及分析" at bounding box center [43, 254] width 80 height 23
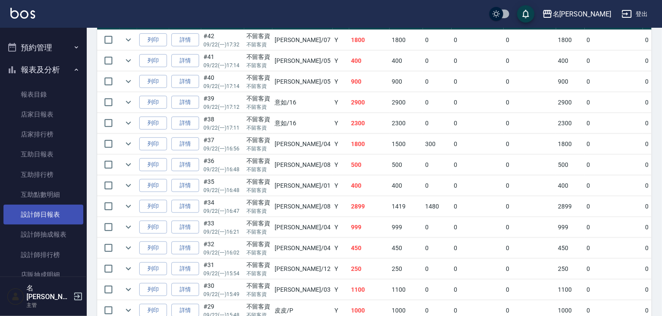
click at [59, 210] on link "設計師日報表" at bounding box center [43, 215] width 80 height 20
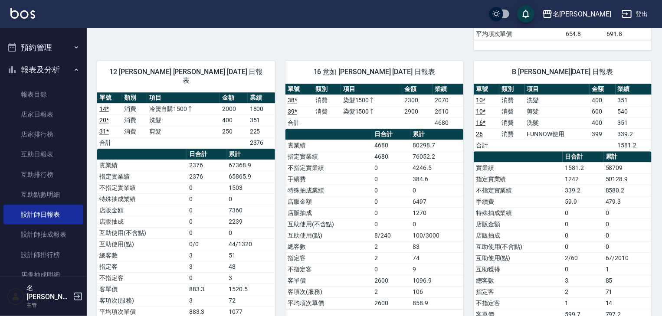
scroll to position [1248, 0]
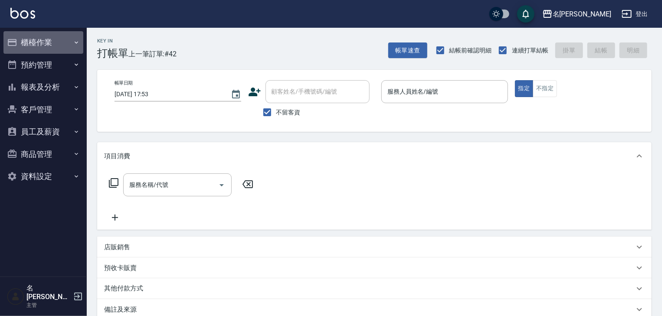
click at [43, 36] on button "櫃檯作業" at bounding box center [43, 42] width 80 height 23
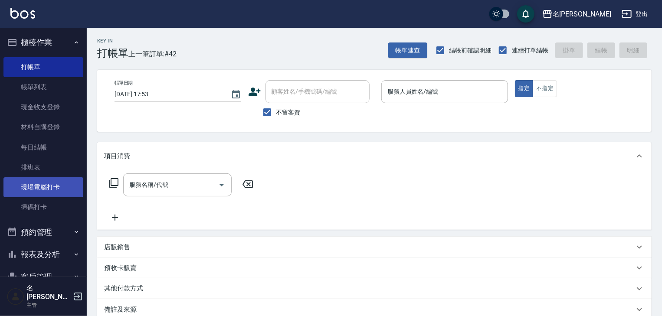
click at [61, 194] on link "現場電腦打卡" at bounding box center [43, 187] width 80 height 20
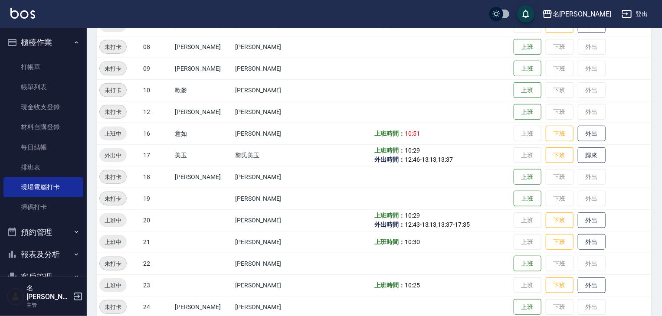
scroll to position [323, 0]
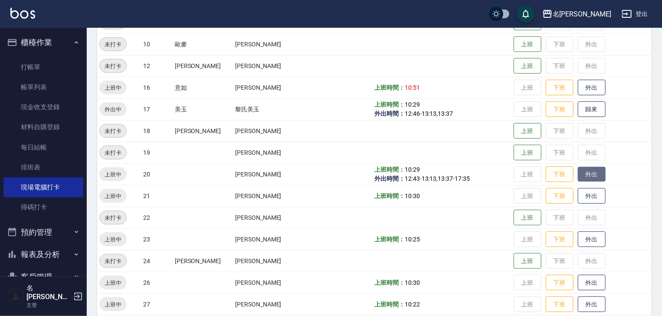
click at [583, 179] on button "外出" at bounding box center [591, 174] width 28 height 15
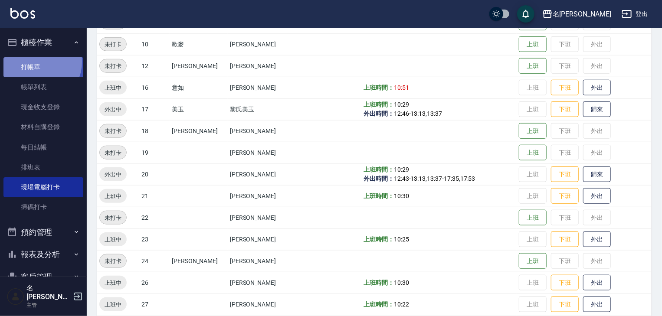
click at [36, 62] on link "打帳單" at bounding box center [43, 67] width 80 height 20
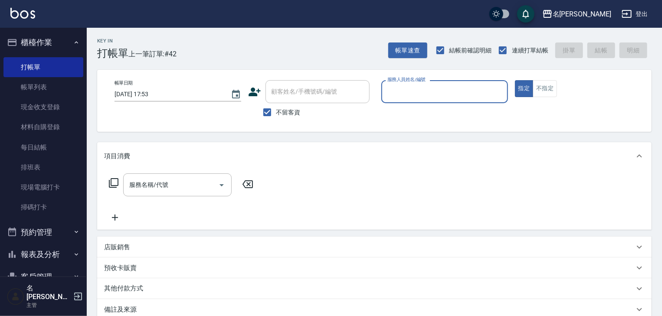
click at [454, 99] on input "服務人員姓名/編號" at bounding box center [444, 91] width 119 height 15
click at [436, 109] on div "意如 -16" at bounding box center [444, 114] width 127 height 14
type input "意如-16"
click at [184, 182] on input "服務名稱/代號" at bounding box center [171, 184] width 88 height 15
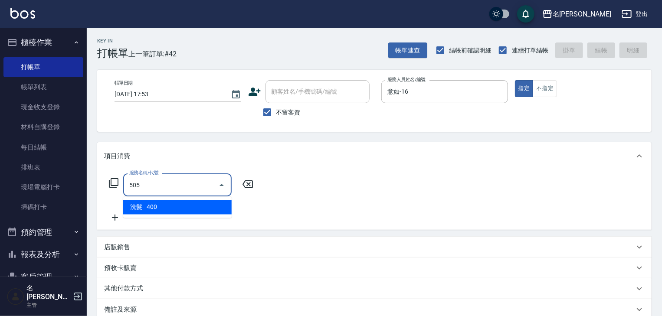
click at [190, 211] on span "洗髮 - 400" at bounding box center [177, 207] width 108 height 14
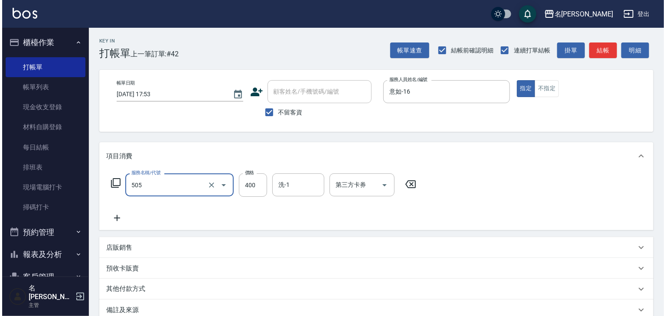
scroll to position [101, 0]
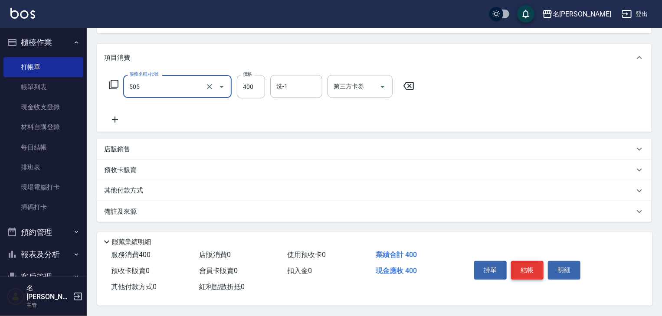
type input "洗髮(505)"
click at [529, 262] on button "結帳" at bounding box center [527, 270] width 33 height 18
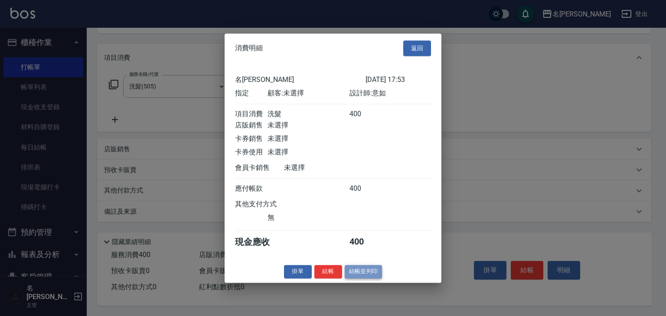
click at [347, 278] on button "結帳並列印" at bounding box center [364, 271] width 38 height 13
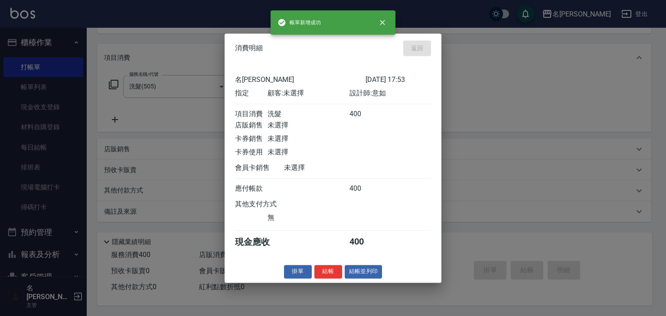
type input "[DATE] 17:56"
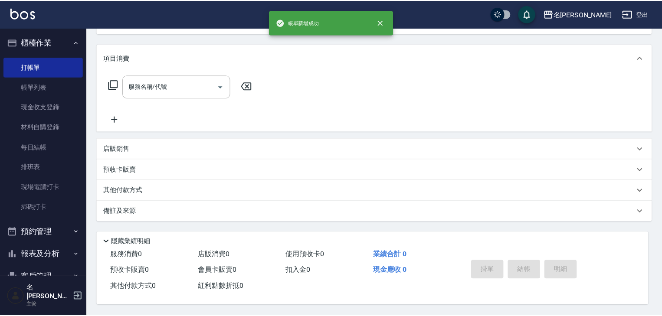
scroll to position [0, 0]
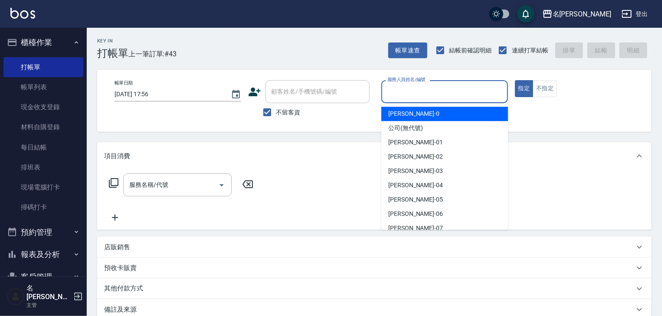
click at [402, 93] on input "服務人員姓名/編號" at bounding box center [444, 91] width 119 height 15
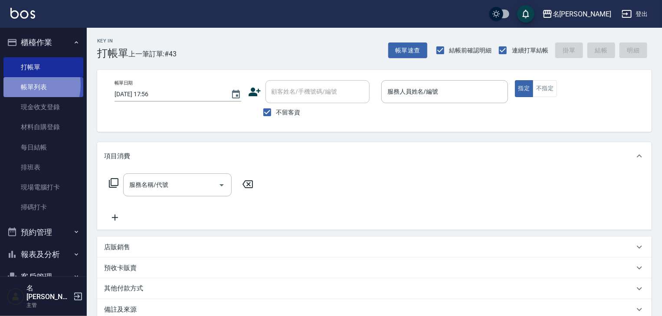
click at [27, 85] on link "帳單列表" at bounding box center [43, 87] width 80 height 20
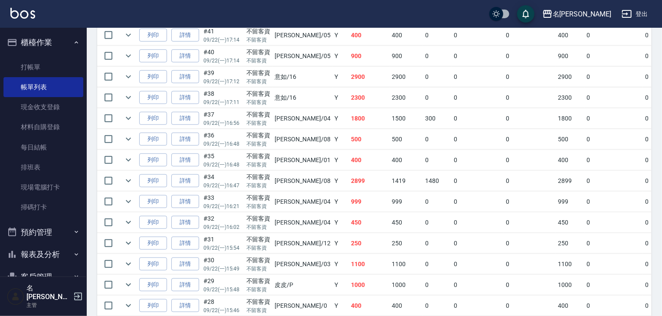
scroll to position [231, 0]
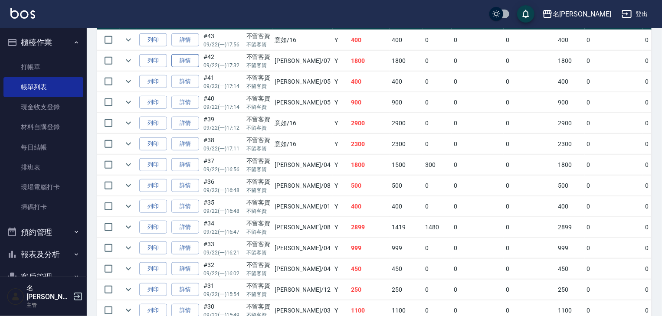
click at [179, 68] on link "詳情" at bounding box center [185, 60] width 28 height 13
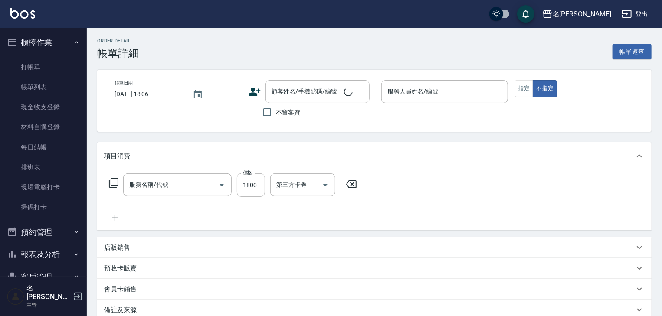
type input "離子燙(自備)(210)"
type input "[DATE] 17:32"
checkbox input "true"
type input "[PERSON_NAME]-07"
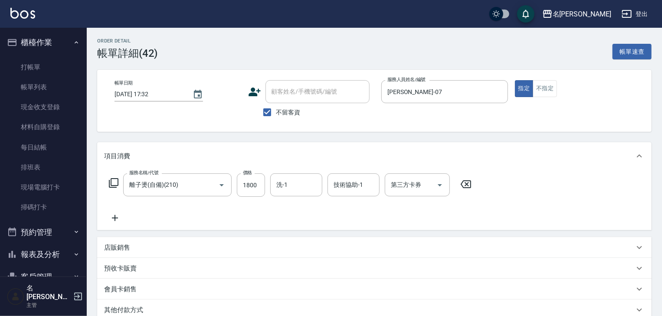
scroll to position [118, 0]
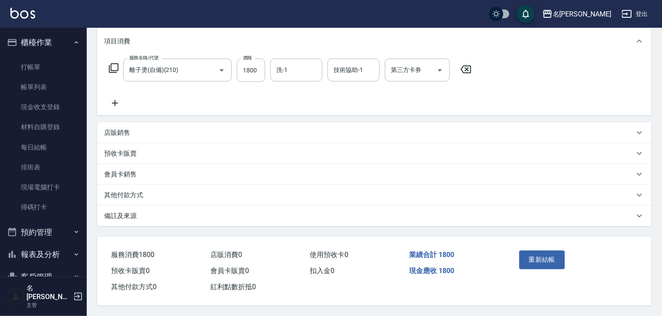
click at [120, 191] on p "其他付款方式" at bounding box center [123, 195] width 39 height 9
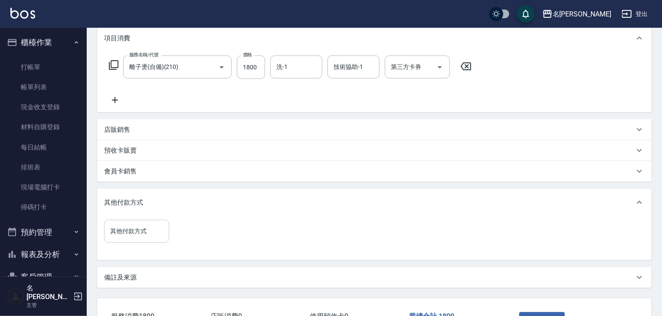
click at [150, 239] on div "其他付款方式" at bounding box center [136, 231] width 65 height 23
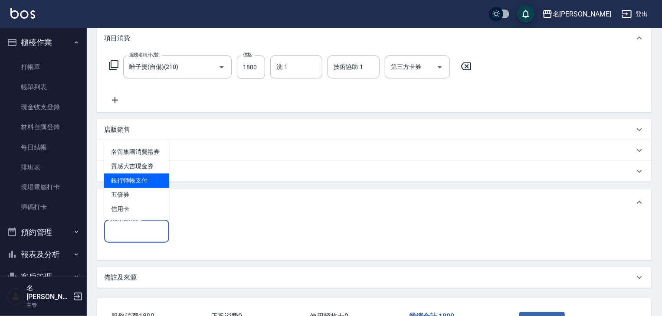
click at [136, 183] on span "銀行轉帳支付" at bounding box center [136, 180] width 65 height 14
type input "銀行轉帳支付"
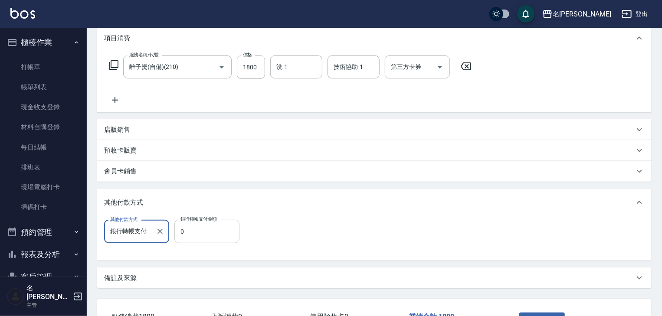
click at [204, 232] on input "0" at bounding box center [206, 231] width 65 height 23
type input "1800"
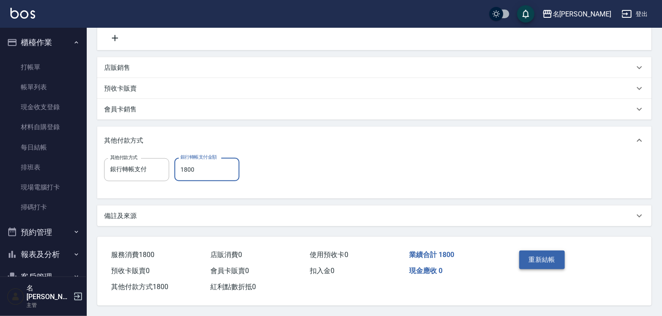
click at [534, 256] on button "重新結帳" at bounding box center [542, 260] width 46 height 18
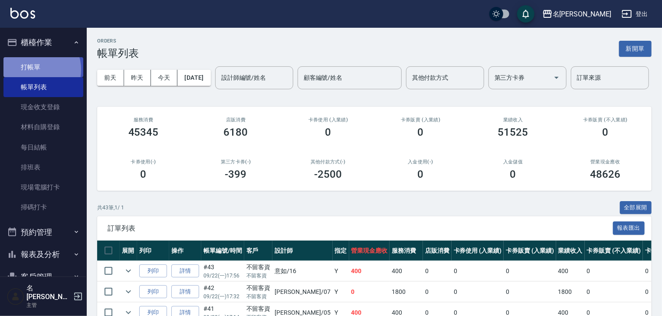
click at [35, 69] on link "打帳單" at bounding box center [43, 67] width 80 height 20
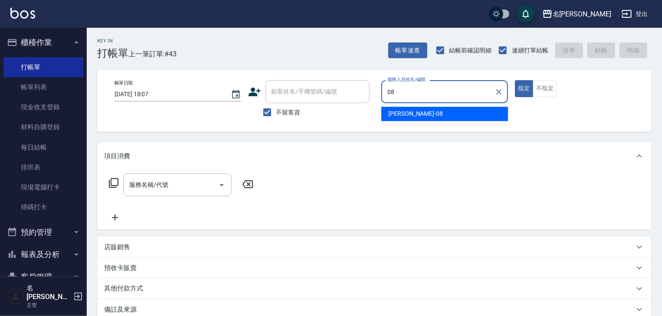
type input "[PERSON_NAME]-08"
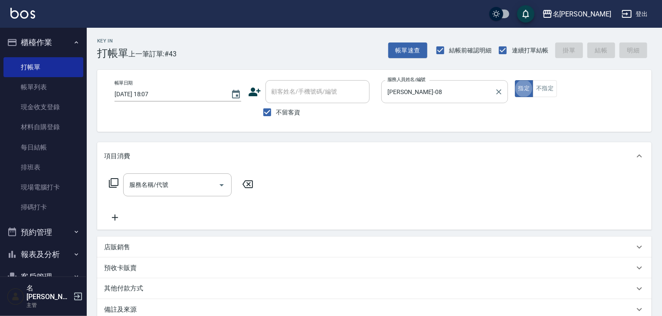
type button "true"
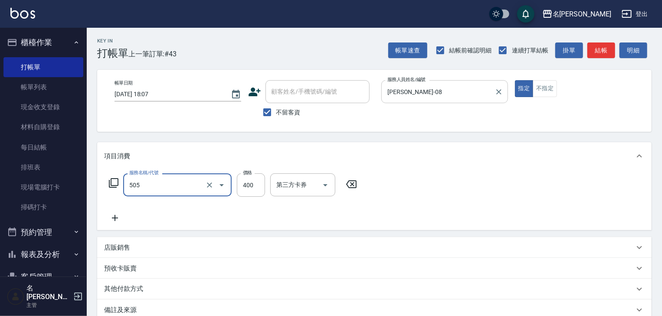
type input "洗髮(505)"
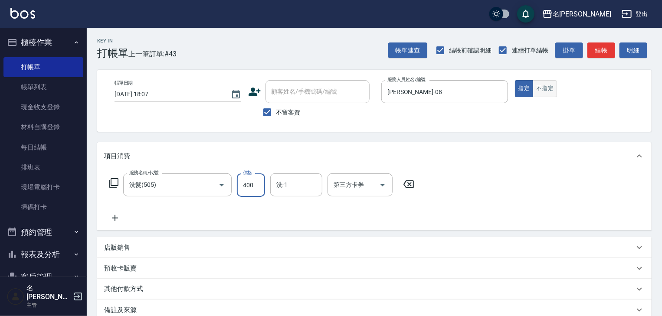
click at [546, 89] on button "不指定" at bounding box center [544, 88] width 24 height 17
click at [591, 57] on button "結帳" at bounding box center [601, 50] width 28 height 16
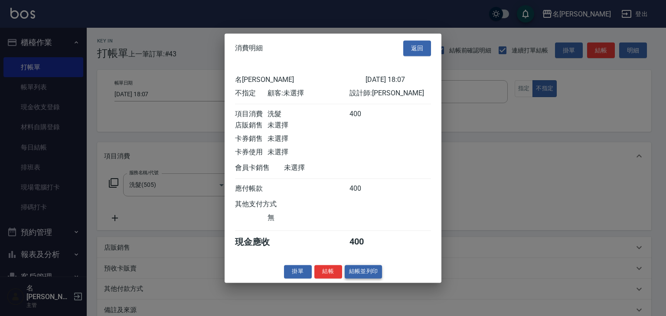
click at [368, 278] on button "結帳並列印" at bounding box center [364, 271] width 38 height 13
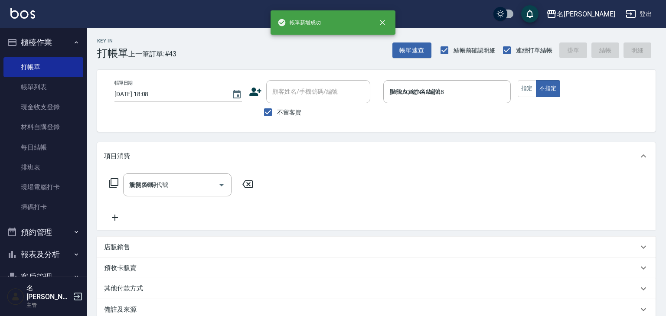
type input "[DATE] 18:08"
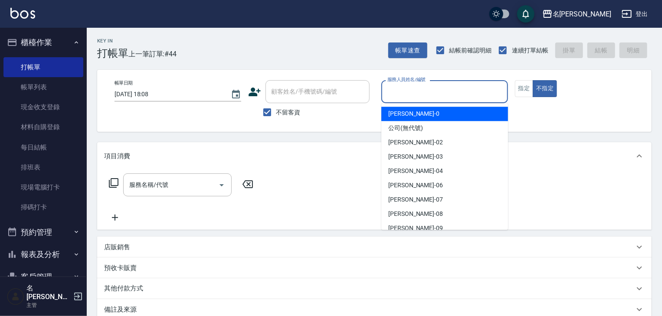
click at [464, 85] on input "服務人員姓名/編號" at bounding box center [444, 91] width 119 height 15
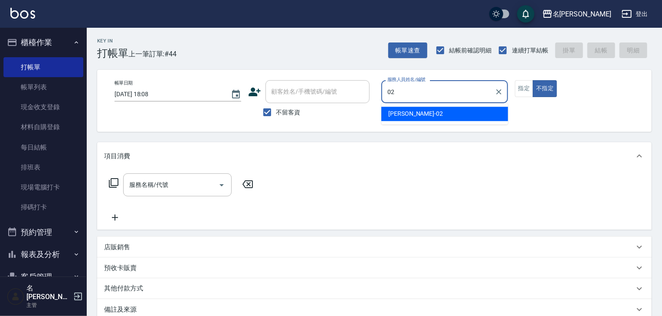
type input "[PERSON_NAME]-02"
type button "false"
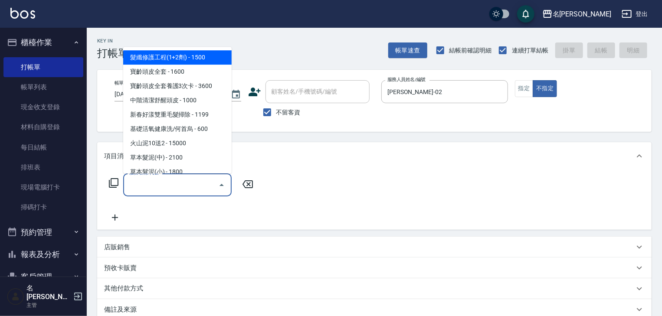
click at [201, 184] on input "服務名稱/代號" at bounding box center [171, 184] width 88 height 15
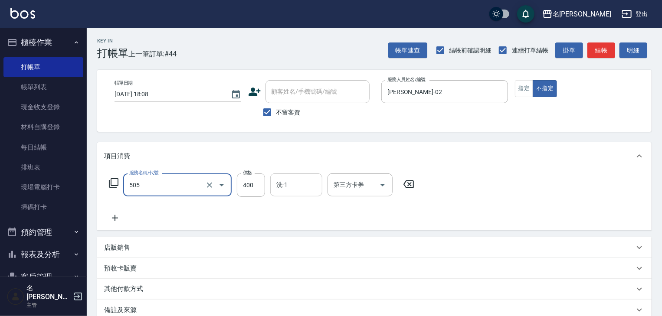
type input "洗髮(505)"
click at [306, 186] on input "洗-1" at bounding box center [296, 184] width 44 height 15
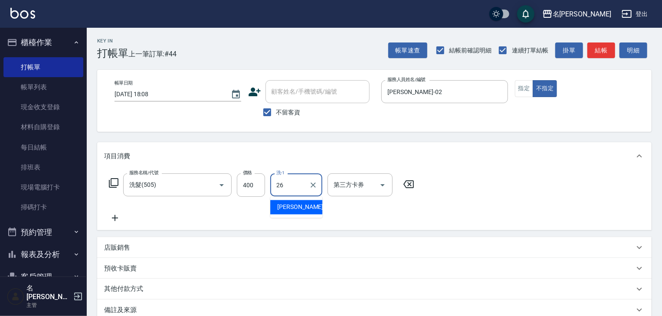
type input "方羿筑-26"
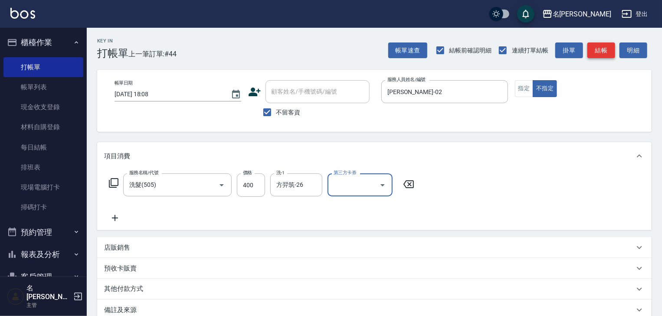
click at [604, 49] on button "結帳" at bounding box center [601, 50] width 28 height 16
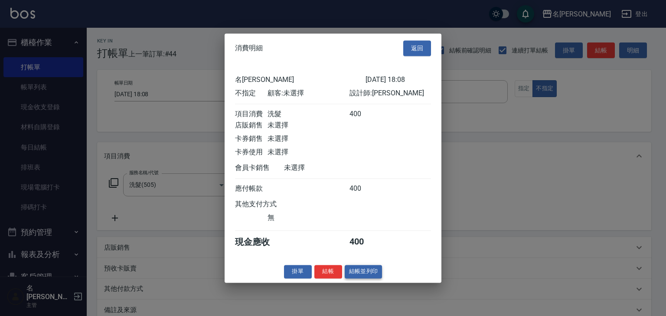
click at [365, 278] on button "結帳並列印" at bounding box center [364, 271] width 38 height 13
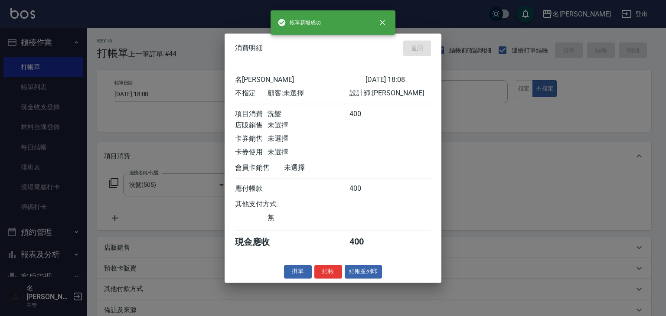
type input "[DATE] 18:23"
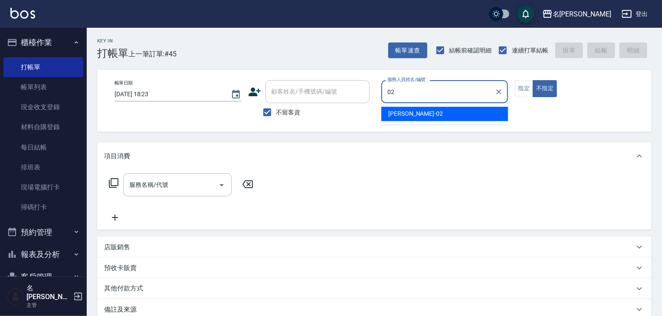
type input "[PERSON_NAME]-02"
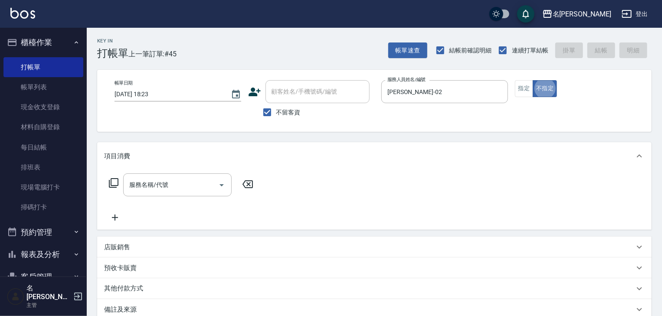
click at [166, 182] on input "服務名稱/代號" at bounding box center [171, 184] width 88 height 15
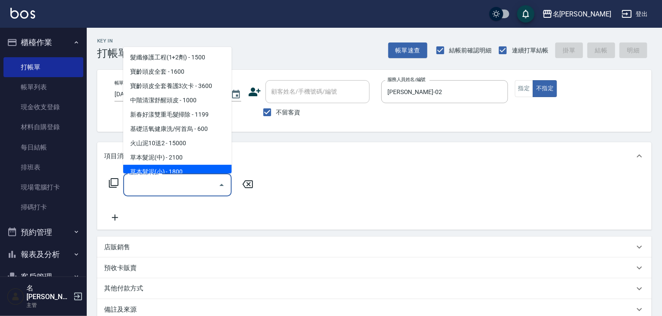
type input "2"
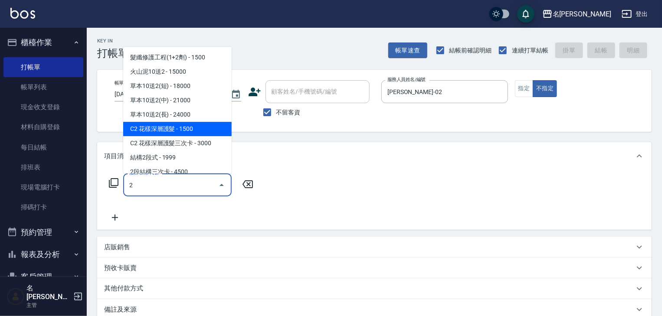
scroll to position [9, 0]
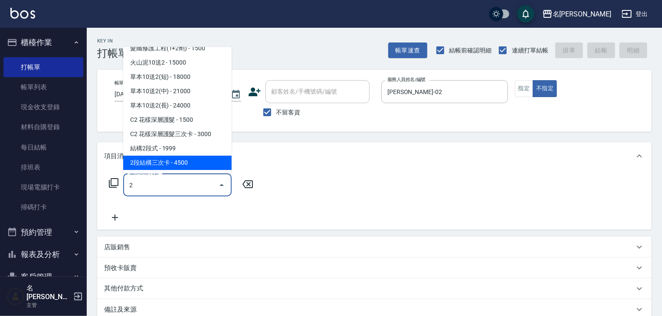
click at [175, 184] on input "2" at bounding box center [171, 184] width 88 height 15
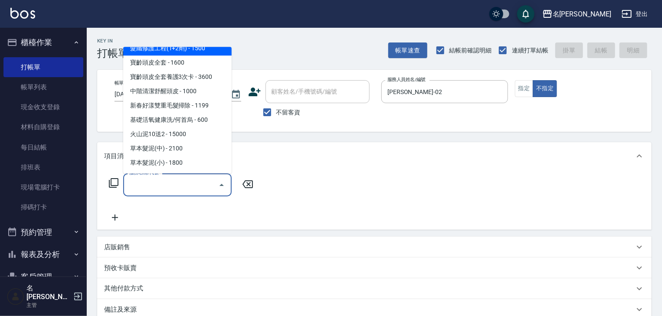
scroll to position [3, 0]
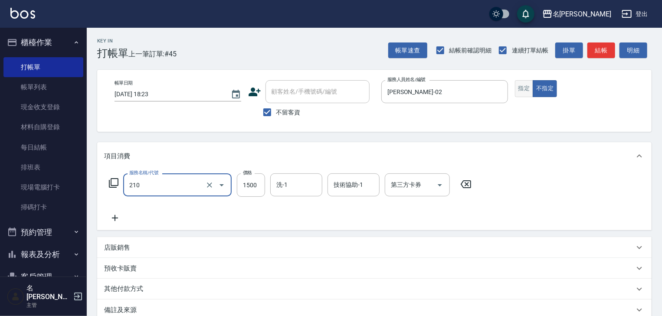
type input "離子燙(自備)(210)"
click at [521, 88] on button "指定" at bounding box center [524, 88] width 19 height 17
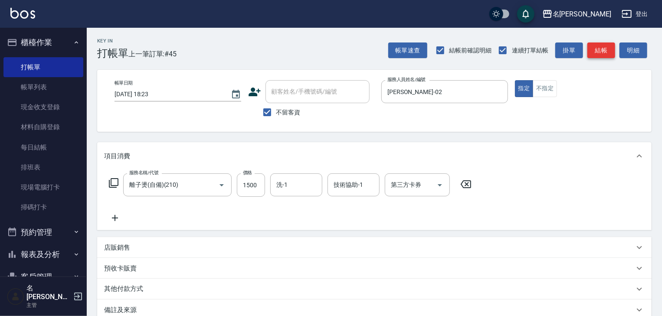
click at [597, 50] on button "結帳" at bounding box center [601, 50] width 28 height 16
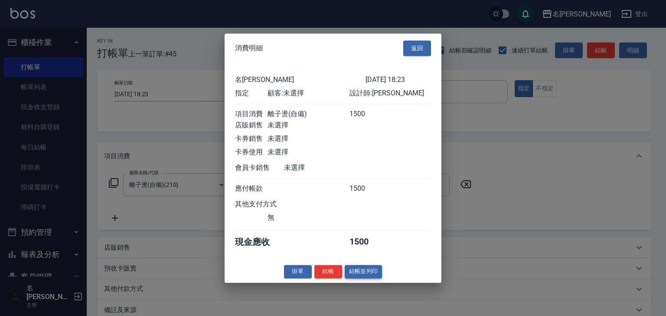
click at [366, 277] on button "結帳並列印" at bounding box center [364, 271] width 38 height 13
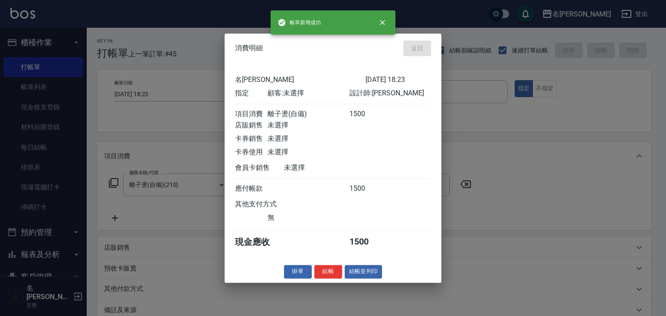
type input "[DATE] 18:35"
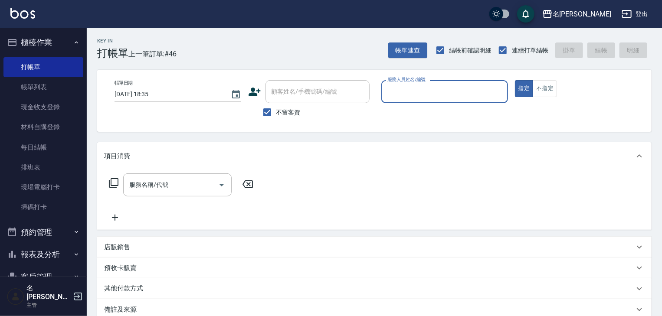
type input "ㄖ"
type input "[PERSON_NAME]"
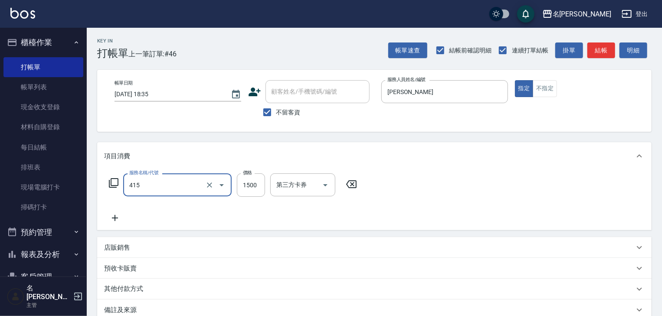
type input "染髮1500↑(415)"
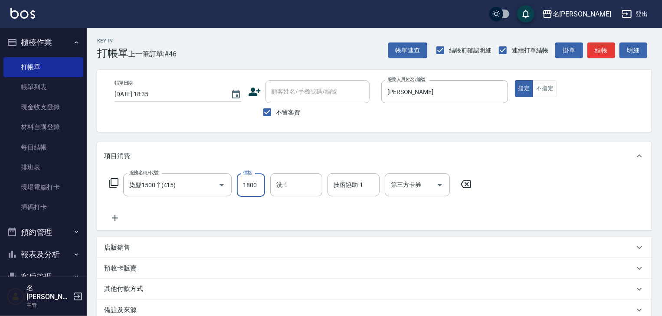
type input "1800"
click at [603, 55] on button "結帳" at bounding box center [601, 50] width 28 height 16
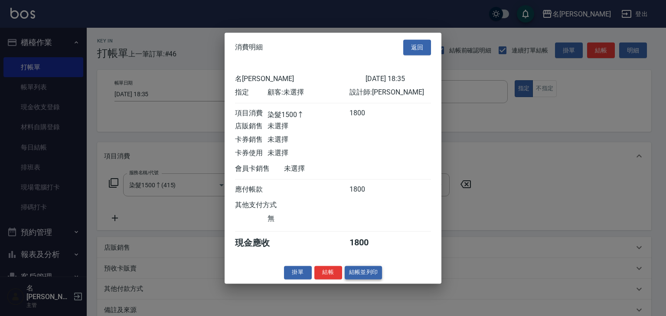
click at [359, 273] on button "結帳並列印" at bounding box center [364, 272] width 38 height 13
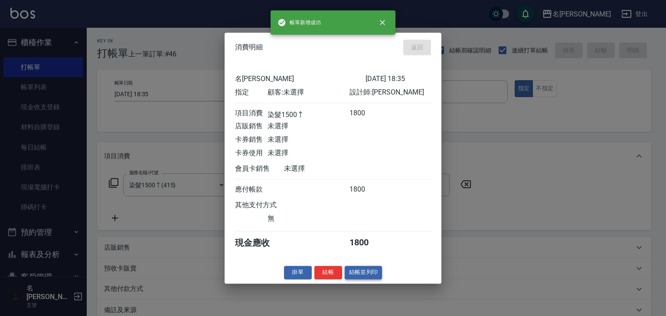
type input "[DATE] 18:47"
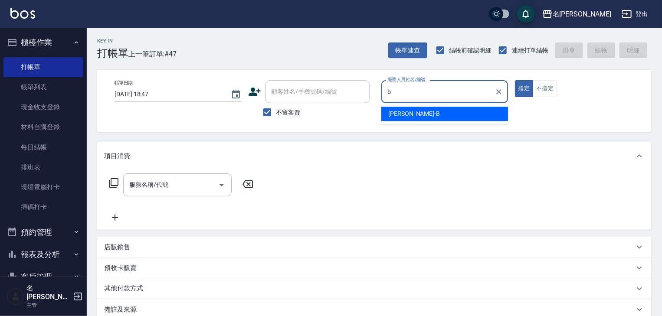
type input "[PERSON_NAME]"
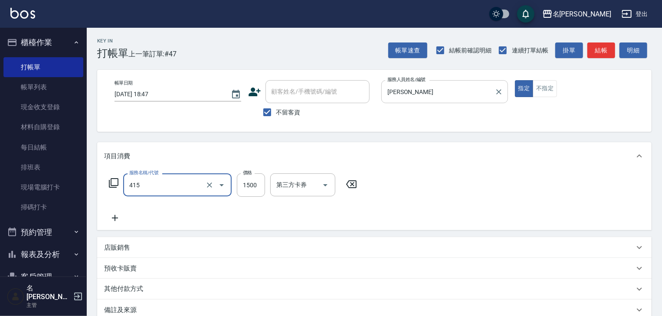
type input "染髮1500↑(415)"
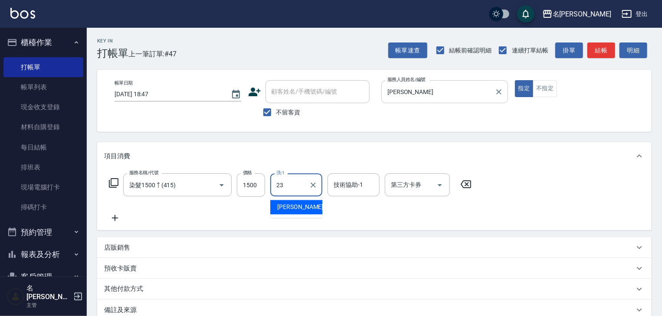
type input "[PERSON_NAME]-23"
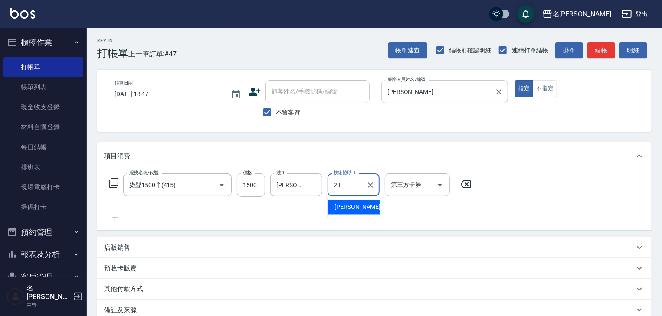
type input "[PERSON_NAME]-23"
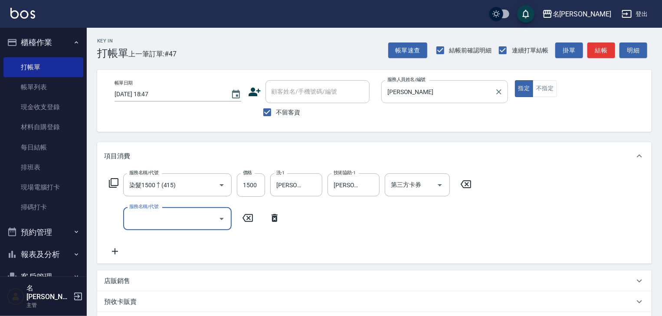
type input "4"
type input "吹捲(804)"
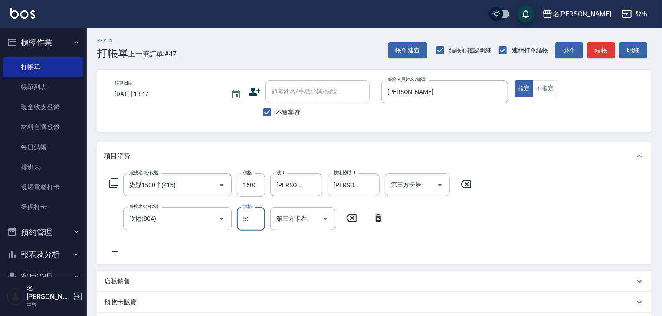
click at [115, 278] on p "店販銷售" at bounding box center [117, 281] width 26 height 9
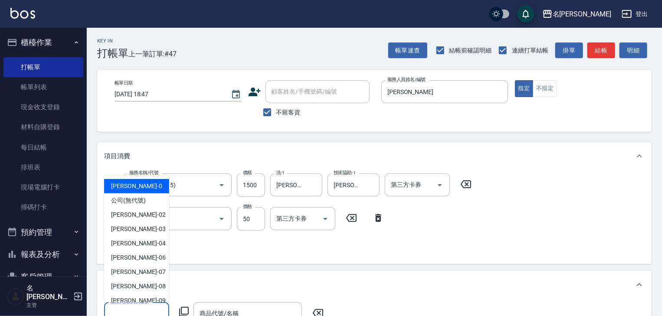
click at [131, 313] on input "服務人員姓名/編號" at bounding box center [136, 313] width 57 height 15
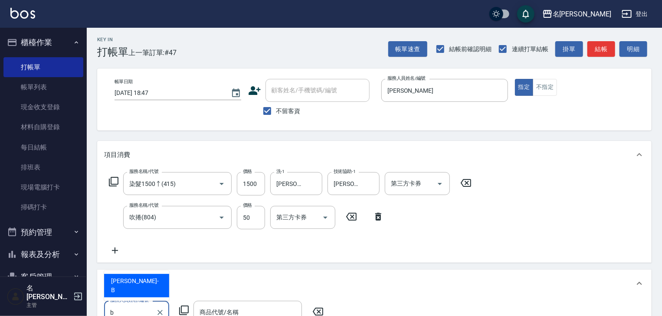
type input "[PERSON_NAME]"
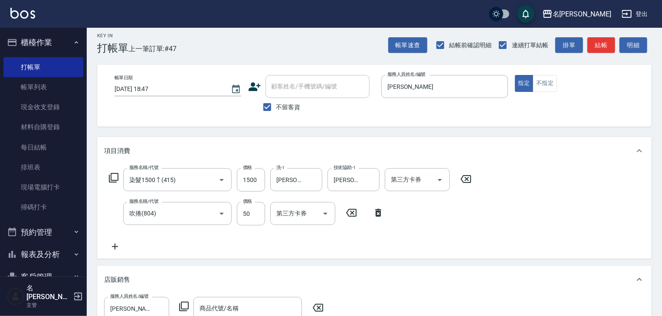
click at [186, 304] on icon at bounding box center [184, 306] width 10 height 10
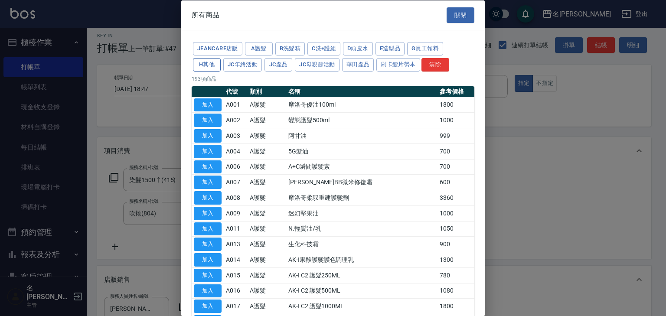
click at [210, 62] on button "H其他" at bounding box center [207, 64] width 28 height 13
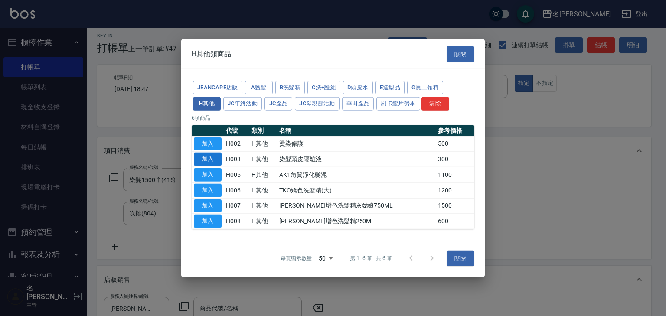
click at [217, 163] on button "加入" at bounding box center [208, 159] width 28 height 13
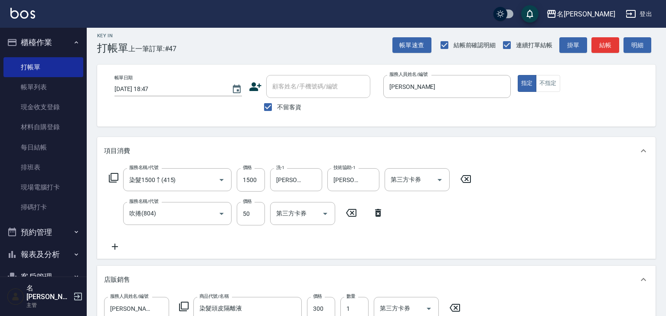
type input "染髮頭皮隔離液"
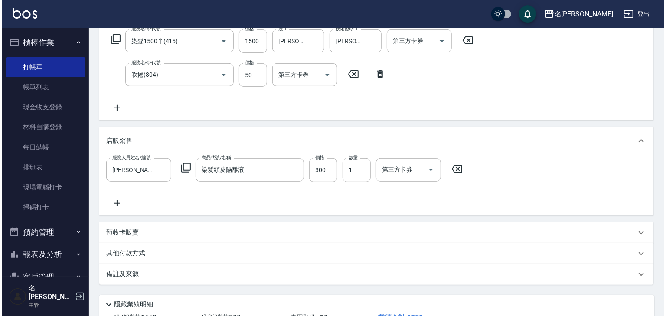
scroll to position [209, 0]
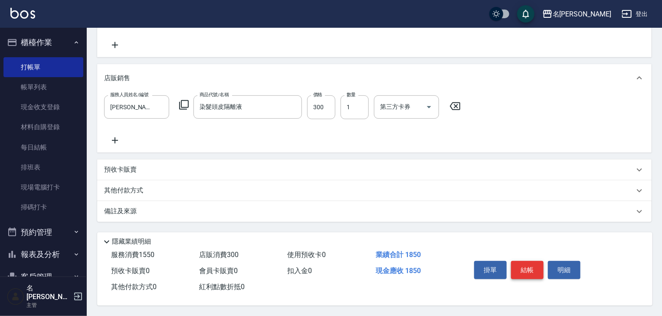
click at [524, 271] on button "結帳" at bounding box center [527, 270] width 33 height 18
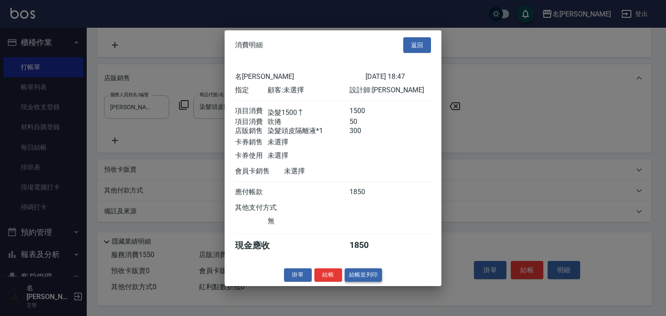
click at [363, 278] on button "結帳並列印" at bounding box center [364, 274] width 38 height 13
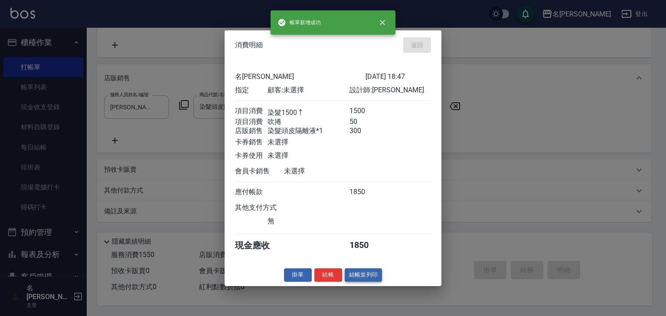
type input "[DATE] 18:48"
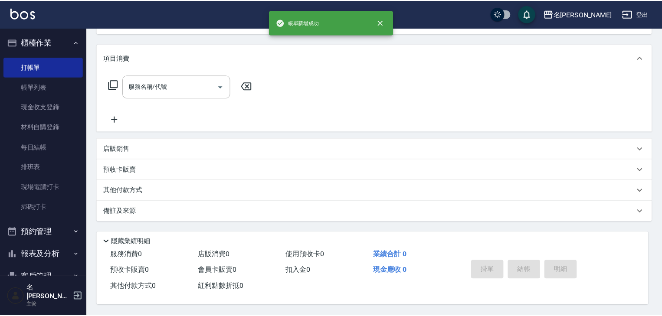
scroll to position [0, 0]
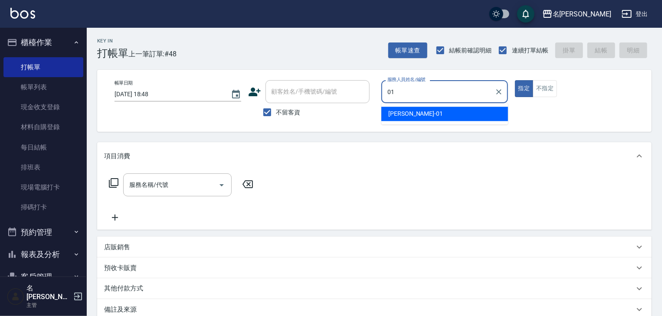
type input "[PERSON_NAME]-01"
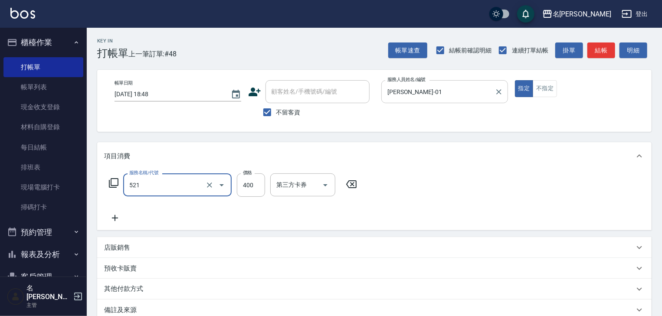
type input "健康洗髮(寶齡洗髮精)(521)"
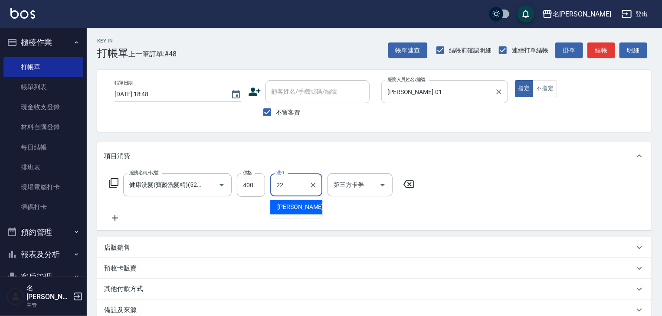
type input "[PERSON_NAME]-22"
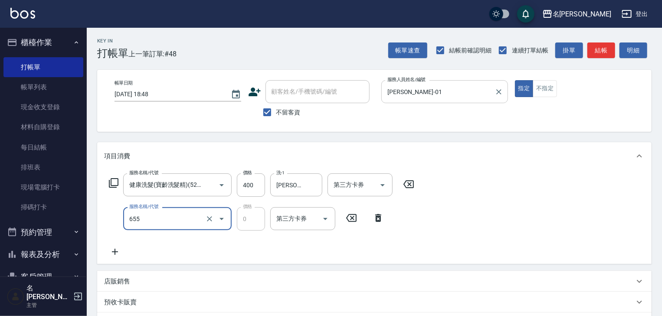
type input "頭皮、護髮免費卡(新)(655)"
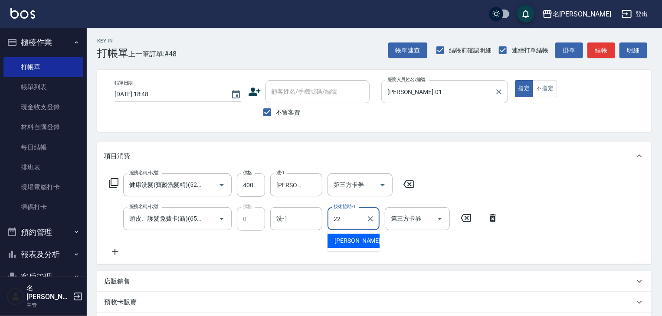
type input "[PERSON_NAME]-22"
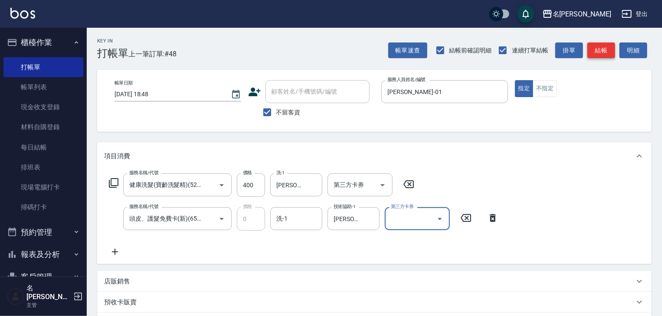
click at [597, 51] on button "結帳" at bounding box center [601, 50] width 28 height 16
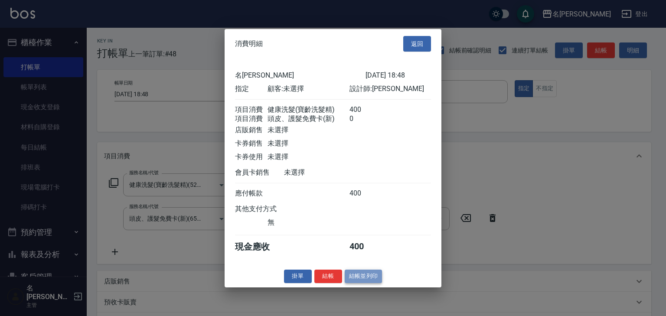
click at [369, 283] on button "結帳並列印" at bounding box center [364, 276] width 38 height 13
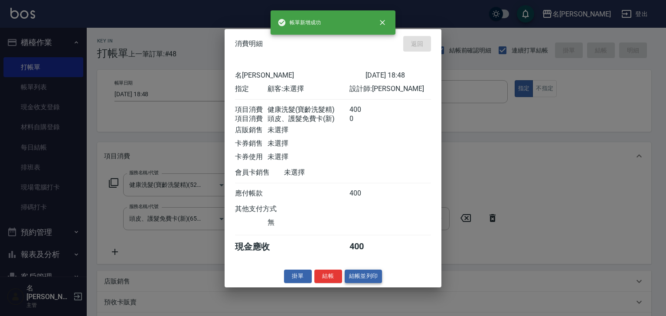
type input "[DATE] 18:55"
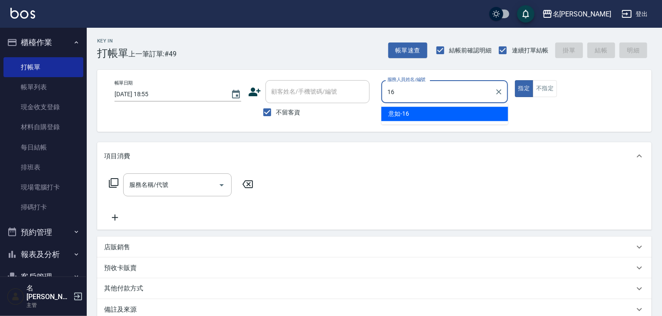
type input "意如-16"
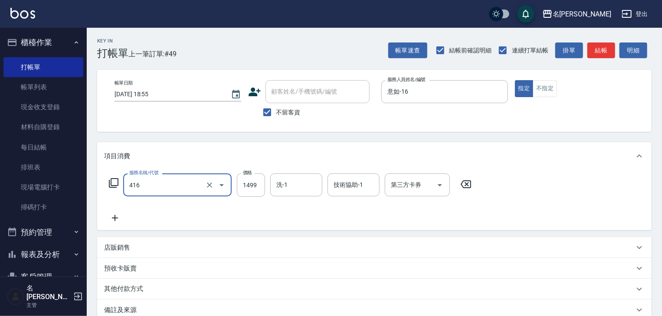
type input "染髮1499↓(416)"
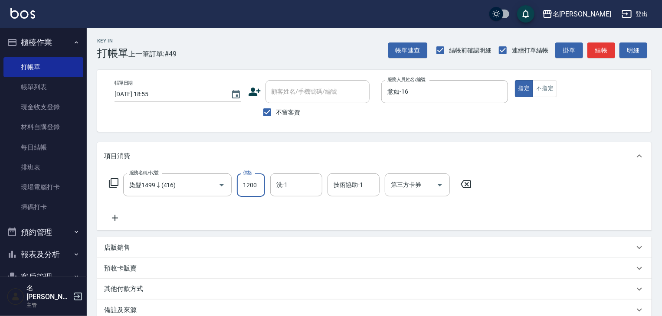
type input "1200"
type input "[PERSON_NAME]-21"
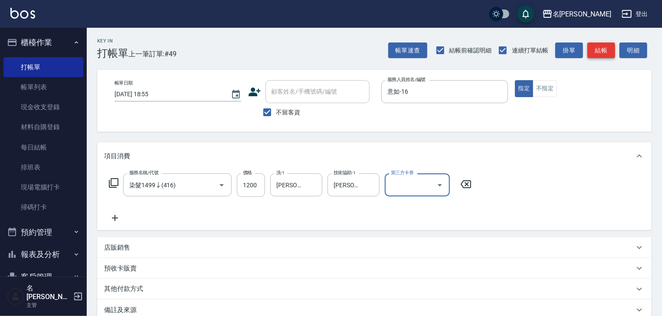
click at [603, 49] on button "結帳" at bounding box center [601, 50] width 28 height 16
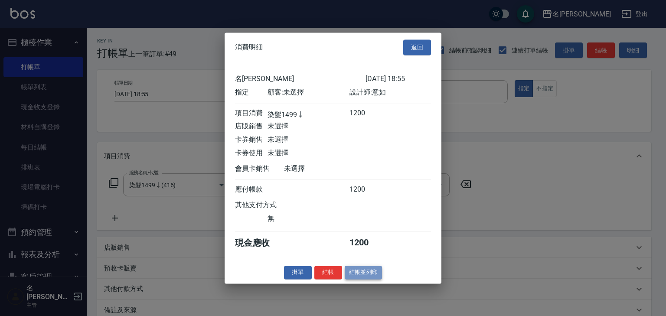
click at [368, 279] on button "結帳並列印" at bounding box center [364, 272] width 38 height 13
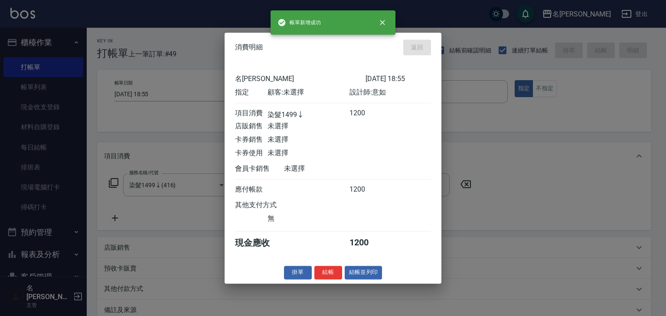
type input "[DATE] 19:07"
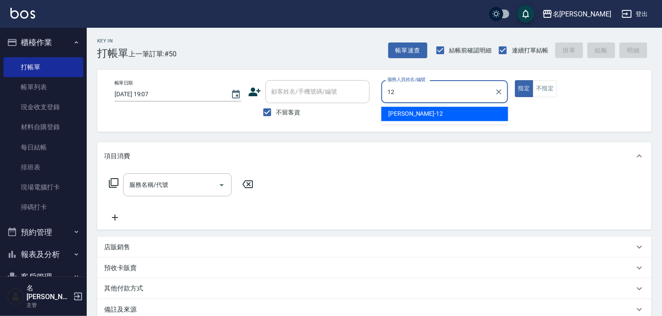
type input "[PERSON_NAME]-12"
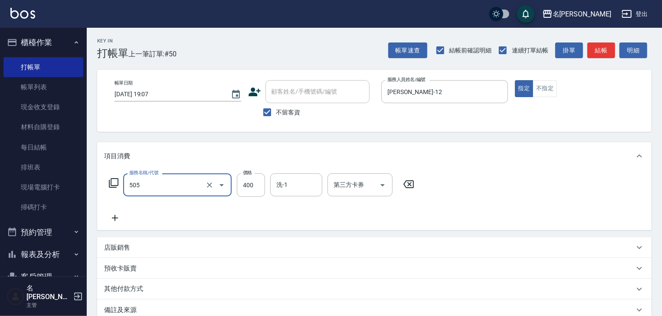
type input "洗髮(505)"
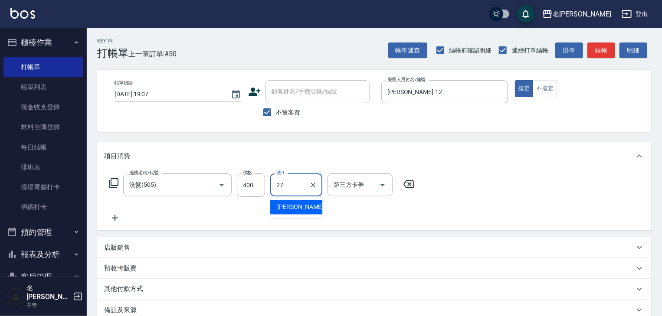
type input "張紹柏-27"
click at [605, 53] on button "結帳" at bounding box center [601, 50] width 28 height 16
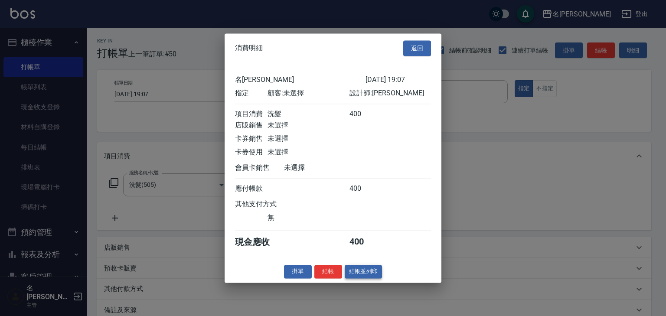
click at [365, 276] on button "結帳並列印" at bounding box center [364, 271] width 38 height 13
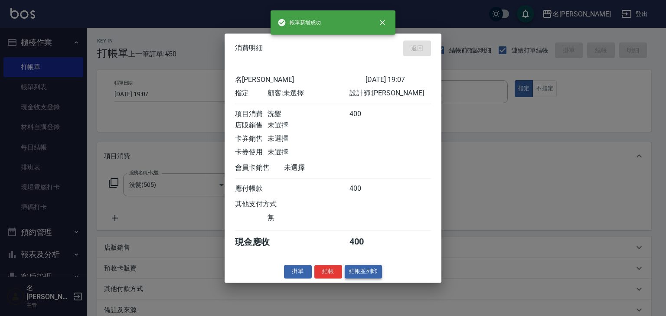
type input "[DATE] 19:18"
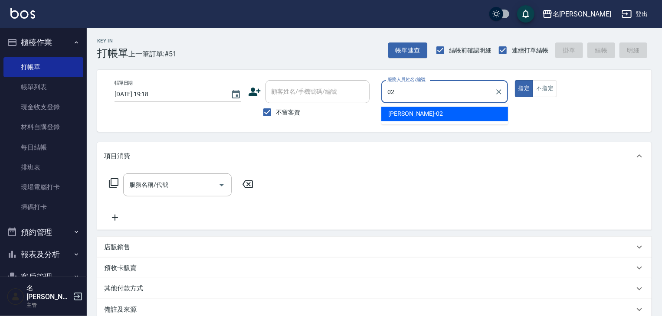
type input "[PERSON_NAME]-02"
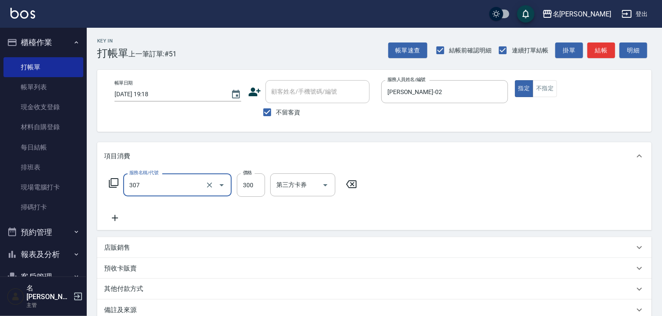
type input "剪髮(307)"
type input "400"
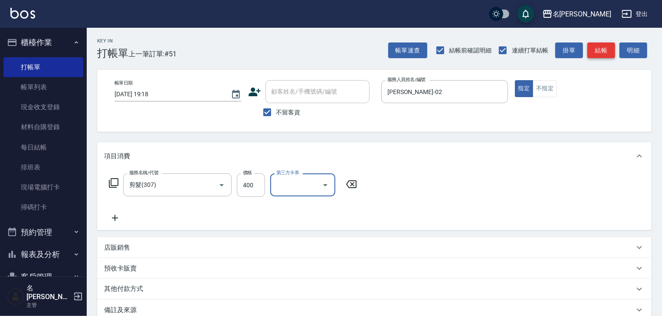
click at [600, 48] on button "結帳" at bounding box center [601, 50] width 28 height 16
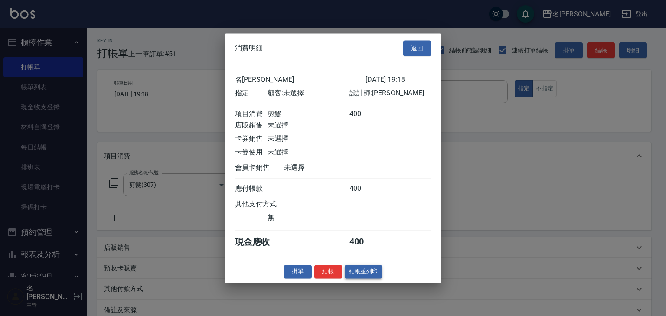
click at [367, 274] on button "結帳並列印" at bounding box center [364, 271] width 38 height 13
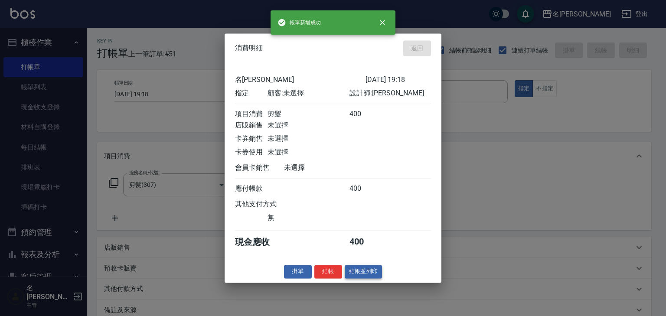
type input "[DATE] 19:20"
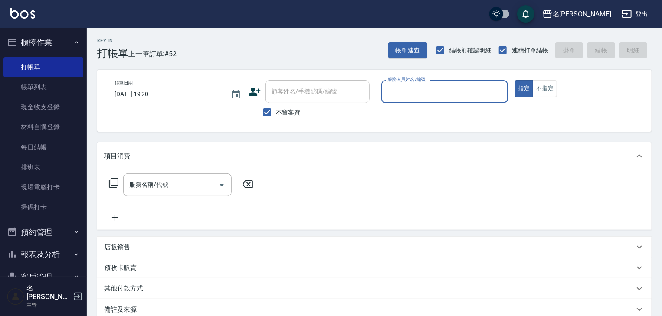
click at [412, 96] on input "服務人員姓名/編號" at bounding box center [444, 91] width 119 height 15
type input "[PERSON_NAME]-07"
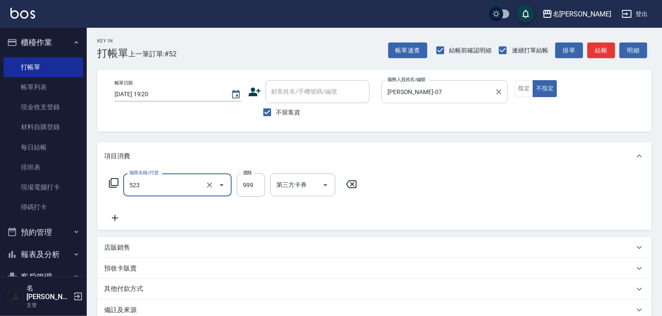
type input "頭皮SPA洗(523)"
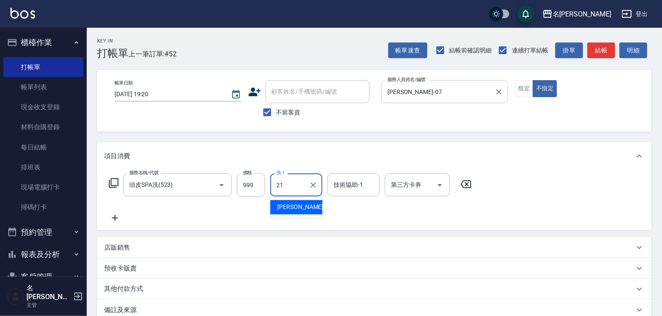
type input "[PERSON_NAME]-21"
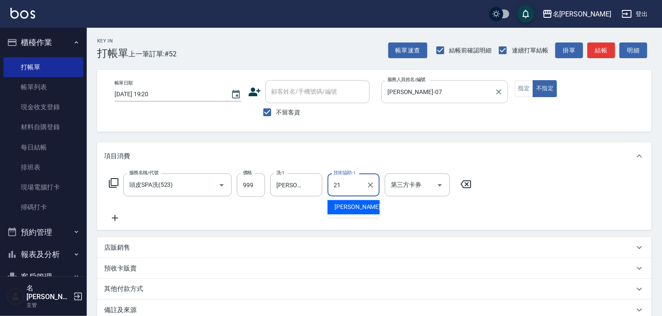
type input "[PERSON_NAME]-21"
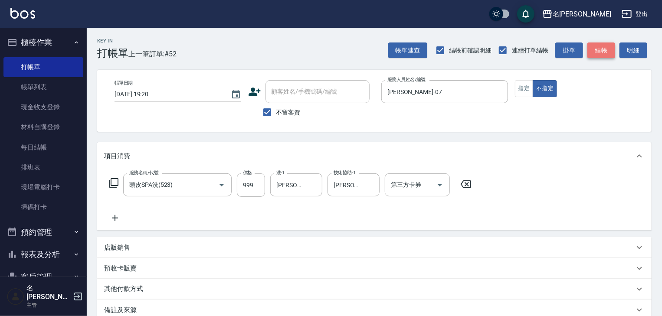
click at [606, 53] on button "結帳" at bounding box center [601, 50] width 28 height 16
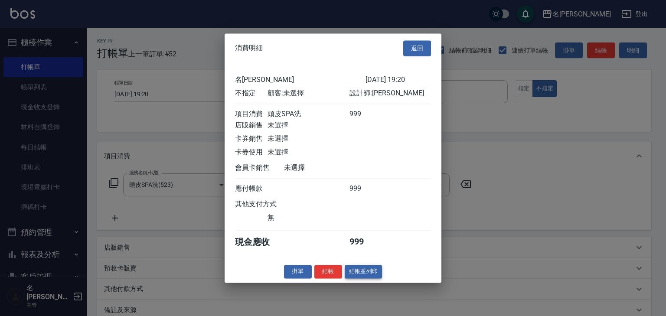
click at [366, 278] on button "結帳並列印" at bounding box center [364, 271] width 38 height 13
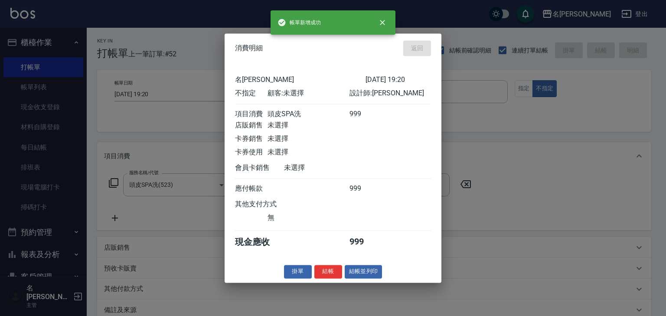
type input "[DATE] 19:27"
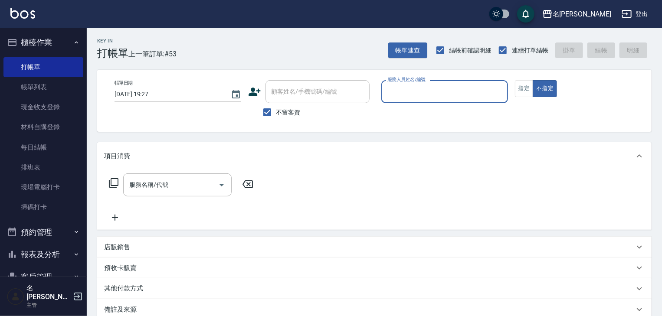
drag, startPoint x: 25, startPoint y: 90, endPoint x: 156, endPoint y: 153, distance: 145.8
click at [25, 90] on link "帳單列表" at bounding box center [43, 87] width 80 height 20
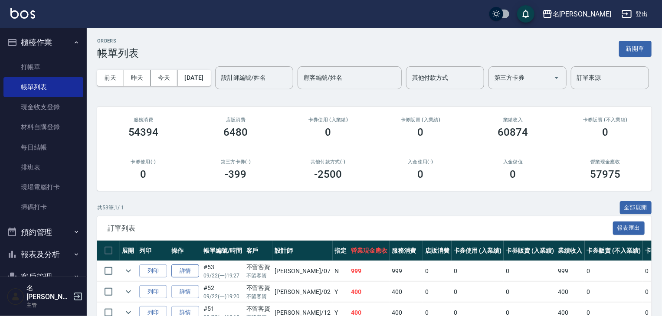
click at [189, 278] on link "詳情" at bounding box center [185, 270] width 28 height 13
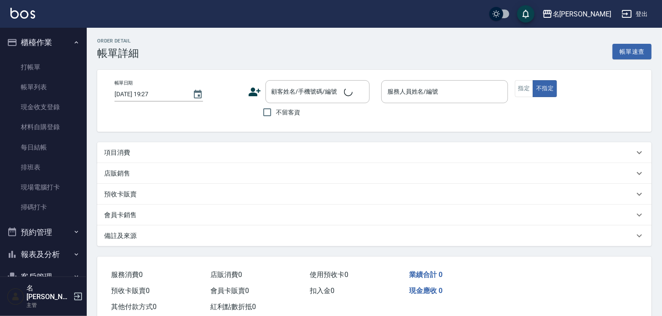
checkbox input "true"
type input "[PERSON_NAME]-07"
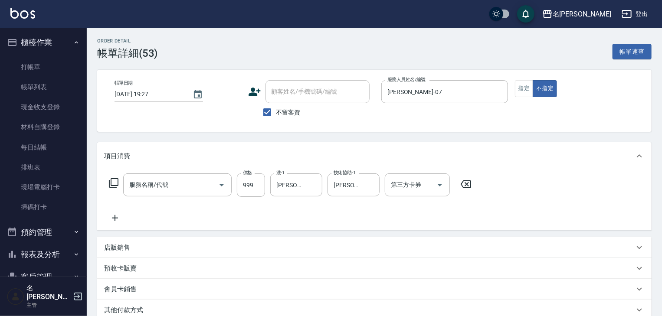
type input "頭皮SPA洗(523)"
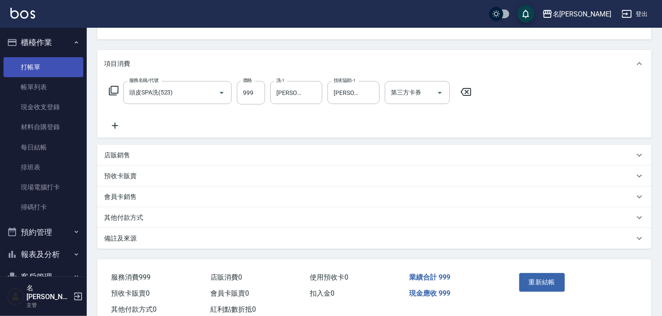
click at [31, 68] on link "打帳單" at bounding box center [43, 67] width 80 height 20
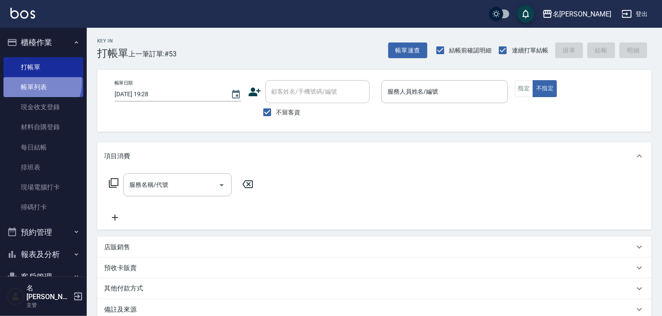
click at [38, 83] on link "帳單列表" at bounding box center [43, 87] width 80 height 20
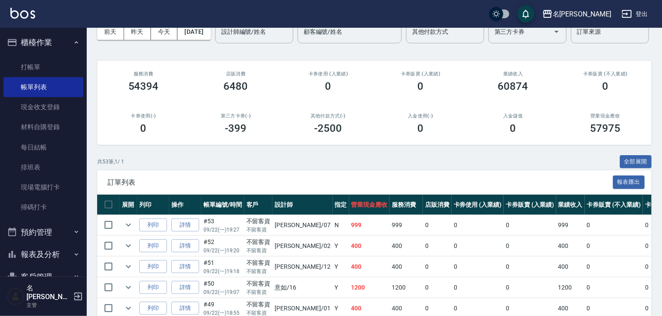
scroll to position [92, 0]
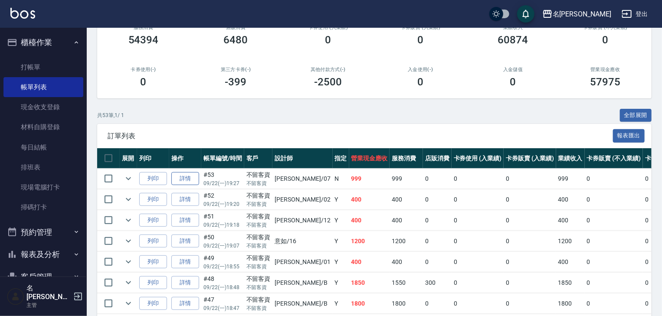
click at [183, 186] on link "詳情" at bounding box center [185, 178] width 28 height 13
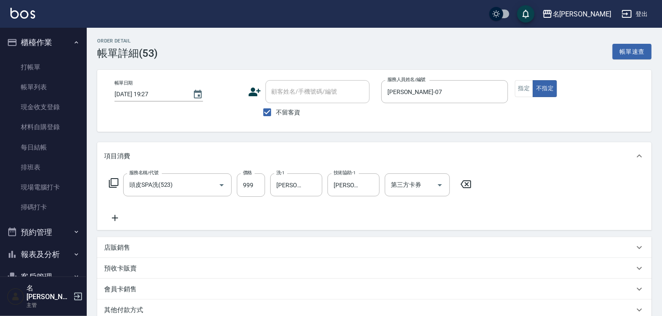
click at [128, 308] on p "其他付款方式" at bounding box center [123, 310] width 39 height 9
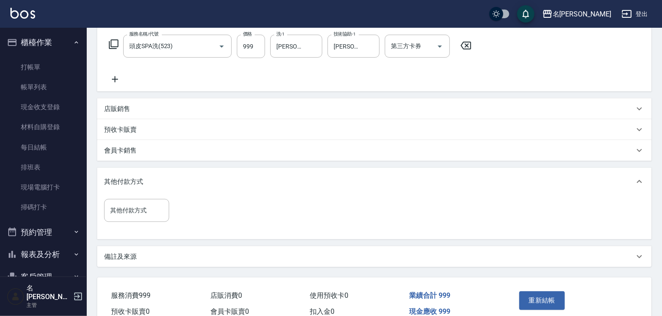
scroll to position [182, 0]
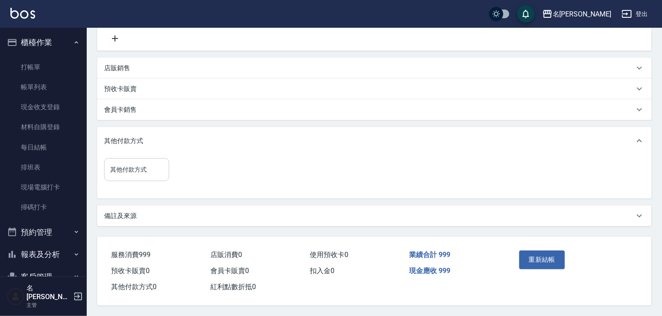
click at [140, 167] on input "其他付款方式" at bounding box center [136, 169] width 57 height 15
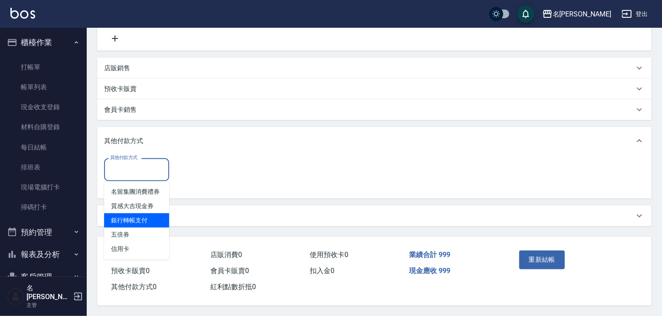
click at [143, 213] on span "銀行轉帳支付" at bounding box center [136, 220] width 65 height 14
type input "銀行轉帳支付"
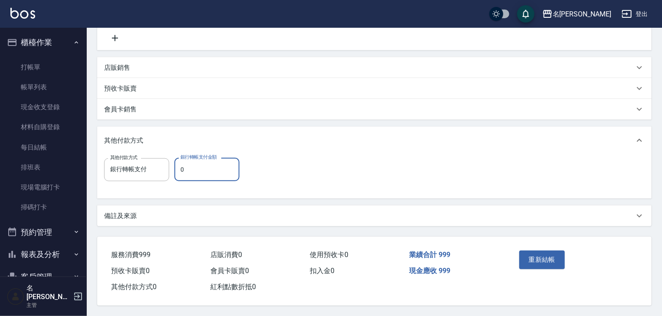
click at [196, 158] on input "0" at bounding box center [206, 169] width 65 height 23
type input "999"
click at [533, 254] on button "重新結帳" at bounding box center [542, 260] width 46 height 18
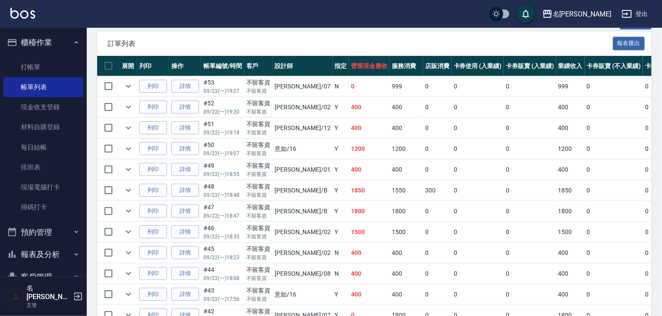
scroll to position [46, 0]
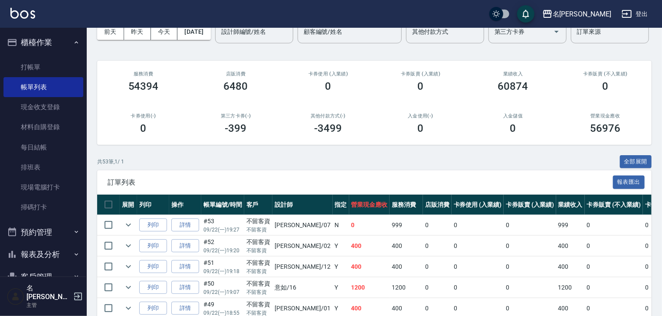
click at [23, 43] on button "櫃檯作業" at bounding box center [43, 42] width 80 height 23
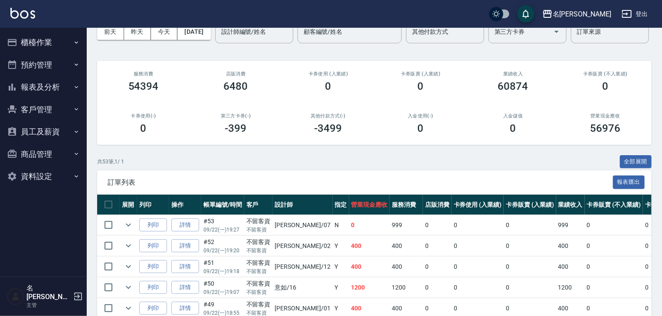
click at [52, 88] on button "報表及分析" at bounding box center [43, 87] width 80 height 23
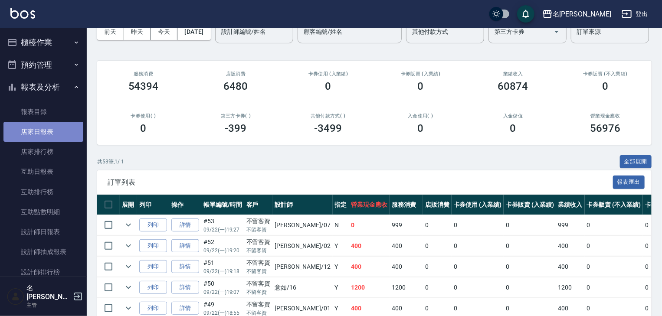
click at [43, 128] on link "店家日報表" at bounding box center [43, 132] width 80 height 20
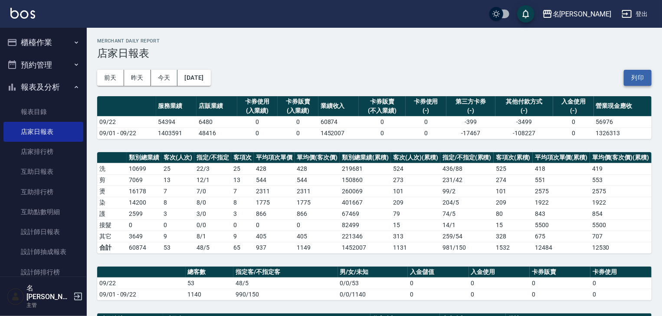
click at [633, 79] on button "列印" at bounding box center [637, 78] width 28 height 16
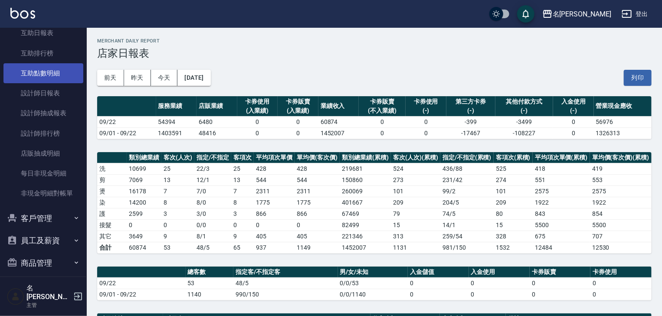
scroll to position [161, 0]
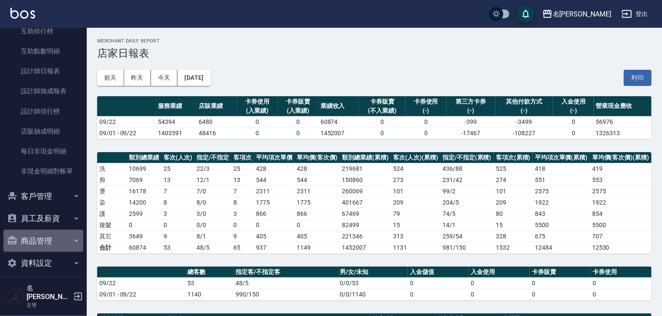
click at [50, 239] on button "商品管理" at bounding box center [43, 241] width 80 height 23
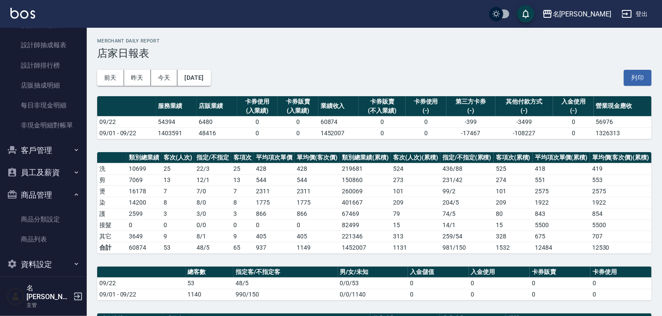
scroll to position [208, 0]
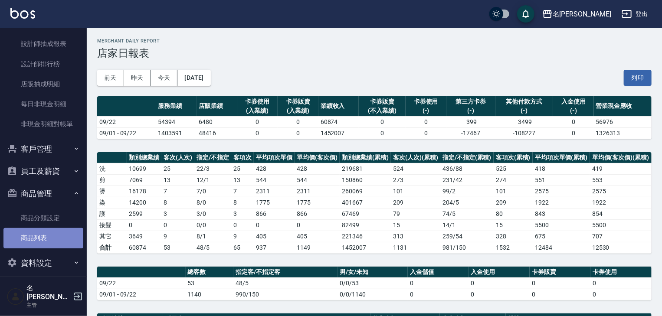
click at [49, 236] on link "商品列表" at bounding box center [43, 238] width 80 height 20
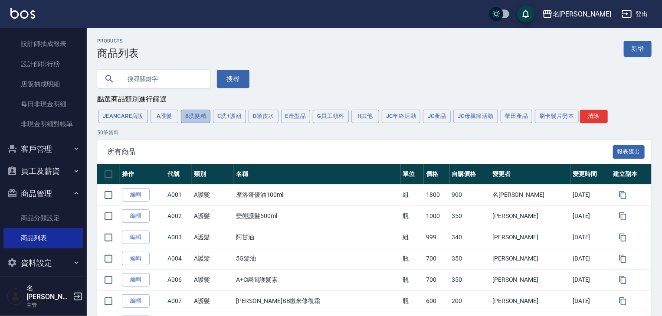
click at [192, 117] on button "B洗髮精" at bounding box center [196, 116] width 30 height 13
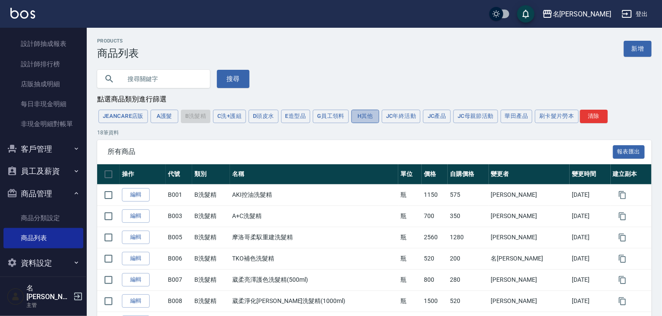
click at [358, 121] on button "H其他" at bounding box center [365, 116] width 28 height 13
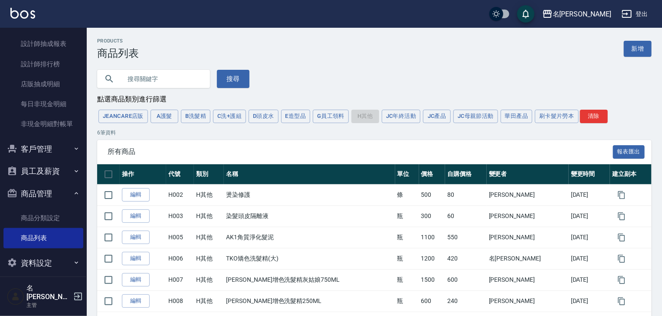
scroll to position [37, 0]
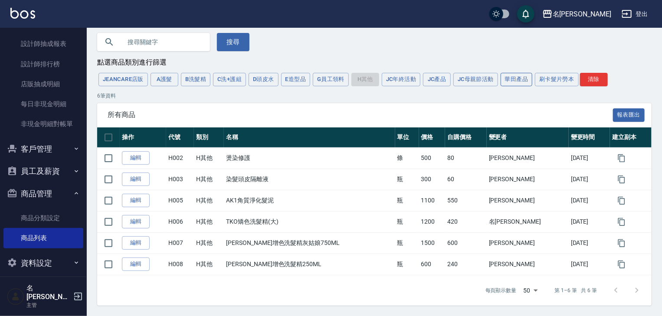
click at [512, 81] on button "華田產品" at bounding box center [516, 79] width 32 height 13
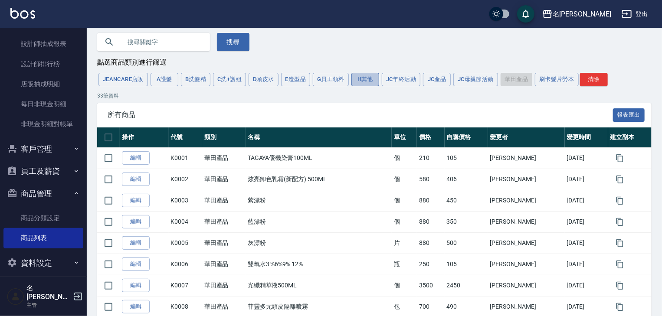
click at [361, 78] on button "H其他" at bounding box center [365, 79] width 28 height 13
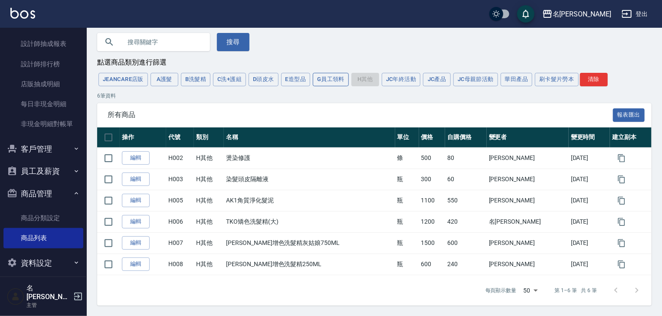
click at [333, 79] on button "G員工領料" at bounding box center [331, 79] width 36 height 13
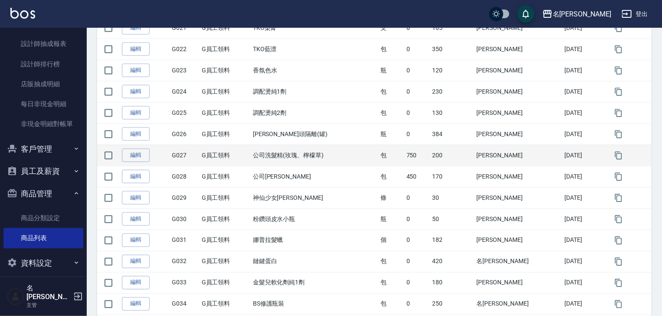
scroll to position [684, 0]
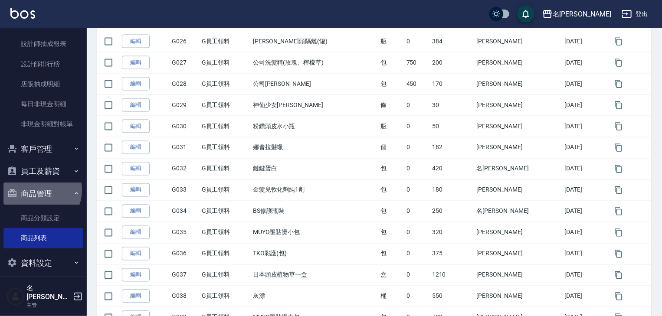
click at [39, 190] on button "商品管理" at bounding box center [43, 194] width 80 height 23
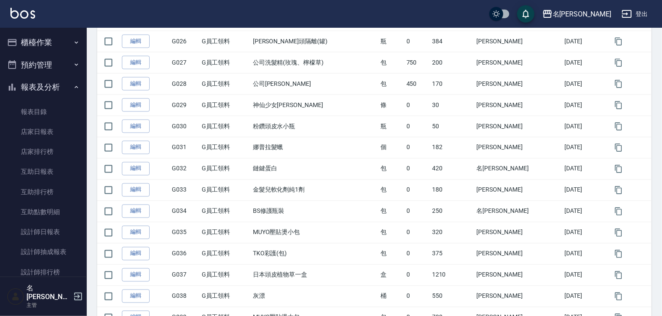
scroll to position [638, 0]
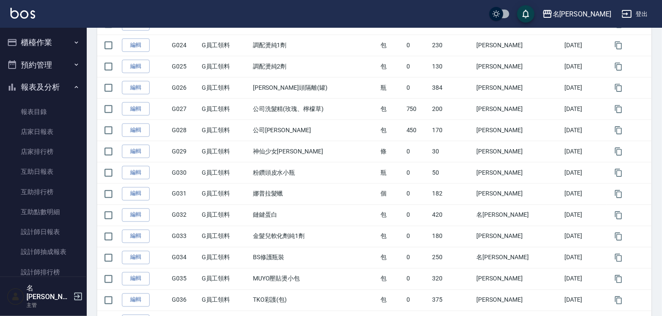
click at [37, 39] on button "櫃檯作業" at bounding box center [43, 42] width 80 height 23
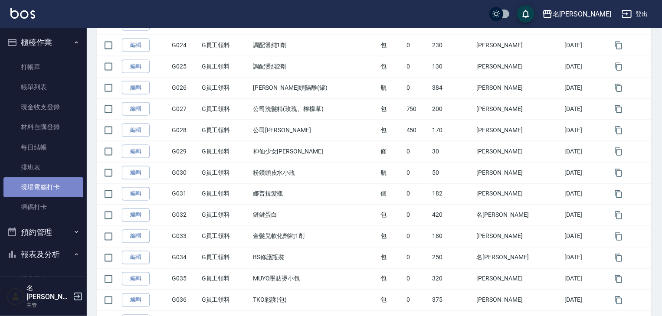
click at [43, 191] on link "現場電腦打卡" at bounding box center [43, 187] width 80 height 20
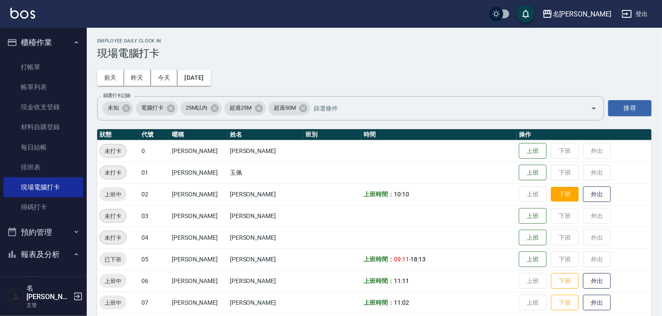
click at [554, 192] on button "下班" at bounding box center [565, 194] width 28 height 15
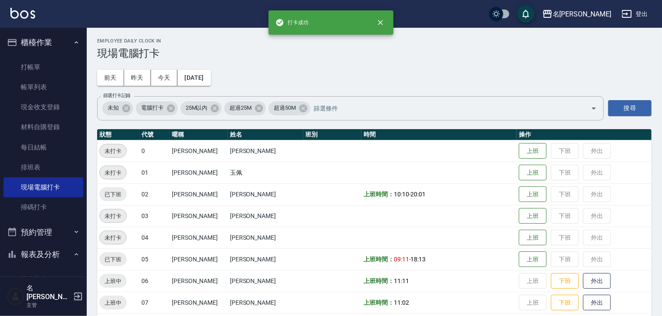
scroll to position [46, 0]
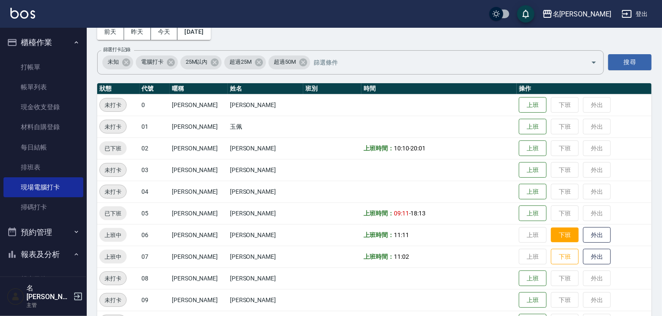
click at [559, 231] on button "下班" at bounding box center [565, 235] width 28 height 15
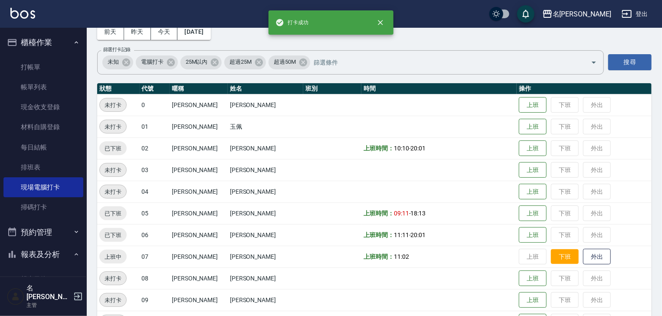
click at [555, 254] on button "下班" at bounding box center [565, 256] width 28 height 15
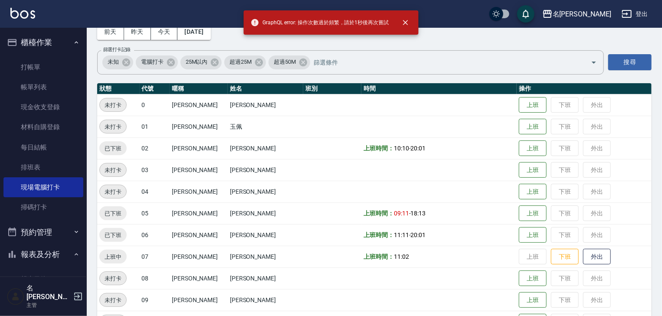
scroll to position [92, 0]
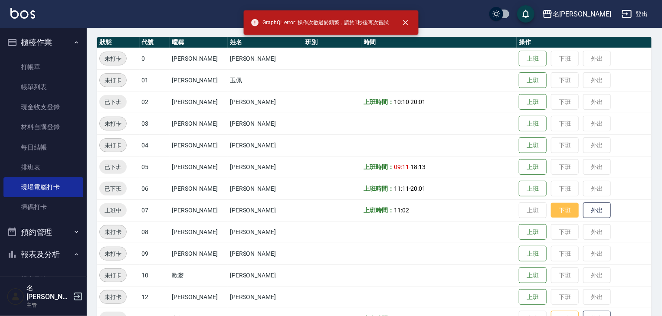
click at [558, 205] on button "下班" at bounding box center [565, 210] width 28 height 15
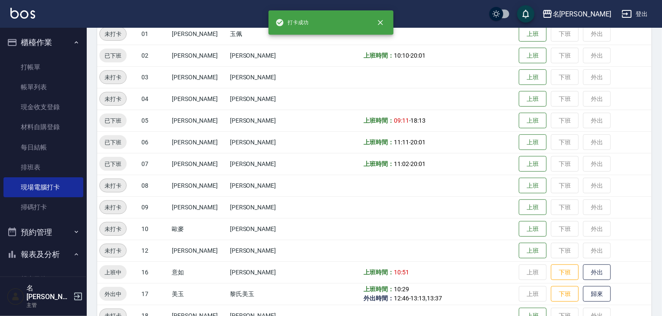
scroll to position [185, 0]
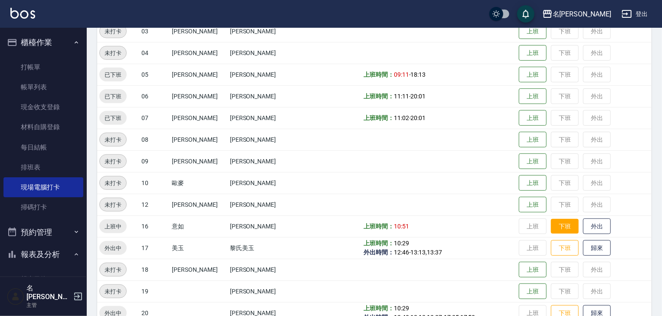
click at [553, 228] on button "下班" at bounding box center [565, 226] width 28 height 15
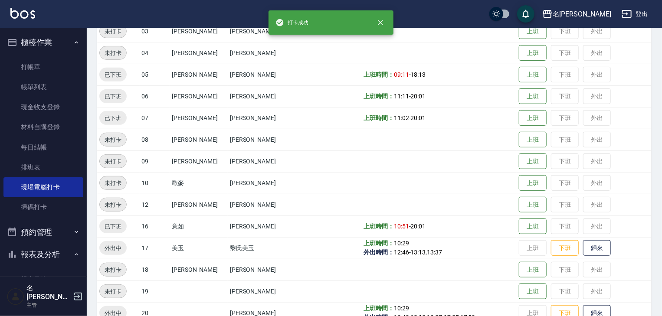
scroll to position [231, 0]
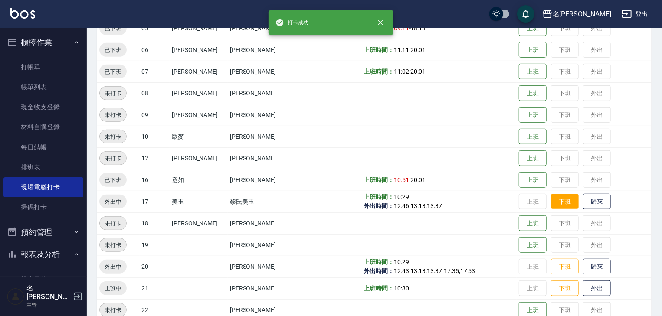
click at [564, 206] on button "下班" at bounding box center [565, 201] width 28 height 15
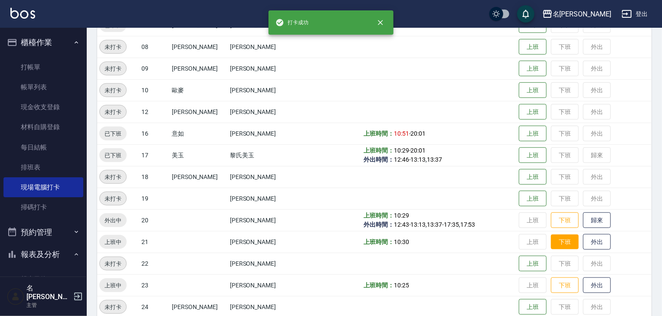
click at [554, 245] on button "下班" at bounding box center [565, 242] width 28 height 15
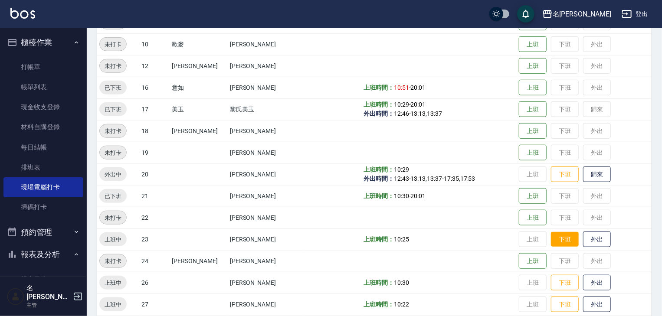
click at [556, 234] on button "下班" at bounding box center [565, 239] width 28 height 15
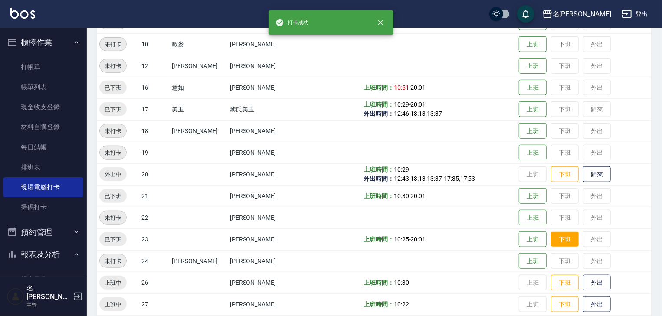
scroll to position [370, 0]
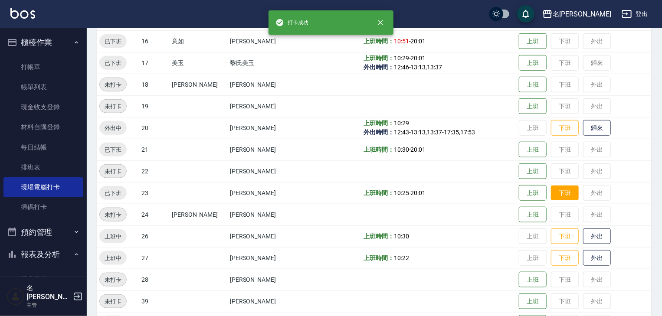
click at [553, 233] on button "下班" at bounding box center [565, 236] width 28 height 16
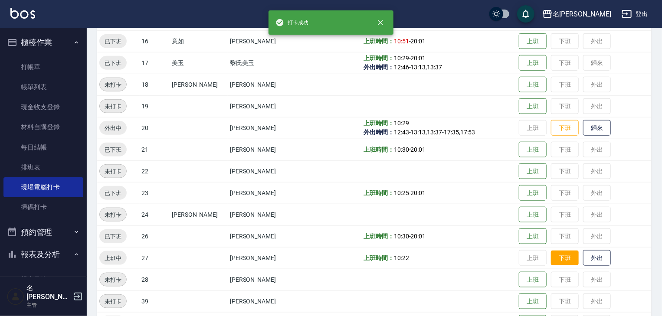
click at [554, 253] on button "下班" at bounding box center [565, 258] width 28 height 15
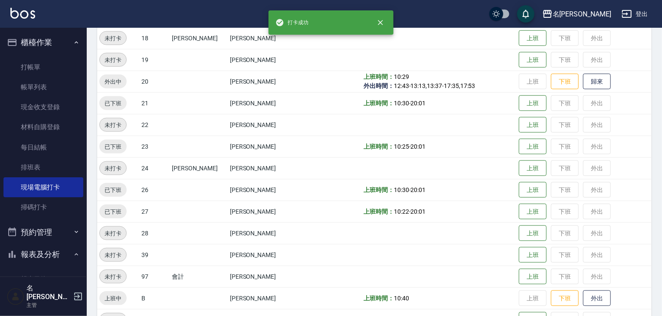
scroll to position [508, 0]
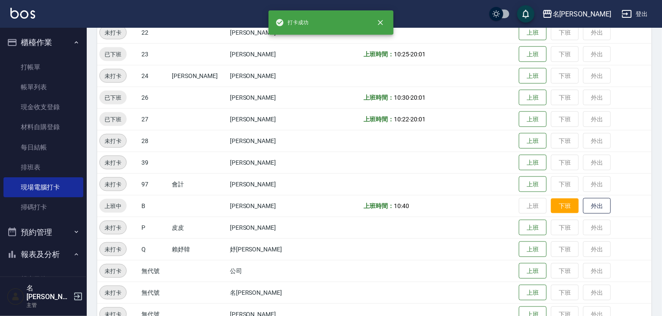
click at [564, 207] on button "下班" at bounding box center [565, 206] width 28 height 15
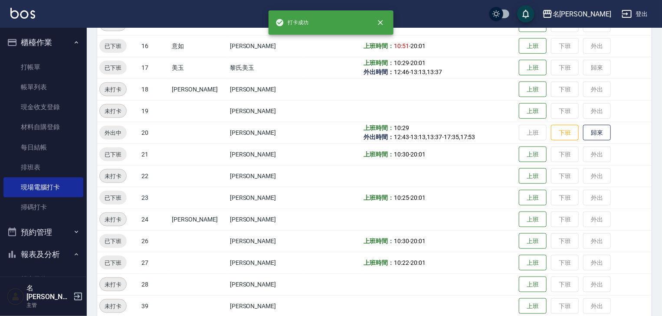
scroll to position [272, 0]
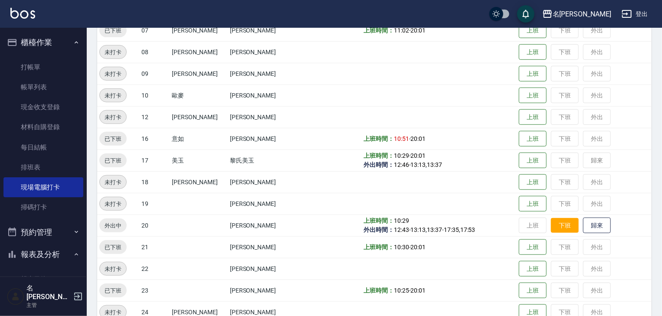
click at [556, 225] on button "下班" at bounding box center [565, 225] width 28 height 15
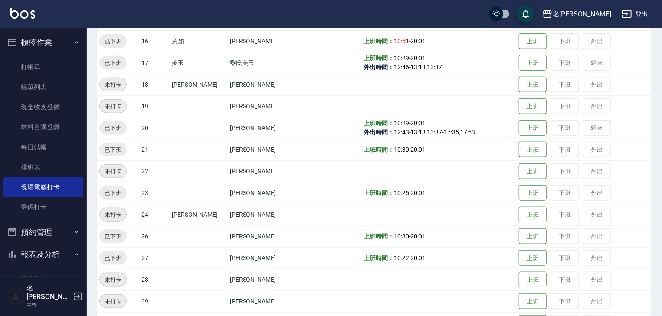
scroll to position [550, 0]
